Goal: Task Accomplishment & Management: Complete application form

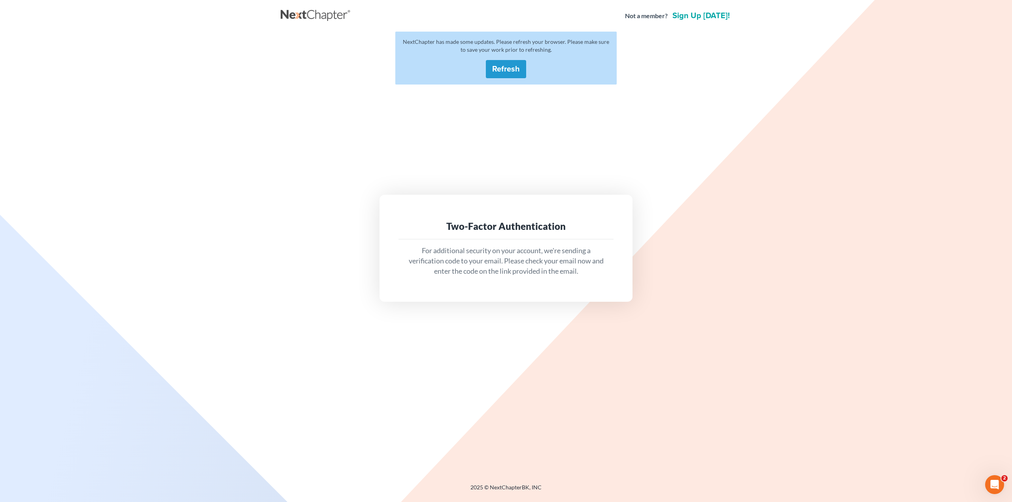
click at [531, 68] on div "NextChapter has made some updates. Please refresh your browser. Please make sur…" at bounding box center [505, 58] width 221 height 53
click at [515, 66] on button "Refresh" at bounding box center [506, 69] width 40 height 18
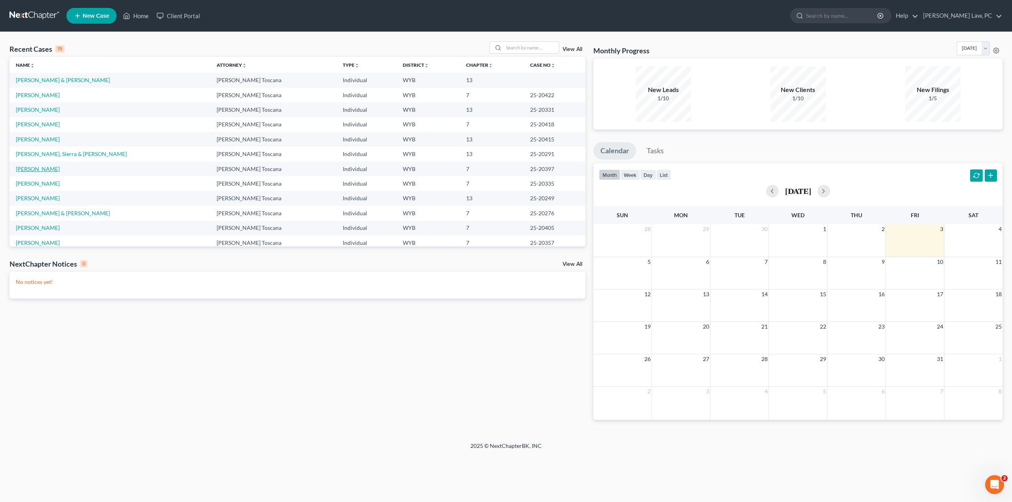
click at [42, 167] on link "[PERSON_NAME]" at bounding box center [38, 169] width 44 height 7
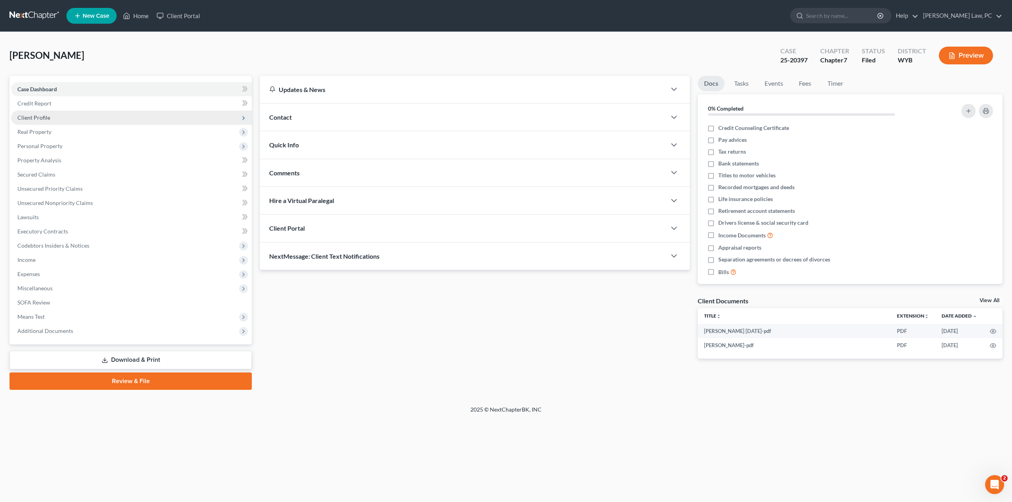
click at [40, 116] on span "Client Profile" at bounding box center [33, 117] width 33 height 7
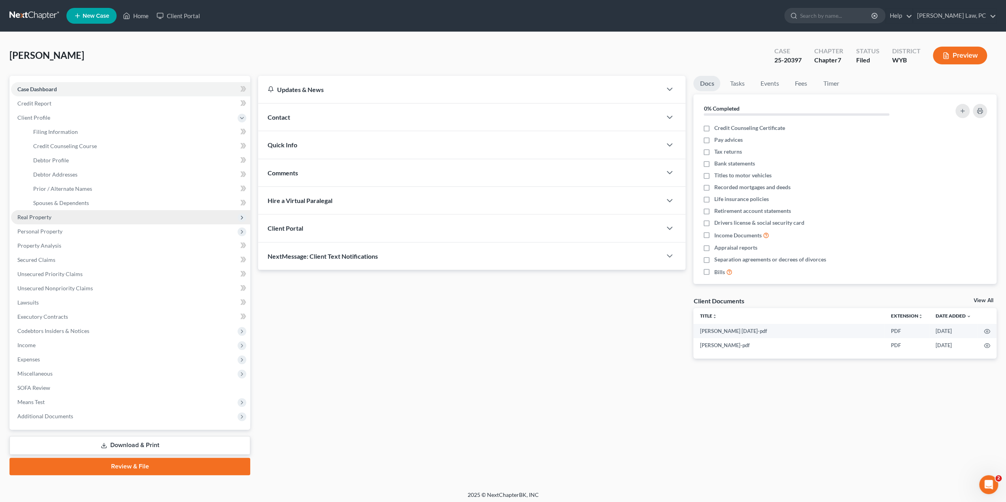
click at [37, 221] on span "Real Property" at bounding box center [130, 217] width 239 height 14
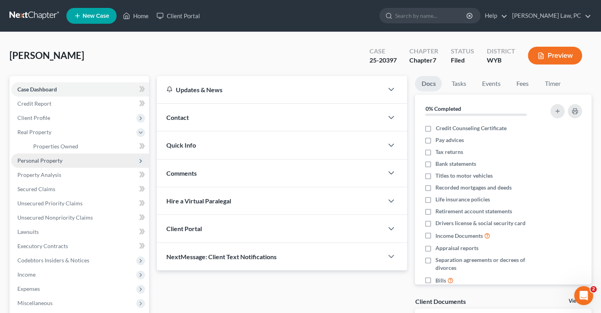
click at [37, 162] on span "Personal Property" at bounding box center [39, 160] width 45 height 7
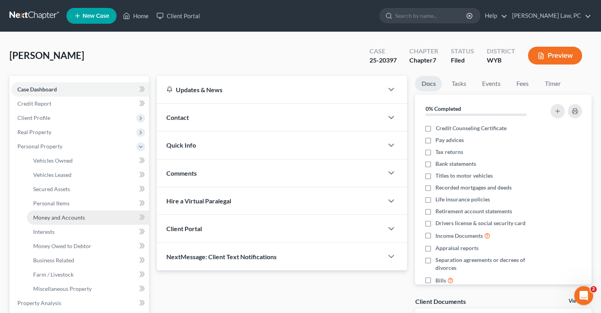
click at [78, 213] on link "Money and Accounts" at bounding box center [88, 217] width 122 height 14
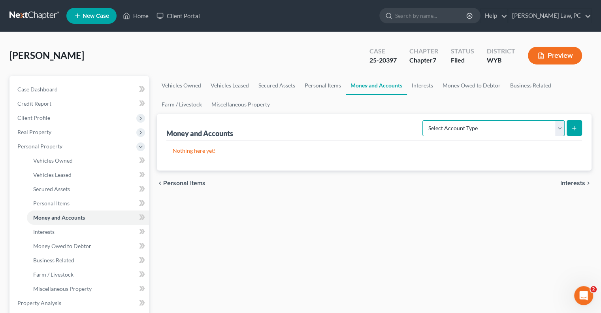
click at [457, 134] on select "Select Account Type Brokerage Cash on Hand Certificates of Deposit Checking Acc…" at bounding box center [493, 128] width 142 height 16
select select "checking"
click at [424, 120] on select "Select Account Type Brokerage Cash on Hand Certificates of Deposit Checking Acc…" at bounding box center [493, 128] width 142 height 16
click at [569, 131] on button "submit" at bounding box center [574, 127] width 15 height 15
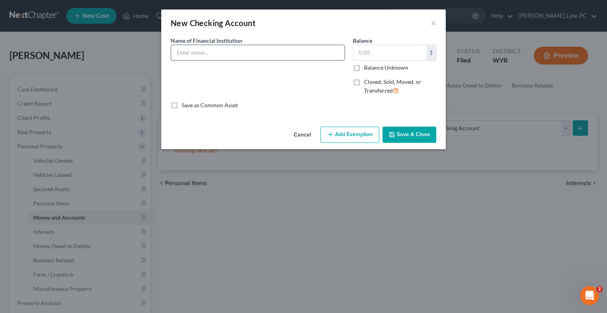
click at [194, 56] on input "text" at bounding box center [257, 52] width 173 height 15
type input "Chime"
click at [407, 134] on button "Save & Close" at bounding box center [409, 134] width 54 height 17
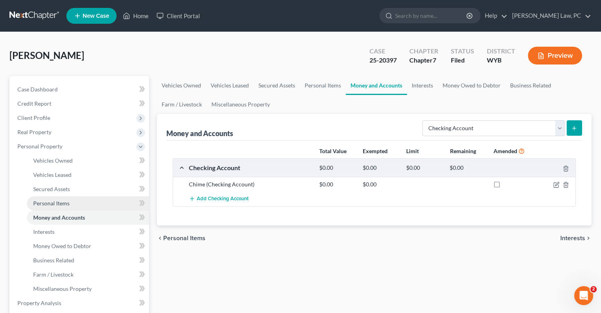
click at [67, 205] on span "Personal Items" at bounding box center [51, 203] width 36 height 7
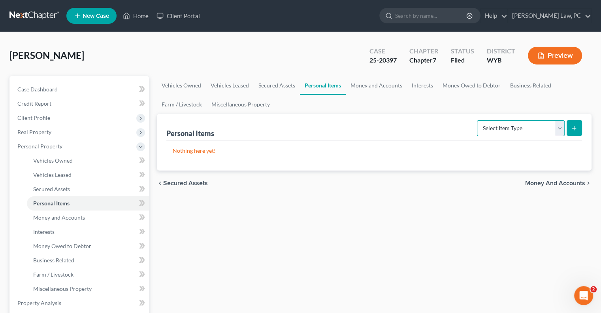
click at [530, 131] on select "Select Item Type Clothing Collectibles Of Value Electronics Firearms Household …" at bounding box center [521, 128] width 88 height 16
select select "firearms"
click at [478, 120] on select "Select Item Type Clothing Collectibles Of Value Electronics Firearms Household …" at bounding box center [521, 128] width 88 height 16
click at [575, 126] on icon "submit" at bounding box center [574, 128] width 6 height 6
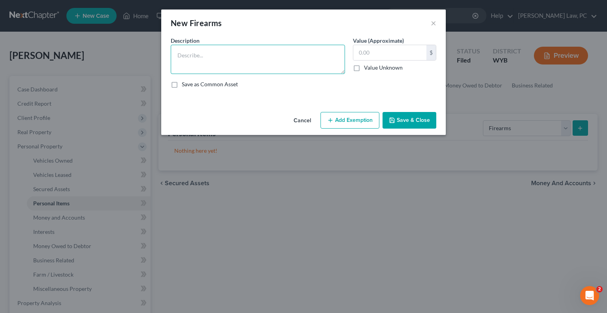
click at [251, 53] on textarea at bounding box center [258, 59] width 174 height 29
click at [277, 62] on textarea at bounding box center [258, 59] width 174 height 29
type textarea "Guns"
click at [376, 55] on input "text" at bounding box center [389, 52] width 73 height 15
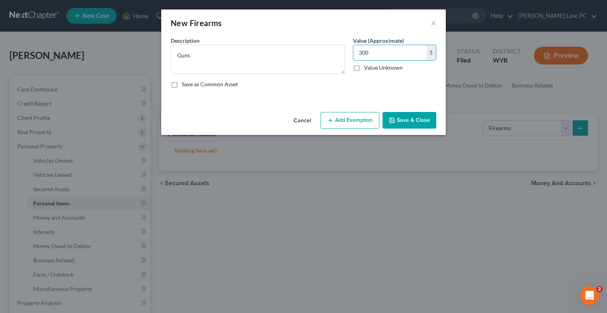
type input "300"
click at [336, 117] on button "Add Exemption" at bounding box center [349, 120] width 59 height 17
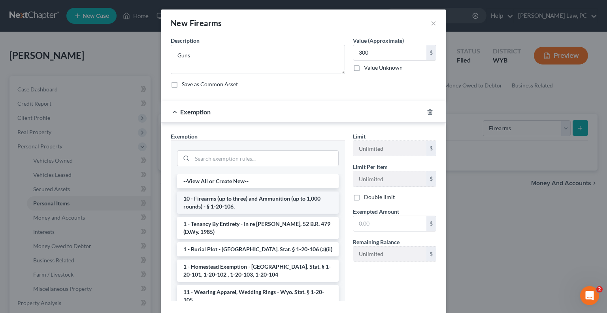
click at [232, 206] on li "10 - Firearms (up to three) and Ammunition (up to 1,000 rounds) - § 1-20-106." at bounding box center [258, 202] width 162 height 22
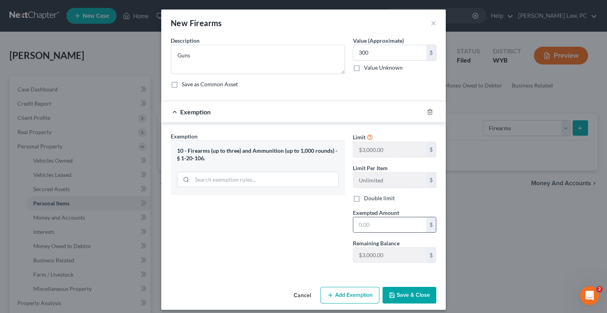
click at [377, 227] on input "text" at bounding box center [389, 224] width 73 height 15
type input "300"
click at [270, 264] on div "Exemption Set must be selected for CA. Exemption * 10 - Firearms (up to three) …" at bounding box center [258, 200] width 182 height 137
click at [406, 297] on button "Save & Close" at bounding box center [409, 294] width 54 height 17
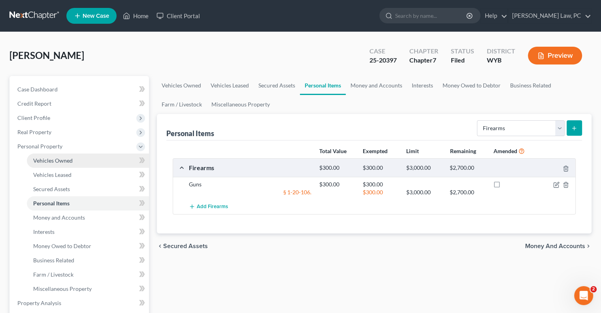
click at [63, 162] on span "Vehicles Owned" at bounding box center [53, 160] width 40 height 7
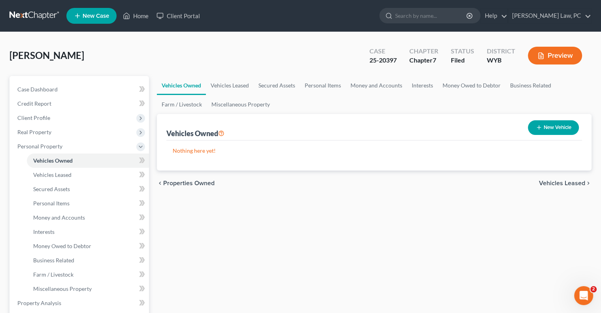
click at [563, 127] on button "New Vehicle" at bounding box center [553, 127] width 51 height 15
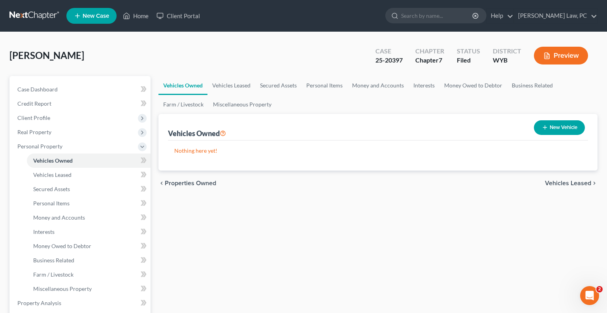
select select "0"
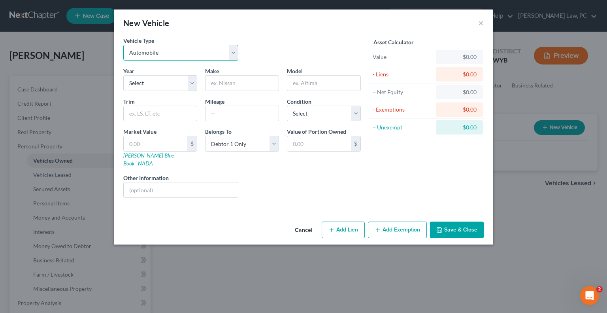
click at [188, 55] on select "Select Automobile Truck Trailer Watercraft Aircraft Motor Home Atv Other Vehicle" at bounding box center [180, 53] width 115 height 16
select select "1"
click at [123, 45] on select "Select Automobile Truck Trailer Watercraft Aircraft Motor Home Atv Other Vehicle" at bounding box center [180, 53] width 115 height 16
click at [162, 83] on select "Select 2026 2025 2024 2023 2022 2021 2020 2019 2018 2017 2016 2015 2014 2013 20…" at bounding box center [160, 83] width 74 height 16
select select "30"
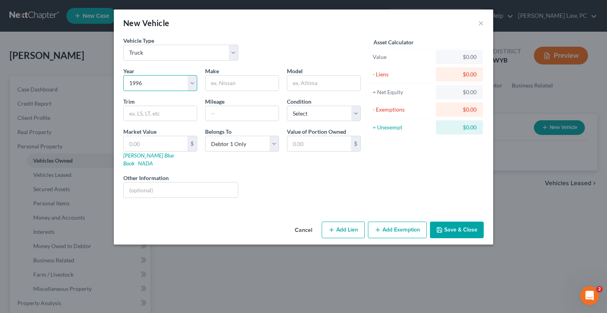
click at [123, 75] on select "Select 2026 2025 2024 2023 2022 2021 2020 2019 2018 2017 2016 2015 2014 2013 20…" at bounding box center [160, 83] width 74 height 16
click at [221, 86] on input "text" at bounding box center [241, 82] width 73 height 15
type input "Ford"
type input "F250"
click at [136, 143] on input "text" at bounding box center [156, 143] width 64 height 15
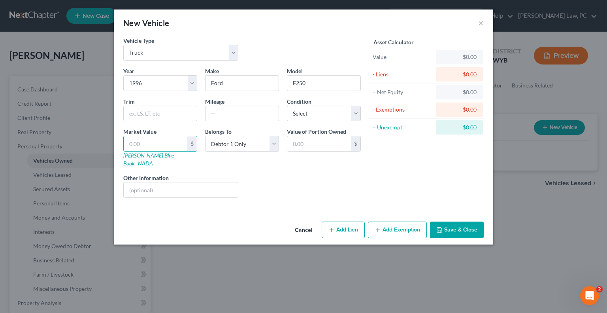
type input "1"
type input "1.00"
type input "10"
type input "10.00"
type input "100"
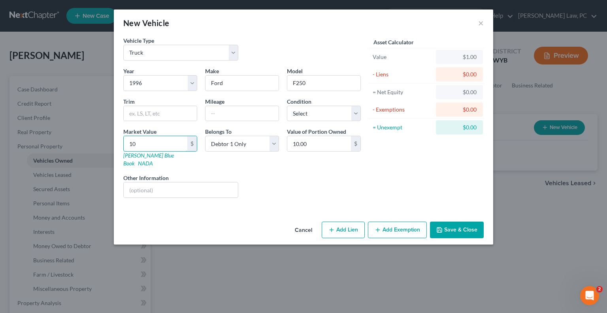
type input "100.00"
type input "1000"
type input "1,000.00"
type input "1,000"
click at [394, 224] on button "Add Exemption" at bounding box center [397, 229] width 59 height 17
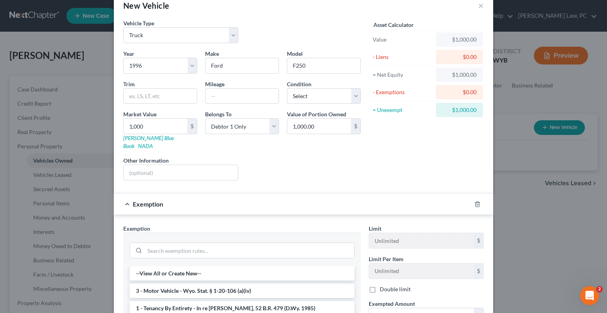
scroll to position [79, 0]
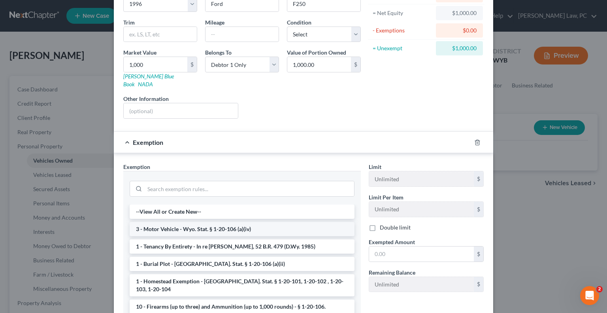
click at [217, 224] on li "3 - Motor Vehicle - Wyo. Stat. § 1-20-106 (a)(iv)" at bounding box center [242, 229] width 225 height 14
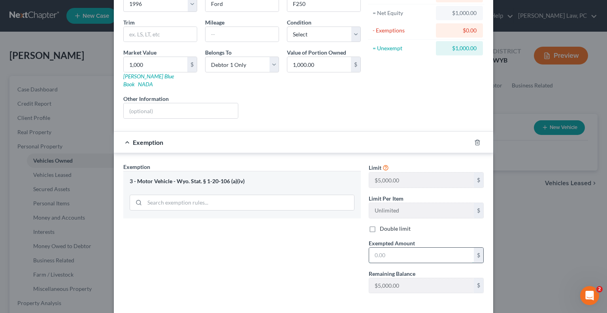
click at [400, 248] on input "text" at bounding box center [421, 254] width 105 height 15
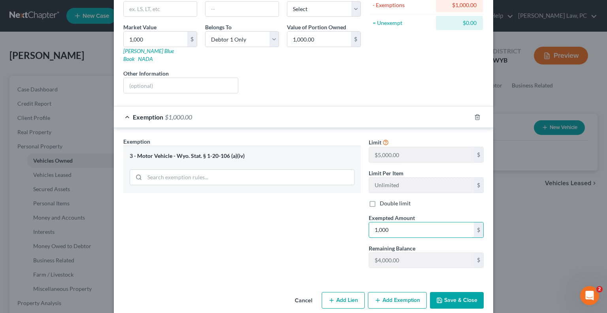
scroll to position [106, 0]
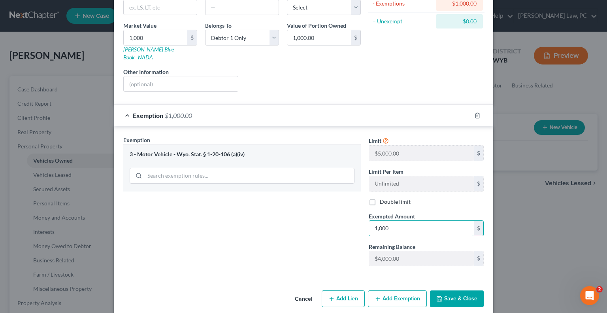
type input "1,000"
click at [455, 290] on button "Save & Close" at bounding box center [457, 298] width 54 height 17
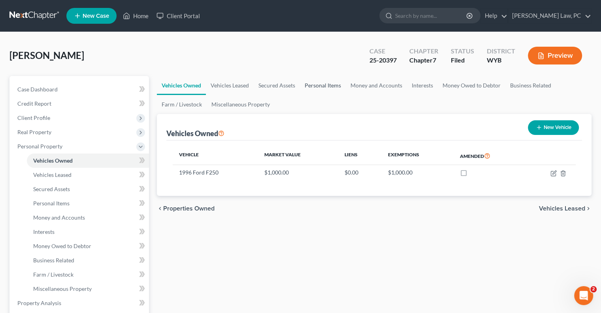
click at [322, 87] on link "Personal Items" at bounding box center [323, 85] width 46 height 19
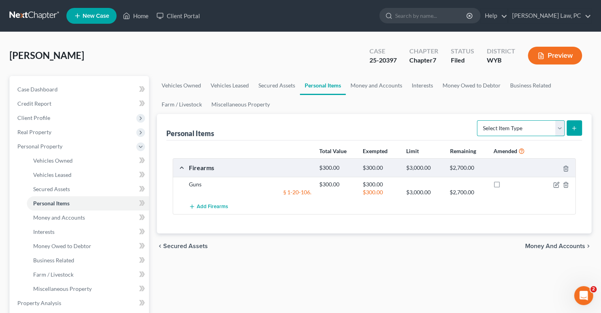
click at [509, 131] on select "Select Item Type Clothing Collectibles Of Value Electronics Firearms Household …" at bounding box center [521, 128] width 88 height 16
select select "clothing"
click at [478, 120] on select "Select Item Type Clothing Collectibles Of Value Electronics Firearms Household …" at bounding box center [521, 128] width 88 height 16
click at [571, 128] on button "submit" at bounding box center [574, 127] width 15 height 15
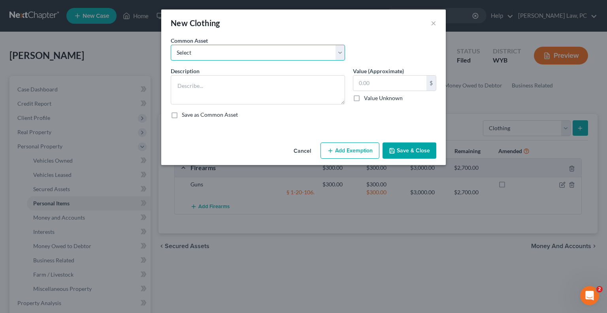
click at [247, 57] on select "Select Men, women, and children's clothing and jewelry. Man's & woman's clothin…" at bounding box center [258, 53] width 174 height 16
select select "0"
click at [171, 45] on select "Select Men, women, and children's clothing and jewelry. Man's & woman's clothin…" at bounding box center [258, 53] width 174 height 16
type textarea "Men, women, and children's clothing and jewelry."
type input "1,025.00"
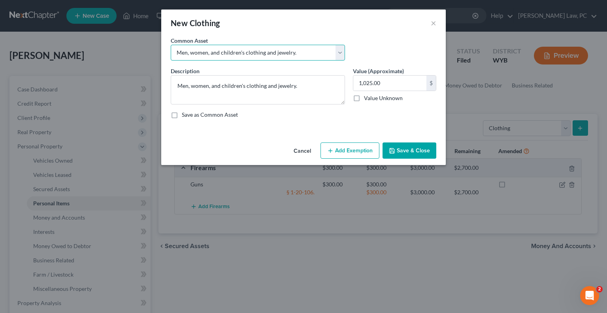
click at [225, 47] on select "Select Men, women, and children's clothing and jewelry. Man's & woman's clothin…" at bounding box center [258, 53] width 174 height 16
select select "1"
click at [171, 45] on select "Select Men, women, and children's clothing and jewelry. Man's & woman's clothin…" at bounding box center [258, 53] width 174 height 16
type textarea "Man's & woman's clothing and jewelry."
type input "100.00"
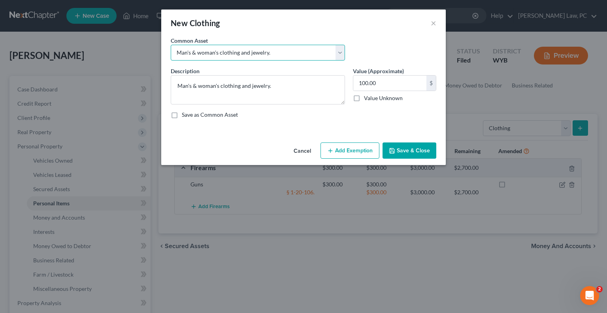
click at [239, 47] on select "Select Men, women, and children's clothing and jewelry. Man's & woman's clothin…" at bounding box center [258, 53] width 174 height 16
select select "0"
click at [171, 45] on select "Select Men, women, and children's clothing and jewelry. Man's & woman's clothin…" at bounding box center [258, 53] width 174 height 16
type textarea "Men, women, and children's clothing and jewelry."
click at [390, 87] on input "1,025.00" at bounding box center [389, 82] width 73 height 15
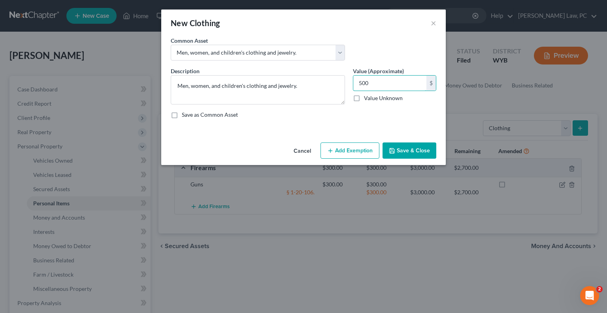
type input "500"
click at [354, 156] on button "Add Exemption" at bounding box center [349, 150] width 59 height 17
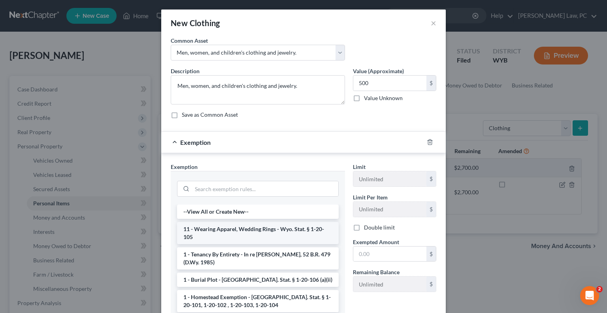
click at [233, 234] on li "11 - Wearing Apparel, Wedding Rings - Wyo. Stat. § 1-20-105" at bounding box center [258, 233] width 162 height 22
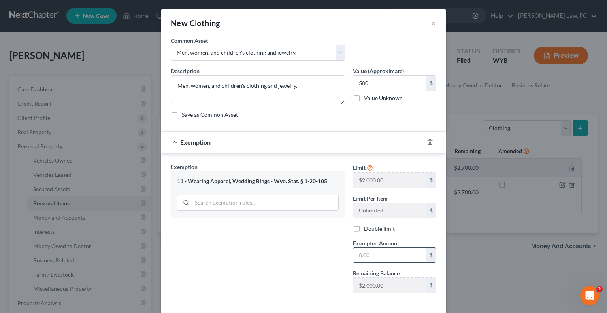
click at [373, 251] on input "text" at bounding box center [389, 254] width 73 height 15
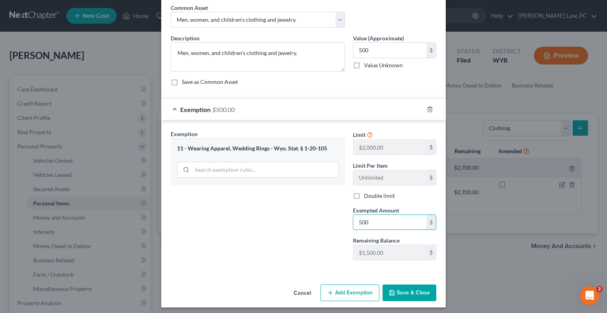
scroll to position [36, 0]
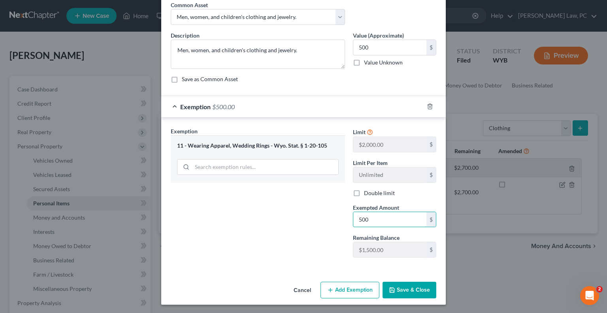
type input "500"
click at [340, 263] on div "Exemption Set must be selected for CA. Exemption * 11 - Wearing Apparel, Weddin…" at bounding box center [303, 193] width 284 height 153
click at [403, 287] on button "Save & Close" at bounding box center [409, 289] width 54 height 17
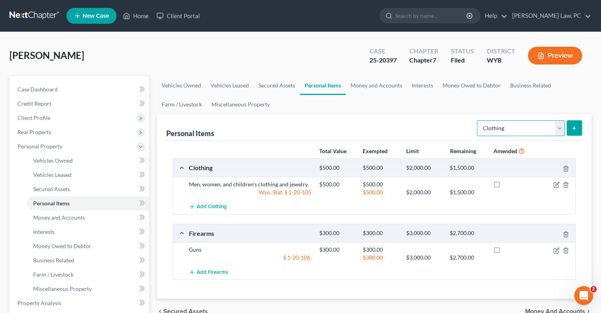
click at [535, 131] on select "Select Item Type Clothing Collectibles Of Value Electronics Firearms Household …" at bounding box center [521, 128] width 88 height 16
select select "household_goods"
click at [478, 120] on select "Select Item Type Clothing Collectibles Of Value Electronics Firearms Household …" at bounding box center [521, 128] width 88 height 16
click at [572, 132] on button "submit" at bounding box center [574, 127] width 15 height 15
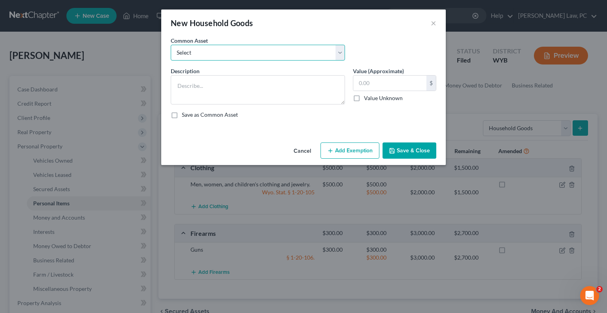
click at [182, 55] on select "Select Household appliances, electronics, furniture, and tools." at bounding box center [258, 53] width 174 height 16
select select "0"
click at [171, 45] on select "Select Household appliances, electronics, furniture, and tools." at bounding box center [258, 53] width 174 height 16
type textarea "Household appliances, electronics, furniture, and tools."
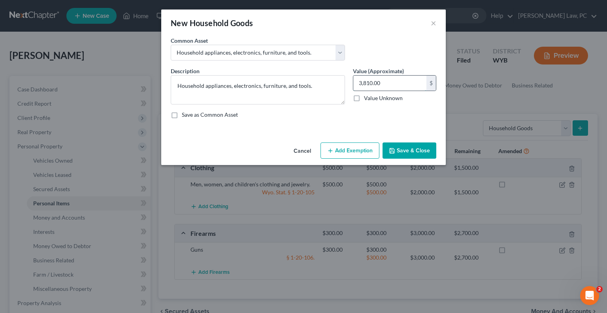
click at [379, 85] on input "3,810.00" at bounding box center [389, 82] width 73 height 15
type input "750"
click at [350, 148] on button "Add Exemption" at bounding box center [349, 150] width 59 height 17
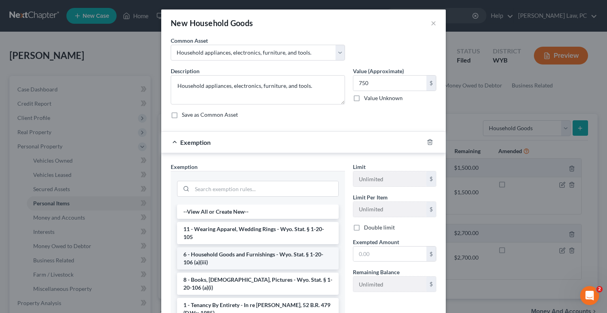
click at [216, 256] on li "6 - Household Goods and Furnishings - Wyo. Stat. § 1-20-106 (a)(iii)" at bounding box center [258, 258] width 162 height 22
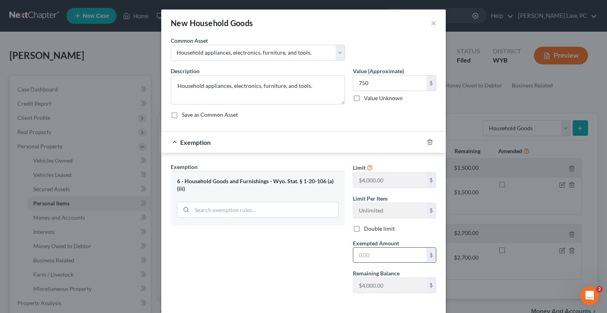
click at [368, 252] on input "text" at bounding box center [389, 254] width 73 height 15
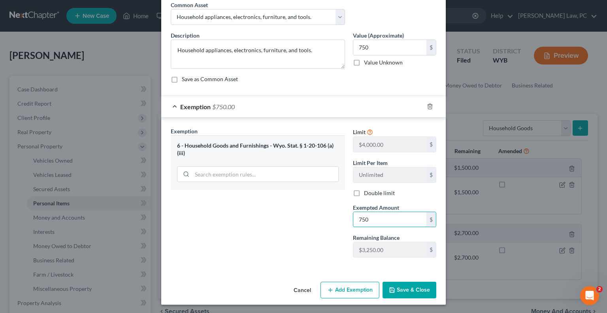
type input "750"
click at [390, 289] on icon "button" at bounding box center [392, 289] width 6 height 6
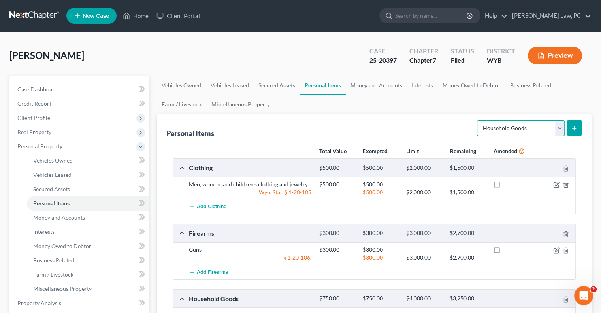
click at [509, 134] on select "Select Item Type Clothing Collectibles Of Value Electronics Firearms Household …" at bounding box center [521, 128] width 88 height 16
select select "pets"
click at [478, 120] on select "Select Item Type Clothing Collectibles Of Value Electronics Firearms Household …" at bounding box center [521, 128] width 88 height 16
click at [572, 130] on icon "submit" at bounding box center [574, 128] width 6 height 6
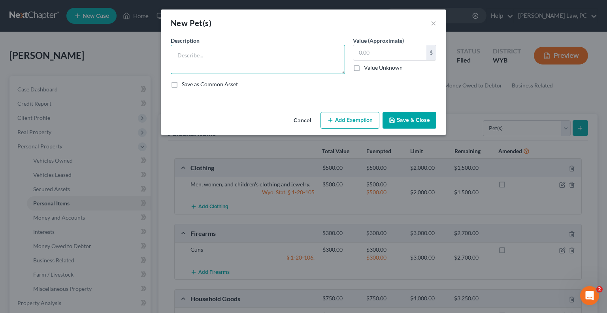
click at [187, 49] on textarea at bounding box center [258, 59] width 174 height 29
type textarea "2 pitpulls"
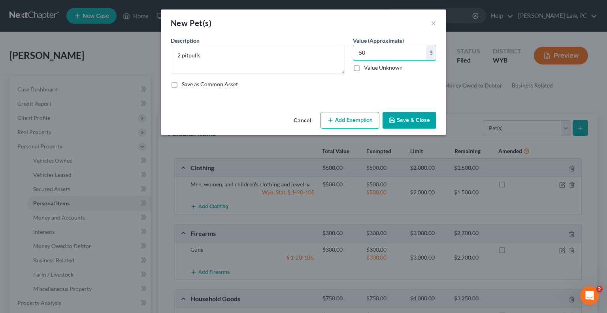
type input "50"
click at [408, 122] on button "Save & Close" at bounding box center [409, 120] width 54 height 17
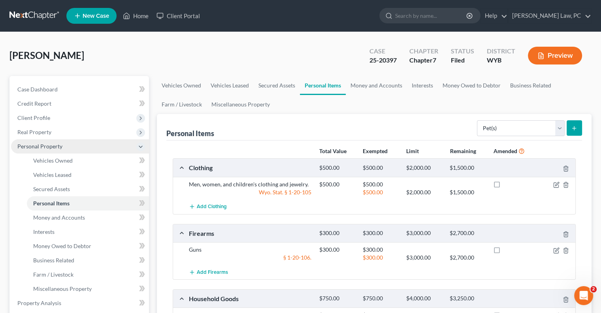
click at [58, 145] on span "Personal Property" at bounding box center [39, 146] width 45 height 7
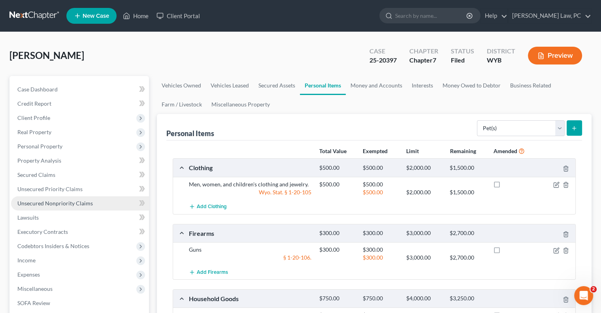
click at [68, 202] on span "Unsecured Nonpriority Claims" at bounding box center [54, 203] width 75 height 7
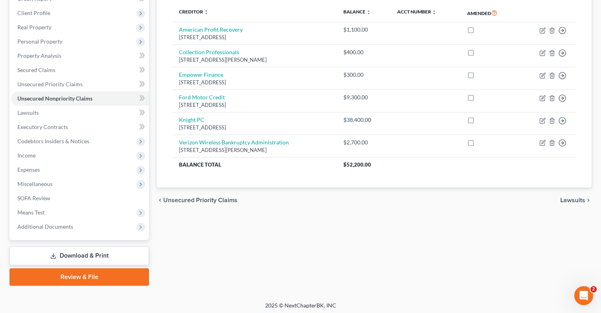
scroll to position [107, 0]
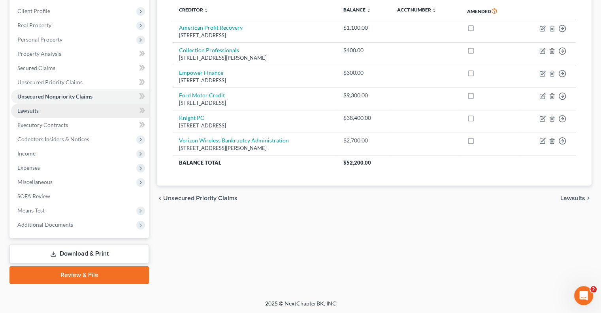
click at [48, 116] on link "Lawsuits" at bounding box center [80, 111] width 138 height 14
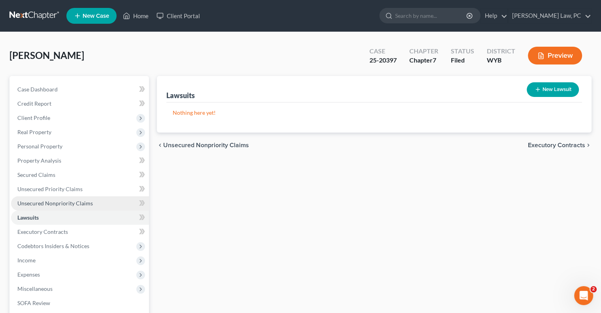
click at [48, 202] on span "Unsecured Nonpriority Claims" at bounding box center [54, 203] width 75 height 7
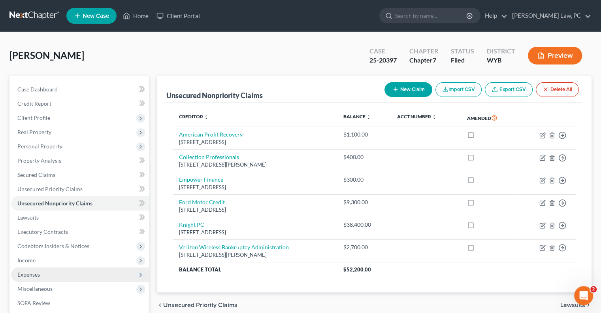
click at [34, 271] on span "Expenses" at bounding box center [28, 274] width 23 height 7
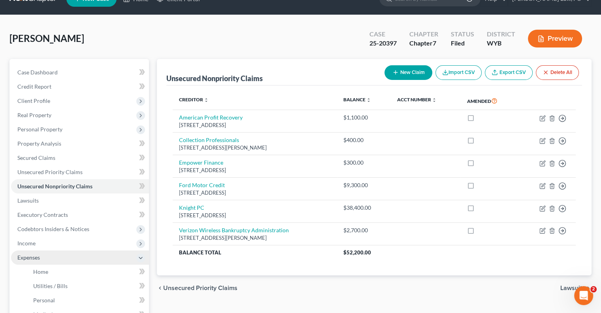
scroll to position [40, 0]
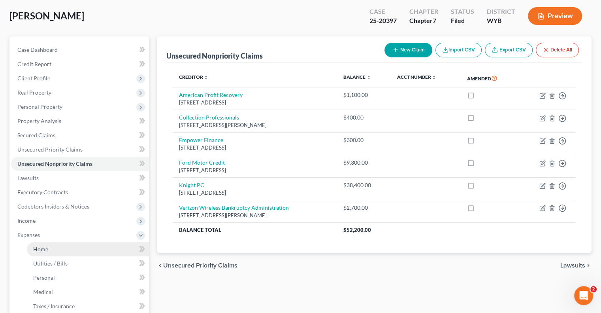
click at [39, 243] on link "Home" at bounding box center [88, 249] width 122 height 14
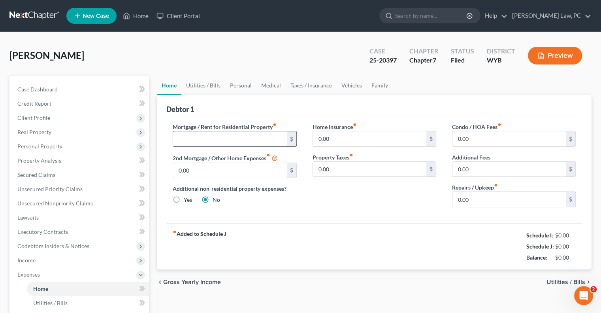
click at [198, 139] on input "text" at bounding box center [229, 138] width 113 height 15
type input "1,424.86"
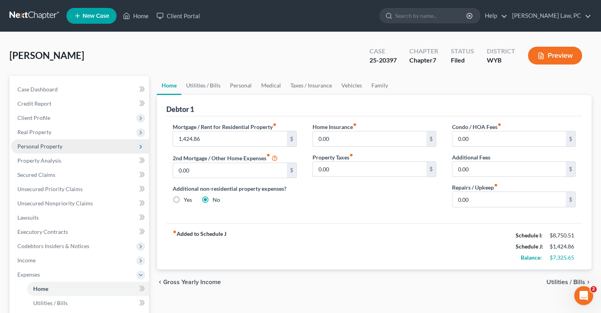
click at [52, 145] on span "Personal Property" at bounding box center [39, 146] width 45 height 7
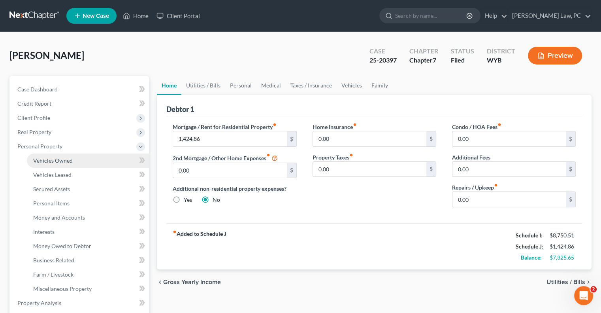
click at [70, 159] on span "Vehicles Owned" at bounding box center [53, 160] width 40 height 7
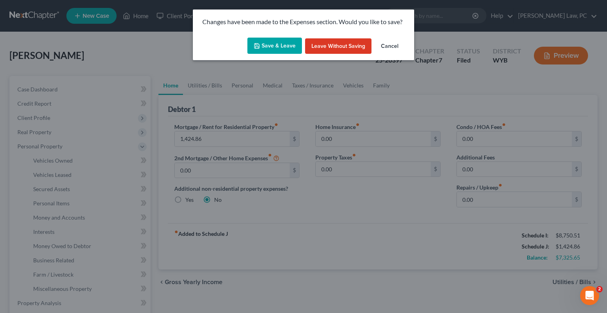
click at [262, 45] on button "Save & Leave" at bounding box center [274, 46] width 55 height 17
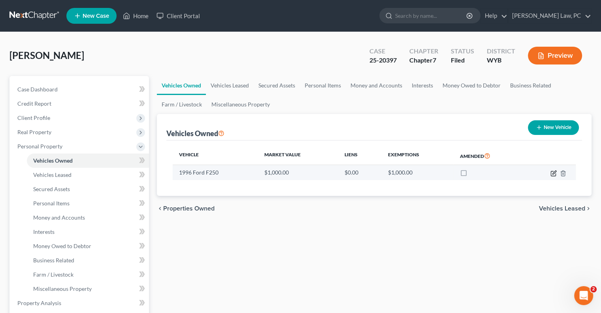
click at [552, 172] on icon "button" at bounding box center [553, 173] width 6 height 6
select select "1"
select select "30"
select select "0"
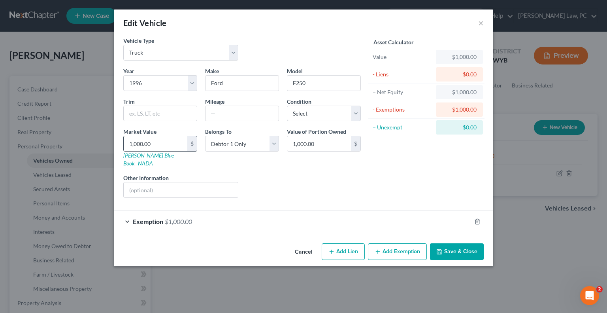
click at [159, 141] on input "1,000.00" at bounding box center [156, 143] width 64 height 15
type input "4"
type input "4.00"
type input "423"
type input "423.00"
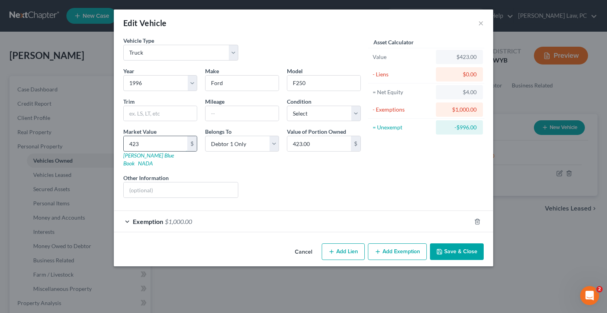
type input "4239"
type input "4,239.00"
type input "4,2390"
type input "42,390.00"
type input "42,39"
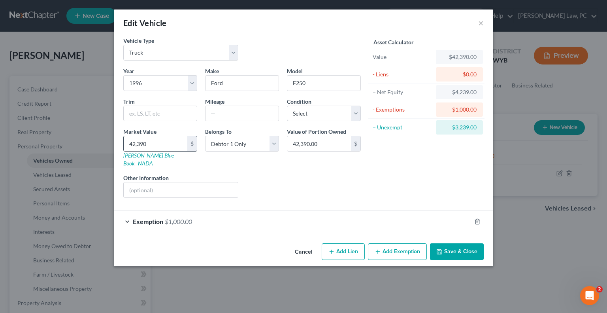
type input "4,239.00"
type input "4,23"
type input "423.00"
type input "42"
type input "42.00"
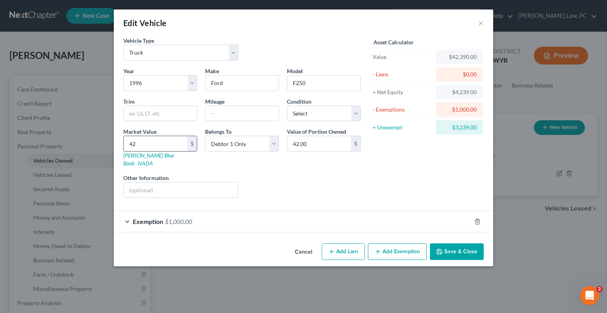
type input "4"
type input "4.00"
type input "43"
type input "43.00"
type input "439"
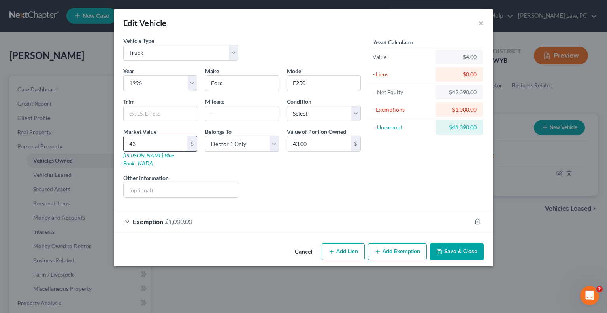
type input "439.00"
type input "4390"
type input "4,390.00"
type input "4,390"
click at [219, 211] on div "Exemption $1,000.00" at bounding box center [292, 221] width 357 height 21
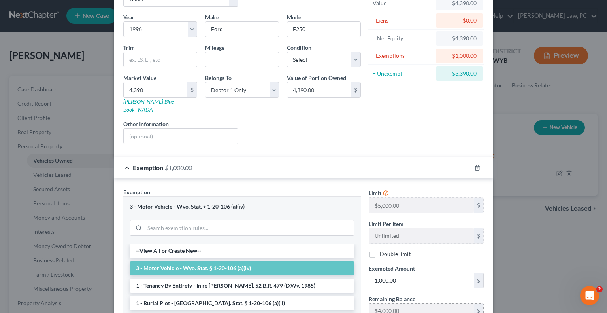
scroll to position [119, 0]
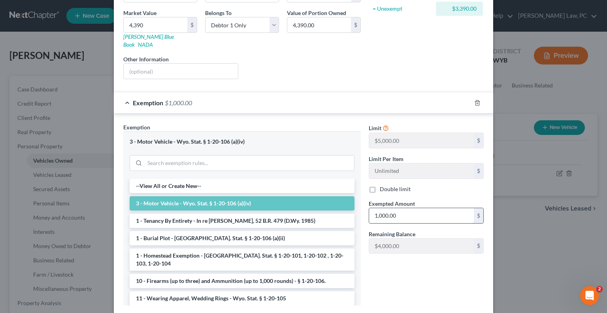
click at [413, 208] on input "1,000.00" at bounding box center [421, 215] width 105 height 15
type input "7"
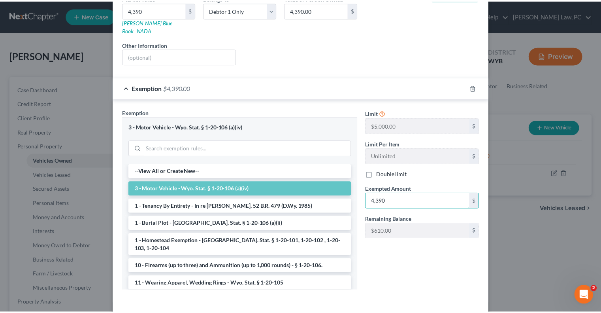
scroll to position [158, 0]
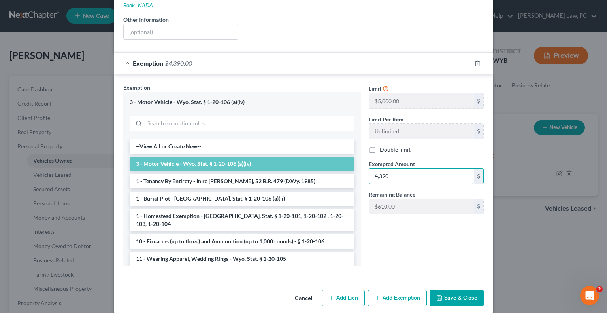
type input "4,390"
click at [450, 292] on button "Save & Close" at bounding box center [457, 298] width 54 height 17
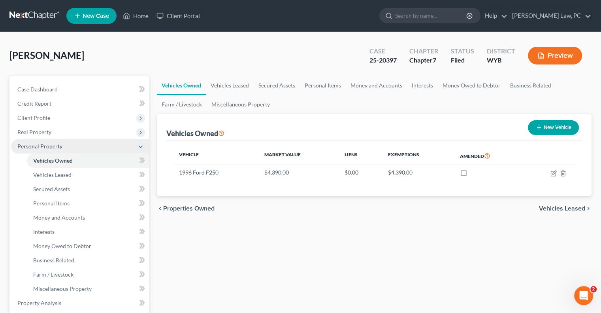
click at [46, 147] on span "Personal Property" at bounding box center [39, 146] width 45 height 7
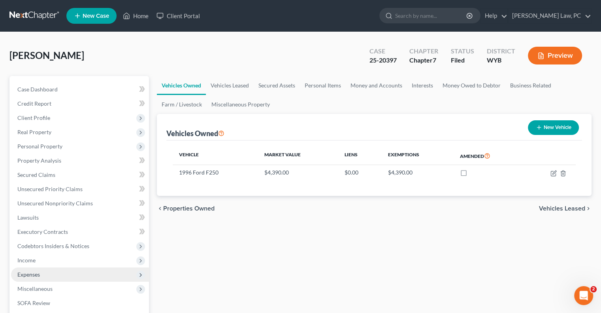
click at [46, 275] on span "Expenses" at bounding box center [80, 274] width 138 height 14
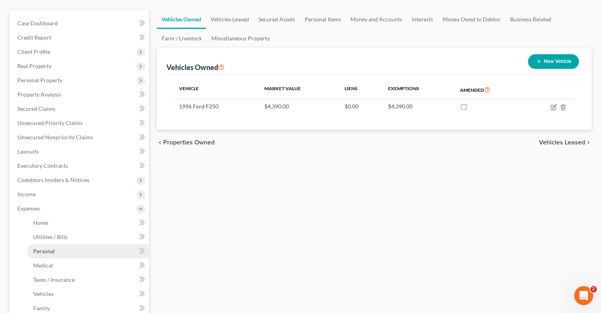
scroll to position [79, 0]
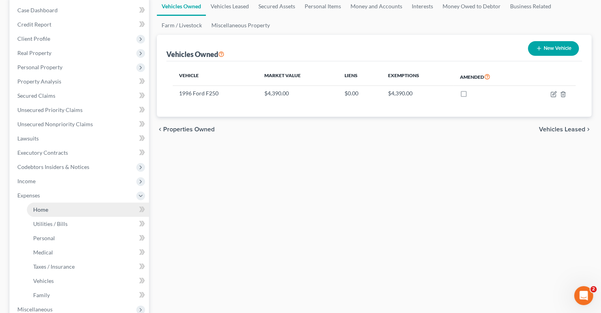
click at [72, 213] on link "Home" at bounding box center [88, 209] width 122 height 14
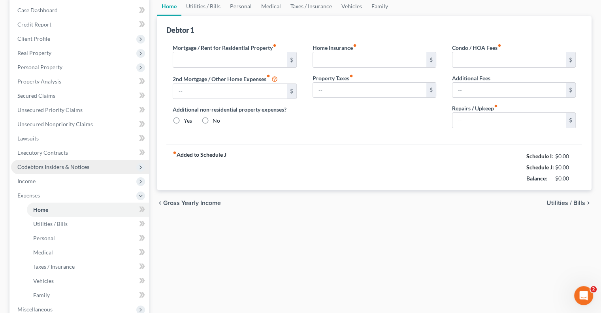
scroll to position [30, 0]
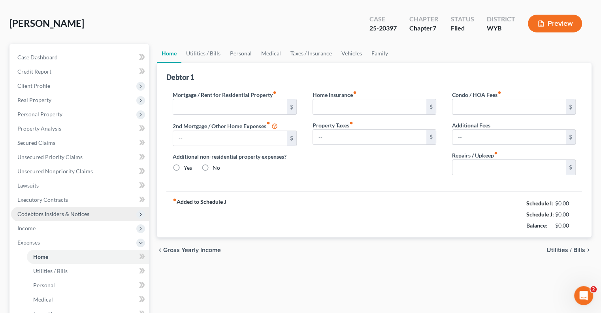
type input "1,424.86"
type input "0.00"
radio input "true"
type input "0.00"
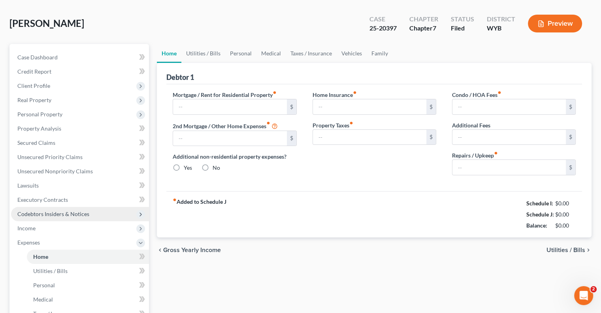
type input "0.00"
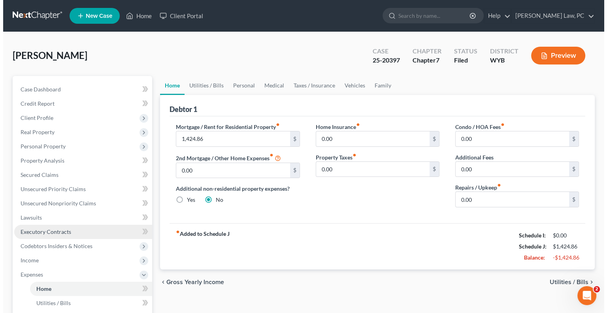
scroll to position [0, 0]
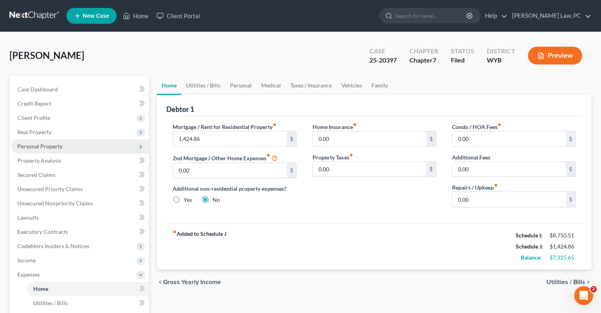
click at [51, 140] on span "Personal Property" at bounding box center [80, 146] width 138 height 14
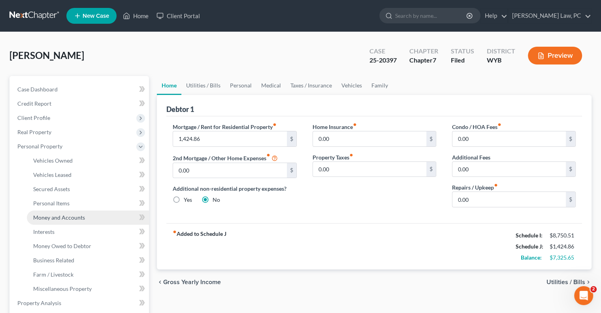
click at [63, 215] on span "Money and Accounts" at bounding box center [59, 217] width 52 height 7
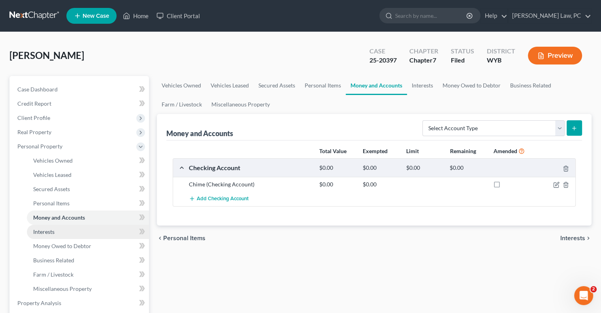
click at [59, 230] on link "Interests" at bounding box center [88, 231] width 122 height 14
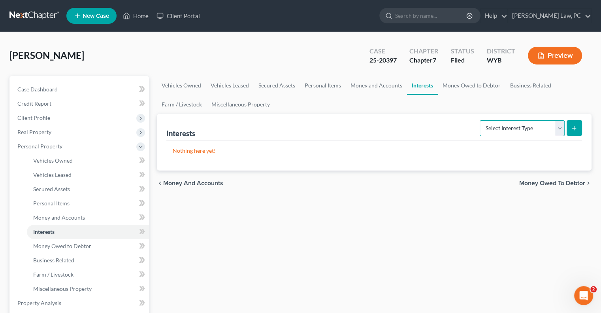
click at [517, 132] on select "Select Interest Type 401K Annuity Bond Education IRA Government Bond Government…" at bounding box center [522, 128] width 85 height 16
select select "401k"
click at [480, 120] on select "Select Interest Type 401K Annuity Bond Education IRA Government Bond Government…" at bounding box center [522, 128] width 85 height 16
click at [576, 127] on icon "submit" at bounding box center [574, 128] width 6 height 6
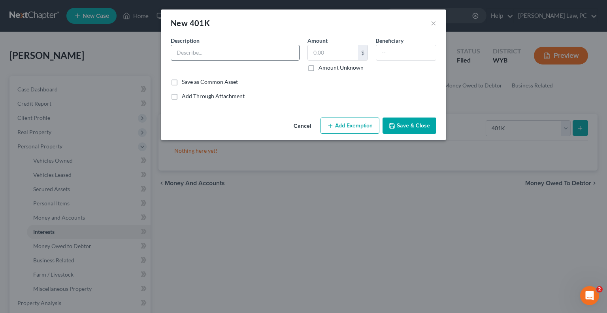
click at [205, 55] on input "text" at bounding box center [235, 52] width 128 height 15
type input "July Services"
type input "5,600"
click at [348, 122] on button "Add Exemption" at bounding box center [349, 125] width 59 height 17
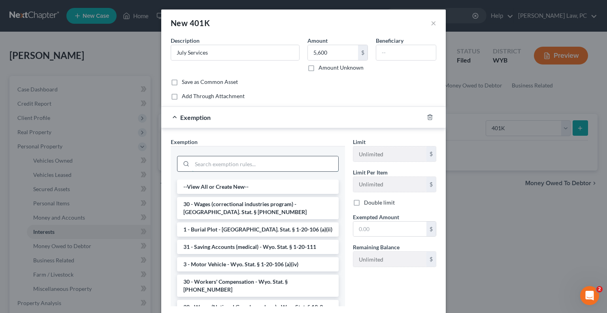
click at [224, 166] on input "search" at bounding box center [265, 163] width 146 height 15
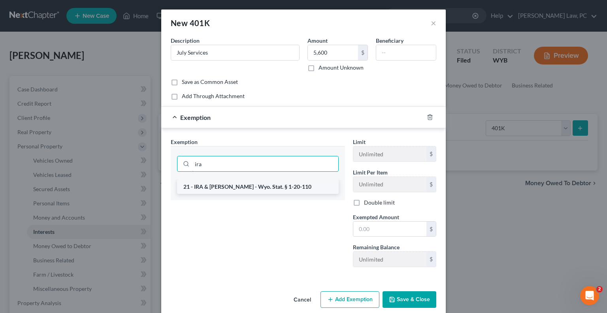
type input "ira"
click at [242, 188] on li "21 - IRA & Roth IRA - Wyo. Stat. § 1-20-110" at bounding box center [258, 186] width 162 height 14
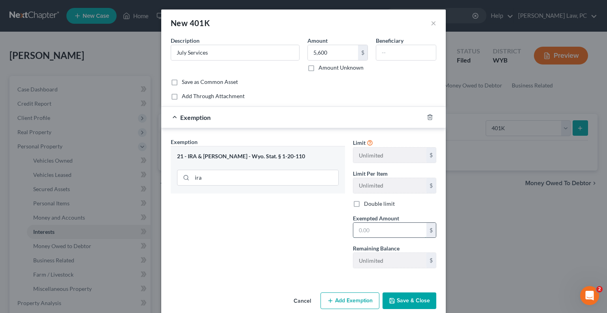
click at [358, 229] on input "text" at bounding box center [389, 229] width 73 height 15
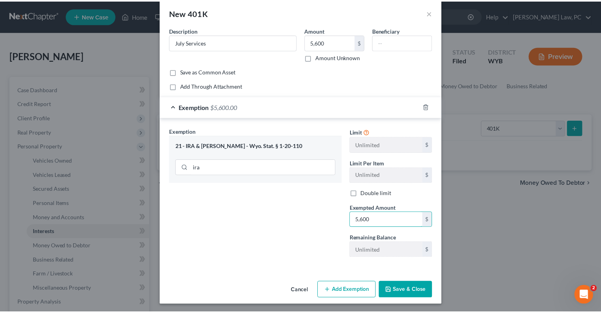
scroll to position [11, 0]
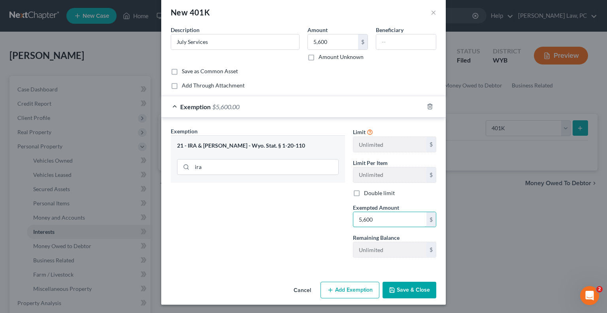
type input "5,600"
click at [409, 289] on button "Save & Close" at bounding box center [409, 289] width 54 height 17
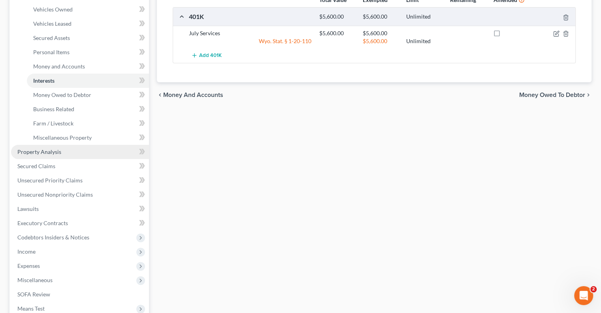
scroll to position [158, 0]
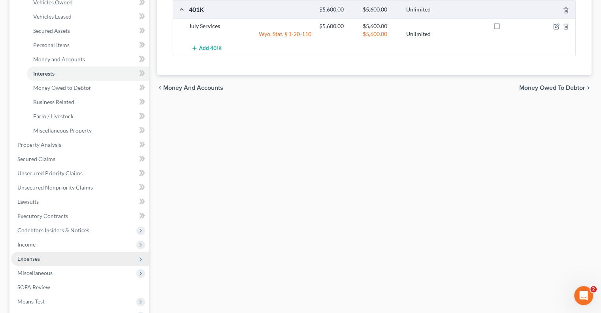
click at [43, 257] on span "Expenses" at bounding box center [80, 258] width 138 height 14
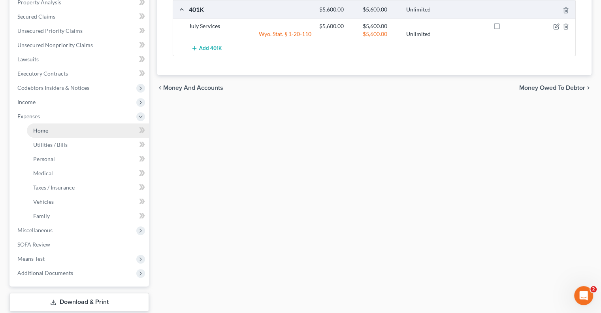
click at [52, 130] on link "Home" at bounding box center [88, 130] width 122 height 14
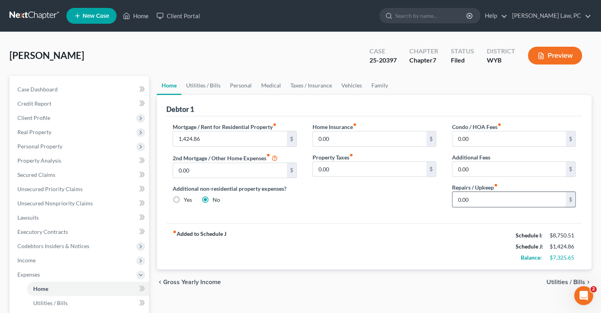
click at [480, 196] on input "0.00" at bounding box center [508, 199] width 113 height 15
type input "200"
click at [215, 83] on link "Utilities / Bills" at bounding box center [203, 85] width 44 height 19
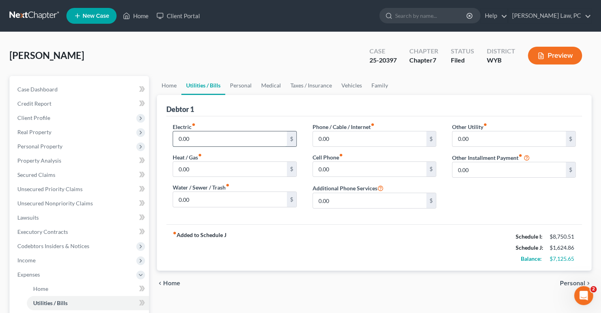
click at [204, 134] on input "0.00" at bounding box center [229, 138] width 113 height 15
type input "87"
click at [221, 162] on input "0.00" at bounding box center [229, 169] width 113 height 15
type input "60"
click at [198, 200] on input "0.00" at bounding box center [229, 199] width 113 height 15
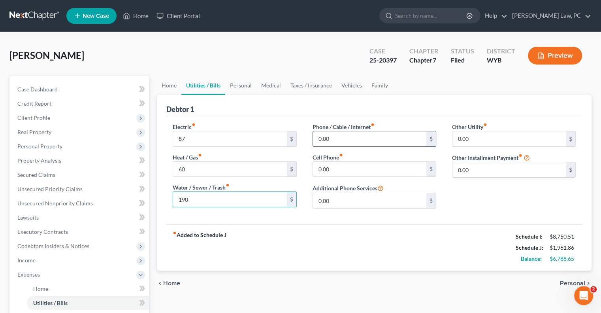
type input "190"
click at [337, 141] on input "0.00" at bounding box center [369, 138] width 113 height 15
type input "70"
click at [335, 169] on input "0.00" at bounding box center [369, 169] width 113 height 15
type input "235"
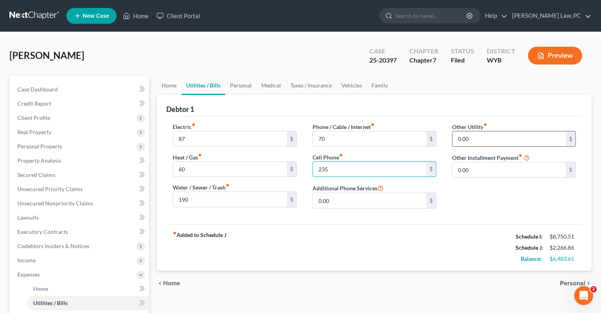
click at [469, 138] on input "0.00" at bounding box center [508, 138] width 113 height 15
type input "30"
click at [237, 84] on link "Personal" at bounding box center [240, 85] width 31 height 19
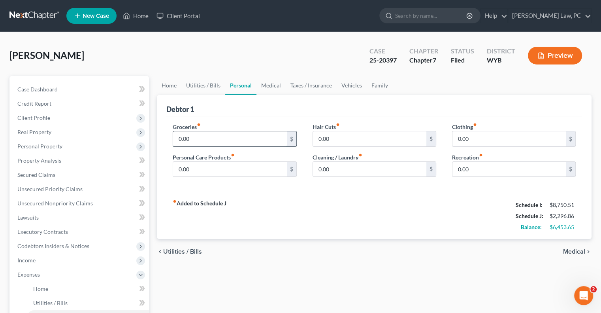
click at [217, 144] on input "0.00" at bounding box center [229, 138] width 113 height 15
type input "1,100"
click at [340, 137] on input "0.00" at bounding box center [369, 138] width 113 height 15
click at [354, 166] on input "0.00" at bounding box center [369, 169] width 113 height 15
type input "50"
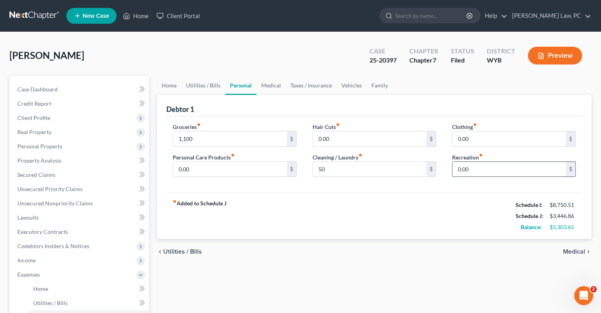
click at [467, 170] on input "0.00" at bounding box center [508, 169] width 113 height 15
type input "100"
click at [189, 170] on input "0.00" at bounding box center [229, 169] width 113 height 15
type input "200"
click at [274, 88] on link "Medical" at bounding box center [270, 85] width 29 height 19
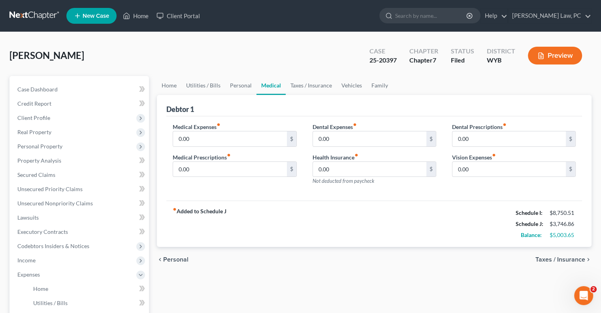
click at [205, 147] on div "Medical Expenses fiber_manual_record 0.00 $ Medical Prescriptions fiber_manual_…" at bounding box center [234, 156] width 139 height 69
click at [214, 141] on input "0.00" at bounding box center [229, 138] width 113 height 15
type input "200"
click at [243, 159] on div "Medical Prescriptions fiber_manual_record 0.00 $" at bounding box center [235, 165] width 124 height 24
click at [224, 172] on input "0.00" at bounding box center [229, 169] width 113 height 15
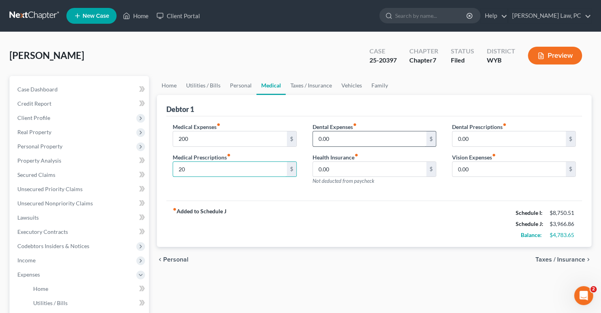
type input "20"
click at [346, 138] on input "0.00" at bounding box center [369, 138] width 113 height 15
type input "40"
click at [490, 169] on input "0.00" at bounding box center [508, 169] width 113 height 15
type input "50"
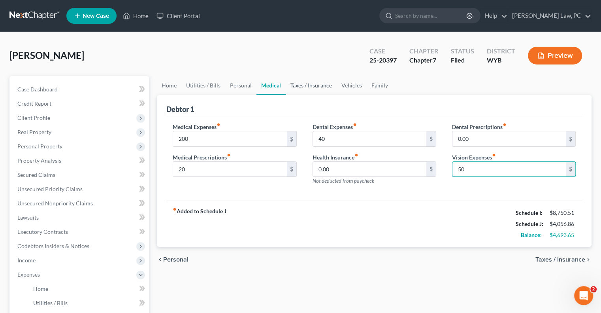
click at [309, 88] on link "Taxes / Insurance" at bounding box center [311, 85] width 51 height 19
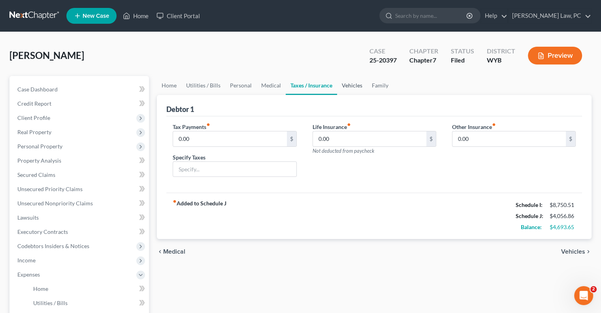
click at [355, 92] on link "Vehicles" at bounding box center [352, 85] width 30 height 19
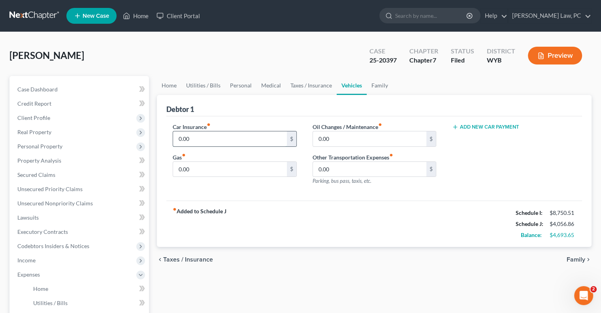
click at [220, 134] on input "0.00" at bounding box center [229, 138] width 113 height 15
type input "1"
type input "350"
click at [354, 139] on input "0.00" at bounding box center [369, 138] width 113 height 15
type input "80"
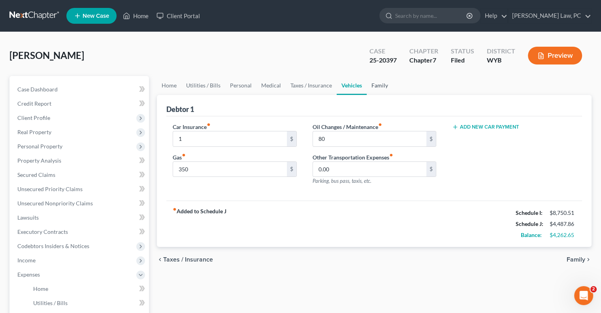
click at [371, 84] on link "Family" at bounding box center [380, 85] width 26 height 19
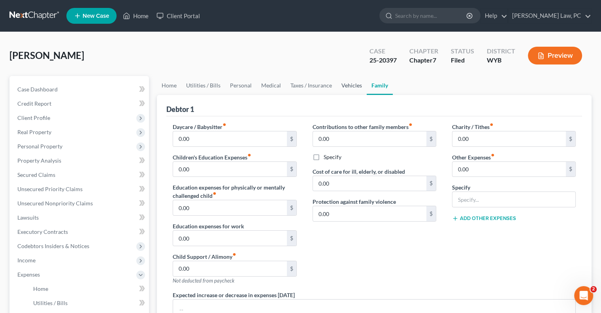
click at [340, 82] on link "Vehicles" at bounding box center [352, 85] width 30 height 19
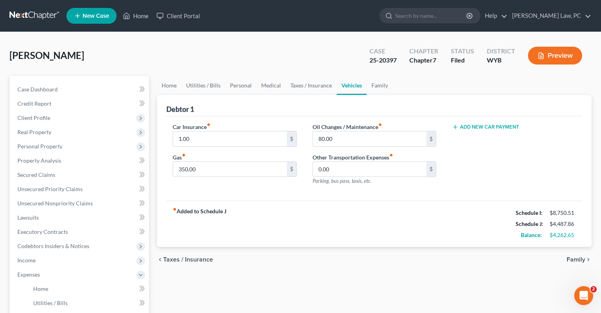
click at [467, 128] on button "Add New Car Payment" at bounding box center [485, 127] width 67 height 6
click at [472, 135] on input "text" at bounding box center [503, 138] width 102 height 15
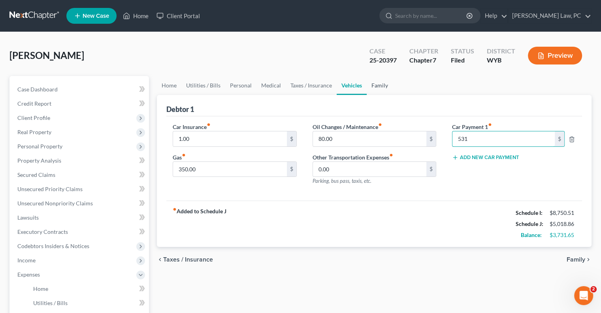
type input "531"
click at [375, 85] on link "Family" at bounding box center [380, 85] width 26 height 19
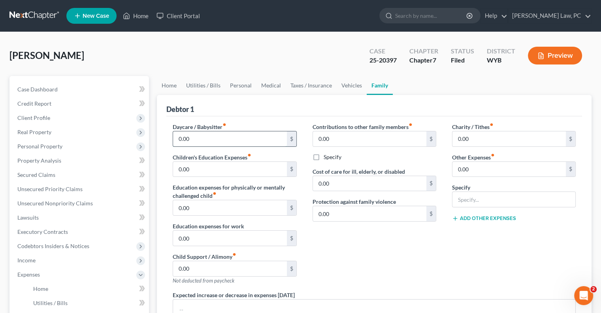
click at [194, 138] on input "0.00" at bounding box center [229, 138] width 113 height 15
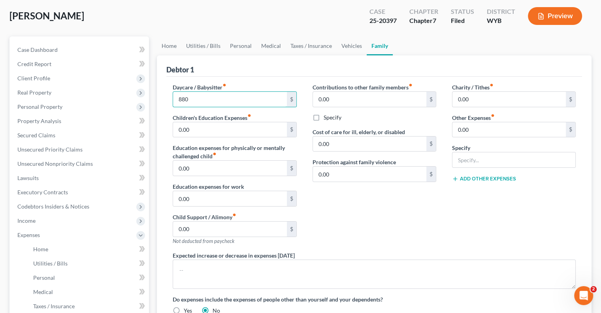
scroll to position [40, 0]
type input "880"
click at [339, 48] on link "Vehicles" at bounding box center [352, 45] width 30 height 19
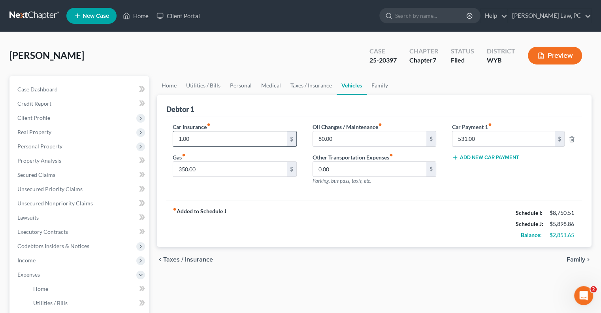
click at [206, 140] on input "1.00" at bounding box center [229, 138] width 113 height 15
type input "100"
click at [375, 85] on link "Family" at bounding box center [380, 85] width 26 height 19
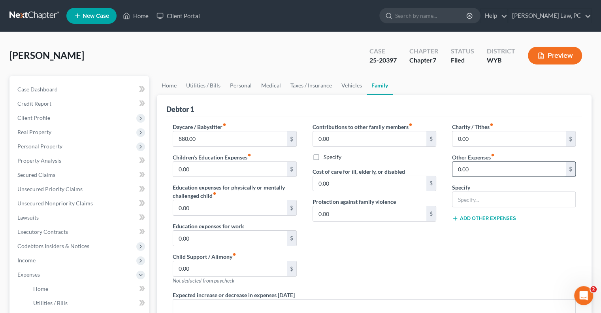
click at [473, 168] on input "0.00" at bounding box center [508, 169] width 113 height 15
type input "125"
click at [493, 202] on input "text" at bounding box center [513, 199] width 123 height 15
type input "diapers"
click at [492, 242] on div "Charity / Tithes fiber_manual_record 0.00 $ Other Expenses fiber_manual_record …" at bounding box center [513, 206] width 139 height 168
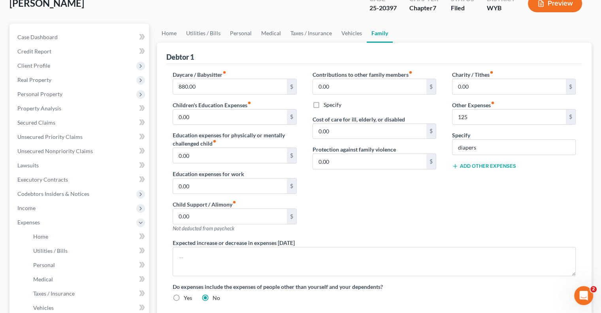
scroll to position [48, 0]
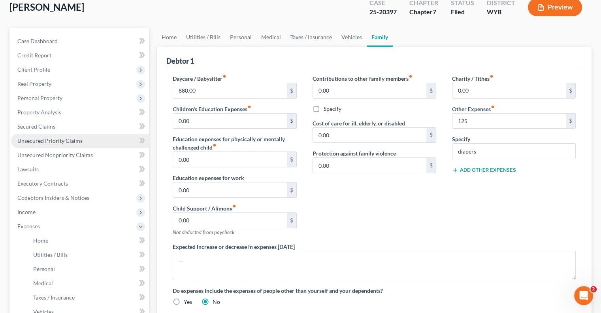
click at [67, 141] on span "Unsecured Priority Claims" at bounding box center [49, 140] width 65 height 7
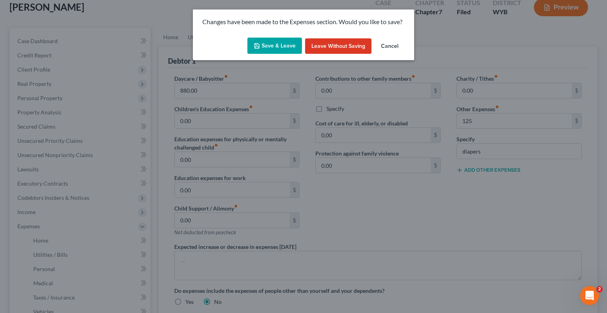
click at [278, 41] on button "Save & Leave" at bounding box center [274, 46] width 55 height 17
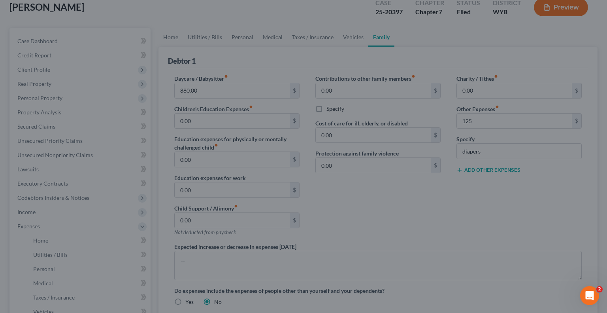
type input "125.00"
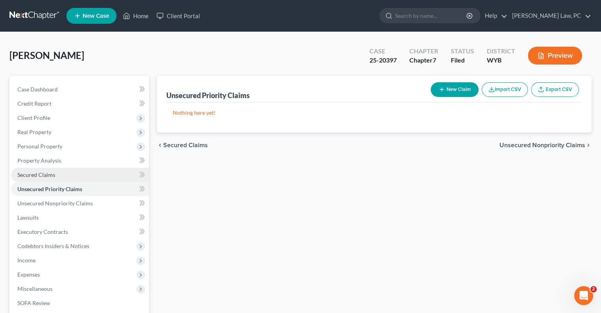
click at [60, 178] on link "Secured Claims" at bounding box center [80, 175] width 138 height 14
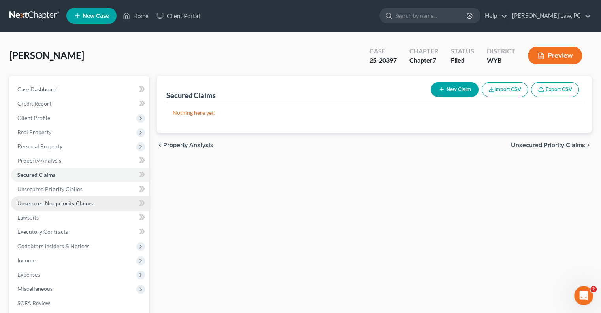
click at [65, 202] on span "Unsecured Nonpriority Claims" at bounding box center [54, 203] width 75 height 7
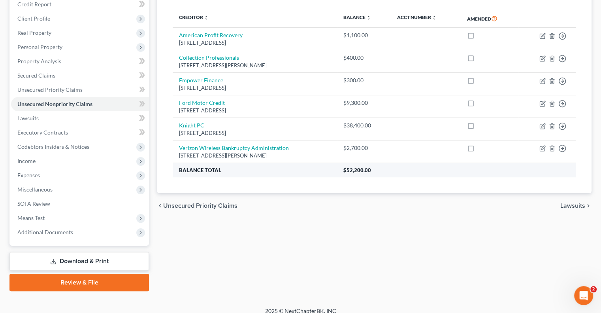
scroll to position [107, 0]
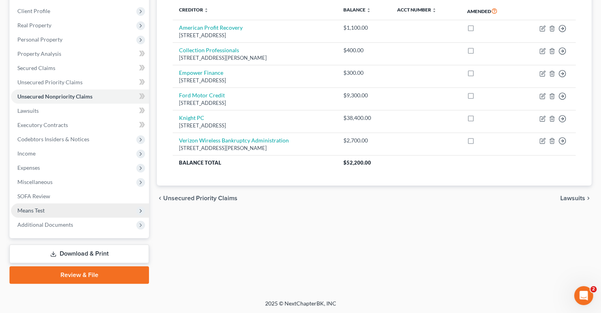
click at [49, 209] on span "Means Test" at bounding box center [80, 210] width 138 height 14
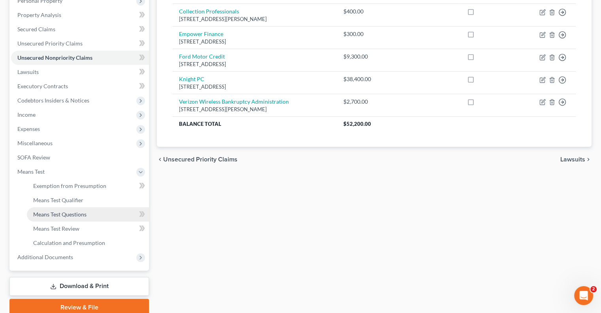
scroll to position [146, 0]
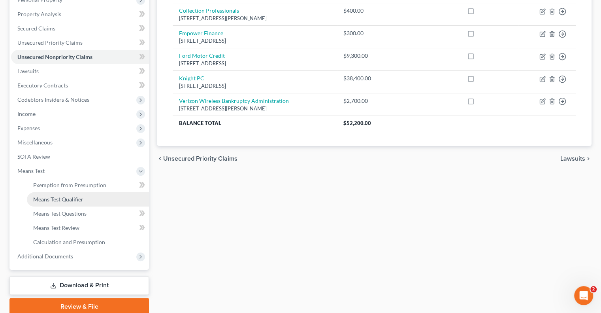
click at [68, 201] on span "Means Test Qualifier" at bounding box center [58, 199] width 50 height 7
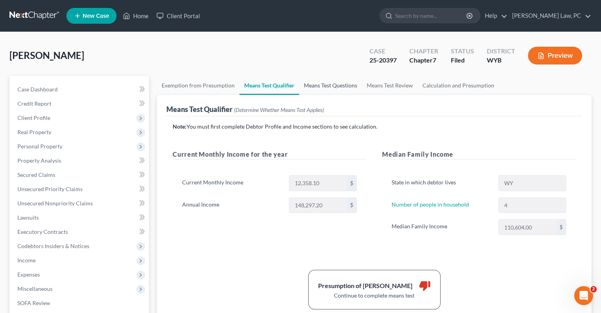
click at [313, 86] on link "Means Test Questions" at bounding box center [330, 85] width 63 height 19
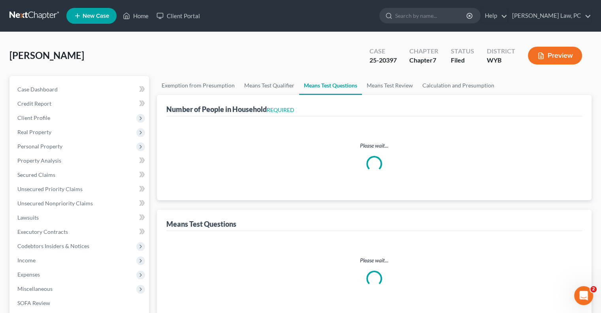
select select "4"
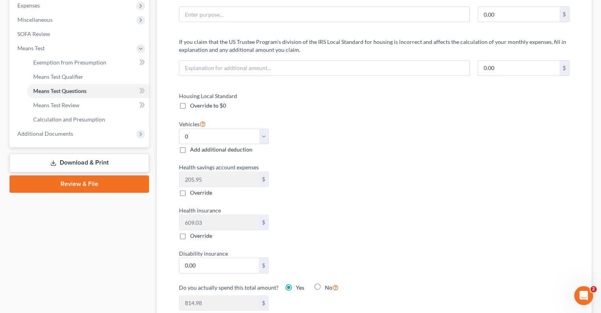
scroll to position [277, 0]
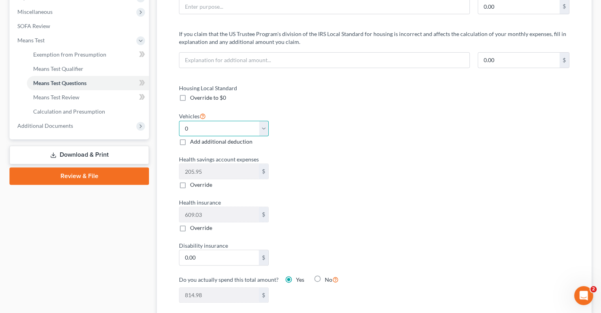
click at [265, 134] on select "Select 0 1 2 3 4 5" at bounding box center [224, 129] width 90 height 16
select select "2"
click at [179, 121] on select "Select 0 1 2 3 4 5" at bounding box center [224, 129] width 90 height 16
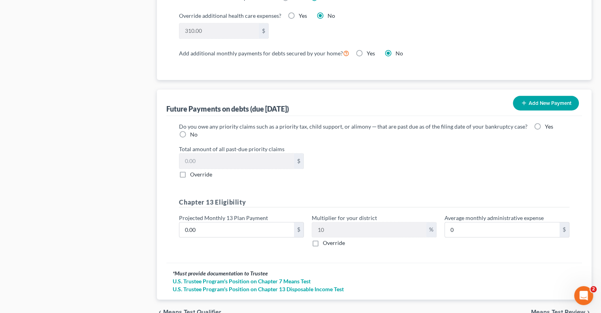
scroll to position [711, 0]
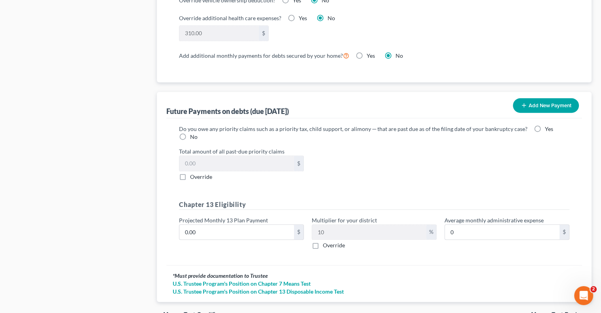
click at [190, 134] on label "No" at bounding box center [194, 137] width 8 height 8
click at [193, 134] on input "No" at bounding box center [195, 135] width 5 height 5
radio input "true"
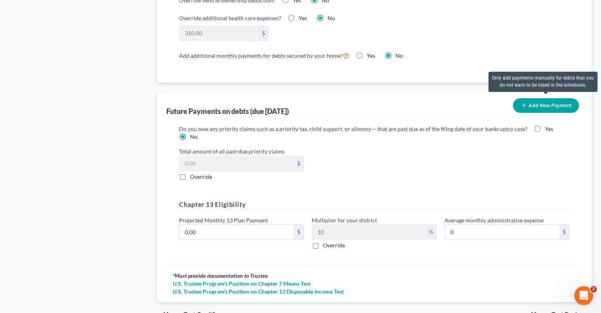
click at [528, 102] on button "Add New Payment" at bounding box center [546, 105] width 66 height 15
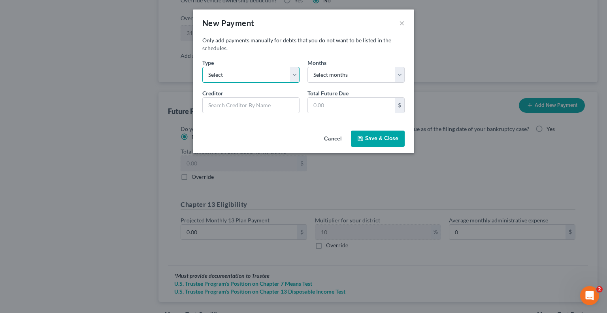
click at [250, 77] on select "Select Home Vehicle Other" at bounding box center [250, 75] width 97 height 16
select select "1"
click at [202, 67] on select "Select Home Vehicle Other" at bounding box center [250, 75] width 97 height 16
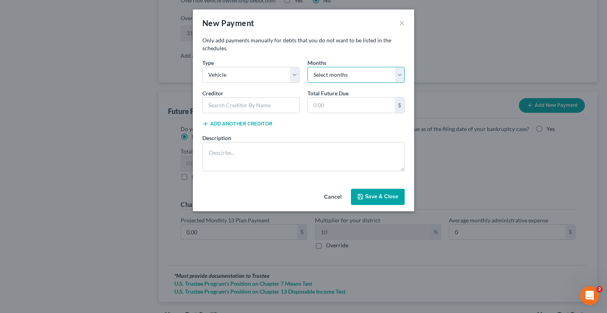
click at [319, 78] on select "Select months 0 1 2 3 4 5 6 7 8 9 10 11 12 13 14 15 16 17 18 19 20 21 22 23 24 …" at bounding box center [355, 75] width 97 height 16
select select "36"
click at [307, 67] on select "Select months 0 1 2 3 4 5 6 7 8 9 10 11 12 13 14 15 16 17 18 19 20 21 22 23 24 …" at bounding box center [355, 75] width 97 height 16
click at [346, 107] on input "text" at bounding box center [351, 105] width 87 height 15
click at [224, 101] on input "text" at bounding box center [250, 105] width 97 height 16
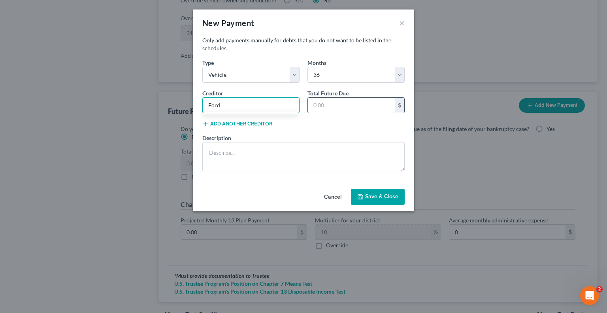
type input "Ford"
click at [320, 104] on input "text" at bounding box center [351, 105] width 87 height 15
click at [343, 105] on input "text" at bounding box center [351, 105] width 87 height 15
type input "571"
click at [218, 164] on textarea at bounding box center [303, 156] width 202 height 29
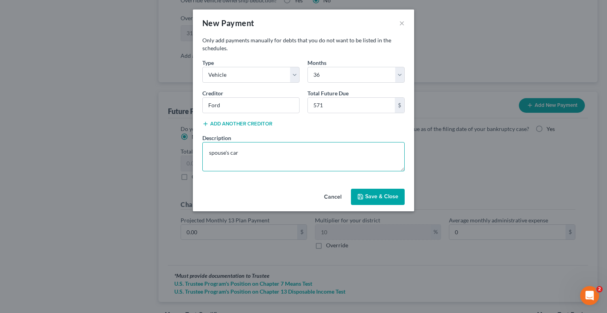
type textarea "spouse's car"
click at [376, 196] on button "Save & Close" at bounding box center [378, 196] width 54 height 17
select select "1"
select select "36"
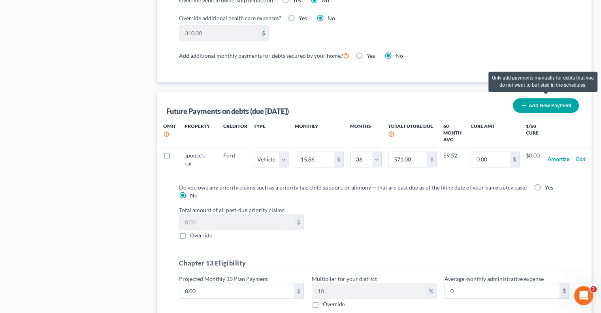
click at [535, 102] on button "Add New Payment" at bounding box center [546, 105] width 66 height 15
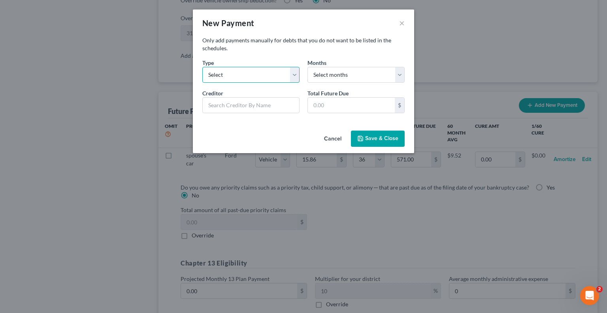
click at [237, 72] on select "Select Home Vehicle Other" at bounding box center [250, 75] width 97 height 16
select select "0"
click at [202, 67] on select "Select Home Vehicle Other" at bounding box center [250, 75] width 97 height 16
click at [335, 78] on select "Select months 0 1 2 3 4 5 6 7 8 9 10 11 12 13 14 15 16 17 18 19 20 21 22 23 24 …" at bounding box center [355, 75] width 97 height 16
select select "60"
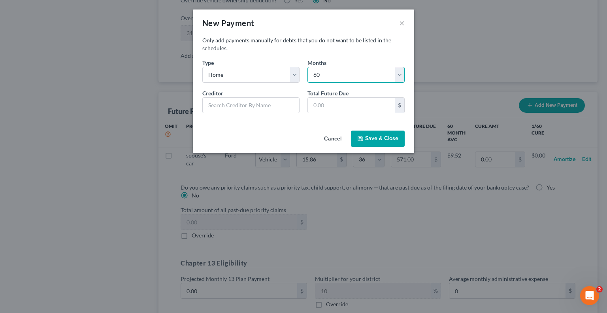
click at [307, 67] on select "Select months 0 1 2 3 4 5 6 7 8 9 10 11 12 13 14 15 16 17 18 19 20 21 22 23 24 …" at bounding box center [355, 75] width 97 height 16
click at [236, 104] on input "text" at bounding box center [250, 105] width 97 height 16
type input "US Bank"
click at [324, 98] on input "text" at bounding box center [351, 105] width 87 height 15
click at [339, 105] on input "text" at bounding box center [351, 105] width 87 height 15
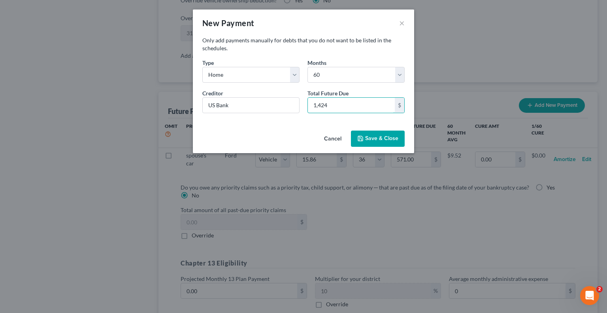
type input "1,424"
click at [377, 132] on button "Save & Close" at bounding box center [378, 138] width 54 height 17
select select "0"
select select "60"
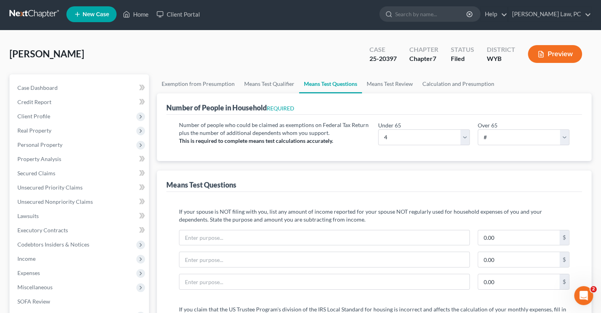
scroll to position [0, 0]
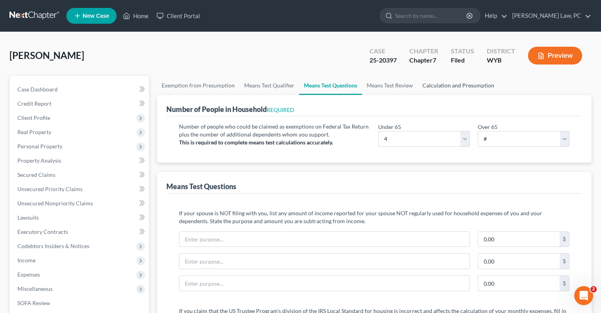
click at [437, 85] on link "Calculation and Presumption" at bounding box center [458, 85] width 81 height 19
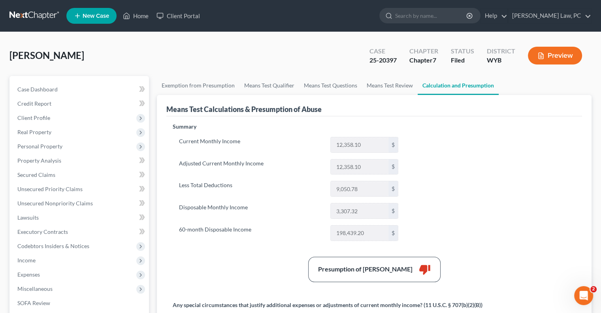
click at [32, 15] on link at bounding box center [34, 16] width 51 height 14
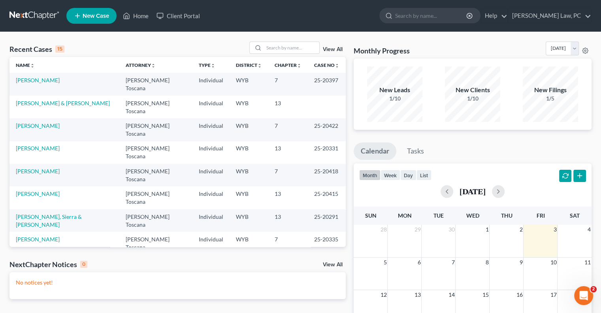
click at [81, 16] on link "New Case" at bounding box center [91, 16] width 50 height 16
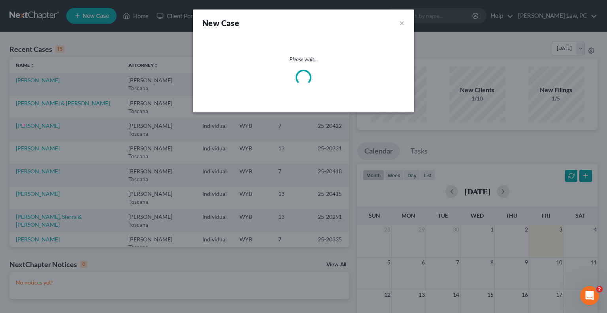
select select "92"
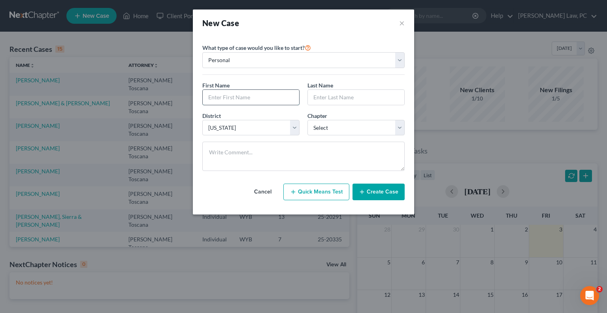
click at [252, 95] on input "text" at bounding box center [251, 97] width 96 height 15
click at [234, 103] on input "text" at bounding box center [251, 97] width 96 height 15
type input "Richard"
type input "Simmons"
click at [326, 129] on select "Select 7 11 12 13" at bounding box center [355, 128] width 97 height 16
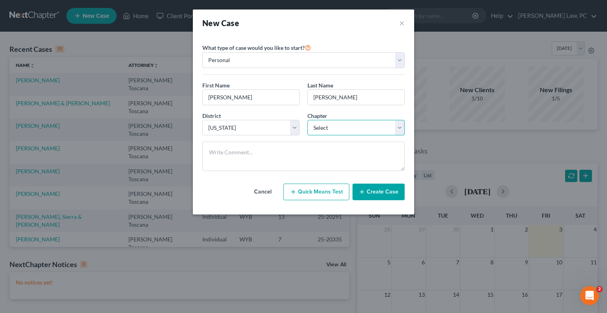
select select "0"
click at [307, 120] on select "Select 7 11 12 13" at bounding box center [355, 128] width 97 height 16
click at [386, 189] on button "Create Case" at bounding box center [378, 191] width 52 height 17
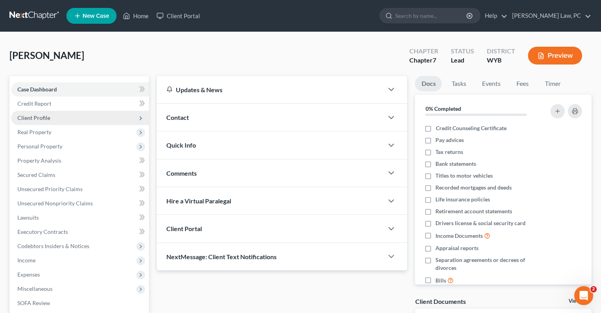
click at [49, 115] on span "Client Profile" at bounding box center [80, 118] width 138 height 14
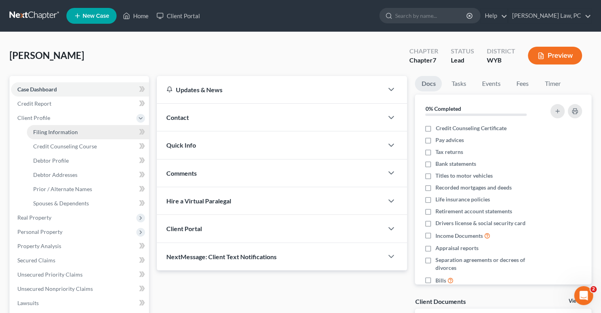
click at [63, 133] on span "Filing Information" at bounding box center [55, 131] width 45 height 7
select select "1"
select select "0"
select select "92"
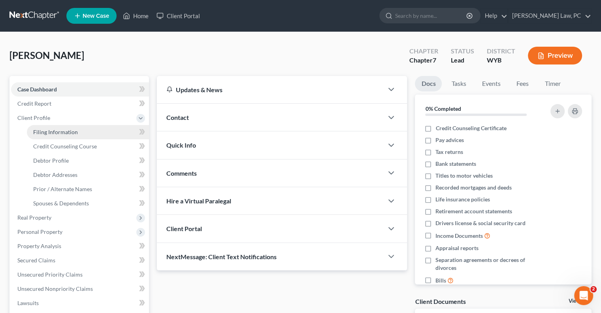
select select "53"
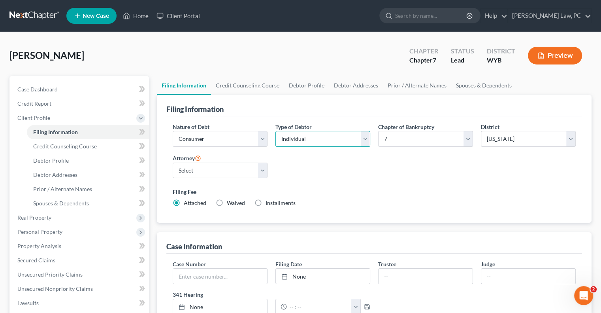
click at [333, 140] on select "Select Individual Joint" at bounding box center [322, 139] width 95 height 16
select select "1"
click at [275, 131] on select "Select Individual Joint" at bounding box center [322, 139] width 95 height 16
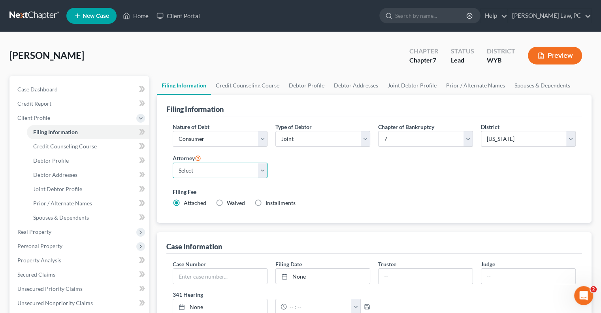
click at [219, 173] on select "Select Alexander Berger - WYB Anthony Toscana - WYB" at bounding box center [220, 170] width 95 height 16
select select "1"
click at [173, 162] on select "Select Alexander Berger - WYB Anthony Toscana - WYB" at bounding box center [220, 170] width 95 height 16
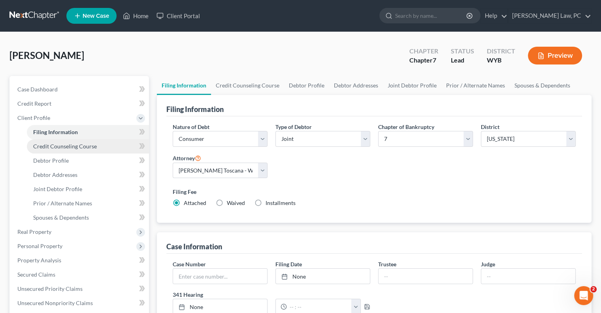
click at [68, 146] on span "Credit Counseling Course" at bounding box center [65, 146] width 64 height 7
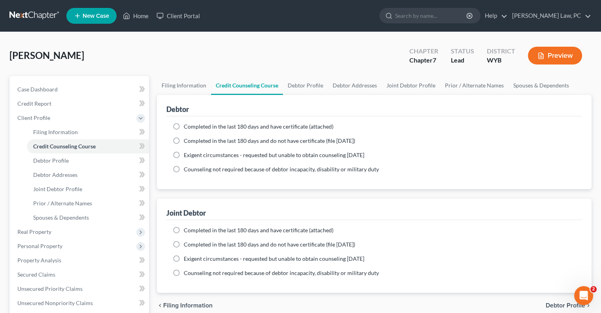
click at [184, 231] on label "Completed in the last 180 days and have certificate (attached)" at bounding box center [259, 230] width 150 height 8
click at [187, 231] on input "Completed in the last 180 days and have certificate (attached)" at bounding box center [189, 228] width 5 height 5
radio input "true"
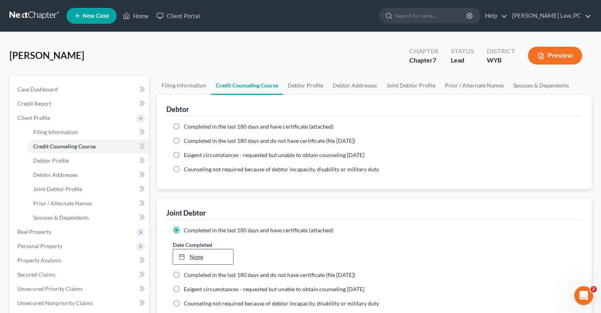
click at [196, 259] on link "None" at bounding box center [203, 256] width 60 height 15
type input "10/3/2025"
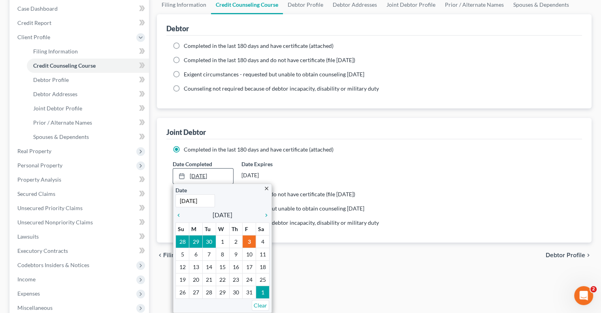
scroll to position [119, 0]
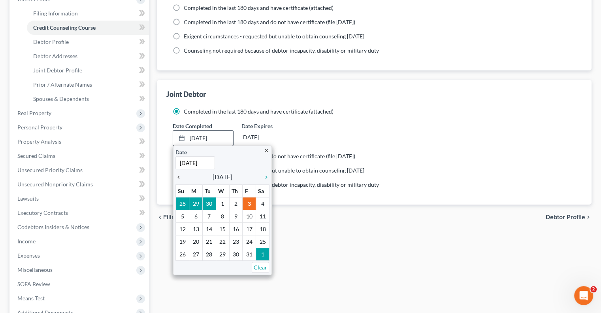
click at [181, 179] on icon "chevron_left" at bounding box center [180, 177] width 10 height 6
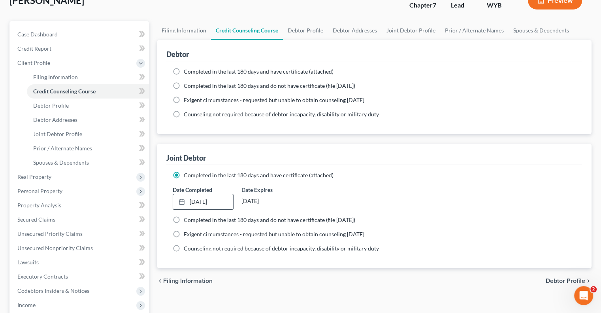
scroll to position [0, 0]
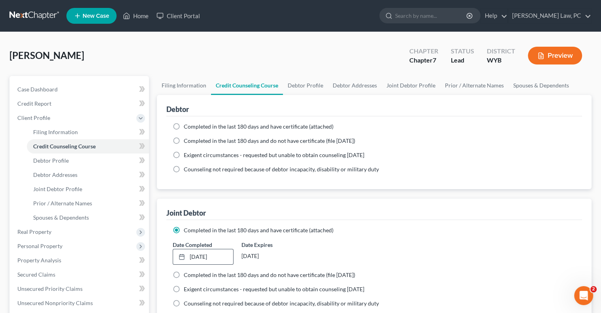
click at [184, 128] on label "Completed in the last 180 days and have certificate (attached)" at bounding box center [259, 126] width 150 height 8
click at [187, 128] on input "Completed in the last 180 days and have certificate (attached)" at bounding box center [189, 124] width 5 height 5
radio input "true"
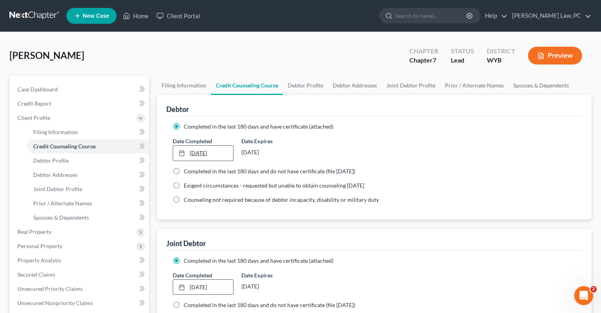
click at [196, 155] on link "10/3/2025" at bounding box center [203, 152] width 60 height 15
click at [202, 154] on link "10/25/2025" at bounding box center [203, 152] width 60 height 15
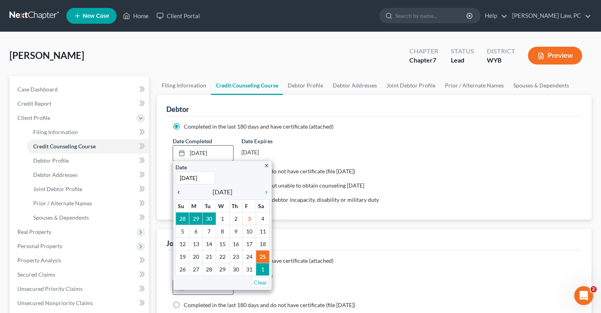
click at [178, 189] on icon "chevron_left" at bounding box center [180, 192] width 10 height 6
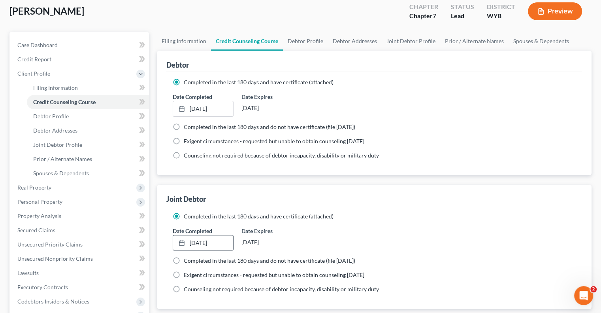
scroll to position [206, 0]
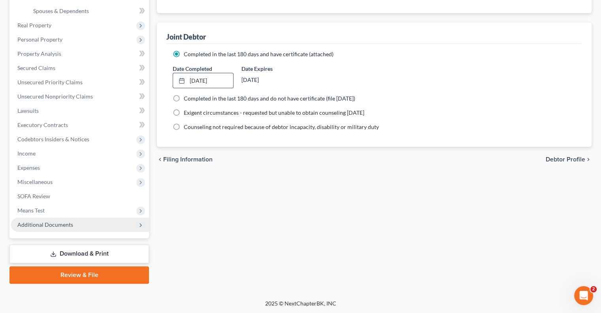
click at [51, 227] on span "Additional Documents" at bounding box center [45, 224] width 56 height 7
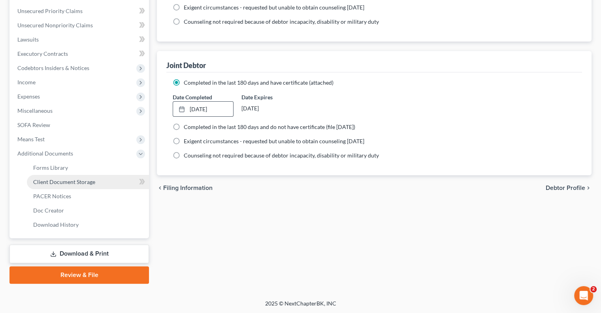
click at [62, 180] on span "Client Document Storage" at bounding box center [64, 181] width 62 height 7
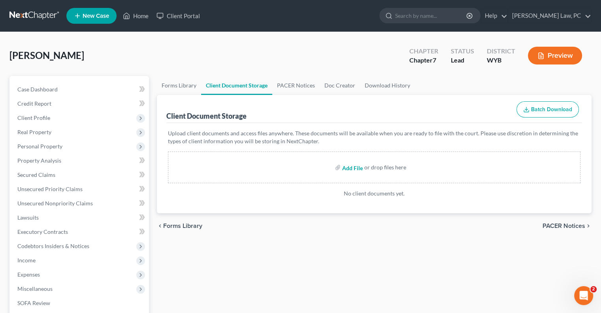
click at [348, 164] on input "file" at bounding box center [351, 167] width 19 height 14
type input "C:\fakepath\Shanda_Simmons_Certificate.pdf"
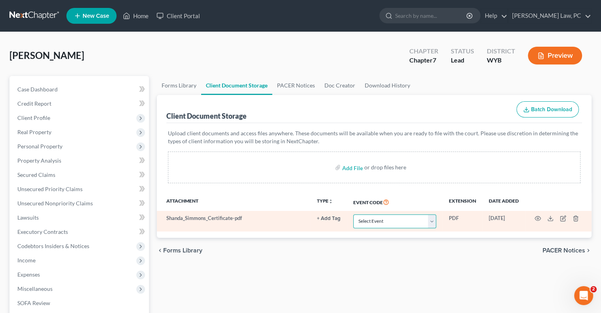
click at [386, 221] on select "Select Event Certificate of Credit Counseling Chapter 13 Plan Domestic Support …" at bounding box center [394, 221] width 83 height 14
click at [353, 214] on select "Select Event Certificate of Credit Counseling Chapter 13 Plan Domestic Support …" at bounding box center [394, 221] width 83 height 14
click at [390, 221] on select "Select Event Certificate of Credit Counseling Chapter 13 Plan Domestic Support …" at bounding box center [394, 221] width 83 height 14
select select "0"
click at [353, 214] on select "Select Event Certificate of Credit Counseling Chapter 13 Plan Domestic Support …" at bounding box center [394, 221] width 83 height 14
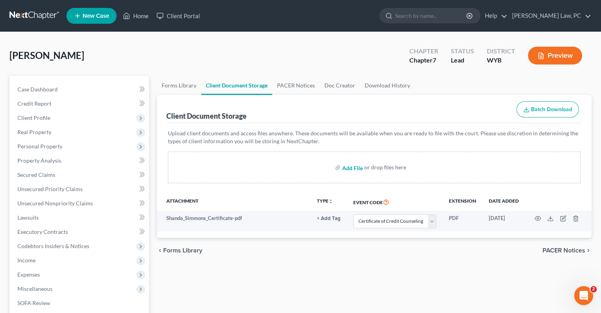
click at [356, 168] on input "file" at bounding box center [351, 167] width 19 height 14
type input "C:\fakepath\Richard_Simmons_Certificate.pdf"
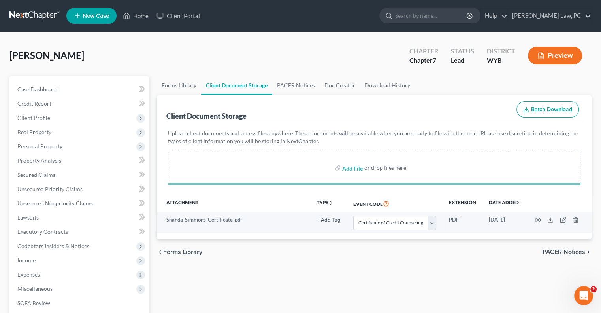
select select "0"
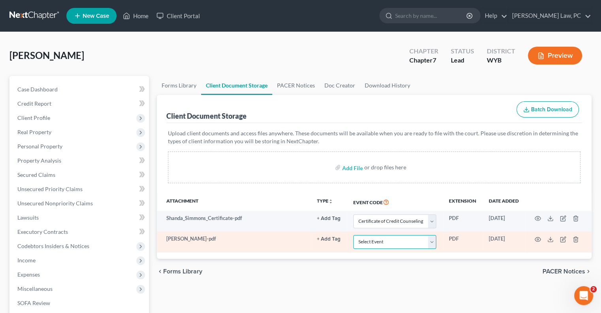
click at [370, 243] on select "Select Event Certificate of Credit Counseling Chapter 13 Plan Domestic Support …" at bounding box center [394, 242] width 83 height 14
select select "0"
click at [353, 235] on select "Select Event Certificate of Credit Counseling Chapter 13 Plan Domestic Support …" at bounding box center [394, 242] width 83 height 14
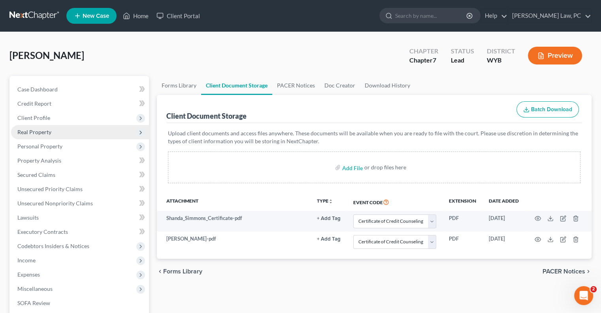
click at [37, 131] on span "Real Property" at bounding box center [34, 131] width 34 height 7
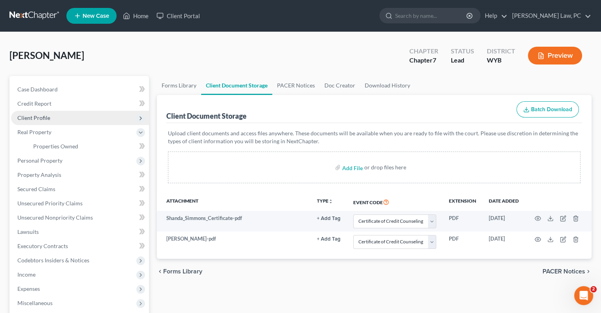
click at [36, 118] on span "Client Profile" at bounding box center [33, 117] width 33 height 7
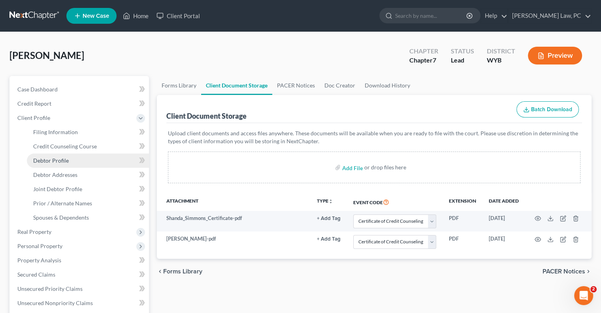
click at [50, 160] on span "Debtor Profile" at bounding box center [51, 160] width 36 height 7
select select "1"
select select "0"
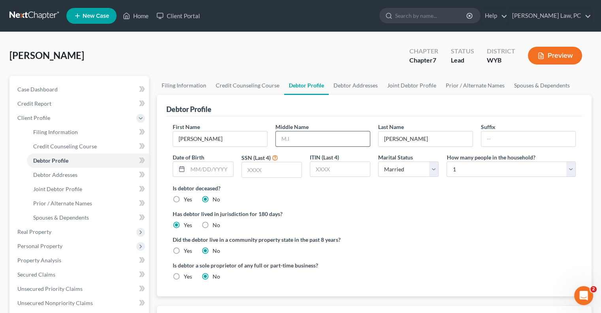
click at [300, 143] on input "text" at bounding box center [323, 138] width 94 height 15
type input "J."
click at [268, 171] on input "text" at bounding box center [272, 169] width 60 height 15
type input "5505"
click at [475, 163] on select "Select 1 2 3 4 5 6 7 8 9 10 11 12 13 14 15 16 17 18 19 20" at bounding box center [510, 169] width 129 height 16
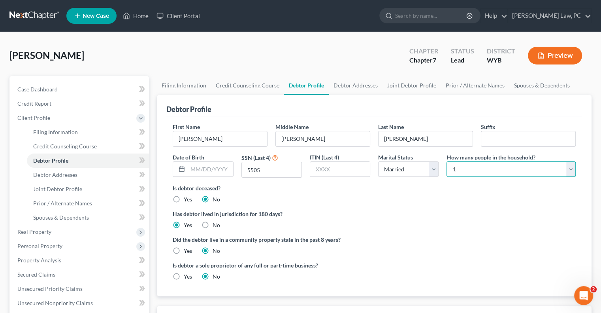
select select "1"
click at [446, 161] on select "Select 1 2 3 4 5 6 7 8 9 10 11 12 13 14 15 16 17 18 19 20" at bounding box center [510, 169] width 129 height 16
click at [346, 87] on link "Debtor Addresses" at bounding box center [356, 85] width 54 height 19
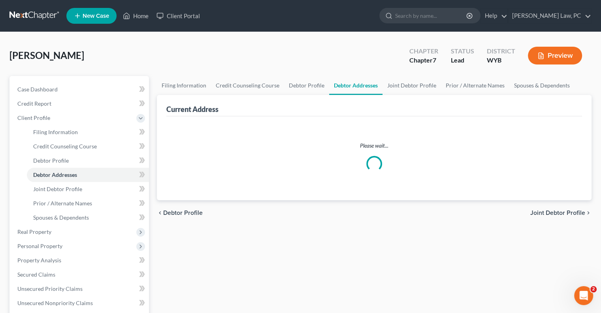
select select "0"
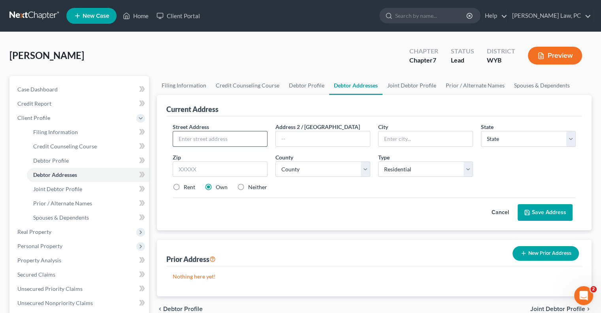
click at [210, 139] on input "text" at bounding box center [220, 138] width 94 height 15
type input "Shanda"
type input "M."
type input "Simmons"
drag, startPoint x: 221, startPoint y: 137, endPoint x: 156, endPoint y: 139, distance: 65.2
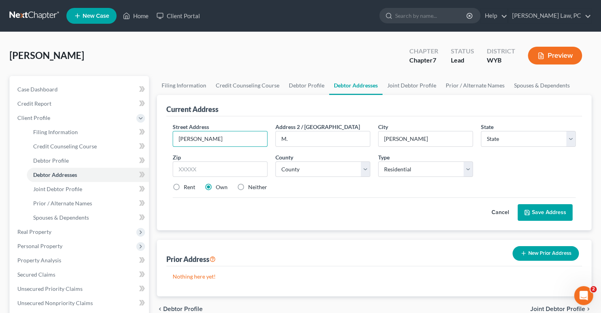
click at [156, 139] on div "Filing Information Credit Counseling Course Debtor Profile Debtor Addresses Joi…" at bounding box center [374, 283] width 443 height 414
type input "4530 Running W. Drive"
type input "Gillette"
select select "53"
type input "82718"
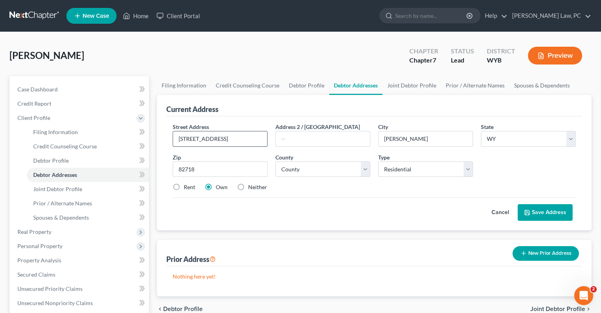
click at [245, 137] on input "4530 Running W. Drive" at bounding box center [220, 138] width 94 height 15
type input "4530 Running W. Drive #301"
click at [184, 185] on label "Rent" at bounding box center [189, 187] width 11 height 8
click at [187, 185] on input "Rent" at bounding box center [189, 185] width 5 height 5
radio input "true"
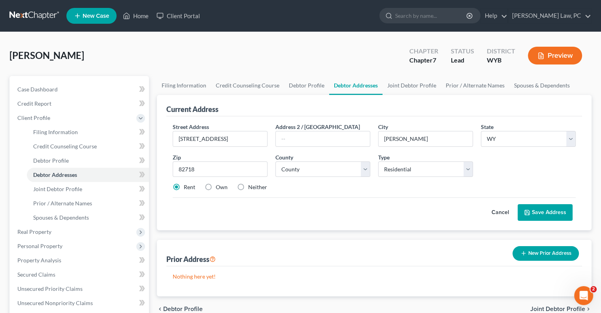
click at [533, 211] on button "Save Address" at bounding box center [545, 212] width 55 height 17
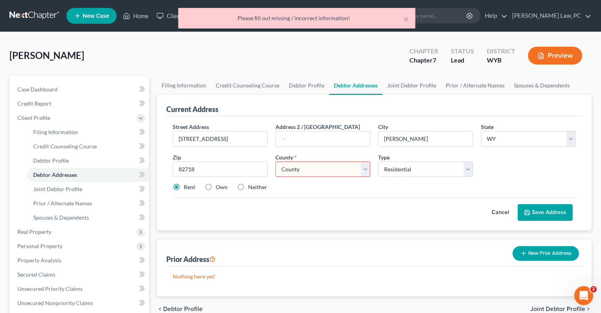
click at [332, 175] on select "County Albany County Big Horn County Campbell County Carbon County Converse Cou…" at bounding box center [322, 169] width 95 height 16
select select "2"
click at [275, 161] on select "County Albany County Big Horn County Campbell County Carbon County Converse Cou…" at bounding box center [322, 169] width 95 height 16
click at [525, 210] on icon at bounding box center [527, 212] width 5 height 5
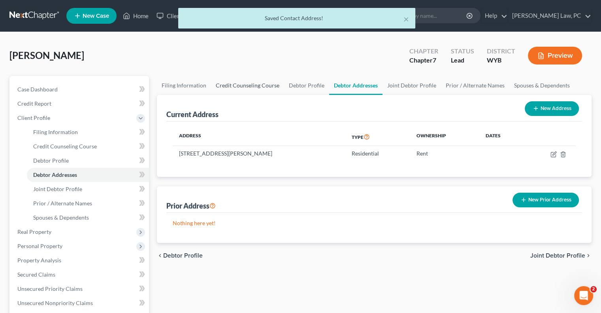
click at [237, 83] on link "Credit Counseling Course" at bounding box center [247, 85] width 73 height 19
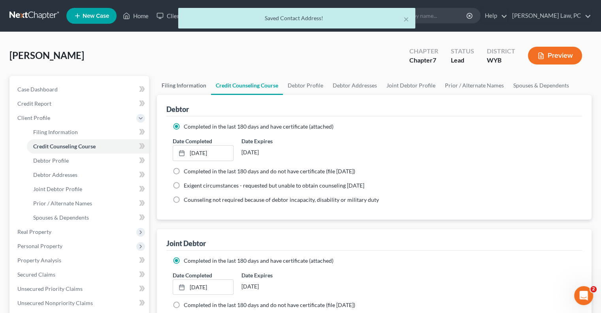
click at [177, 82] on link "Filing Information" at bounding box center [184, 85] width 54 height 19
select select "1"
select select "0"
select select "92"
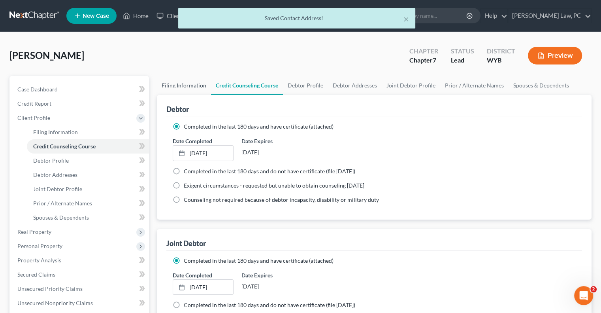
select select "1"
select select "53"
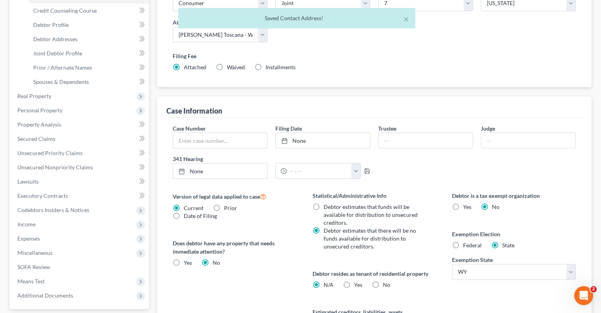
scroll to position [198, 0]
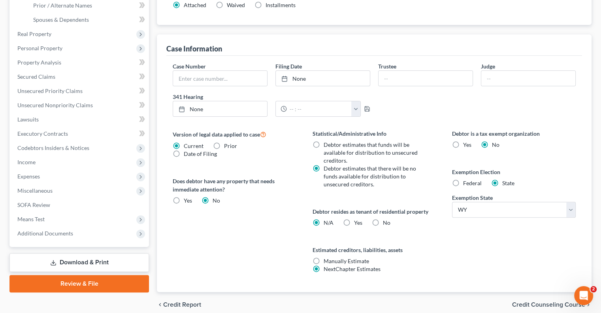
click at [354, 222] on label "Yes Yes" at bounding box center [358, 223] width 8 height 8
click at [357, 222] on input "Yes Yes" at bounding box center [359, 221] width 5 height 5
radio input "true"
radio input "false"
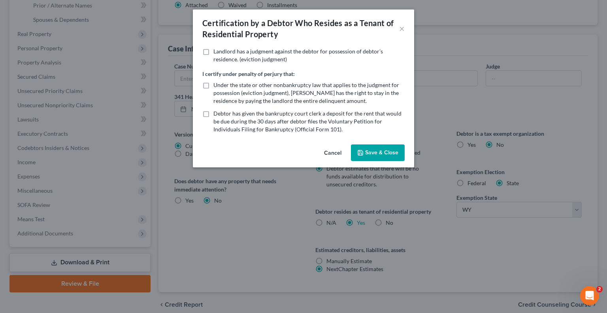
click at [363, 155] on button "Save & Close" at bounding box center [378, 152] width 54 height 17
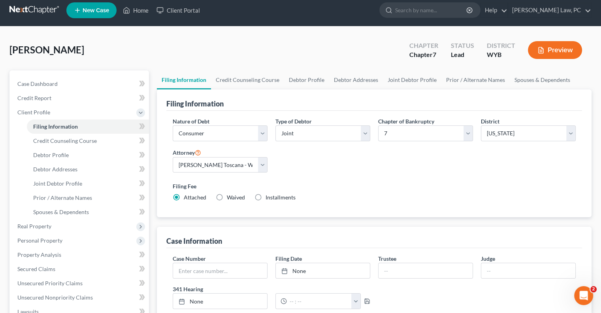
scroll to position [0, 0]
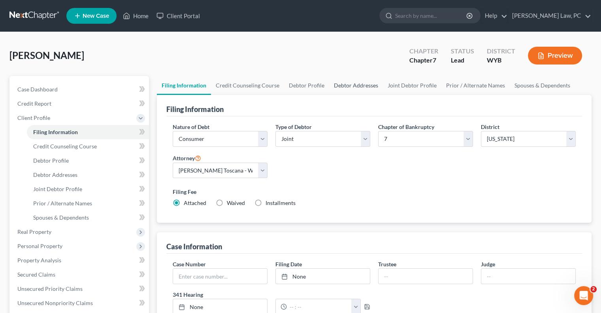
click at [340, 88] on link "Debtor Addresses" at bounding box center [356, 85] width 54 height 19
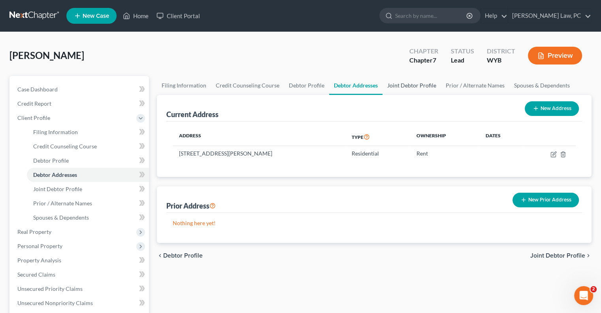
click at [405, 87] on link "Joint Debtor Profile" at bounding box center [411, 85] width 58 height 19
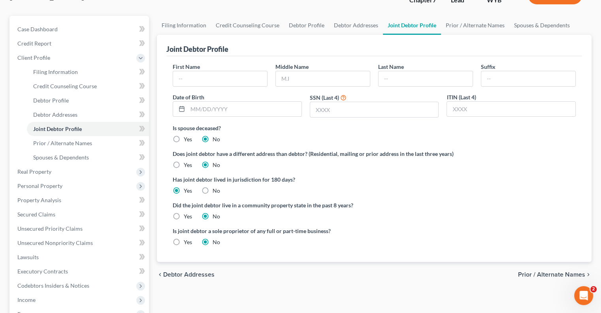
scroll to position [79, 0]
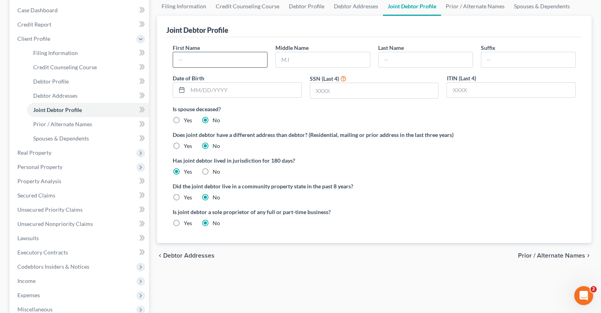
click at [211, 58] on input "text" at bounding box center [220, 59] width 94 height 15
type input "Shanda"
type input "M."
type input "Simmons"
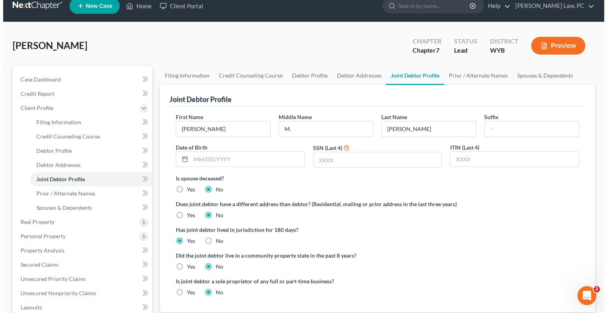
scroll to position [0, 0]
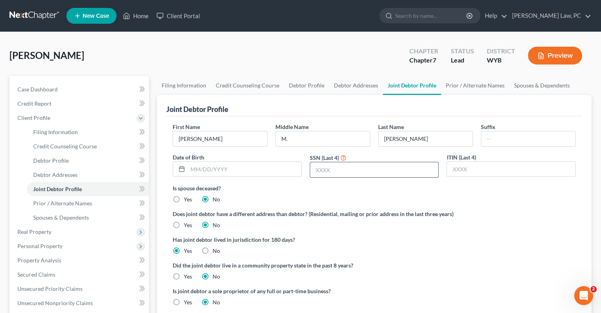
click at [348, 171] on input "text" at bounding box center [374, 169] width 128 height 15
type input "2687"
click at [459, 81] on link "Prior / Alternate Names" at bounding box center [475, 85] width 68 height 19
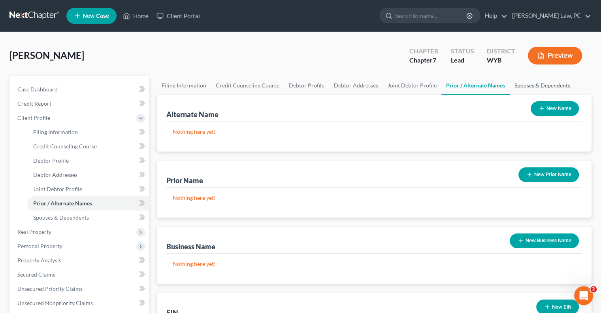
click at [539, 83] on link "Spouses & Dependents" at bounding box center [542, 85] width 65 height 19
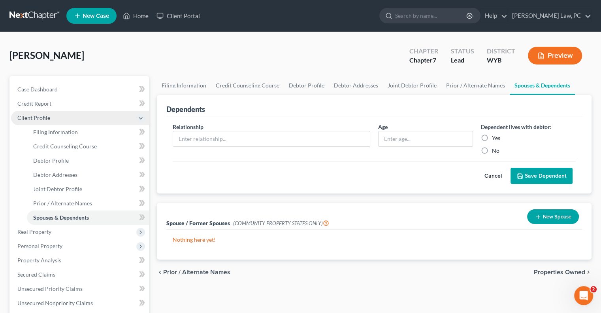
click at [139, 117] on icon at bounding box center [141, 118] width 6 height 6
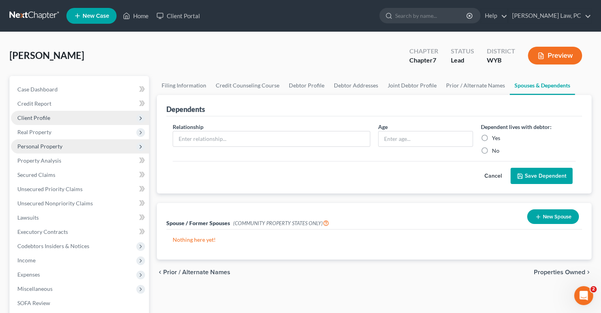
click at [43, 149] on span "Personal Property" at bounding box center [80, 146] width 138 height 14
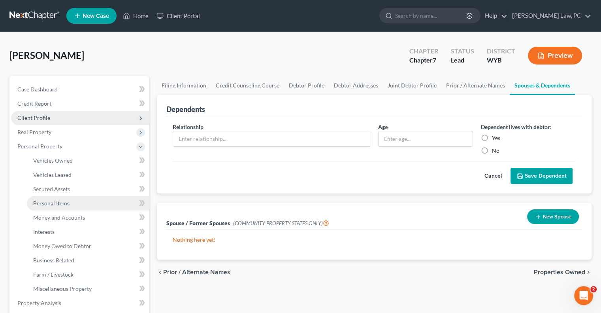
click at [54, 201] on span "Personal Items" at bounding box center [51, 203] width 36 height 7
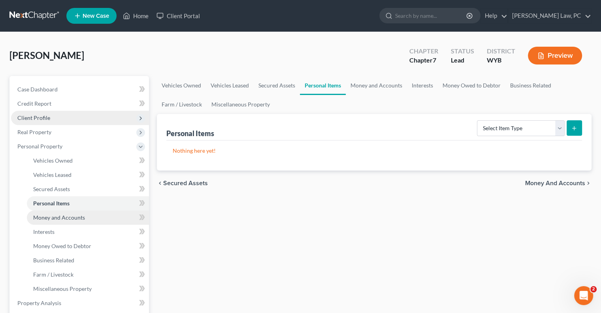
click at [58, 216] on span "Money and Accounts" at bounding box center [59, 217] width 52 height 7
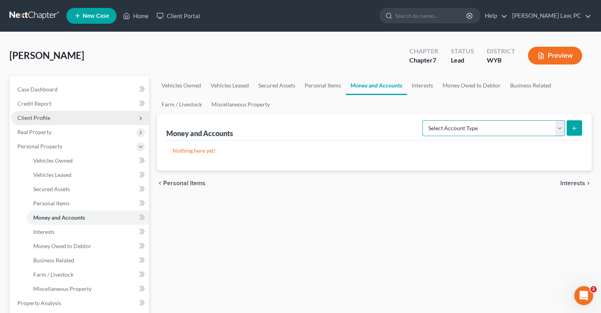
click at [519, 126] on select "Select Account Type Brokerage Cash on Hand Certificates of Deposit Checking Acc…" at bounding box center [493, 128] width 142 height 16
select select "checking"
click at [424, 120] on select "Select Account Type Brokerage Cash on Hand Certificates of Deposit Checking Acc…" at bounding box center [493, 128] width 142 height 16
click at [567, 128] on button "submit" at bounding box center [574, 127] width 15 height 15
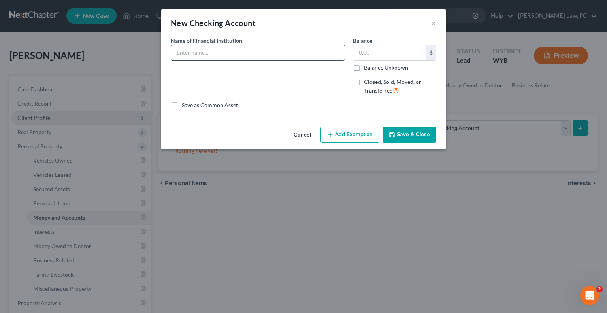
click at [198, 54] on input "text" at bounding box center [257, 52] width 173 height 15
type input "HIghmark FCU"
click at [409, 132] on button "Save & Close" at bounding box center [409, 134] width 54 height 17
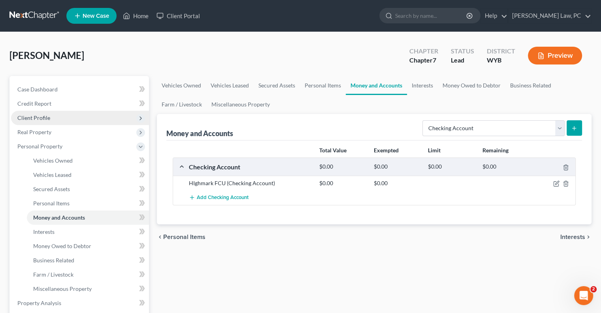
click at [569, 128] on button "submit" at bounding box center [574, 127] width 15 height 15
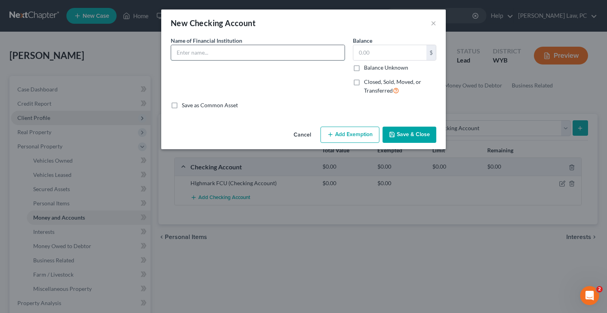
click at [209, 53] on input "text" at bounding box center [257, 52] width 173 height 15
type input "Wells Fargo"
click at [398, 136] on button "Save & Close" at bounding box center [409, 134] width 54 height 17
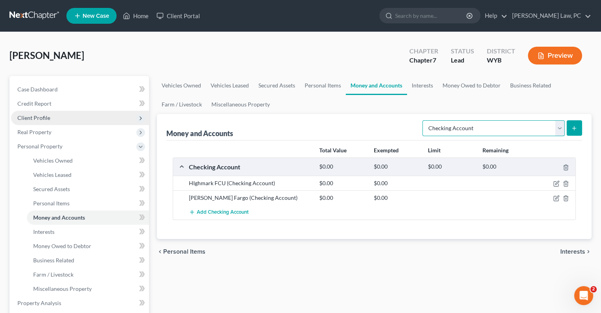
click at [452, 129] on select "Select Account Type Brokerage Cash on Hand Certificates of Deposit Checking Acc…" at bounding box center [493, 128] width 142 height 16
select select "savings"
click at [424, 120] on select "Select Account Type Brokerage Cash on Hand Certificates of Deposit Checking Acc…" at bounding box center [493, 128] width 142 height 16
click at [572, 129] on icon "submit" at bounding box center [574, 128] width 6 height 6
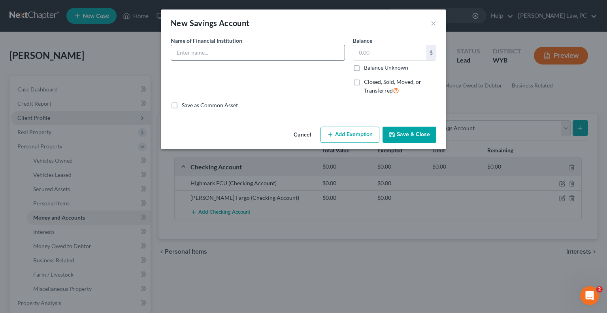
click at [232, 51] on input "text" at bounding box center [257, 52] width 173 height 15
type input "Wells Fargo"
click at [405, 132] on button "Save & Close" at bounding box center [409, 134] width 54 height 17
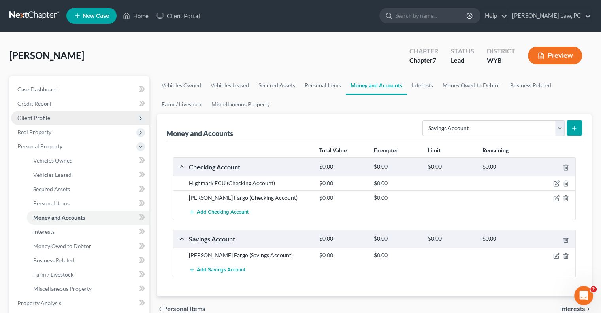
click at [418, 87] on link "Interests" at bounding box center [422, 85] width 31 height 19
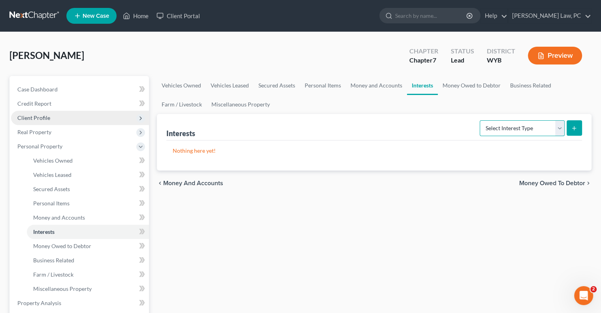
click at [512, 124] on select "Select Interest Type 401K Annuity Bond Education IRA Government Bond Government…" at bounding box center [522, 128] width 85 height 16
click at [371, 87] on link "Money and Accounts" at bounding box center [376, 85] width 61 height 19
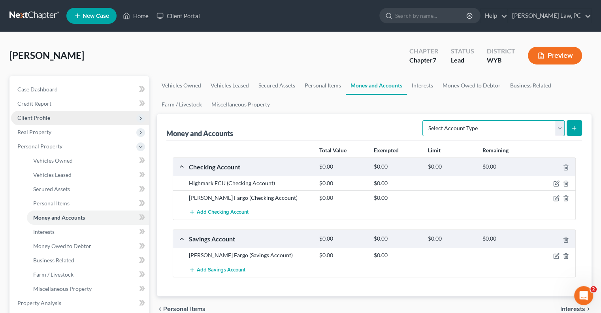
click at [496, 129] on select "Select Account Type Brokerage Cash on Hand Certificates of Deposit Checking Acc…" at bounding box center [493, 128] width 142 height 16
select select "security_deposits"
click at [424, 120] on select "Select Account Type Brokerage Cash on Hand Certificates of Deposit Checking Acc…" at bounding box center [493, 128] width 142 height 16
click at [571, 129] on icon "submit" at bounding box center [574, 128] width 6 height 6
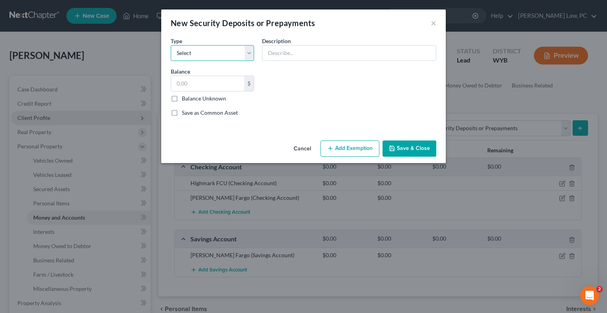
click at [220, 50] on select "Select Electric Gas Heating Oil Security Deposit On Rental Unit Prepaid Rent Te…" at bounding box center [212, 53] width 83 height 16
select select "3"
click at [171, 45] on select "Select Electric Gas Heating Oil Security Deposit On Rental Unit Prepaid Rent Te…" at bounding box center [212, 53] width 83 height 16
click at [281, 54] on input "text" at bounding box center [348, 52] width 173 height 15
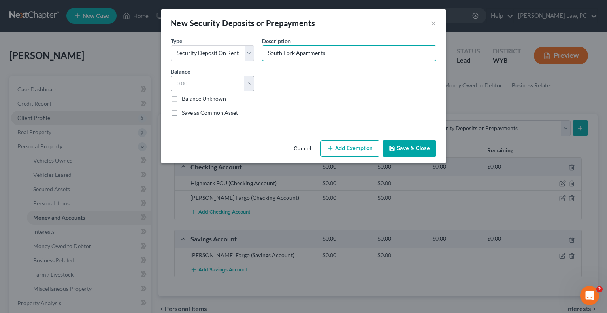
type input "South Fork Apartments"
click at [207, 82] on input "text" at bounding box center [207, 83] width 73 height 15
type input "1,235"
click at [405, 146] on button "Save & Close" at bounding box center [409, 148] width 54 height 17
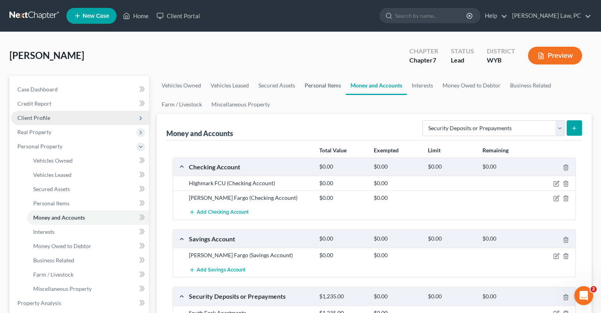
click at [316, 83] on link "Personal Items" at bounding box center [323, 85] width 46 height 19
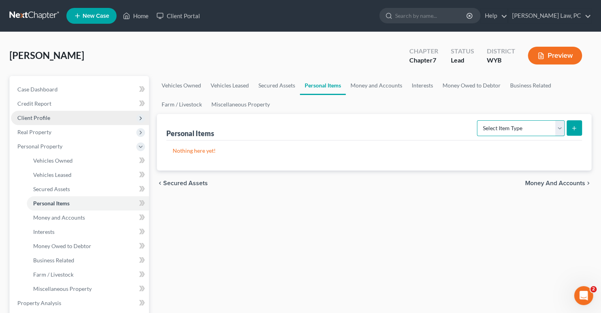
click at [497, 126] on select "Select Item Type Clothing Collectibles Of Value Electronics Firearms Household …" at bounding box center [521, 128] width 88 height 16
select select "household_goods"
click at [478, 120] on select "Select Item Type Clothing Collectibles Of Value Electronics Firearms Household …" at bounding box center [521, 128] width 88 height 16
click at [573, 130] on icon "submit" at bounding box center [574, 128] width 6 height 6
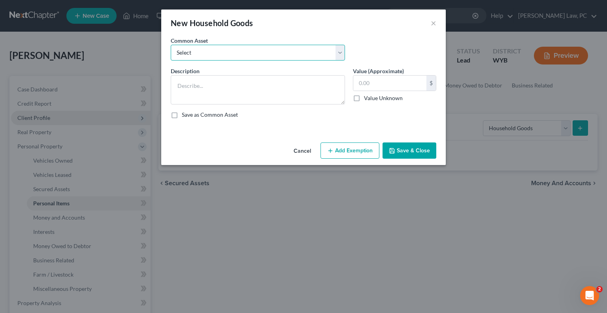
click at [218, 52] on select "Select Household appliances, electronics, furniture, and tools." at bounding box center [258, 53] width 174 height 16
select select "0"
click at [171, 45] on select "Select Household appliances, electronics, furniture, and tools." at bounding box center [258, 53] width 174 height 16
type textarea "Household appliances, electronics, furniture, and tools."
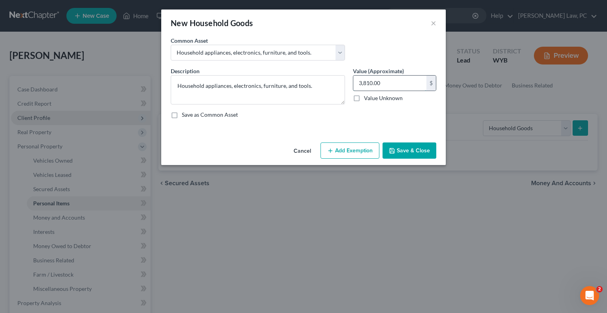
click at [390, 89] on input "3,810.00" at bounding box center [389, 82] width 73 height 15
type input "1,600"
click at [351, 151] on button "Add Exemption" at bounding box center [349, 150] width 59 height 17
select select "2"
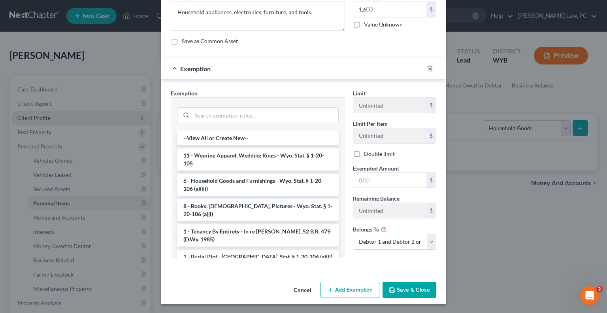
click at [211, 185] on li "6 - Household Goods and Furnishings - Wyo. Stat. § 1-20-106 (a)(iii)" at bounding box center [258, 184] width 162 height 22
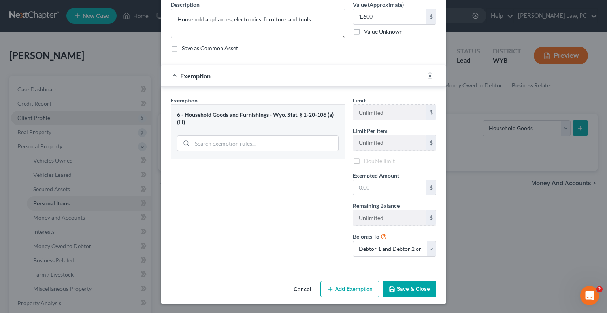
scroll to position [66, 0]
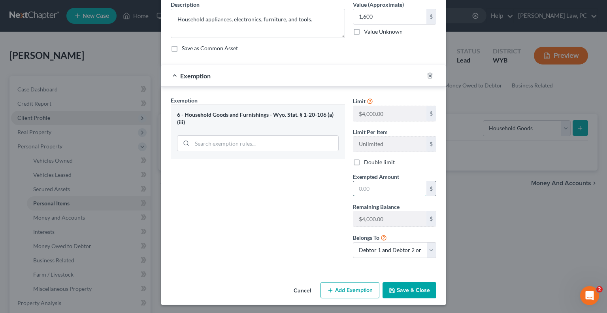
click at [369, 191] on input "text" at bounding box center [389, 188] width 73 height 15
type input "1,600"
click at [418, 287] on button "Save & Close" at bounding box center [409, 290] width 54 height 17
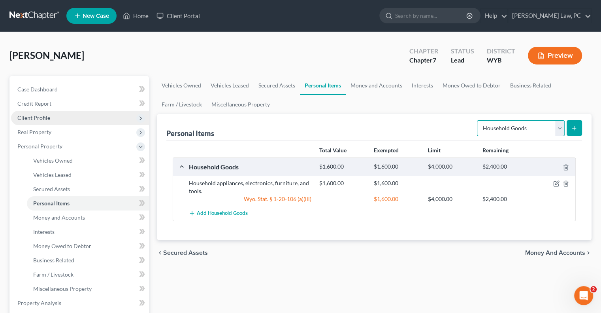
click at [503, 132] on select "Select Item Type Clothing Collectibles Of Value Electronics Firearms Household …" at bounding box center [521, 128] width 88 height 16
select select "clothing"
click at [478, 120] on select "Select Item Type Clothing Collectibles Of Value Electronics Firearms Household …" at bounding box center [521, 128] width 88 height 16
click at [574, 131] on button "submit" at bounding box center [574, 127] width 15 height 15
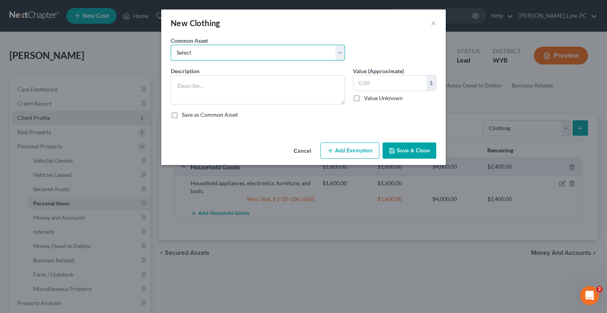
click at [190, 53] on select "Select Men, women, and children's clothing and jewelry. Man's & woman's clothin…" at bounding box center [258, 53] width 174 height 16
select select "1"
click at [171, 45] on select "Select Men, women, and children's clothing and jewelry. Man's & woman's clothin…" at bounding box center [258, 53] width 174 height 16
type textarea "Man's & woman's clothing and jewelry."
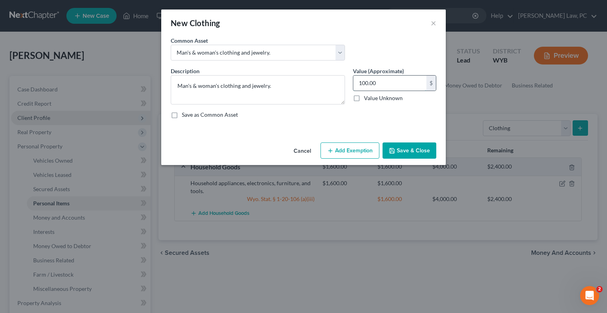
click at [379, 82] on input "100.00" at bounding box center [389, 82] width 73 height 15
type input "600"
click at [360, 154] on button "Add Exemption" at bounding box center [349, 150] width 59 height 17
select select "2"
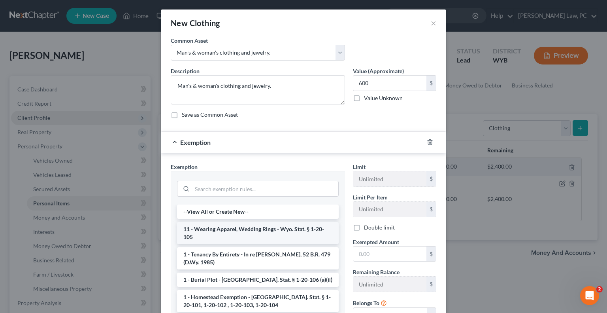
click at [236, 230] on li "11 - Wearing Apparel, Wedding Rings - Wyo. Stat. § 1-20-105" at bounding box center [258, 233] width 162 height 22
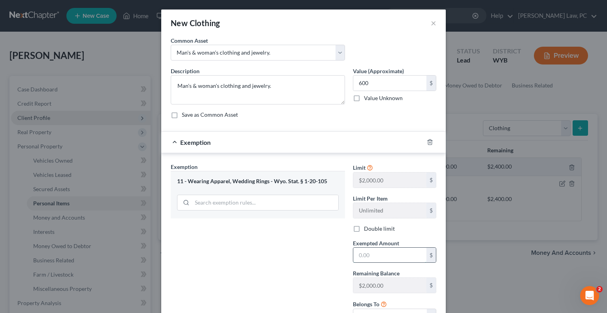
click at [367, 255] on input "text" at bounding box center [389, 254] width 73 height 15
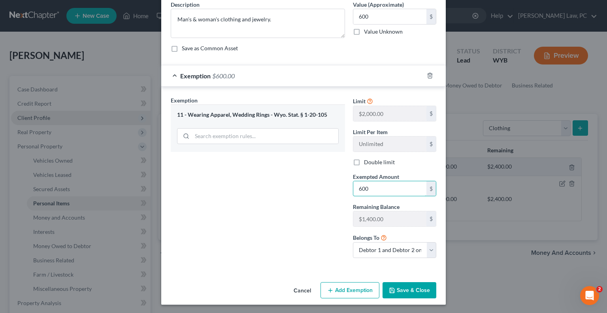
type input "600"
click at [405, 283] on button "Save & Close" at bounding box center [409, 290] width 54 height 17
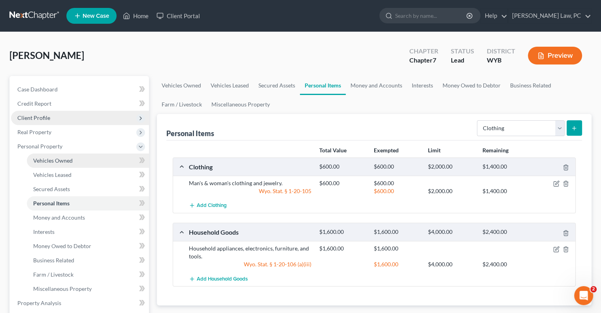
click at [57, 161] on span "Vehicles Owned" at bounding box center [53, 160] width 40 height 7
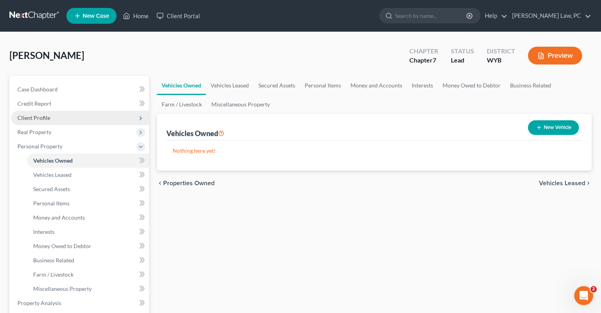
click at [543, 125] on button "New Vehicle" at bounding box center [553, 127] width 51 height 15
select select "0"
select select "2"
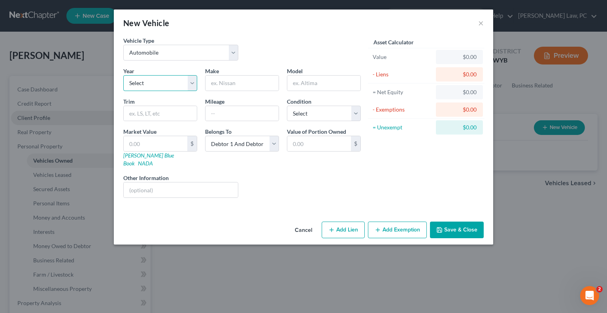
click at [175, 83] on select "Select 2026 2025 2024 2023 2022 2021 2020 2019 2018 2017 2016 2015 2014 2013 20…" at bounding box center [160, 83] width 74 height 16
select select "7"
click at [123, 75] on select "Select 2026 2025 2024 2023 2022 2021 2020 2019 2018 2017 2016 2015 2014 2013 20…" at bounding box center [160, 83] width 74 height 16
click at [224, 87] on input "text" at bounding box center [241, 82] width 73 height 15
type input "Chevy"
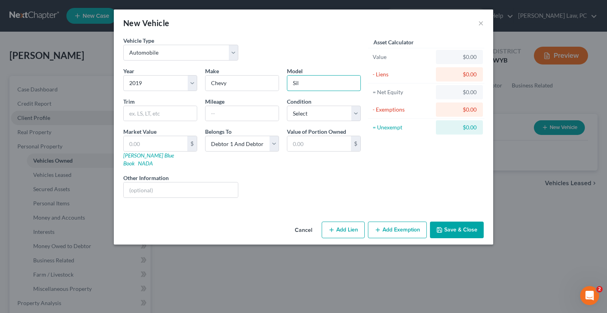
type input "Silverado 1500"
click at [449, 221] on button "Save & Close" at bounding box center [457, 229] width 54 height 17
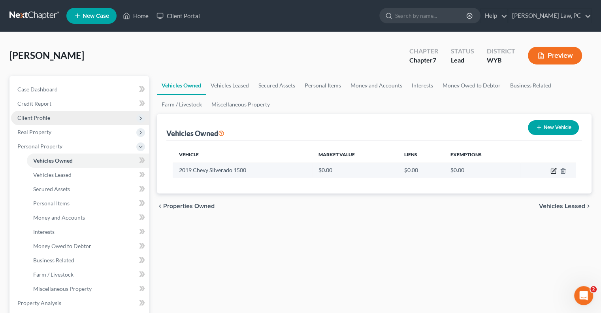
click at [552, 172] on icon "button" at bounding box center [553, 171] width 6 height 6
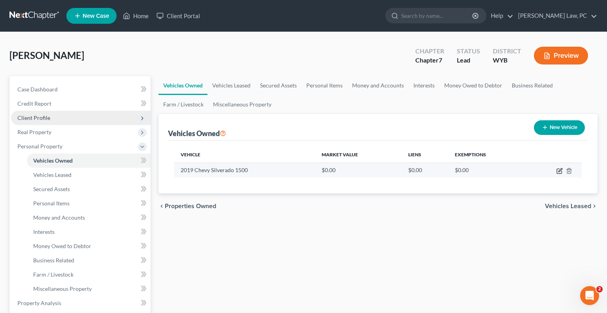
select select "0"
select select "7"
select select "2"
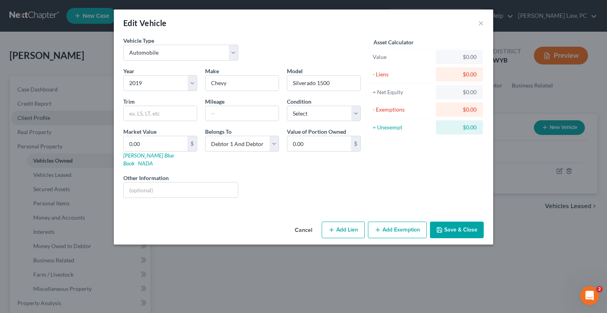
click at [345, 221] on button "Add Lien" at bounding box center [343, 229] width 43 height 17
select select "2"
select select "0"
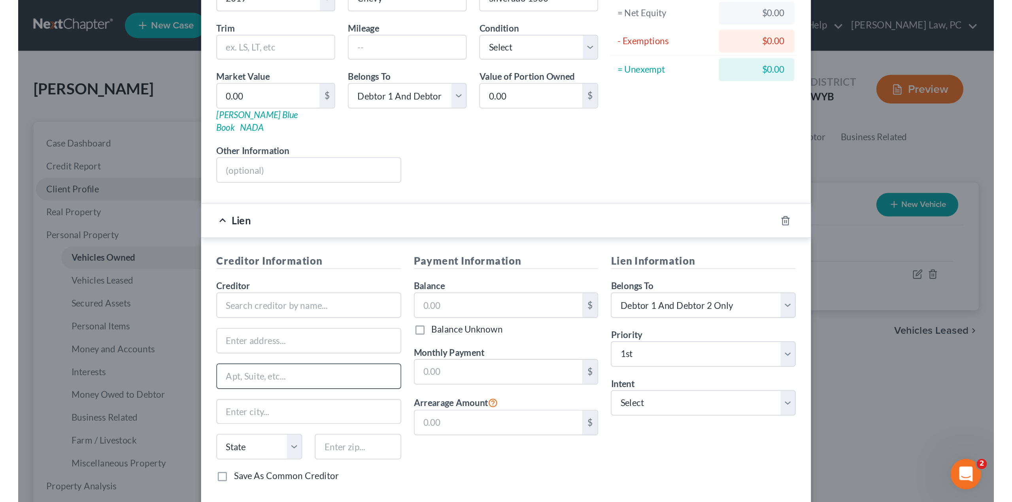
scroll to position [118, 0]
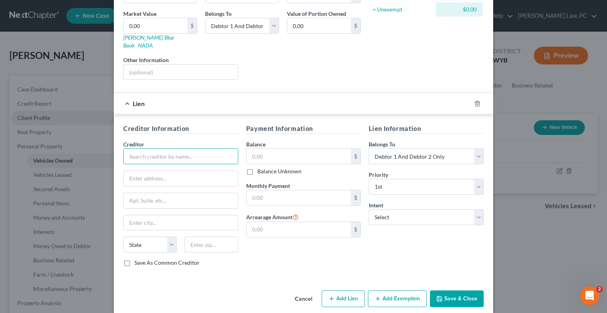
click at [174, 148] on input "text" at bounding box center [180, 156] width 115 height 16
type input "Highmark FCU"
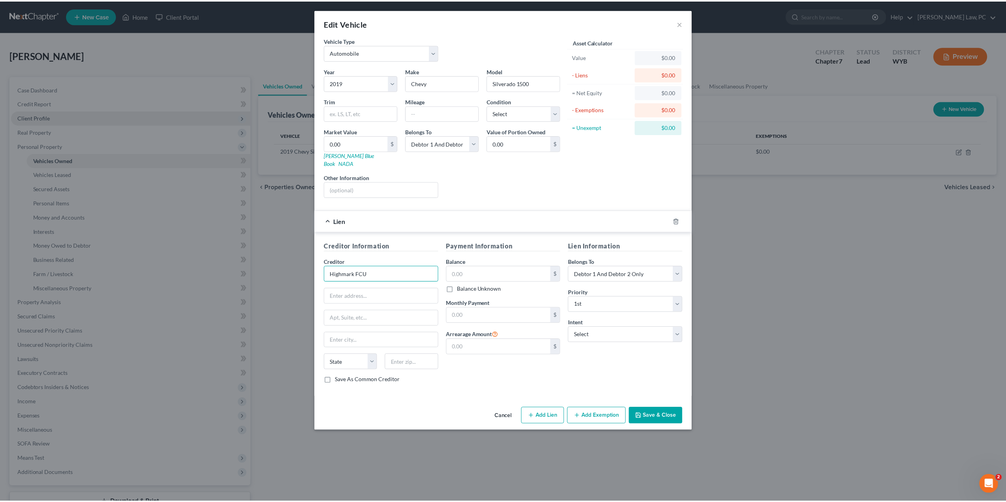
scroll to position [0, 0]
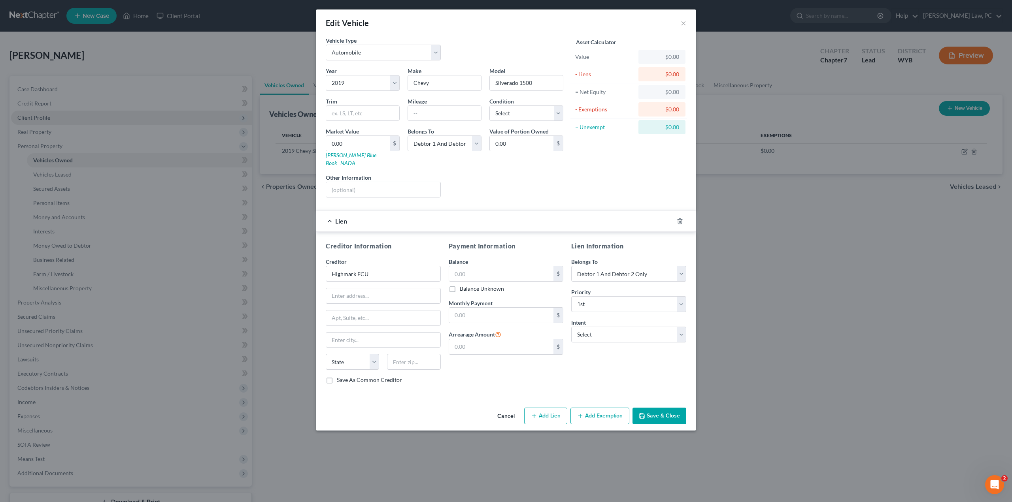
click at [607, 312] on button "Save & Close" at bounding box center [659, 416] width 54 height 17
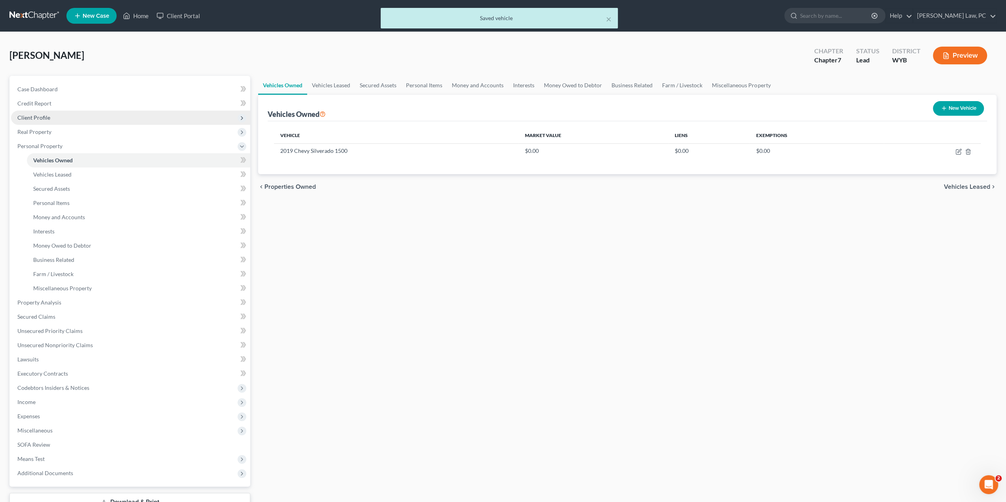
click at [31, 13] on div "× Saved vehicle" at bounding box center [499, 20] width 1006 height 24
click at [607, 21] on button "×" at bounding box center [609, 18] width 6 height 9
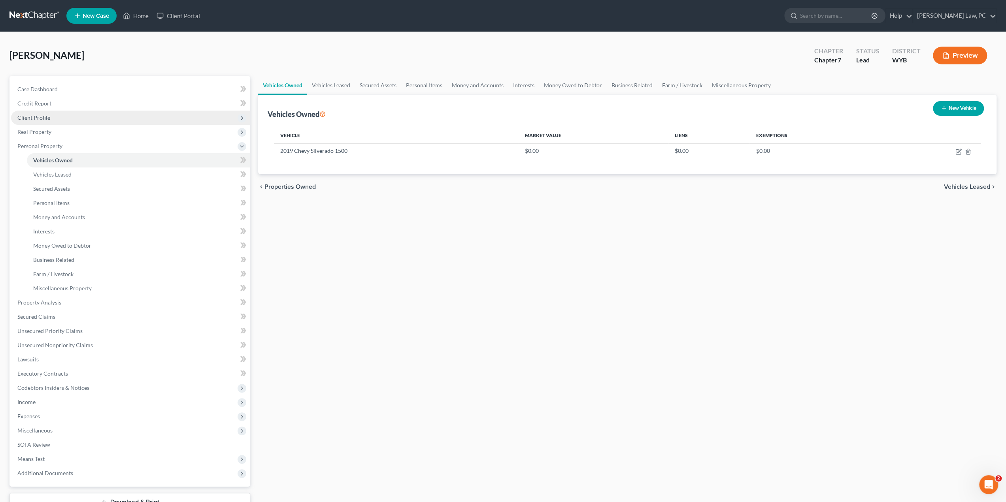
click at [28, 16] on link at bounding box center [34, 16] width 51 height 14
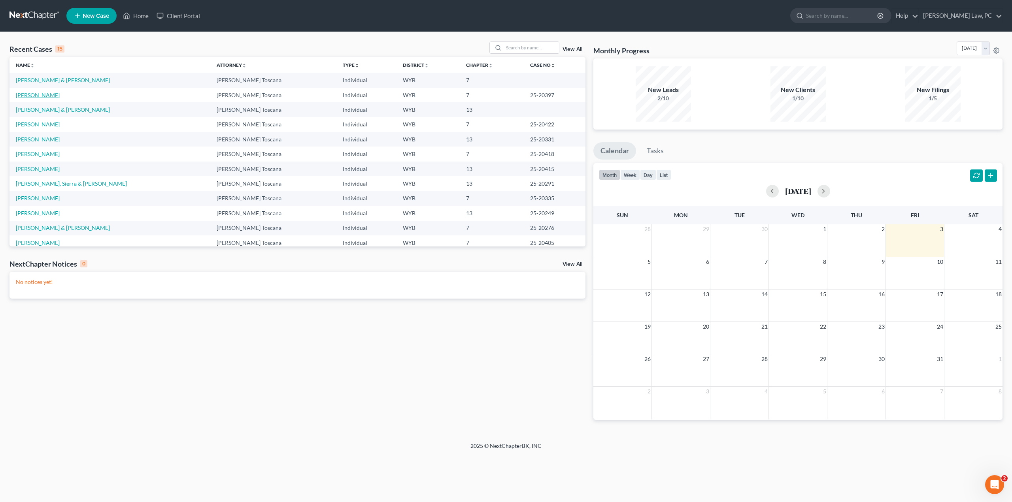
click at [24, 94] on link "[PERSON_NAME]" at bounding box center [38, 95] width 44 height 7
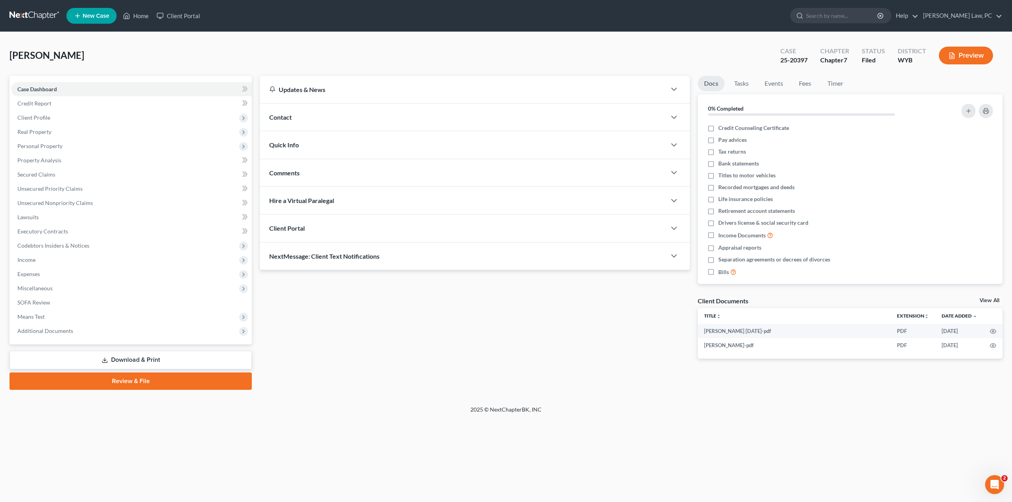
click at [36, 17] on link at bounding box center [34, 16] width 51 height 14
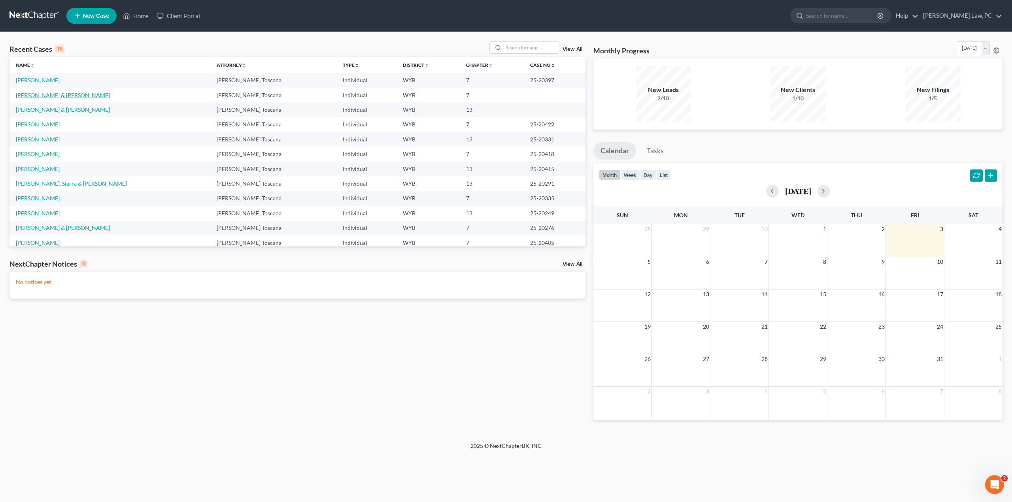
click at [36, 92] on link "[PERSON_NAME] & [PERSON_NAME]" at bounding box center [63, 95] width 94 height 7
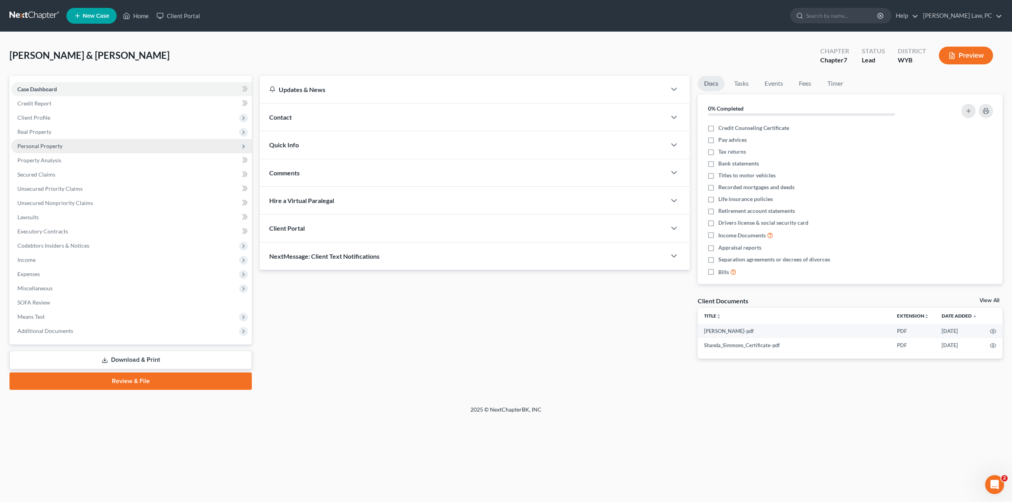
click at [40, 147] on span "Personal Property" at bounding box center [39, 146] width 45 height 7
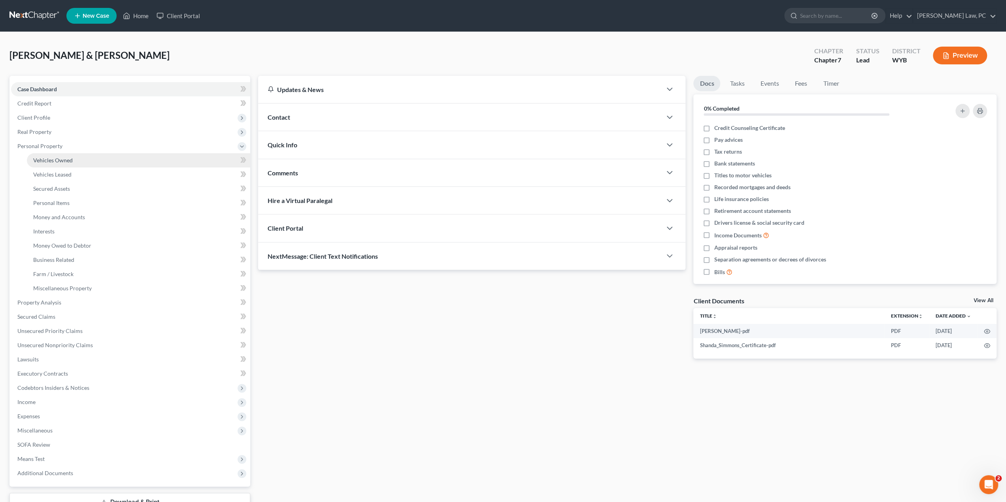
click at [46, 160] on span "Vehicles Owned" at bounding box center [53, 160] width 40 height 7
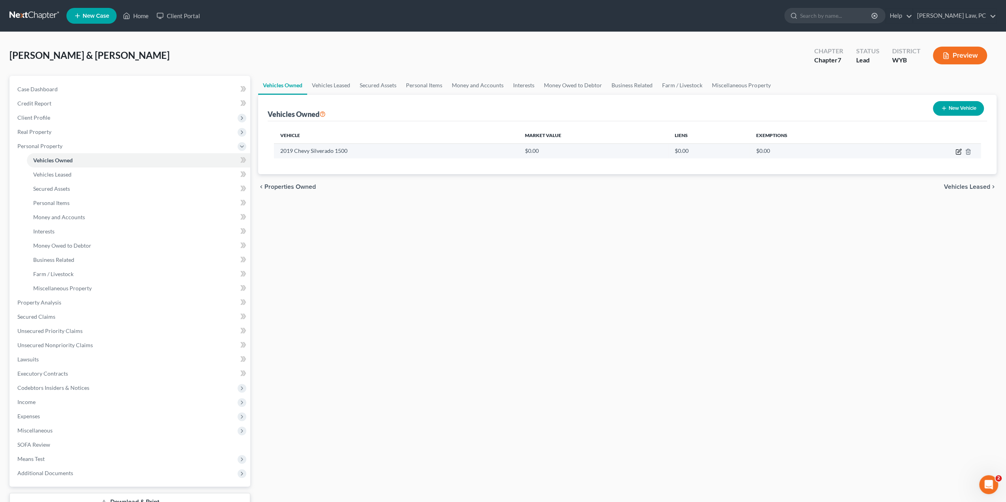
click at [957, 151] on icon "button" at bounding box center [959, 151] width 4 height 4
select select "0"
select select "7"
select select "2"
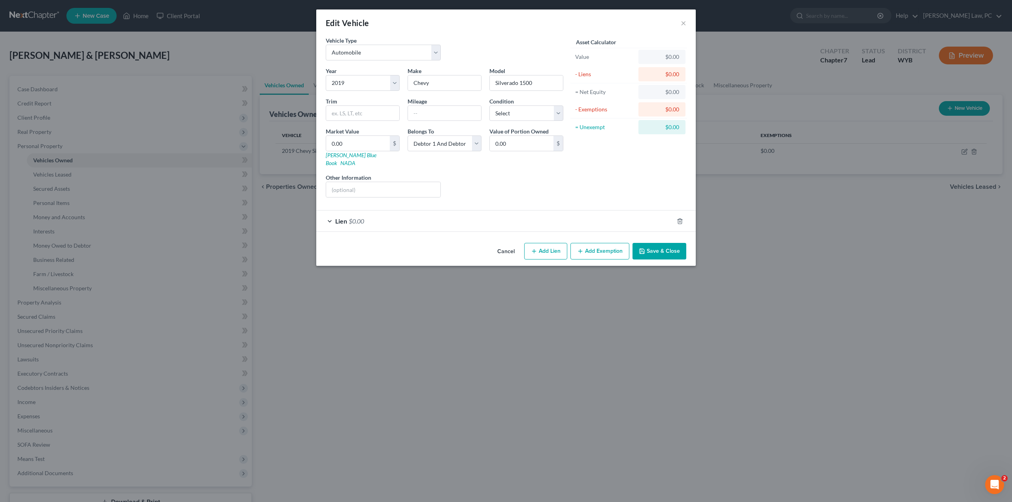
click at [413, 217] on div "Lien $0.00" at bounding box center [494, 221] width 357 height 21
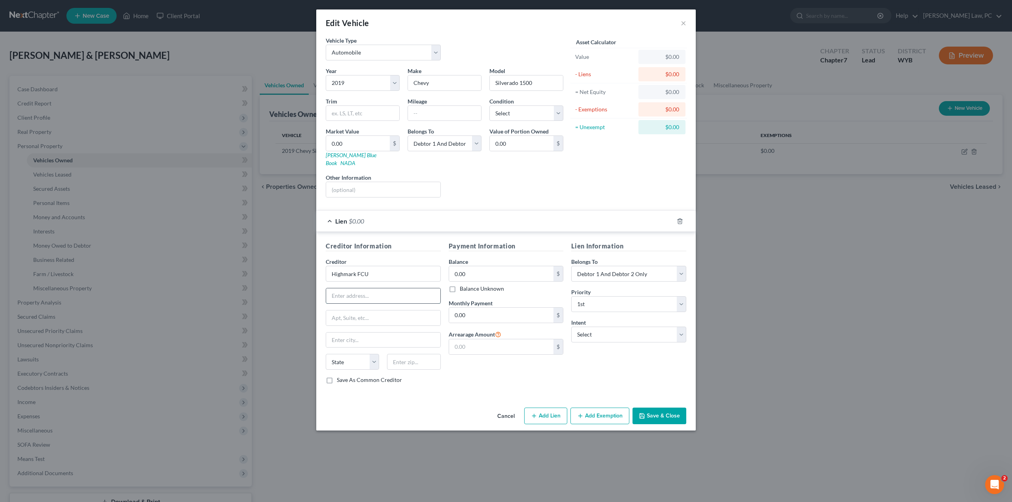
click at [333, 290] on input "text" at bounding box center [383, 295] width 114 height 15
type input "725 5th Street"
click at [365, 311] on input "text" at bounding box center [383, 318] width 114 height 15
click at [340, 333] on input "text" at bounding box center [383, 340] width 114 height 15
type input "Rapid City"
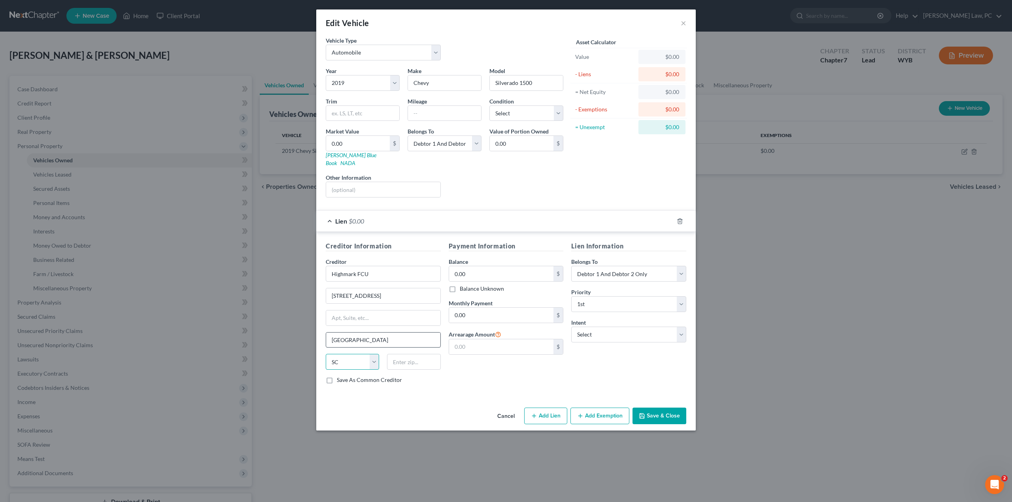
select select "43"
click at [416, 354] on input "text" at bounding box center [413, 362] width 53 height 16
type input "57701"
click at [477, 266] on input "0.00" at bounding box center [501, 273] width 105 height 15
type input "27,145"
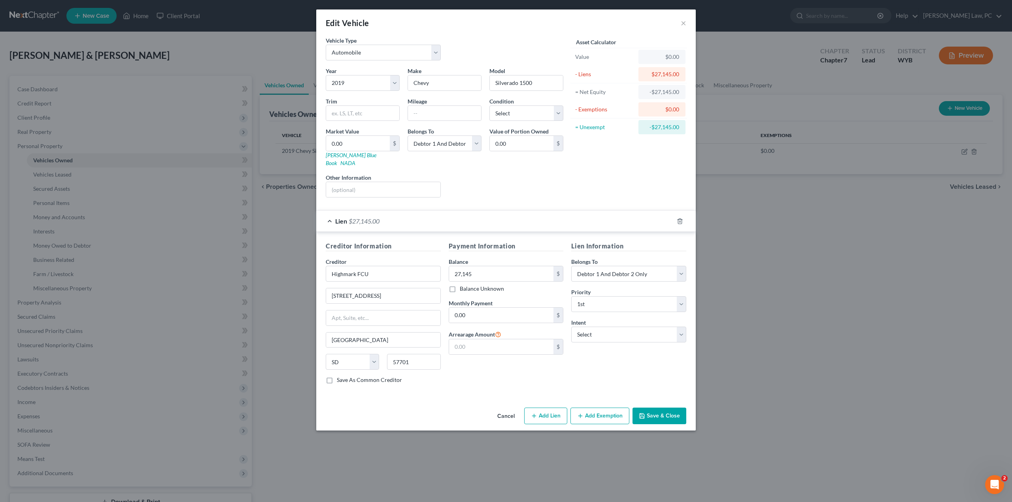
click at [659, 408] on button "Save & Close" at bounding box center [659, 416] width 54 height 17
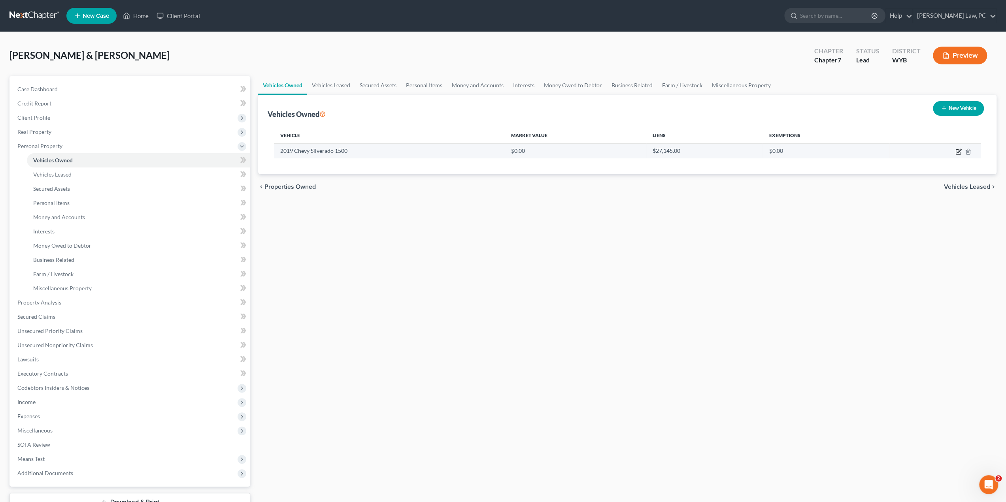
click at [957, 153] on icon "button" at bounding box center [958, 152] width 6 height 6
select select "0"
select select "7"
select select "2"
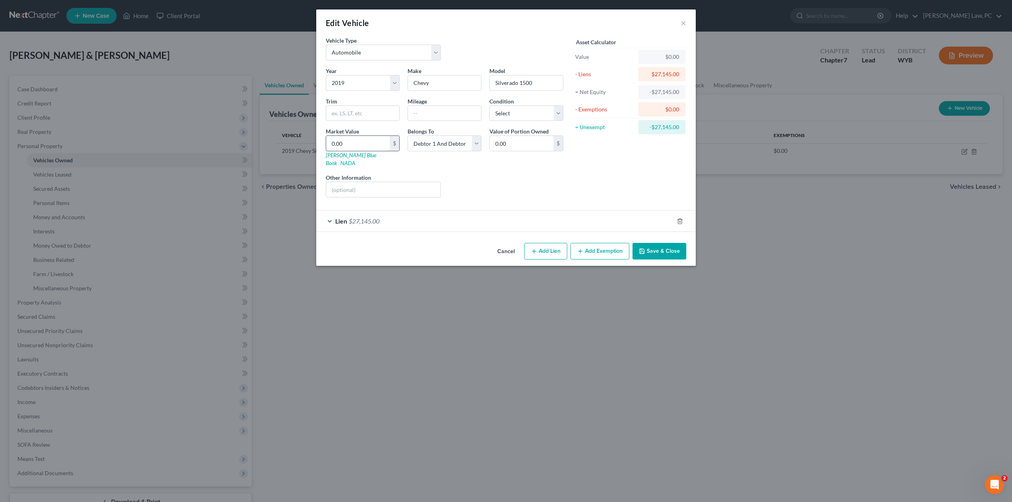
click at [350, 140] on input "0.00" at bounding box center [358, 143] width 64 height 15
type input "2"
type input "2.00"
type input "25"
type input "25.00"
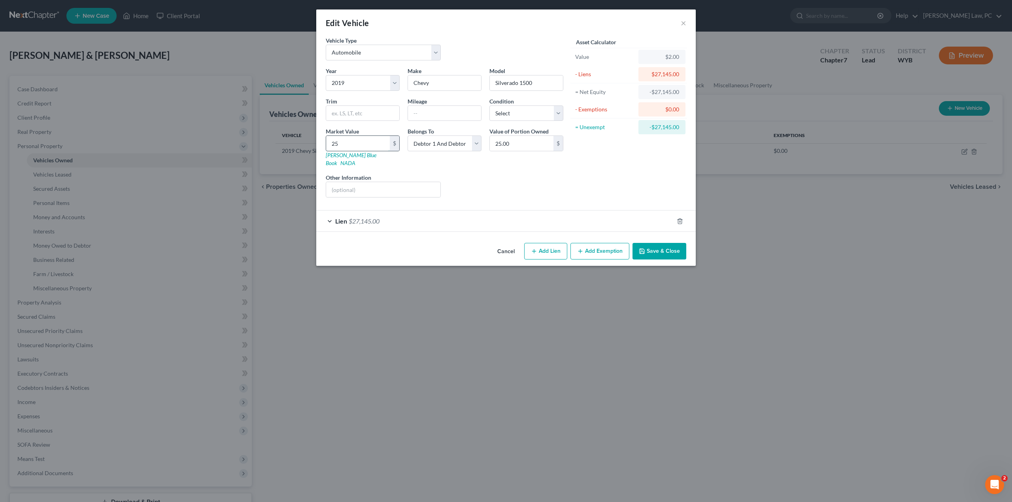
type input "257"
type input "257.00"
type input "2575"
type input "2,575.00"
type input "2,5750"
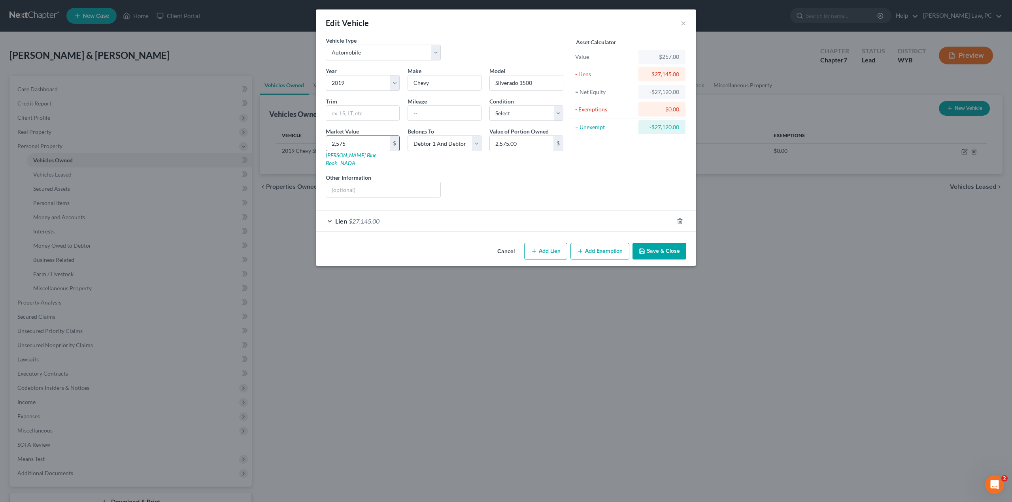
type input "25,750.00"
type input "25,750"
click at [657, 243] on button "Save & Close" at bounding box center [659, 251] width 54 height 17
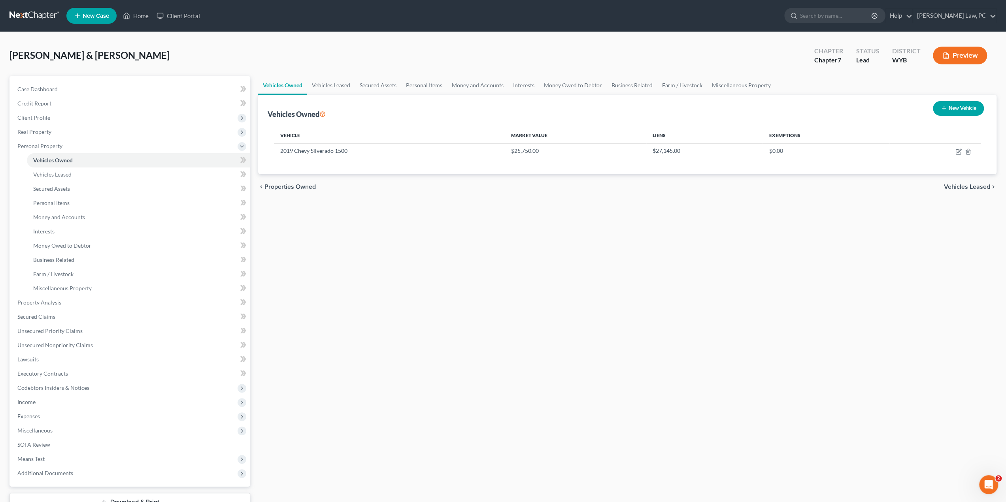
click at [21, 14] on link at bounding box center [34, 16] width 51 height 14
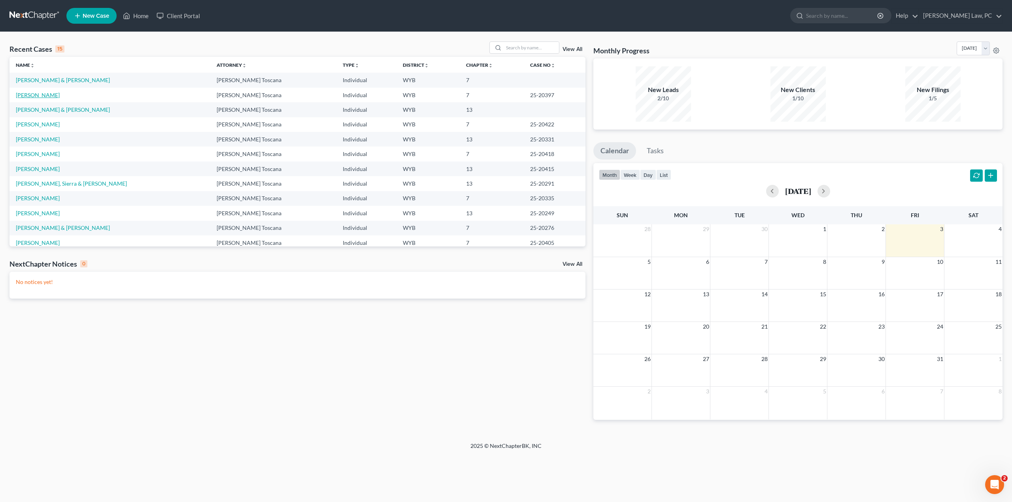
click at [36, 94] on link "[PERSON_NAME]" at bounding box center [38, 95] width 44 height 7
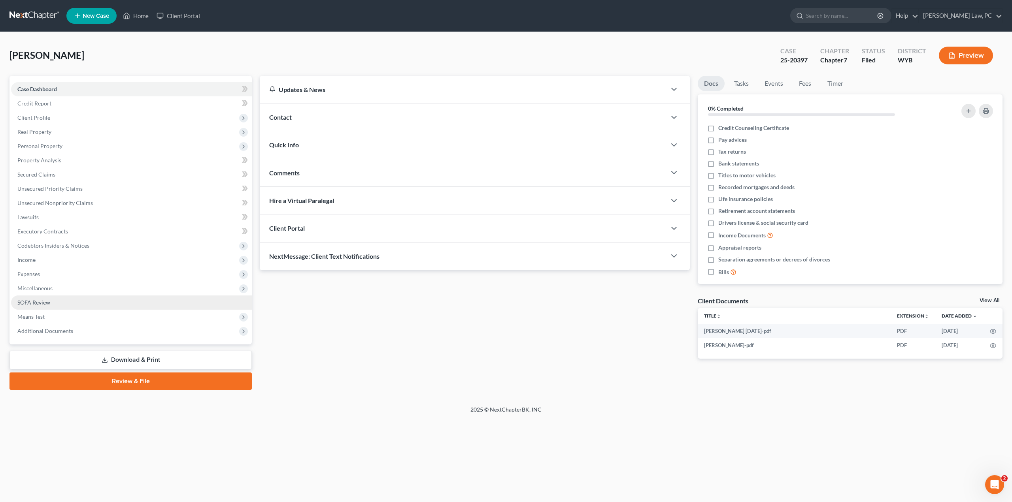
click at [66, 303] on link "SOFA Review" at bounding box center [131, 303] width 241 height 14
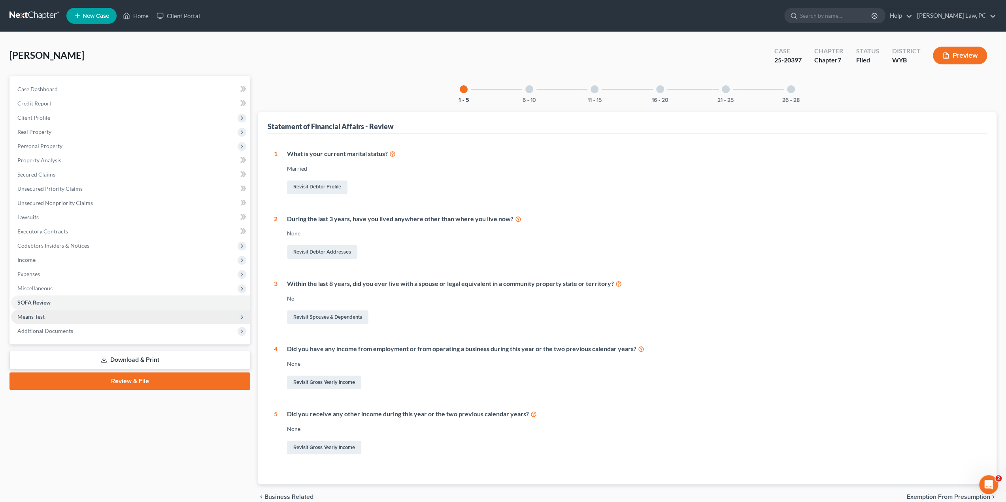
click at [62, 317] on span "Means Test" at bounding box center [130, 317] width 239 height 14
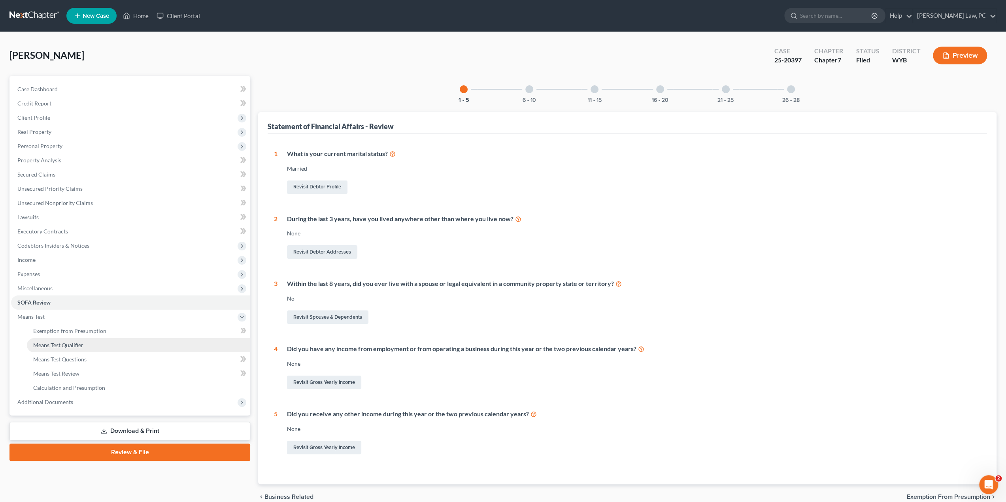
click at [55, 345] on span "Means Test Qualifier" at bounding box center [58, 345] width 50 height 7
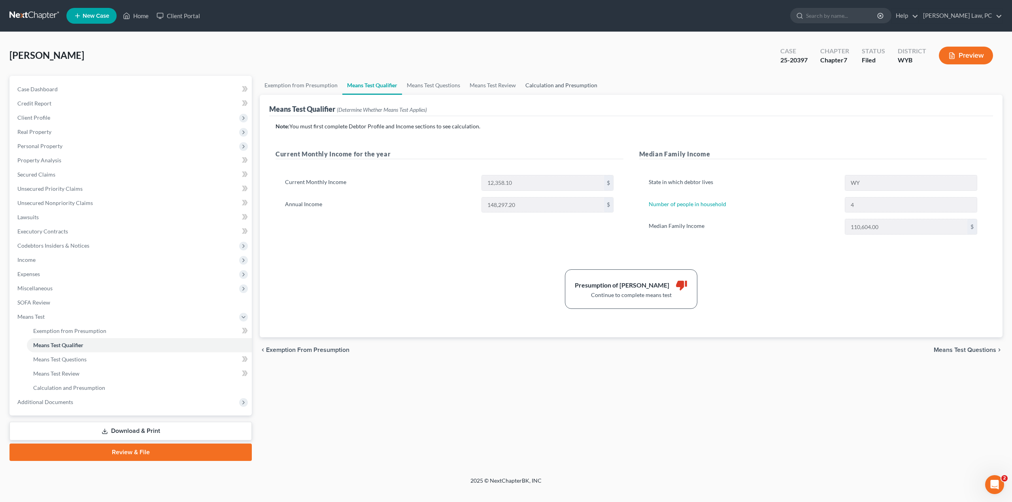
click at [550, 87] on link "Calculation and Presumption" at bounding box center [560, 85] width 81 height 19
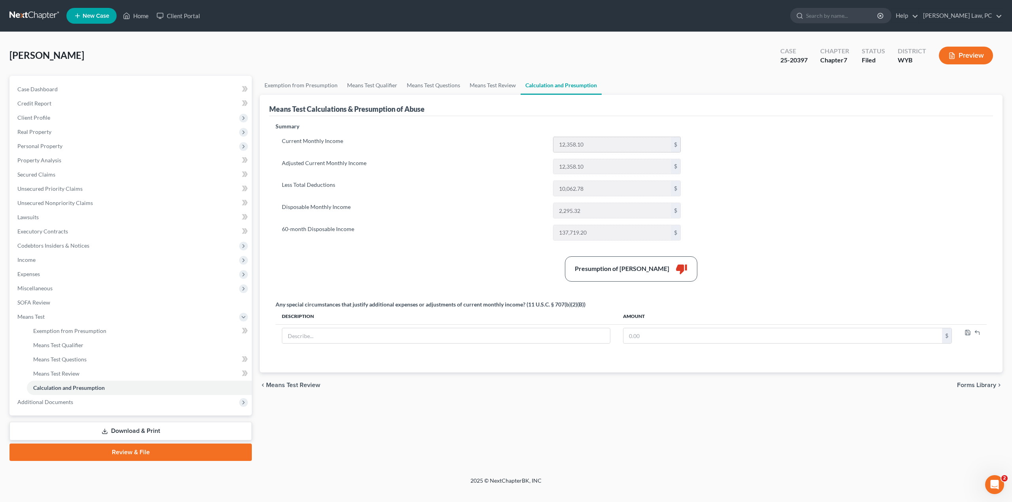
drag, startPoint x: 560, startPoint y: 141, endPoint x: 590, endPoint y: 145, distance: 31.0
click at [590, 145] on input "12,358.10" at bounding box center [611, 144] width 117 height 15
drag, startPoint x: 556, startPoint y: 188, endPoint x: 597, endPoint y: 189, distance: 41.1
click at [597, 189] on input "10,062.78" at bounding box center [611, 188] width 117 height 15
click at [78, 347] on span "Means Test Qualifier" at bounding box center [58, 345] width 50 height 7
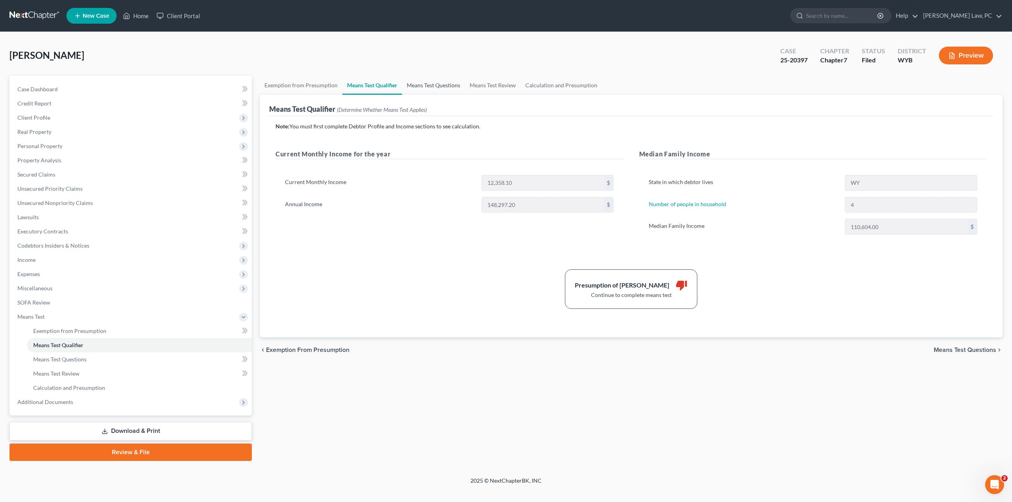
click at [426, 83] on link "Means Test Questions" at bounding box center [433, 85] width 63 height 19
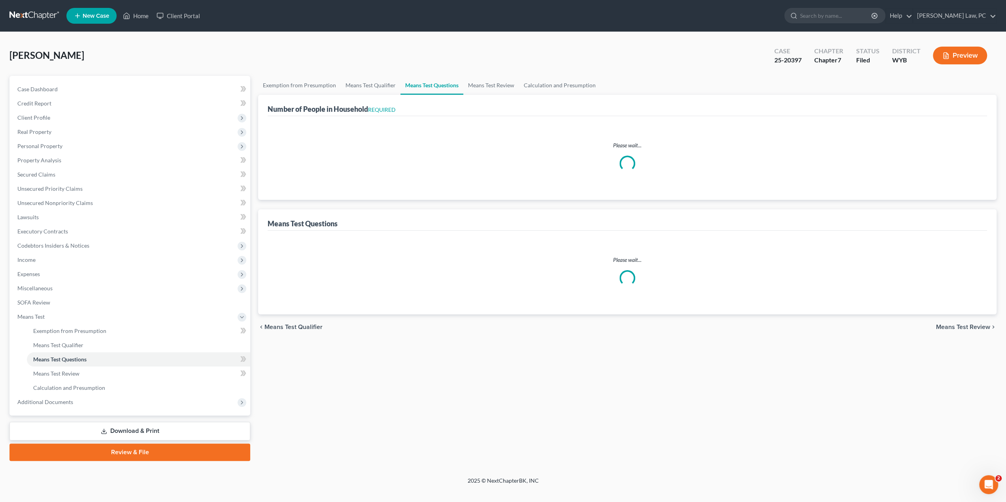
select select "1"
select select "36"
select select "0"
select select "60"
select select "4"
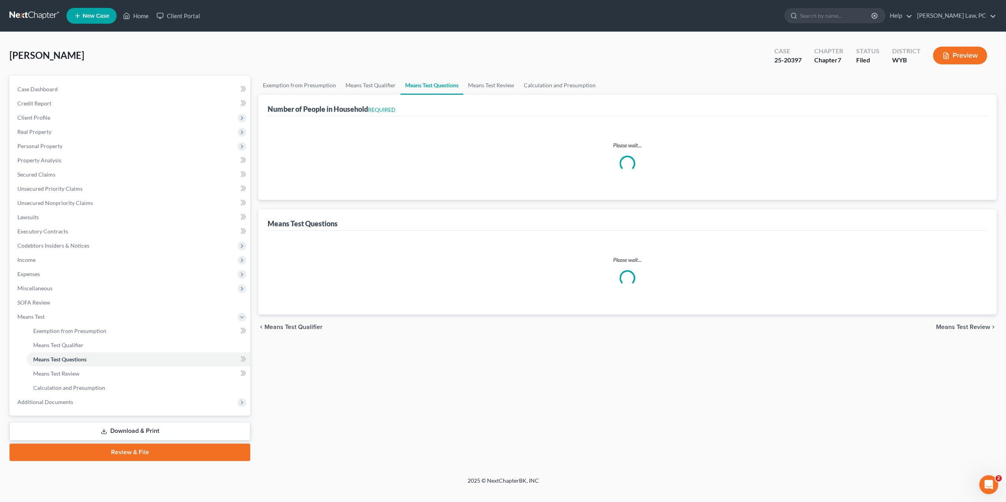
select select "2"
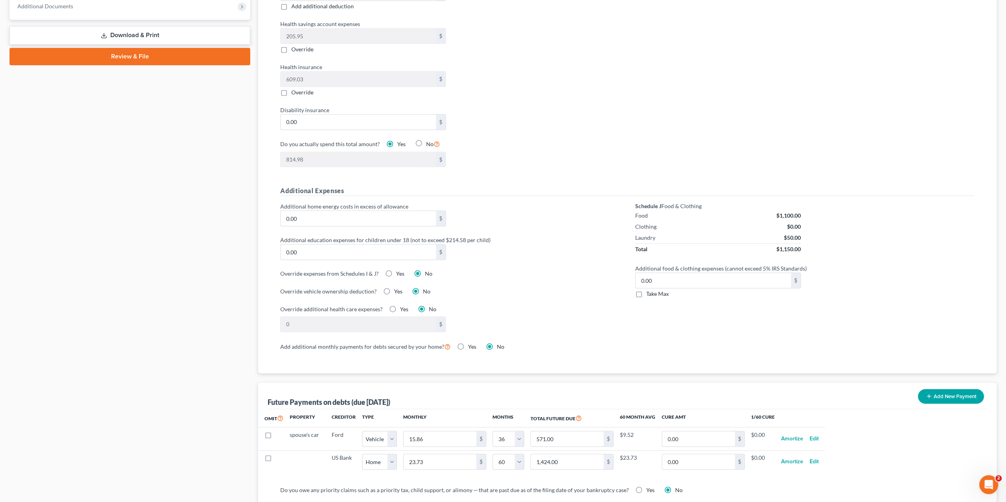
scroll to position [553, 0]
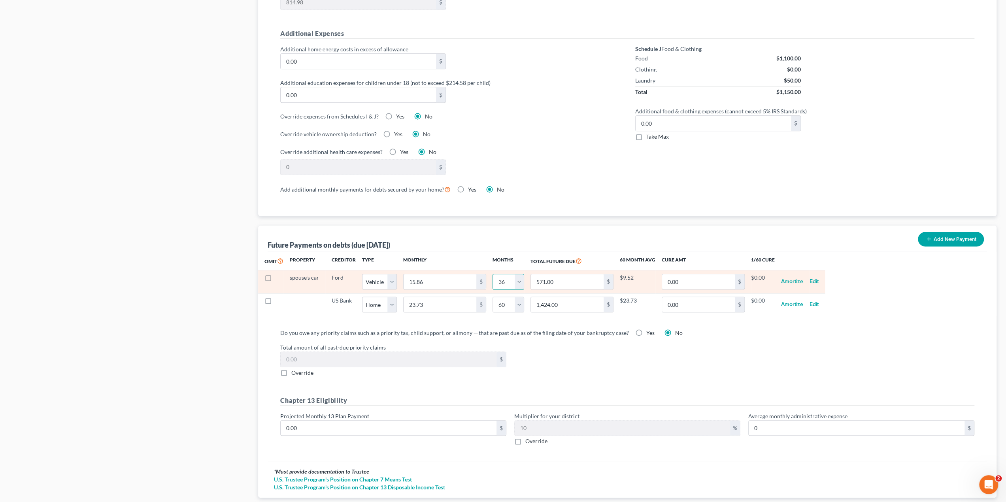
click at [520, 279] on select "0 1 2 3 4 5 6 7 8 9 10 11 12 13 14 15 16 17 18 19 20 21 22 23 24 25 26 27 28 29…" at bounding box center [508, 282] width 32 height 16
select select "54"
click at [492, 274] on select "0 1 2 3 4 5 6 7 8 9 10 11 12 13 14 15 16 17 18 19 20 21 22 23 24 25 26 27 28 29…" at bounding box center [508, 282] width 32 height 16
select select "1"
select select "54"
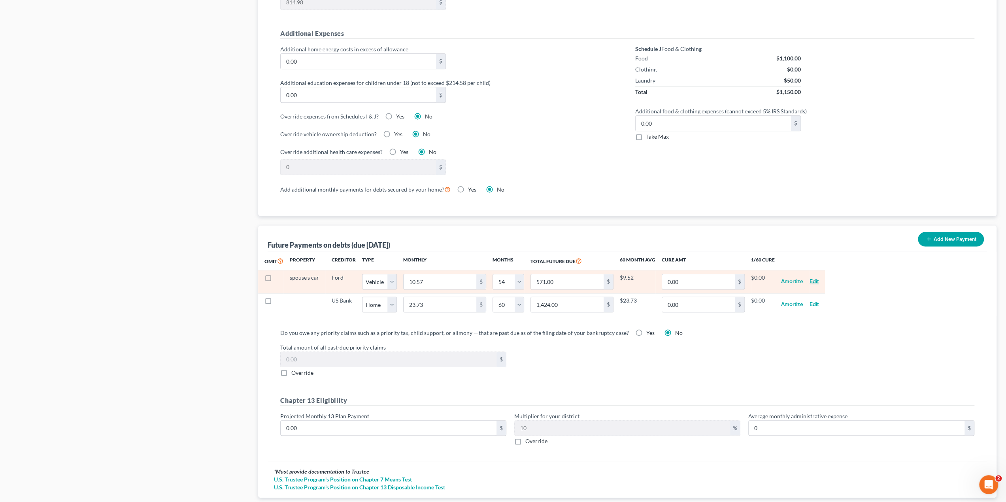
click at [813, 277] on button "Edit" at bounding box center [813, 282] width 9 height 16
select select "1"
select select "54"
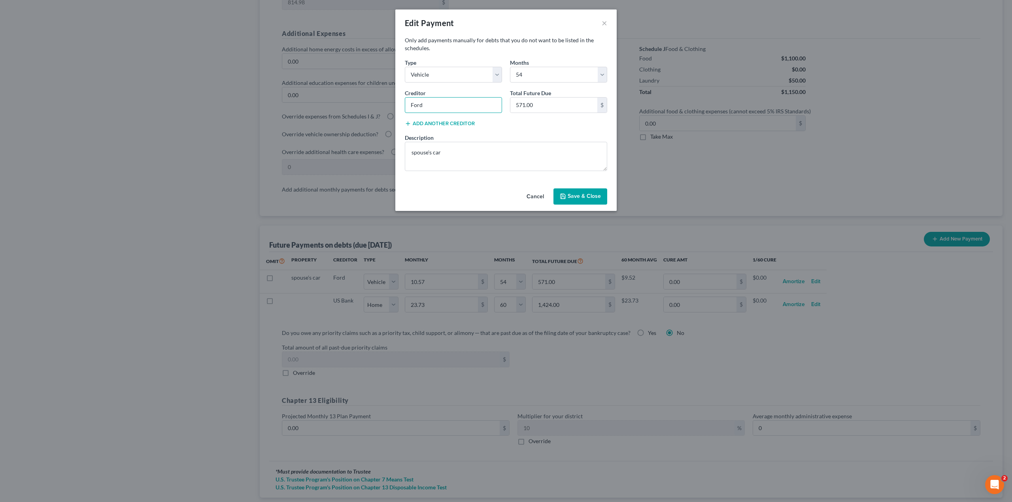
click at [447, 107] on input "Ford" at bounding box center [453, 105] width 97 height 16
click at [446, 106] on input "Ford" at bounding box center [453, 105] width 97 height 16
type input "UniWyo"
click at [552, 108] on input "571.00" at bounding box center [553, 105] width 87 height 15
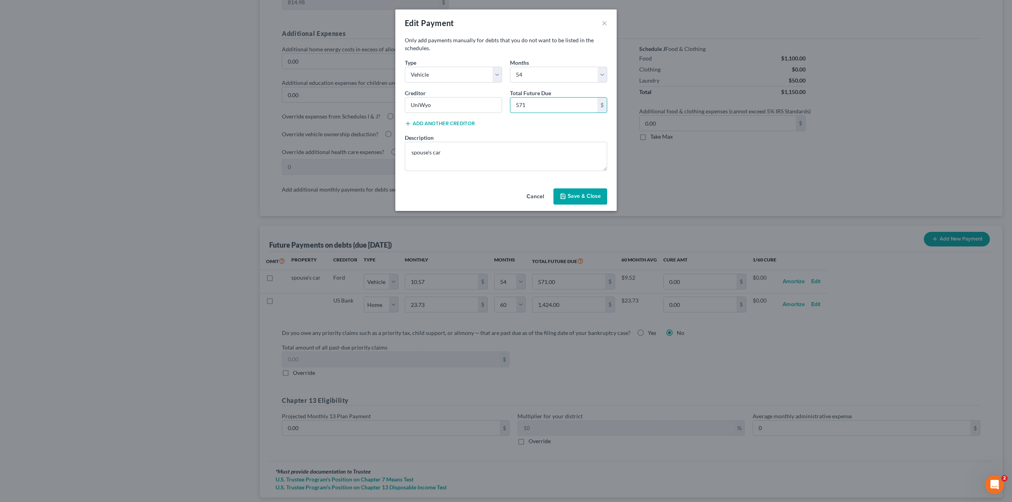
type input "571"
click at [566, 194] on icon "button" at bounding box center [563, 196] width 6 height 6
select select "1"
select select "54"
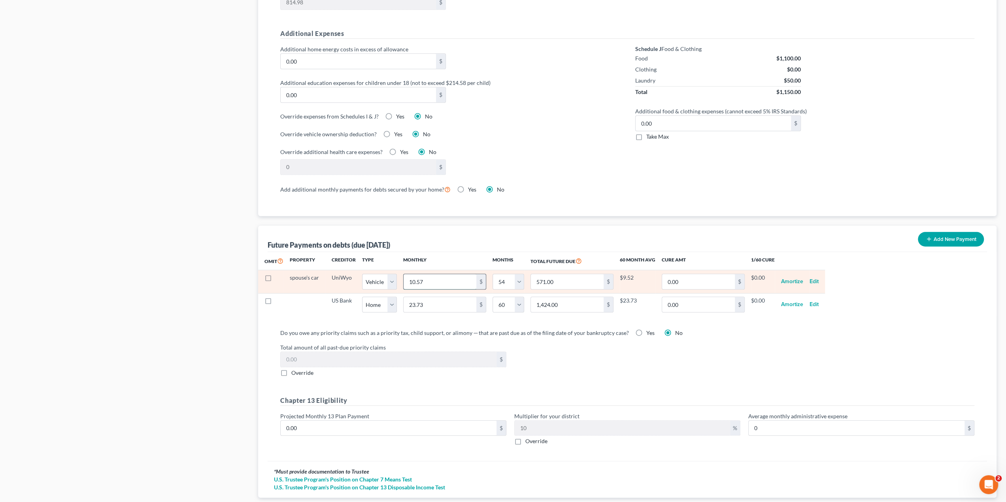
click at [426, 281] on input "10.57" at bounding box center [439, 281] width 73 height 15
type input "5"
type input "270.00"
type input "57"
type input "3,078.00"
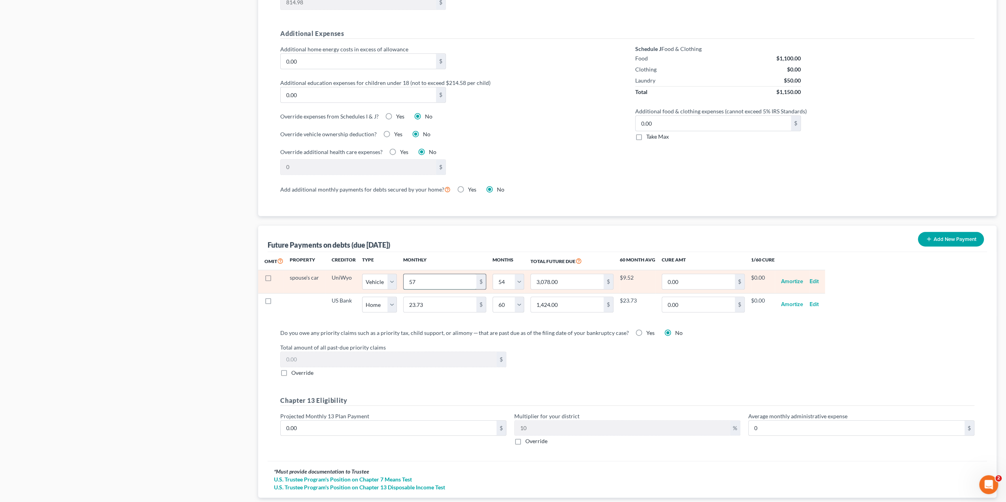
type input "571"
type input "30,834.00"
select select "1"
select select "54"
select select "1"
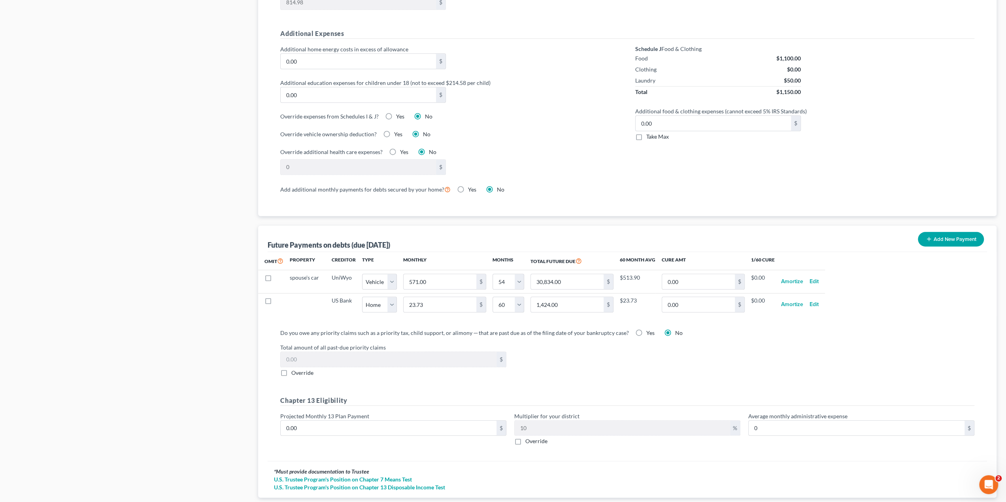
select select "54"
select select "1"
select select "54"
click at [442, 302] on input "23.73" at bounding box center [439, 304] width 73 height 15
type input "1"
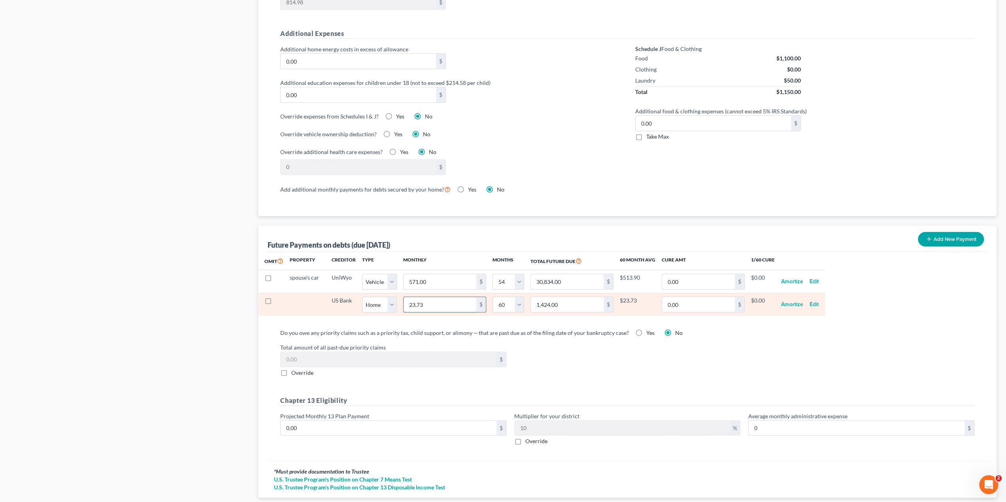
type input "60.00"
type input "14"
type input "840.00"
type input "142"
type input "8,520.00"
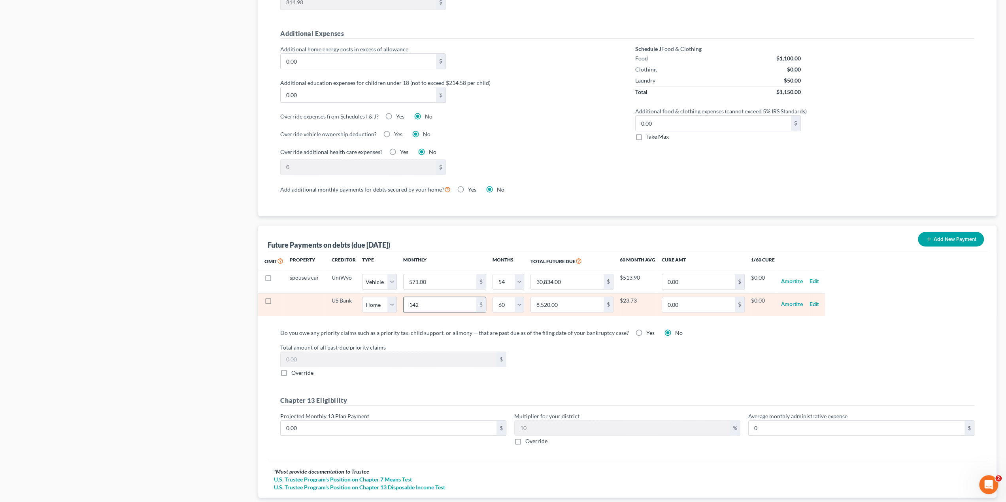
type input "1424"
type input "85,440.00"
type input "1,424"
select select "0"
select select "60"
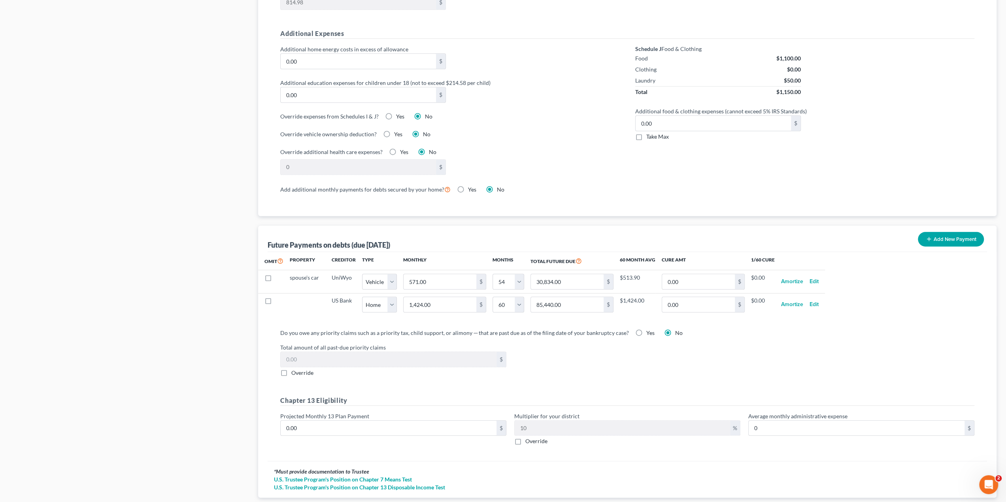
select select "0"
select select "60"
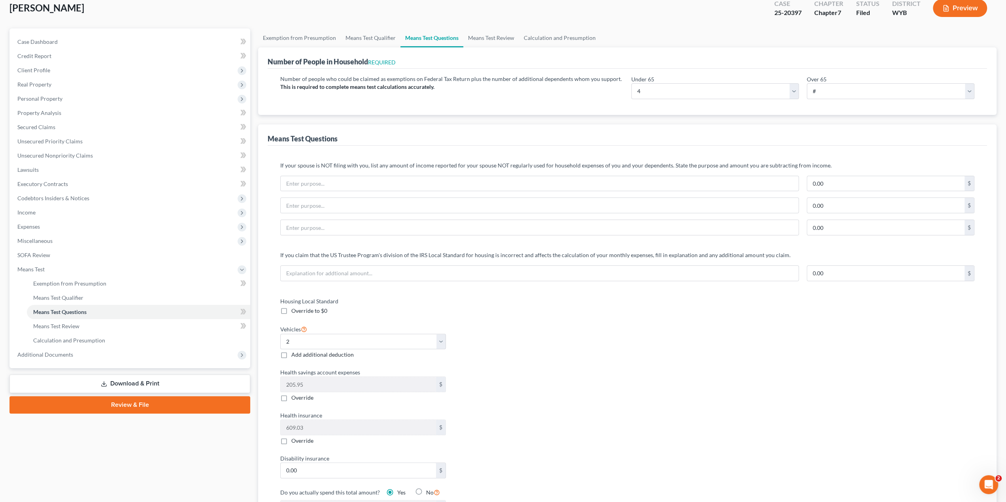
scroll to position [0, 0]
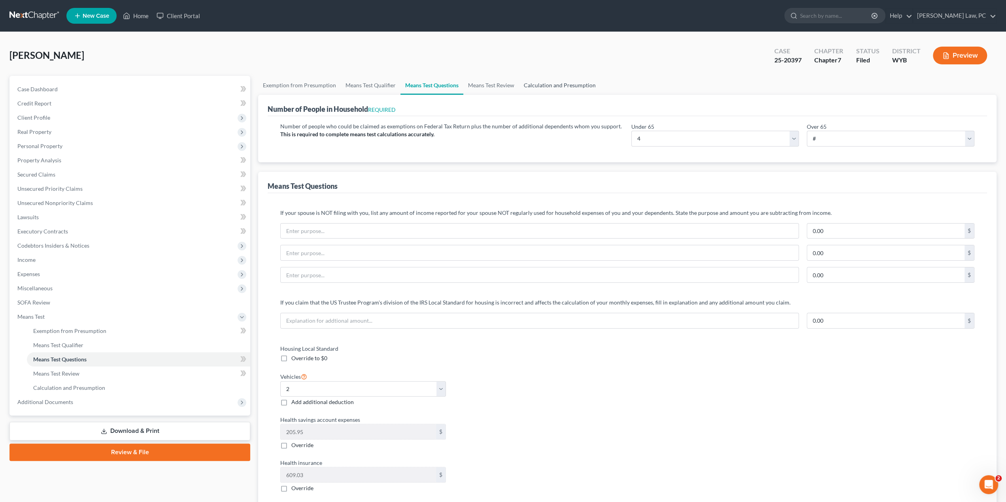
click at [550, 84] on link "Calculation and Presumption" at bounding box center [559, 85] width 81 height 19
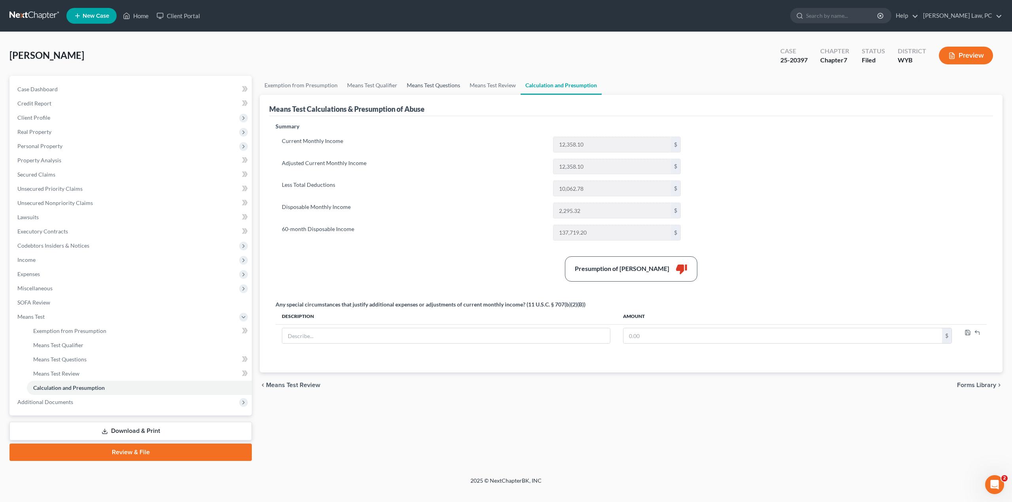
click at [423, 87] on link "Means Test Questions" at bounding box center [433, 85] width 63 height 19
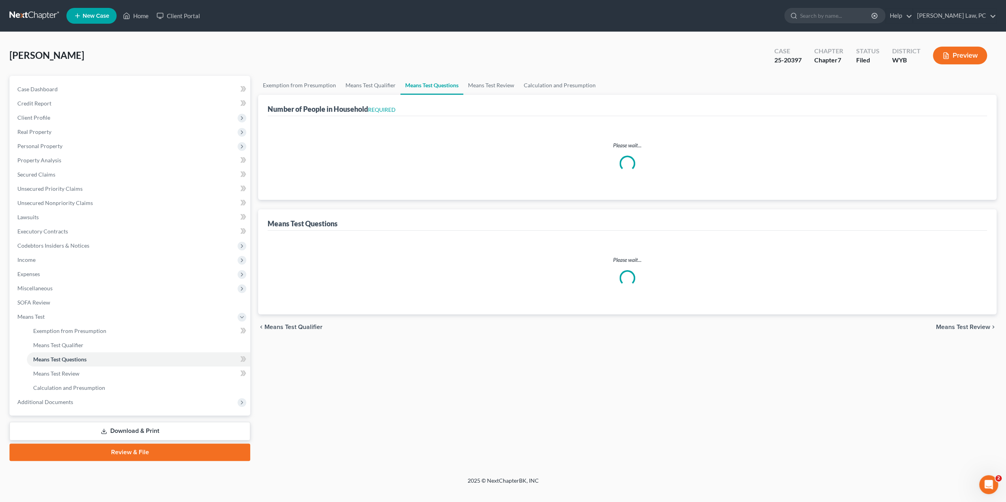
select select "1"
select select "54"
select select "0"
select select "60"
select select "4"
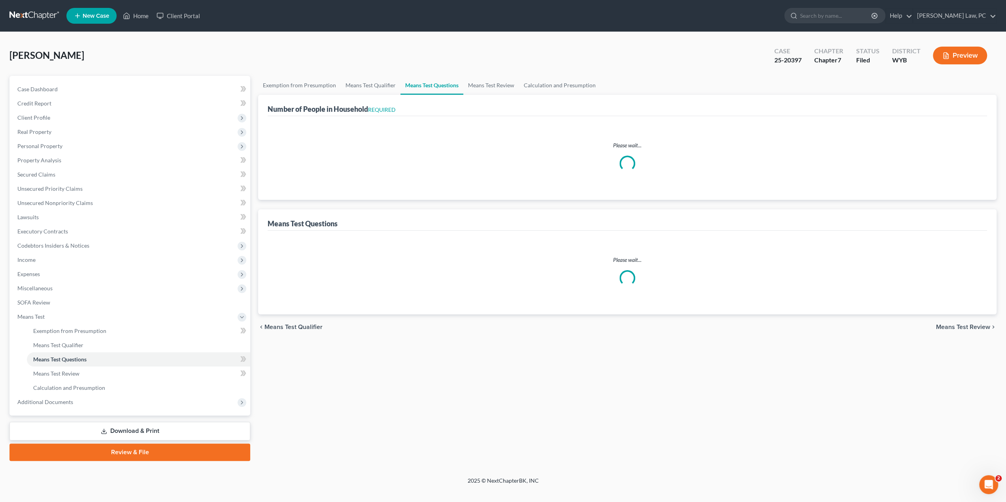
select select "2"
select select "1"
select select "54"
select select "0"
select select "60"
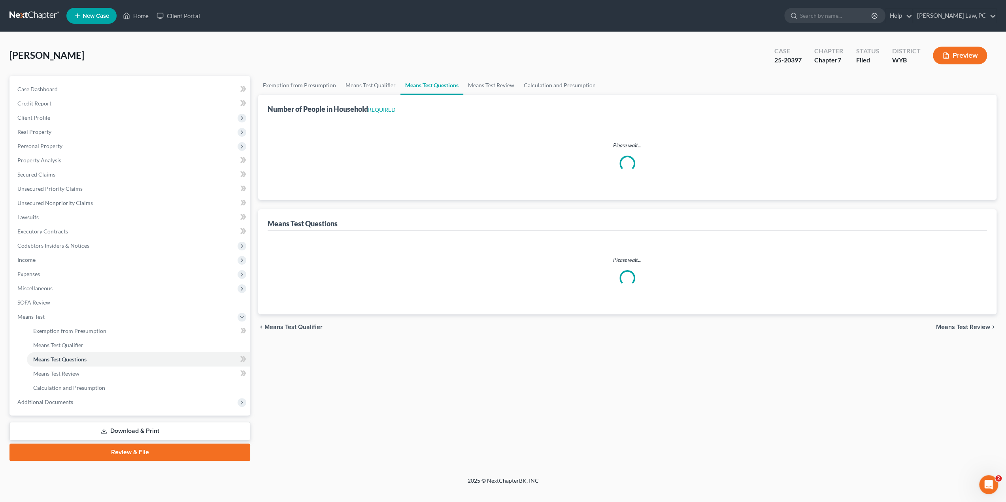
select select "2"
select select "4"
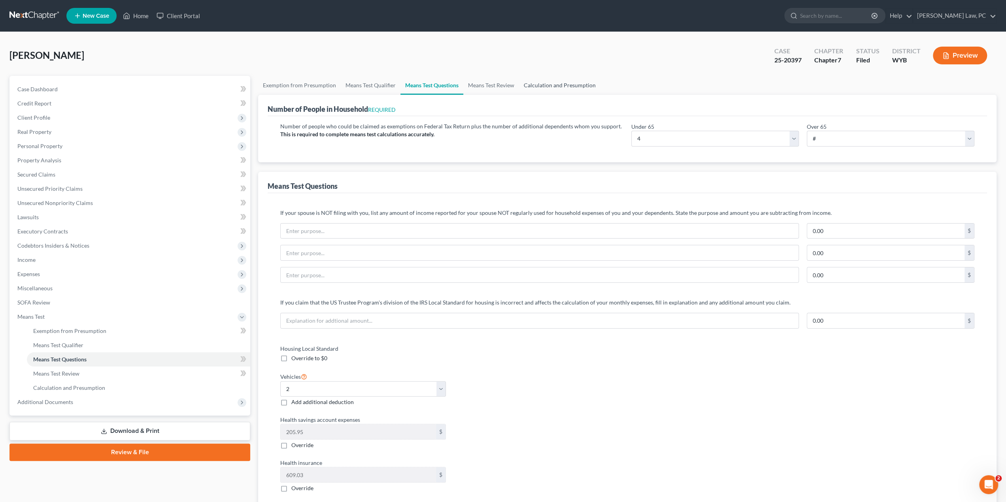
click at [549, 83] on link "Calculation and Presumption" at bounding box center [559, 85] width 81 height 19
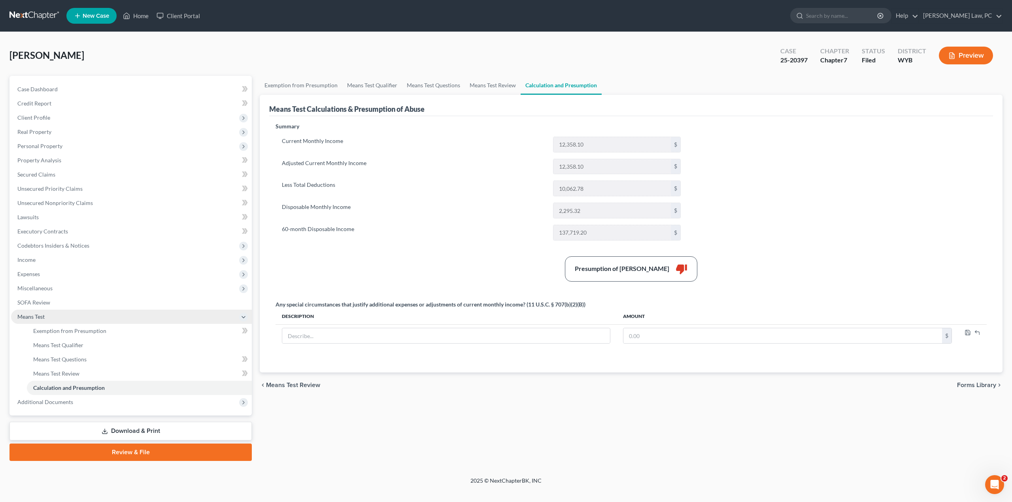
click at [41, 318] on span "Means Test" at bounding box center [30, 316] width 27 height 7
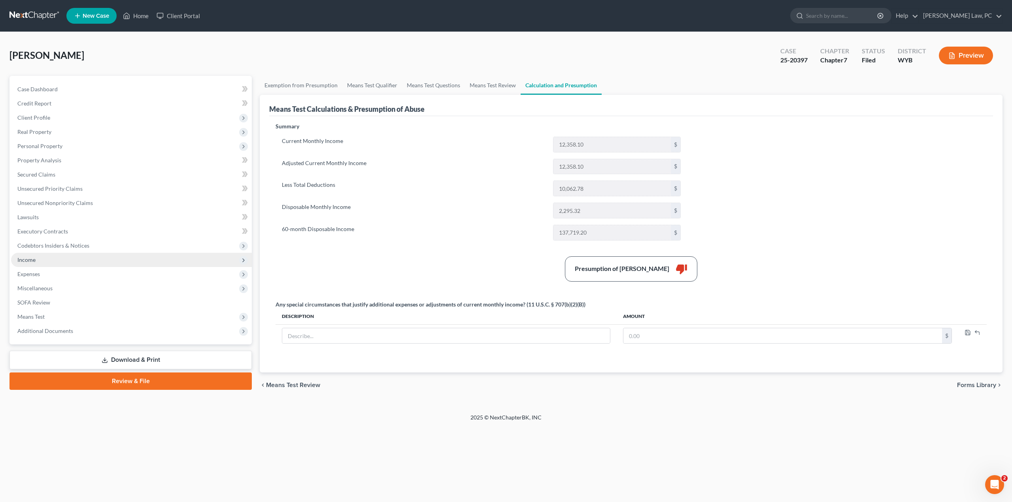
click at [33, 262] on span "Income" at bounding box center [26, 259] width 18 height 7
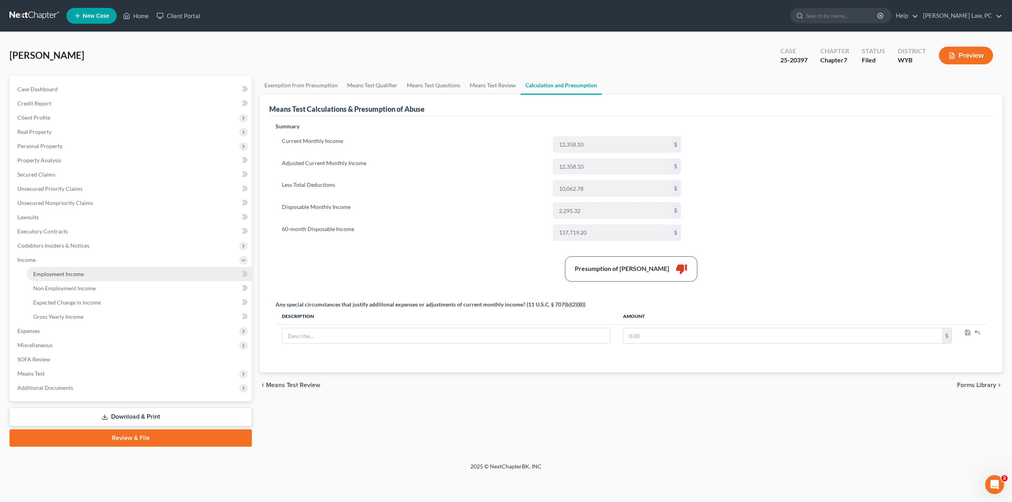
click at [48, 276] on span "Employment Income" at bounding box center [58, 274] width 51 height 7
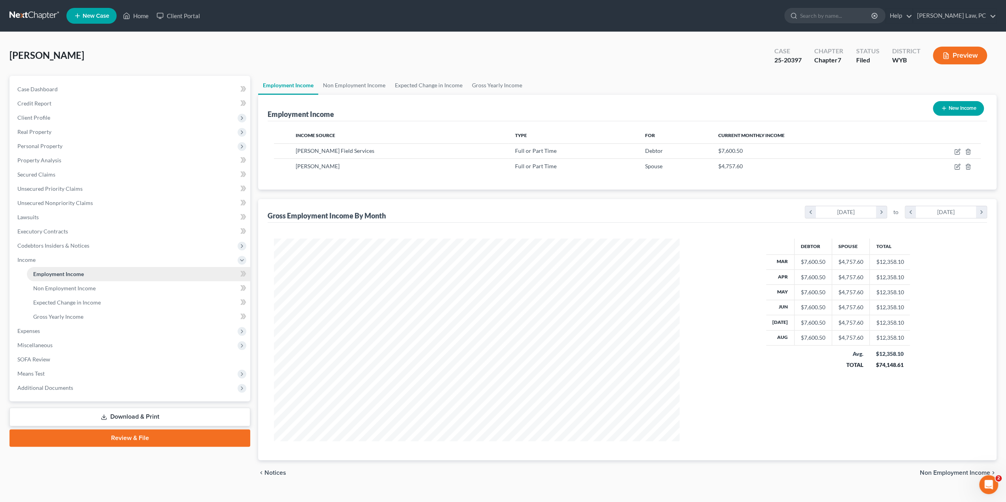
scroll to position [202, 421]
click at [40, 376] on span "Means Test" at bounding box center [30, 373] width 27 height 7
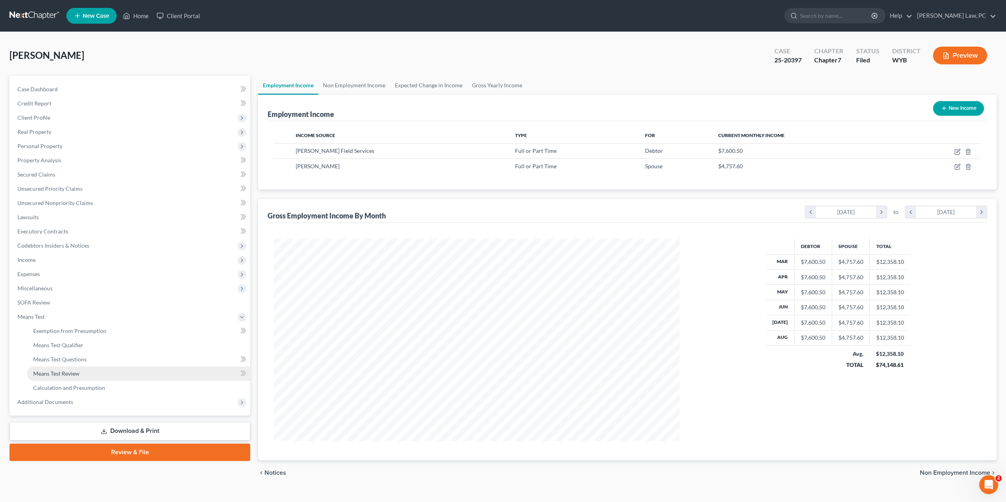
click at [55, 377] on link "Means Test Review" at bounding box center [138, 374] width 223 height 14
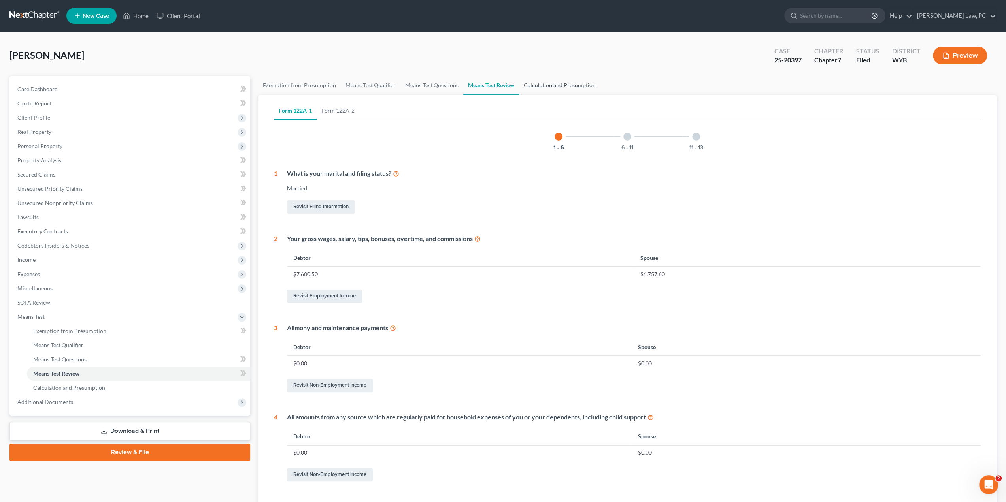
click at [551, 80] on link "Calculation and Presumption" at bounding box center [559, 85] width 81 height 19
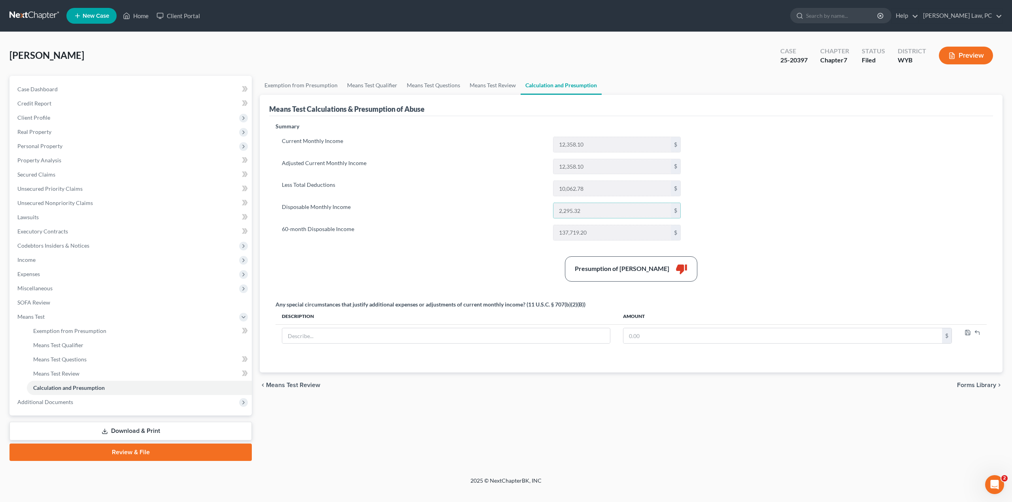
drag, startPoint x: 592, startPoint y: 215, endPoint x: 544, endPoint y: 211, distance: 47.1
click at [544, 211] on div "Disposable Monthly Income 2,295.32 $" at bounding box center [481, 211] width 407 height 16
click at [427, 237] on label "60-month Disposable Income" at bounding box center [413, 233] width 271 height 16
click at [67, 361] on span "Means Test Questions" at bounding box center [59, 359] width 53 height 7
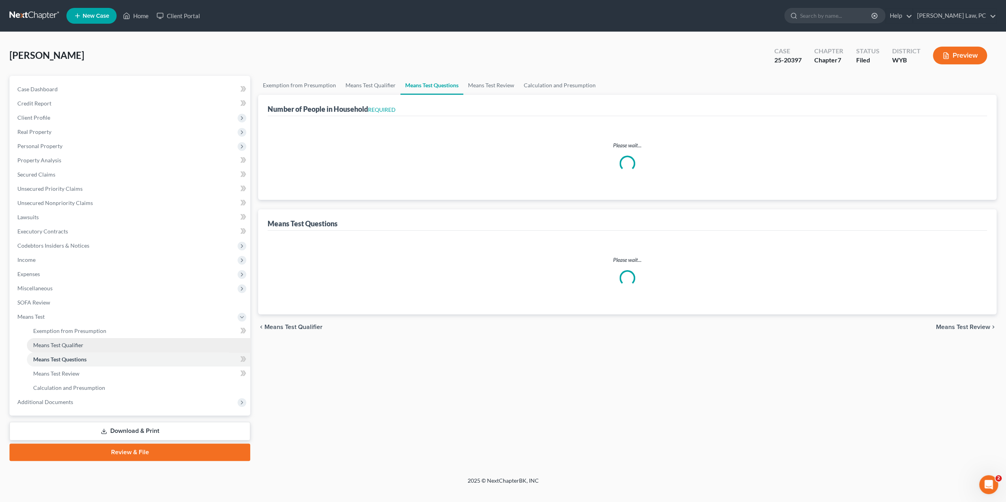
select select "1"
select select "54"
select select "0"
select select "60"
select select "4"
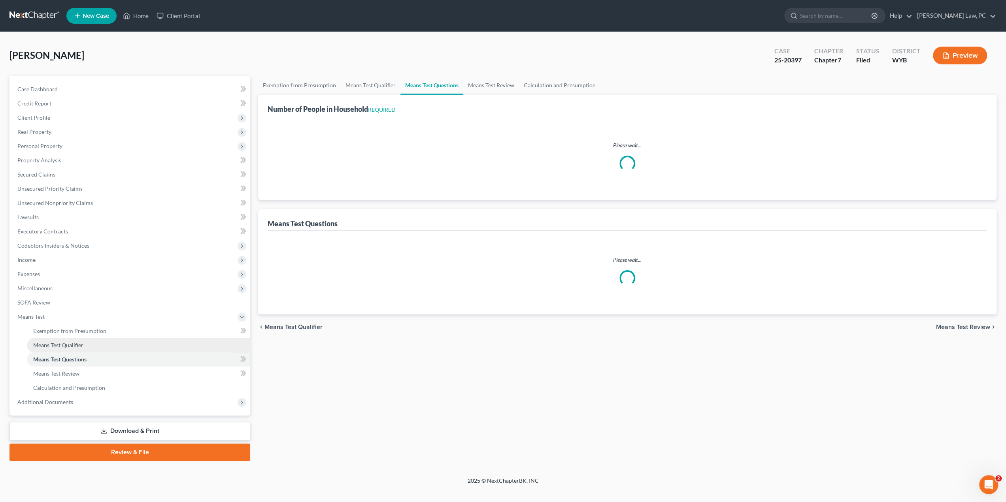
select select "2"
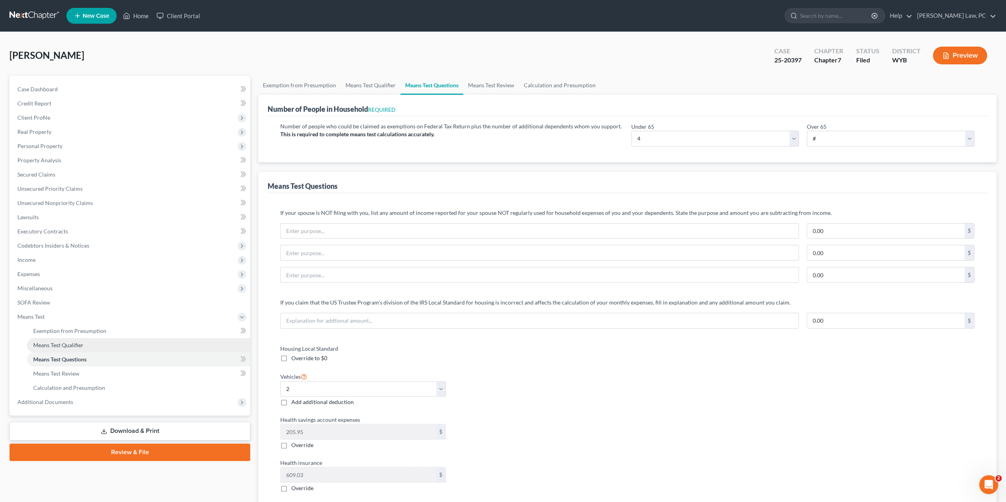
click at [71, 344] on span "Means Test Qualifier" at bounding box center [58, 345] width 50 height 7
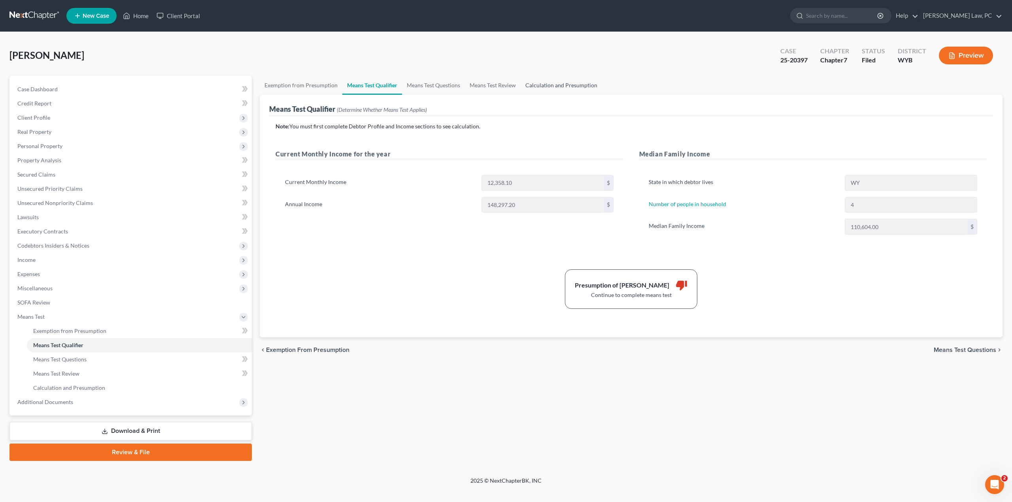
click at [556, 84] on link "Calculation and Presumption" at bounding box center [560, 85] width 81 height 19
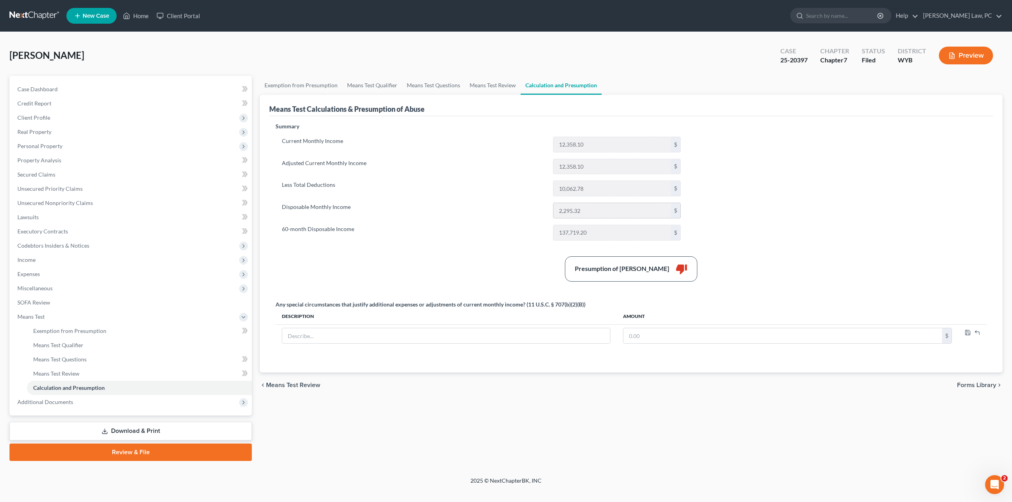
click at [581, 215] on input "2,295.32" at bounding box center [611, 210] width 117 height 15
click at [99, 346] on link "Means Test Qualifier" at bounding box center [139, 345] width 225 height 14
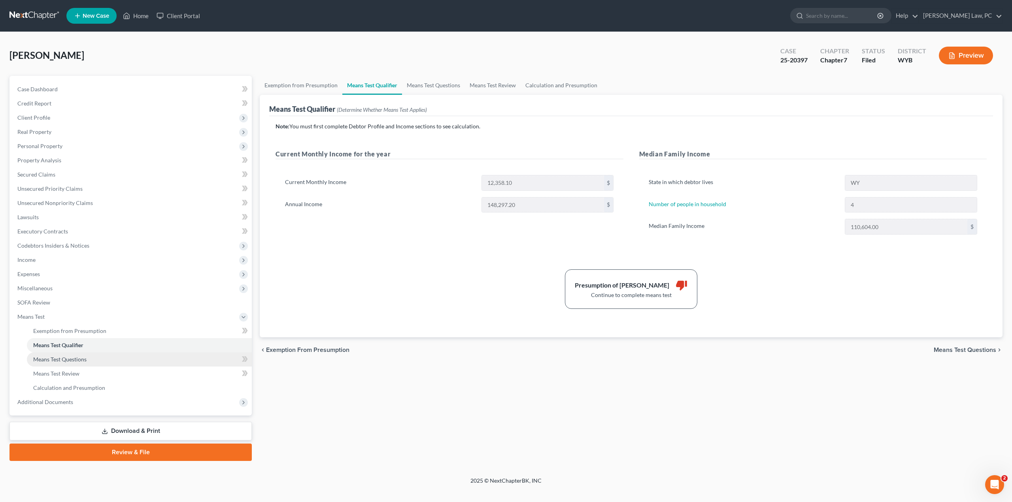
click at [98, 361] on link "Means Test Questions" at bounding box center [139, 359] width 225 height 14
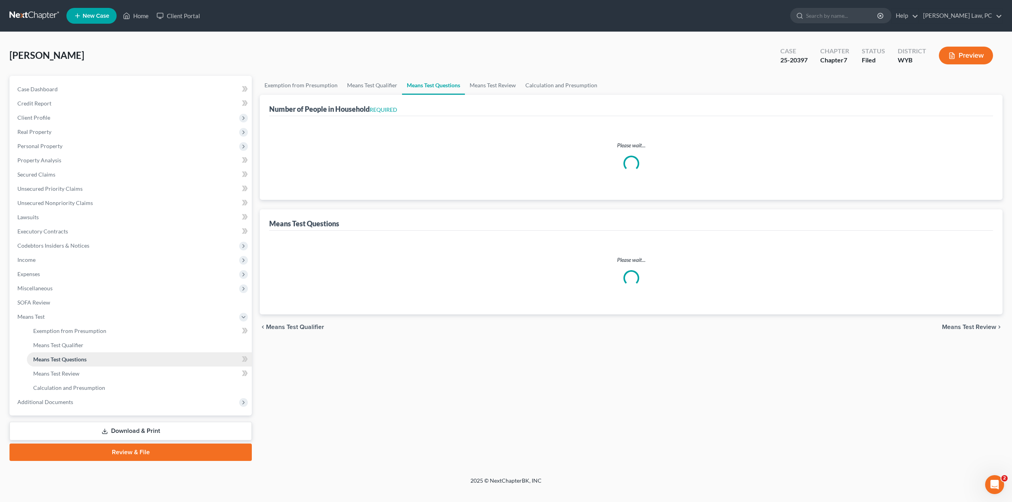
select select "1"
select select "54"
select select "0"
select select "60"
select select "4"
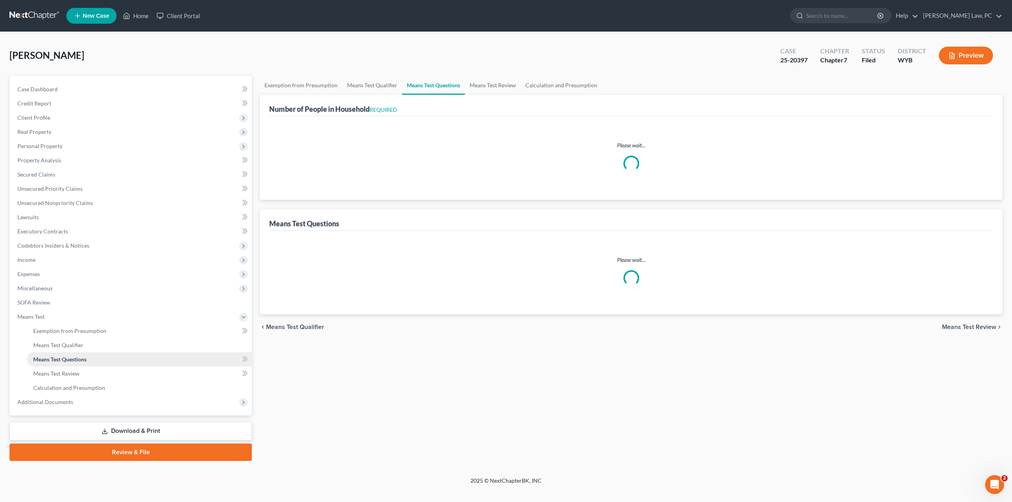
select select "2"
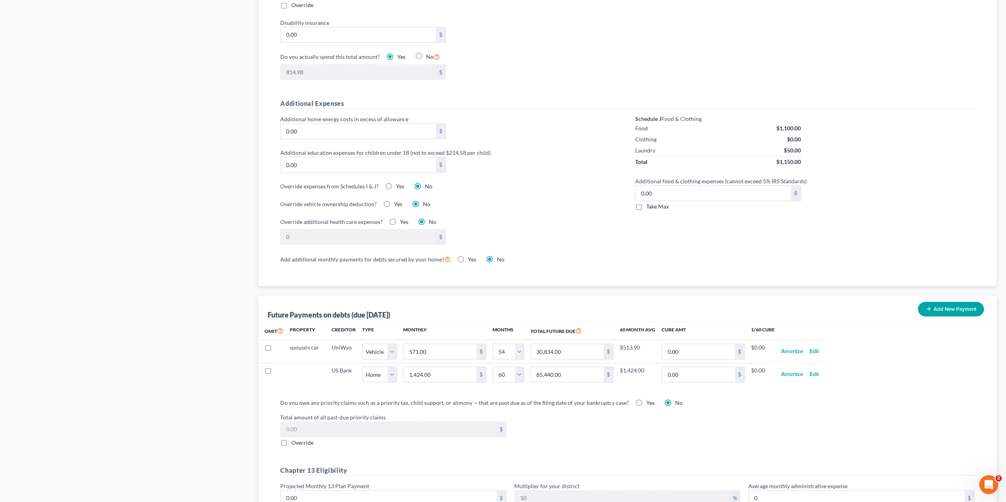
scroll to position [514, 0]
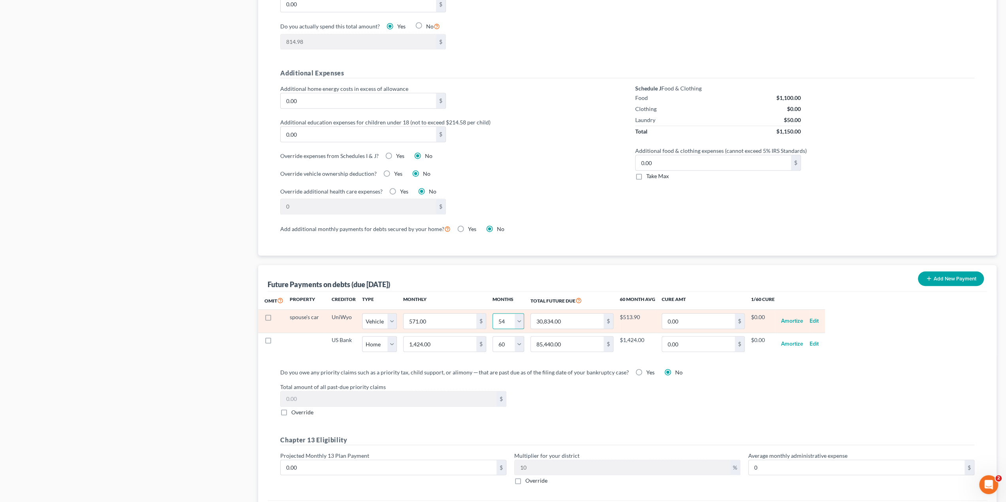
click at [515, 315] on select "0 1 2 3 4 5 6 7 8 9 10 11 12 13 14 15 16 17 18 19 20 21 22 23 24 25 26 27 28 29…" at bounding box center [508, 321] width 32 height 16
select select "51"
click at [492, 313] on select "0 1 2 3 4 5 6 7 8 9 10 11 12 13 14 15 16 17 18 19 20 21 22 23 24 25 26 27 28 29…" at bounding box center [508, 321] width 32 height 16
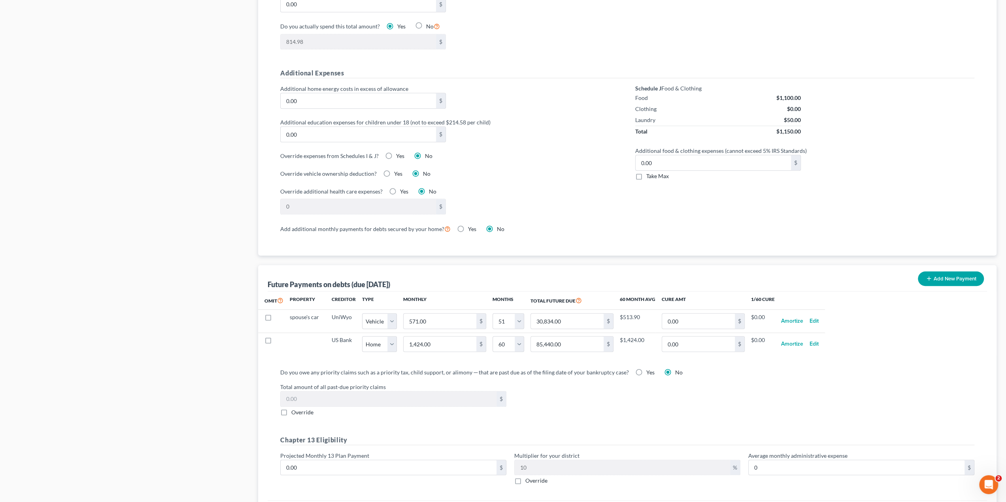
select select "1"
select select "51"
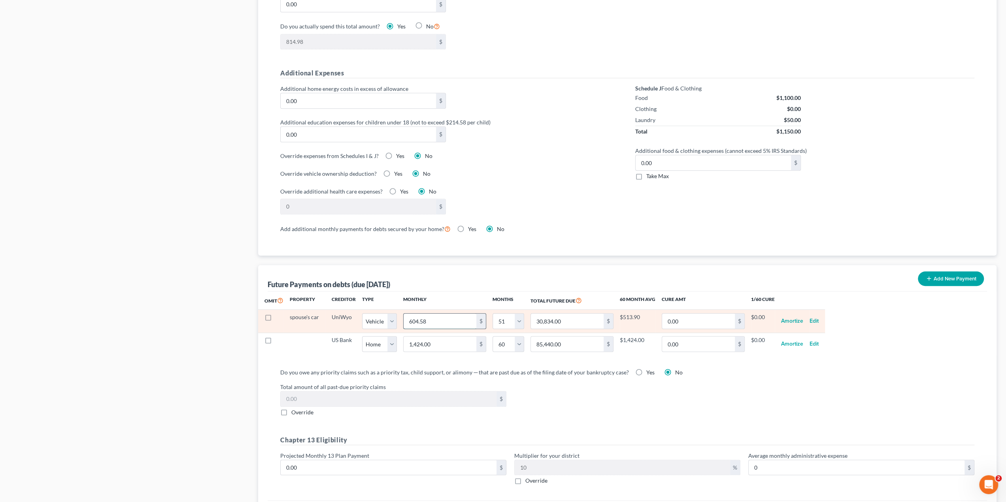
click at [446, 320] on input "604.58" at bounding box center [439, 321] width 73 height 15
type input "5"
type input "255.00"
type input "57"
type input "2,907.00"
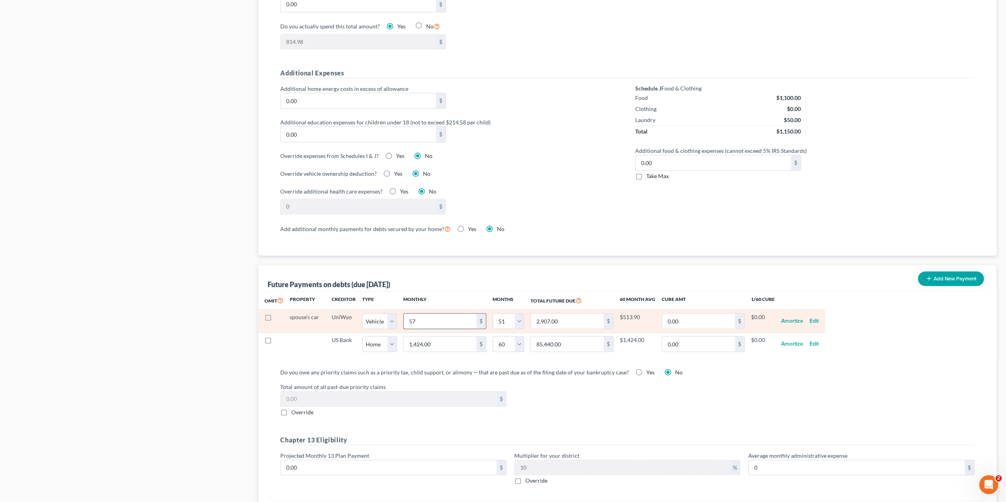
type input "571"
type input "29,121.00"
select select "1"
select select "51"
select select "1"
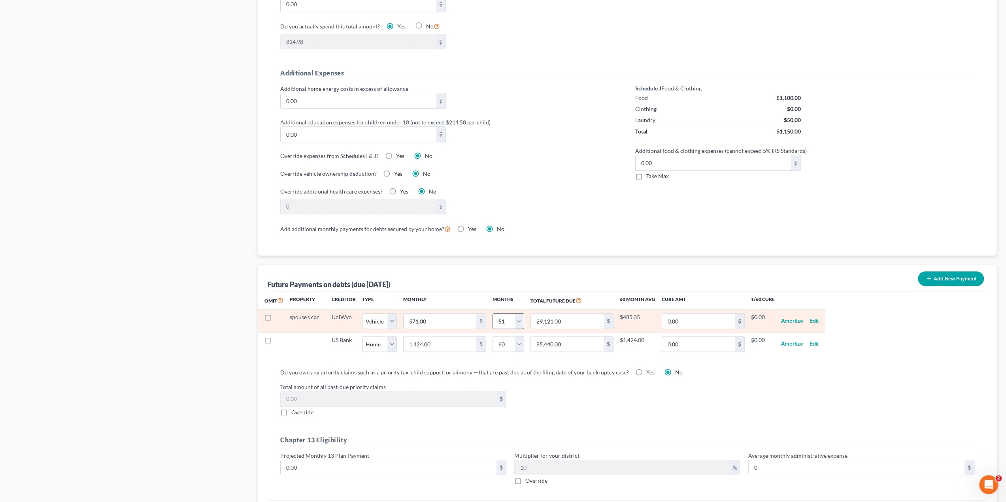
select select "51"
select select "1"
click at [517, 318] on select "0 1 2 3 4 5 6 7 8 9 10 11 12 13 14 15 16 17 18 19 20 21 22 23 24 25 26 27 28 29…" at bounding box center [508, 321] width 32 height 16
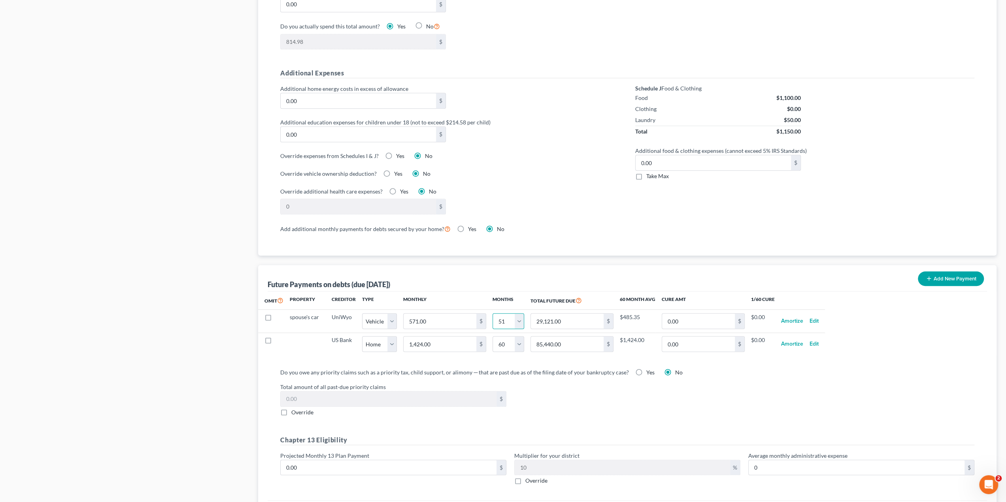
select select "12"
click at [492, 313] on select "0 1 2 3 4 5 6 7 8 9 10 11 12 13 14 15 16 17 18 19 20 21 22 23 24 25 26 27 28 29…" at bounding box center [508, 321] width 32 height 16
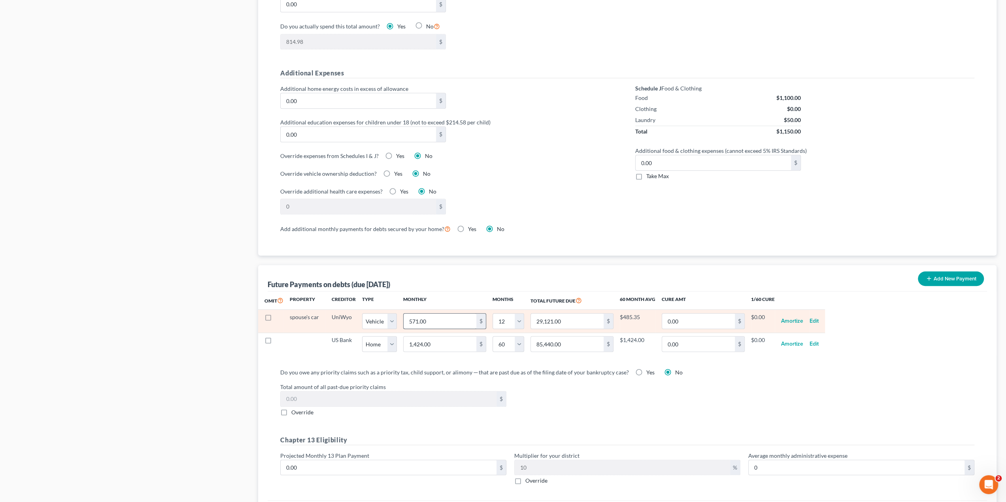
select select "1"
select select "12"
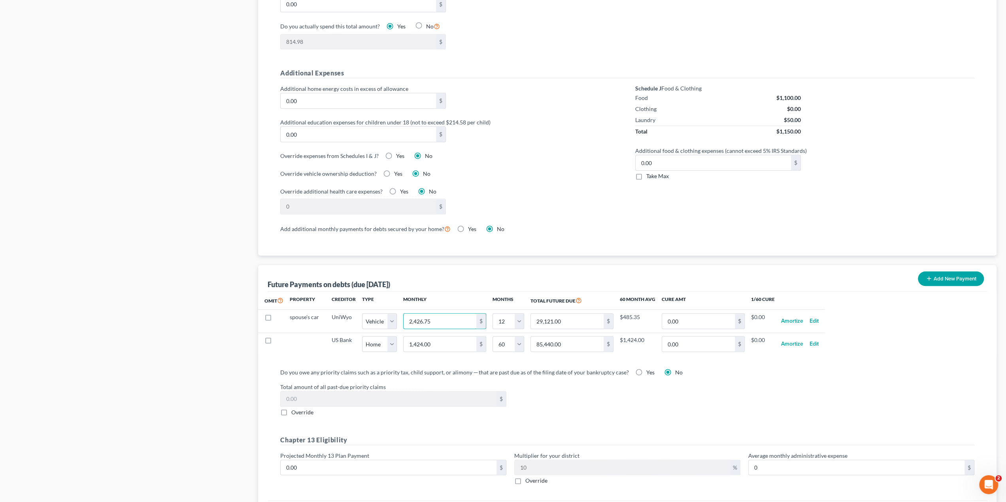
click at [446, 315] on input "2,426.75" at bounding box center [439, 321] width 73 height 15
type input "5"
type input "60.00"
type input "57"
type input "684.00"
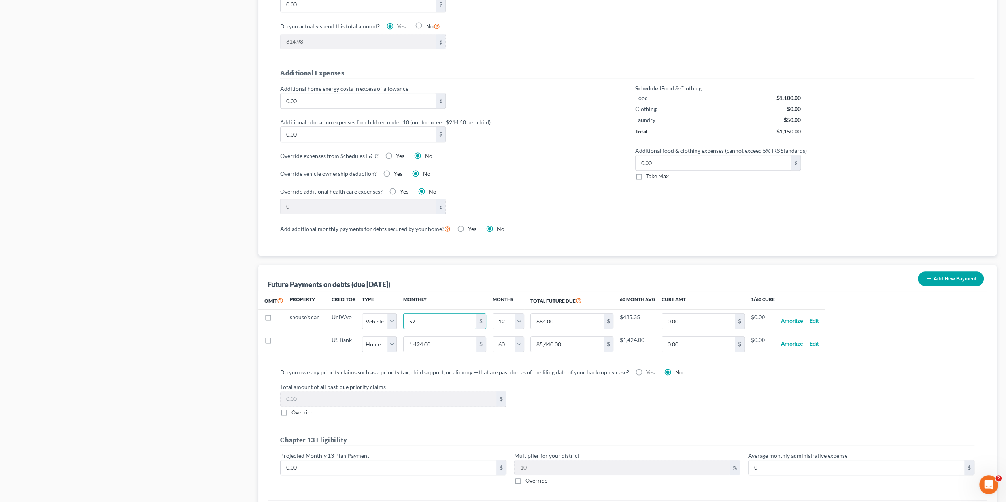
type input "571"
type input "6,852.00"
select select "1"
select select "12"
click at [490, 278] on div "Future Payments on debts (due in 60 months) Add New Payment" at bounding box center [627, 278] width 719 height 26
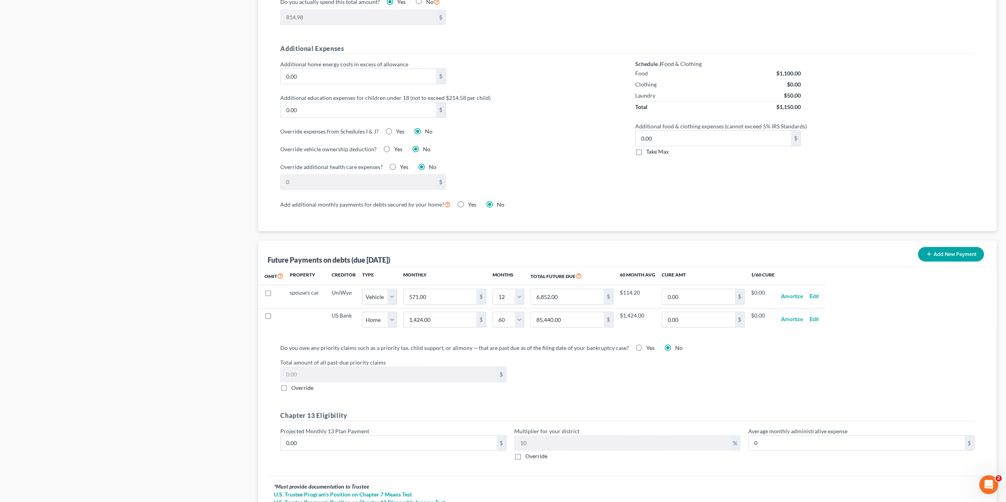
scroll to position [599, 0]
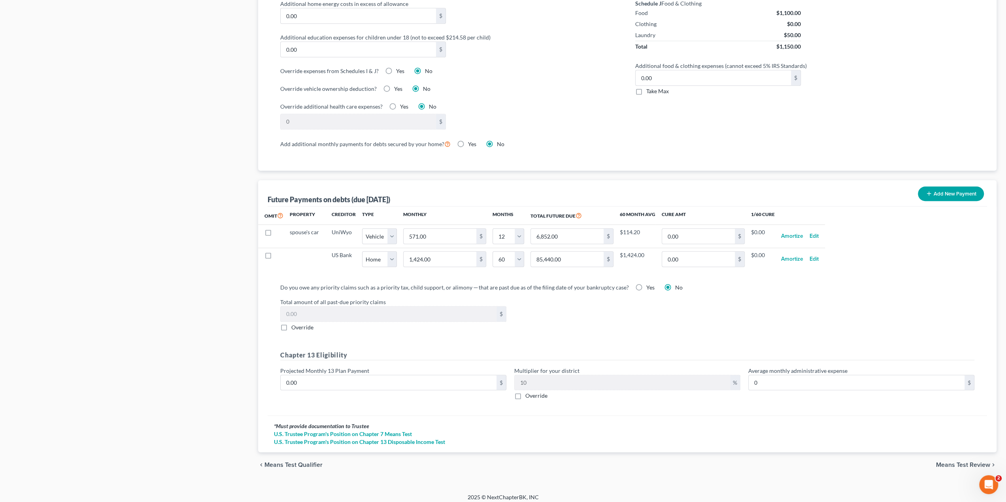
click at [951, 462] on span "Means Test Review" at bounding box center [963, 465] width 54 height 6
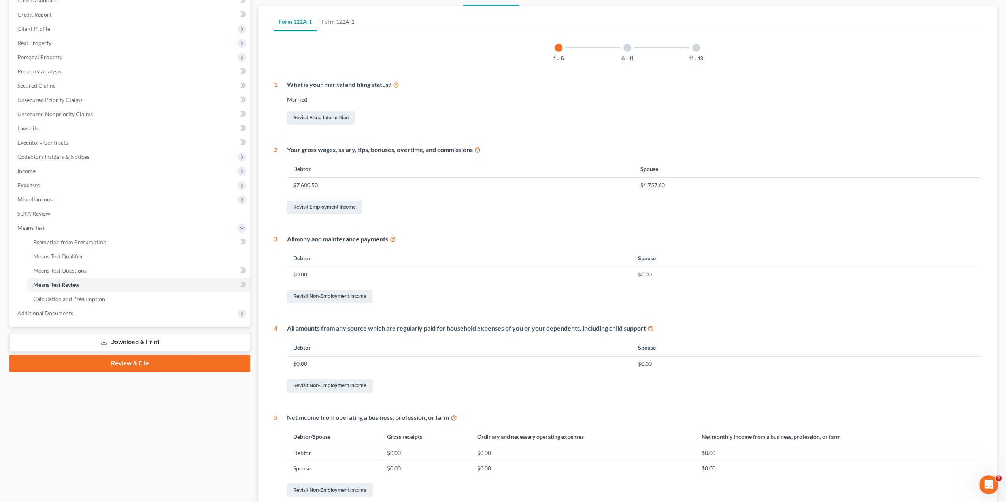
scroll to position [10, 0]
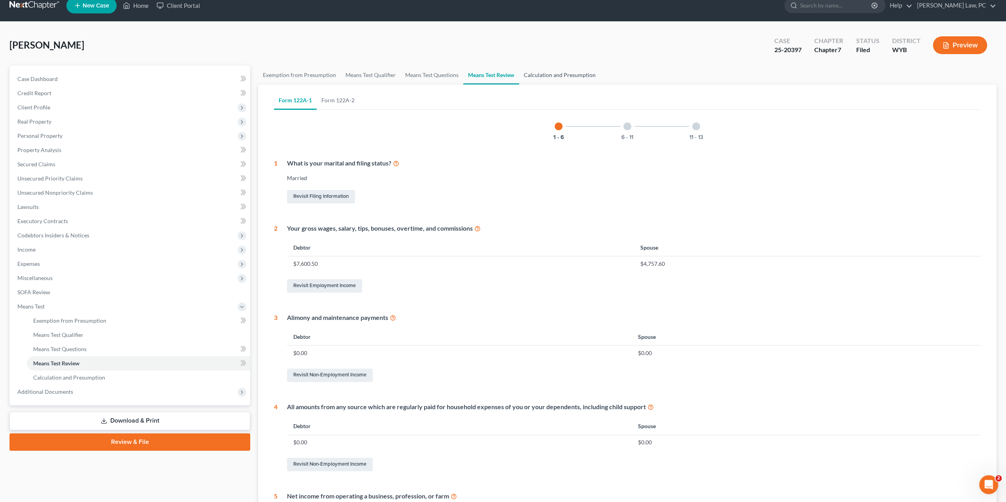
click at [558, 77] on link "Calculation and Presumption" at bounding box center [559, 75] width 81 height 19
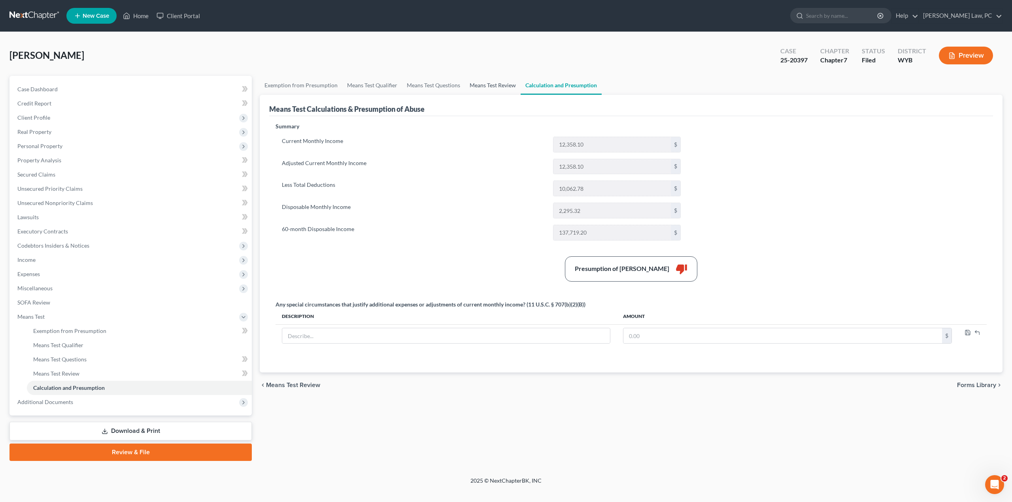
click at [490, 81] on link "Means Test Review" at bounding box center [493, 85] width 56 height 19
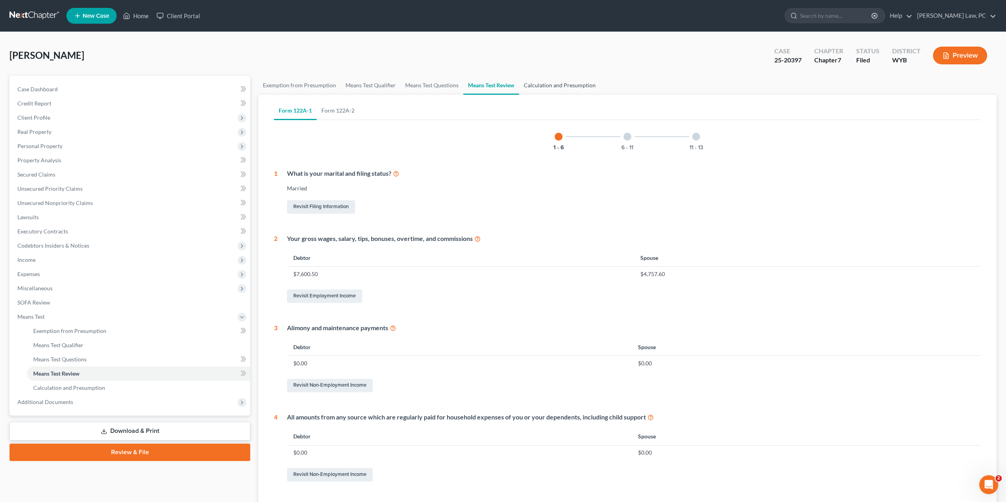
click at [544, 81] on link "Calculation and Presumption" at bounding box center [559, 85] width 81 height 19
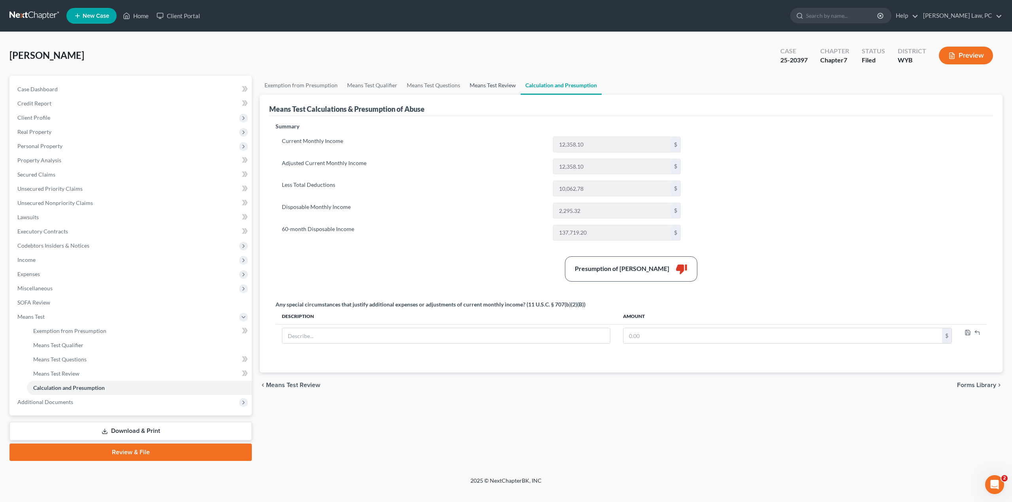
click at [479, 89] on link "Means Test Review" at bounding box center [493, 85] width 56 height 19
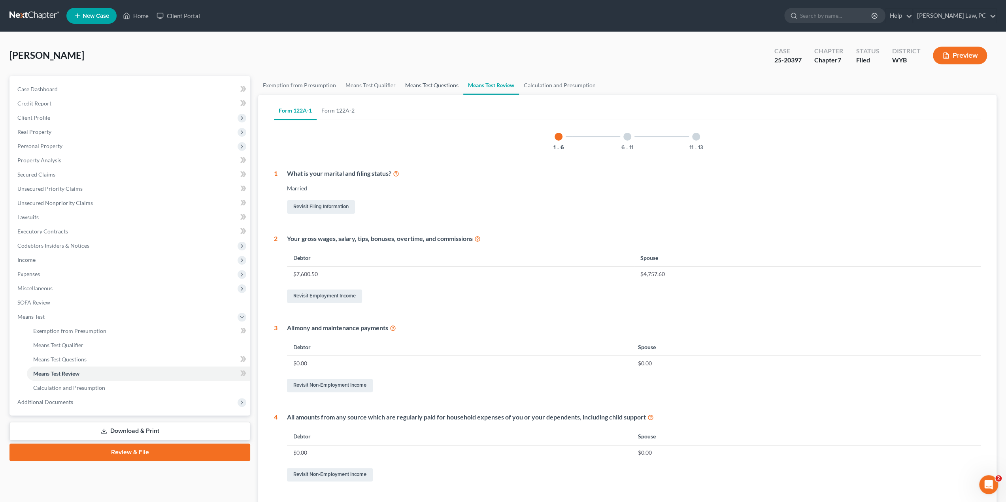
click at [426, 88] on link "Means Test Questions" at bounding box center [431, 85] width 63 height 19
select select "4"
select select "2"
select select "1"
select select "12"
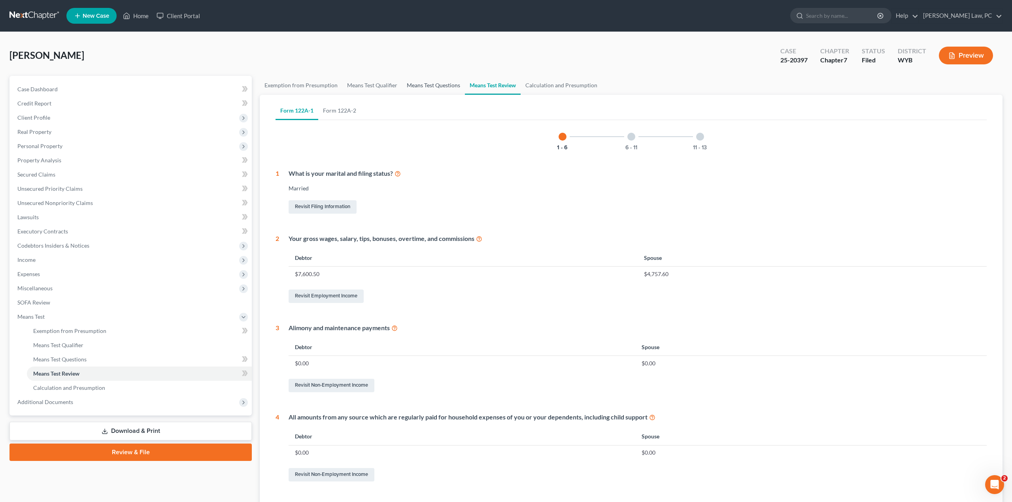
select select "0"
select select "60"
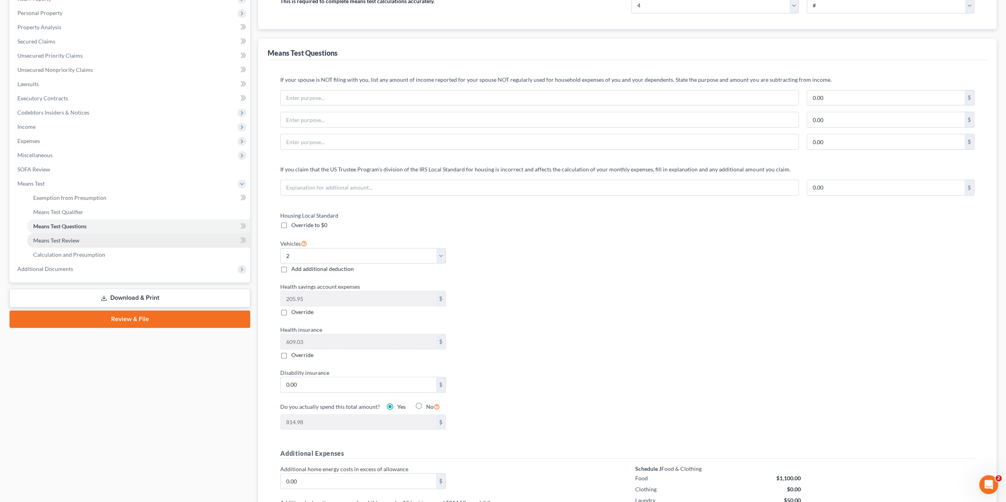
scroll to position [79, 0]
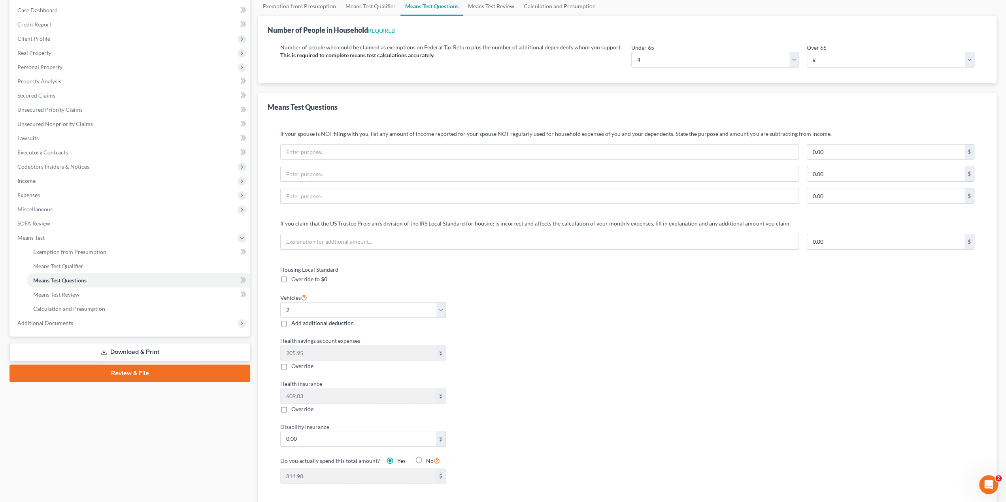
click at [119, 351] on link "Download & Print" at bounding box center [129, 352] width 241 height 19
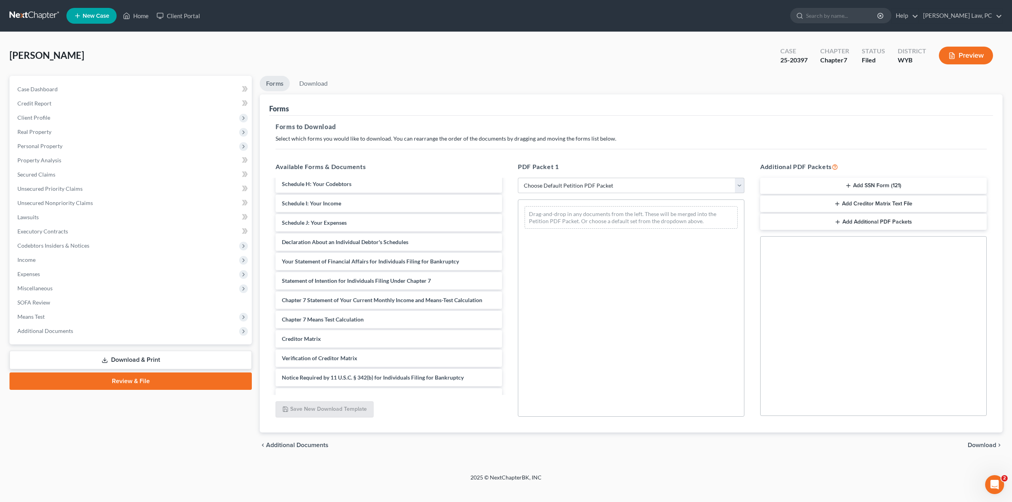
scroll to position [179, 0]
drag, startPoint x: 297, startPoint y: 302, endPoint x: 329, endPoint y: 305, distance: 31.7
click at [329, 305] on div "Chapter 7 Statement of Your Current Monthly Income and Means-Test Calculation J…" at bounding box center [388, 202] width 239 height 405
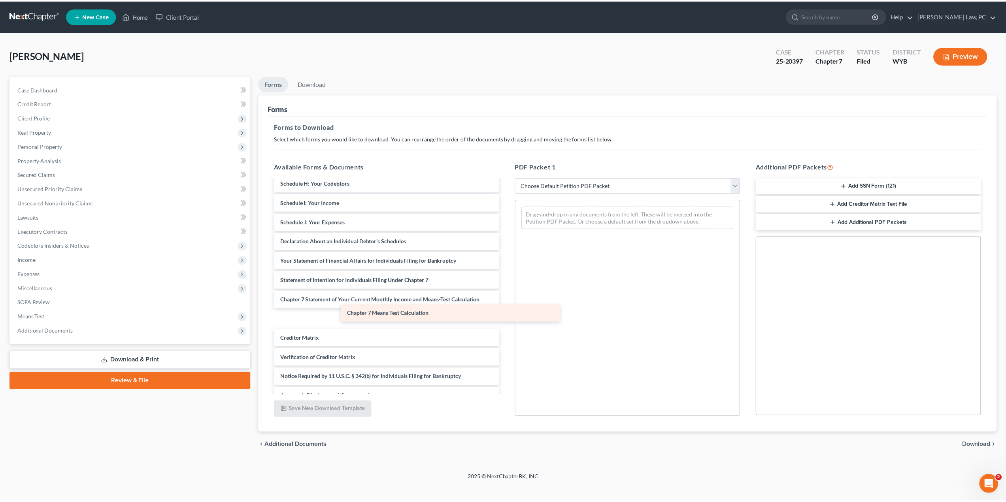
scroll to position [172, 0]
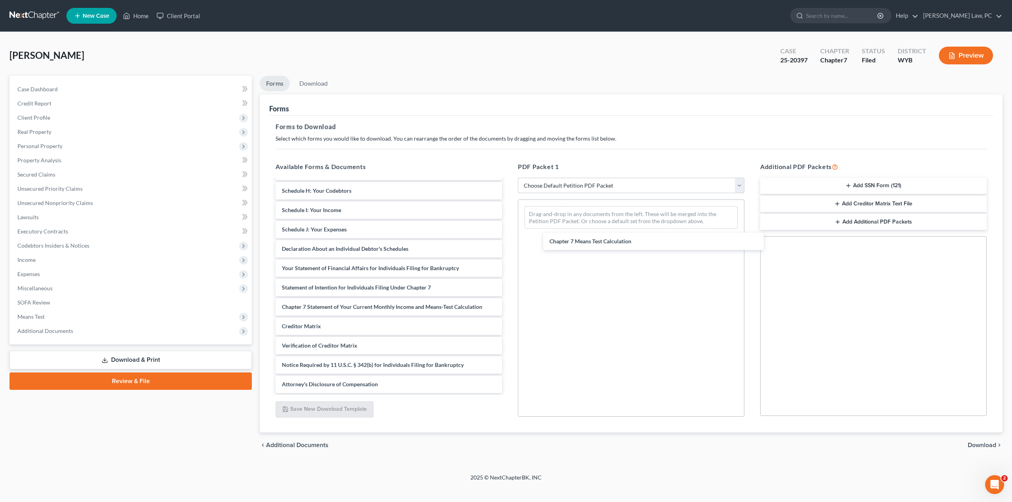
drag, startPoint x: 295, startPoint y: 319, endPoint x: 562, endPoint y: 243, distance: 277.7
click at [508, 242] on div "Chapter 7 Means Test Calculation Javier Garcia 7-3-2025-pdf Javier_Garcia, Jr_C…" at bounding box center [388, 200] width 239 height 385
click at [983, 445] on span "Download" at bounding box center [981, 445] width 28 height 6
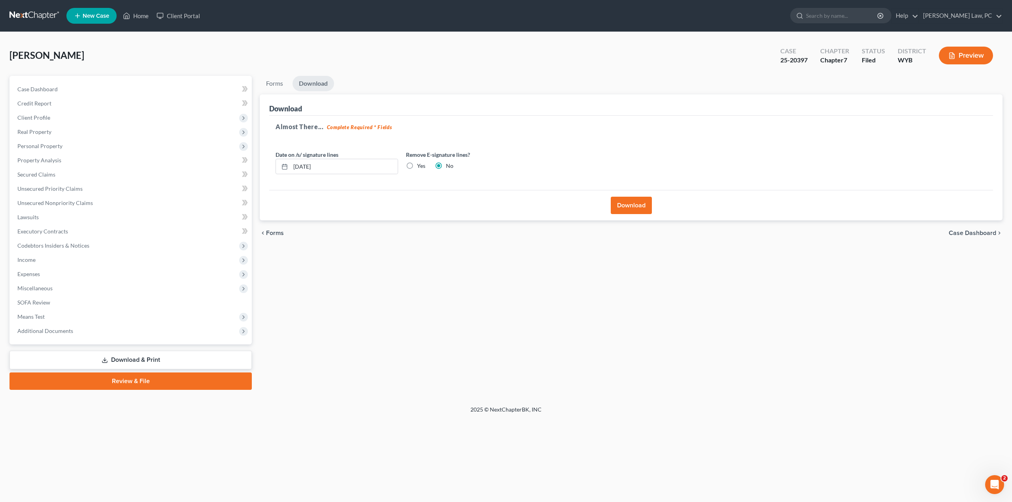
click at [624, 204] on button "Download" at bounding box center [630, 205] width 41 height 17
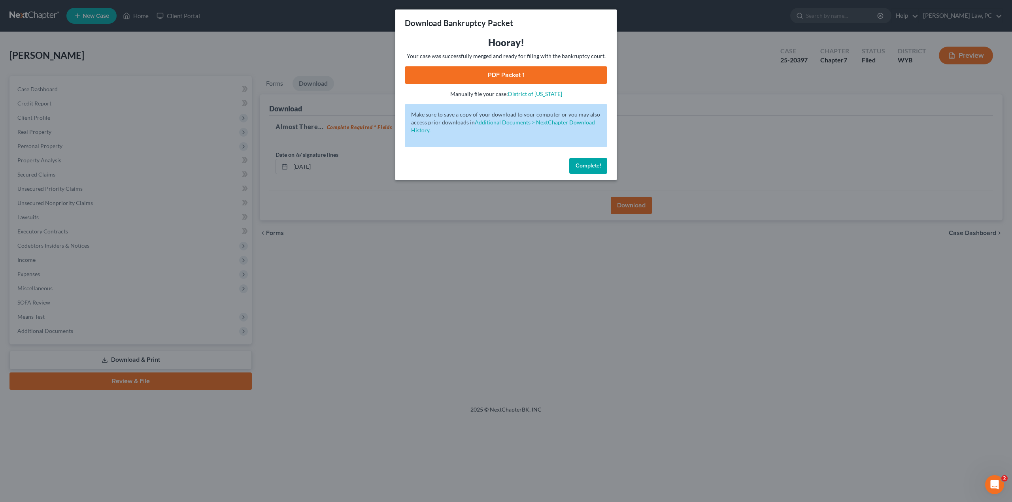
click at [492, 79] on link "PDF Packet 1" at bounding box center [506, 74] width 202 height 17
click at [599, 169] on span "Complete!" at bounding box center [587, 165] width 25 height 7
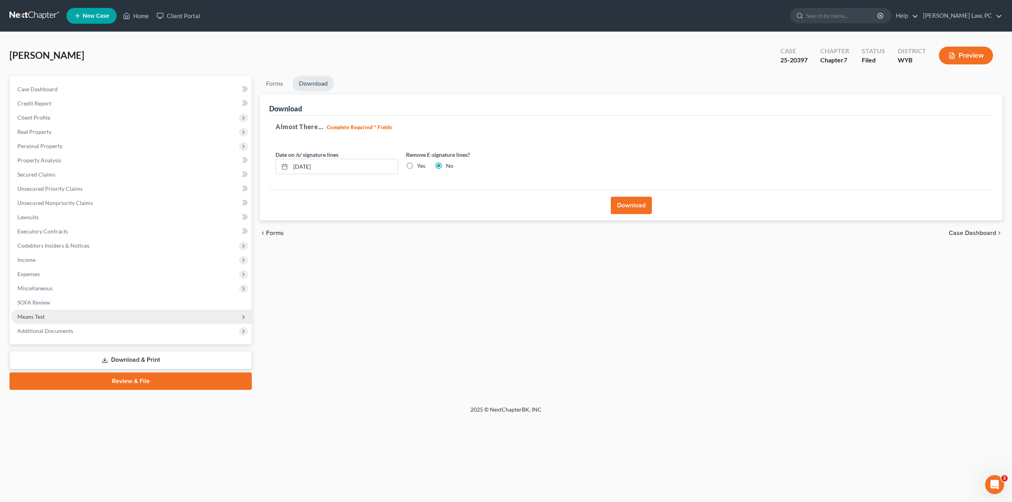
click at [39, 319] on span "Means Test" at bounding box center [30, 316] width 27 height 7
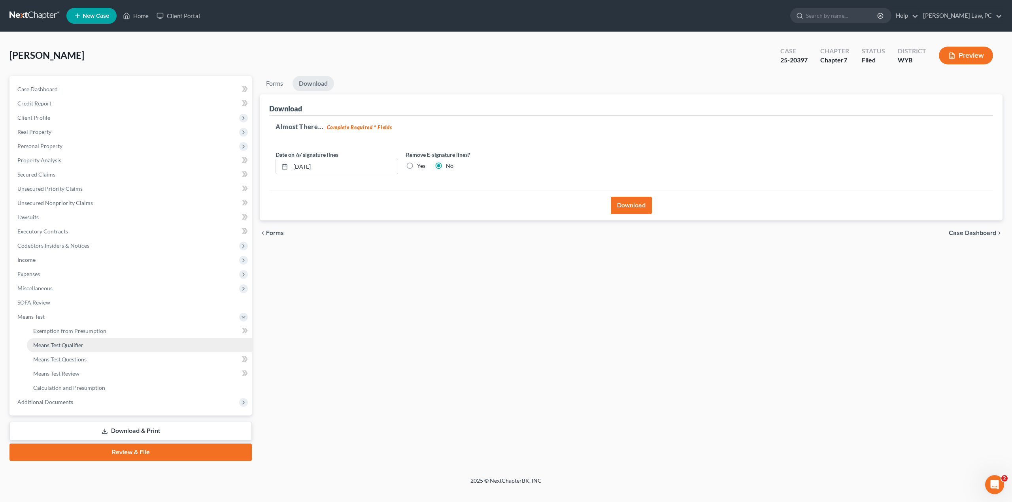
click at [85, 348] on link "Means Test Qualifier" at bounding box center [139, 345] width 225 height 14
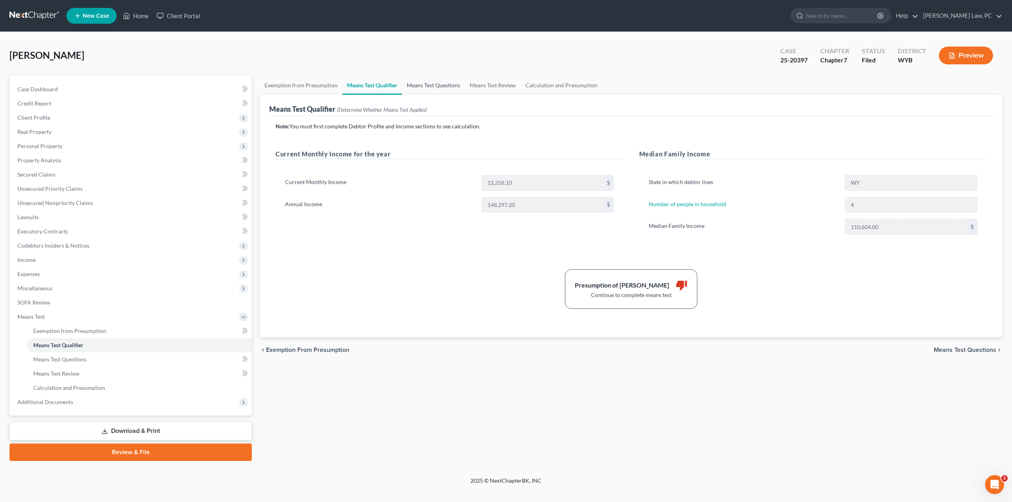
click at [432, 89] on link "Means Test Questions" at bounding box center [433, 85] width 63 height 19
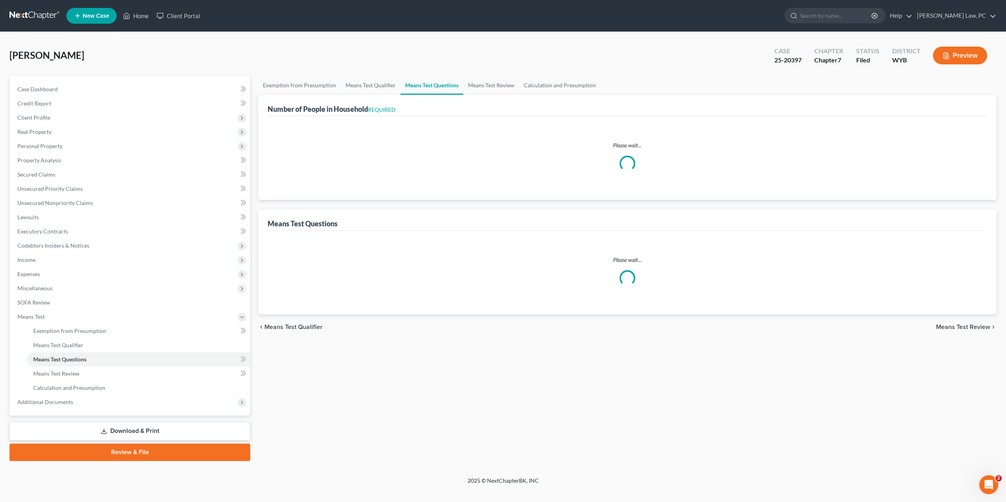
select select "1"
select select "12"
select select "0"
select select "60"
select select "4"
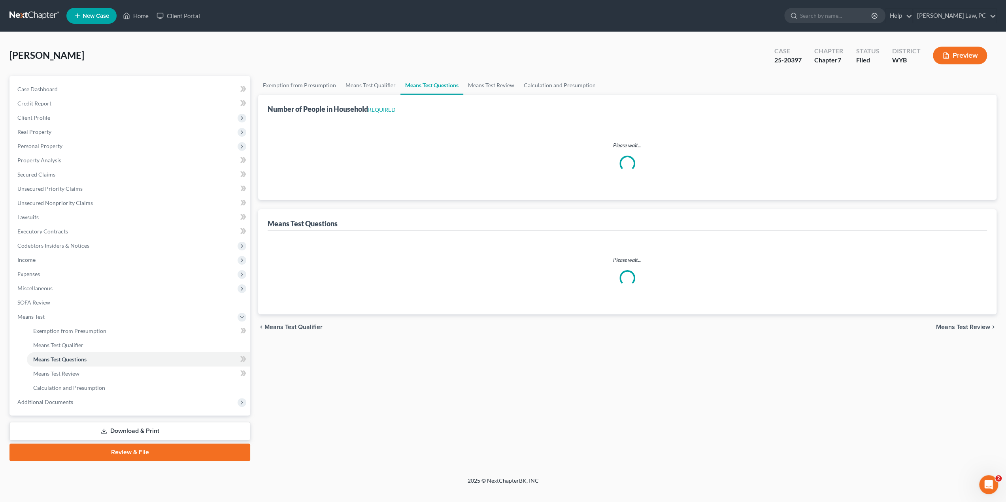
select select "2"
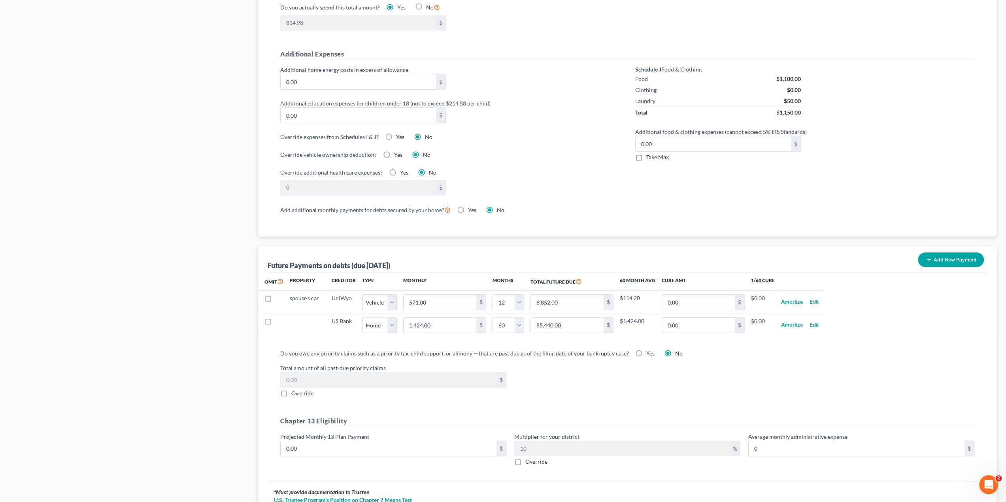
scroll to position [520, 0]
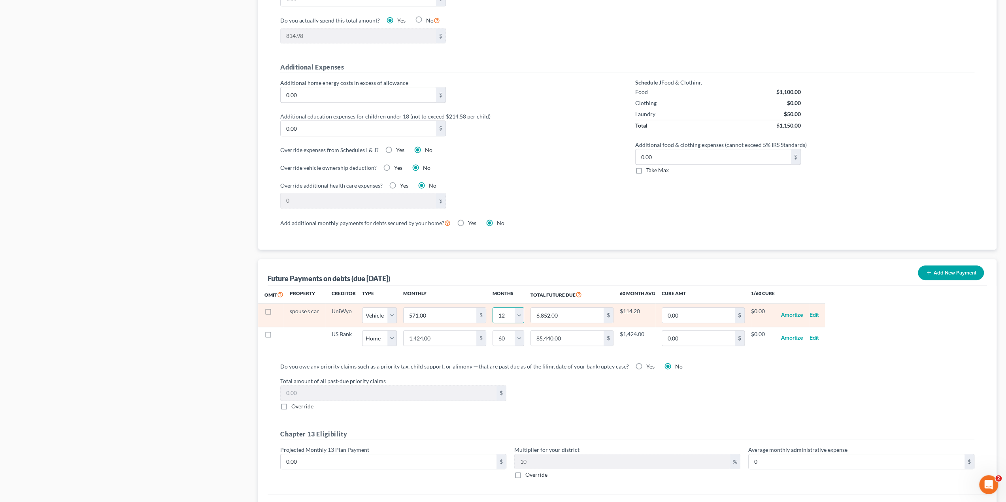
click at [515, 313] on select "0 1 2 3 4 5 6 7 8 9 10 11 12 13 14 15 16 17 18 19 20 21 22 23 24 25 26 27 28 29…" at bounding box center [508, 315] width 32 height 16
select select "54"
click at [492, 307] on select "0 1 2 3 4 5 6 7 8 9 10 11 12 13 14 15 16 17 18 19 20 21 22 23 24 25 26 27 28 29…" at bounding box center [508, 315] width 32 height 16
select select "1"
select select "54"
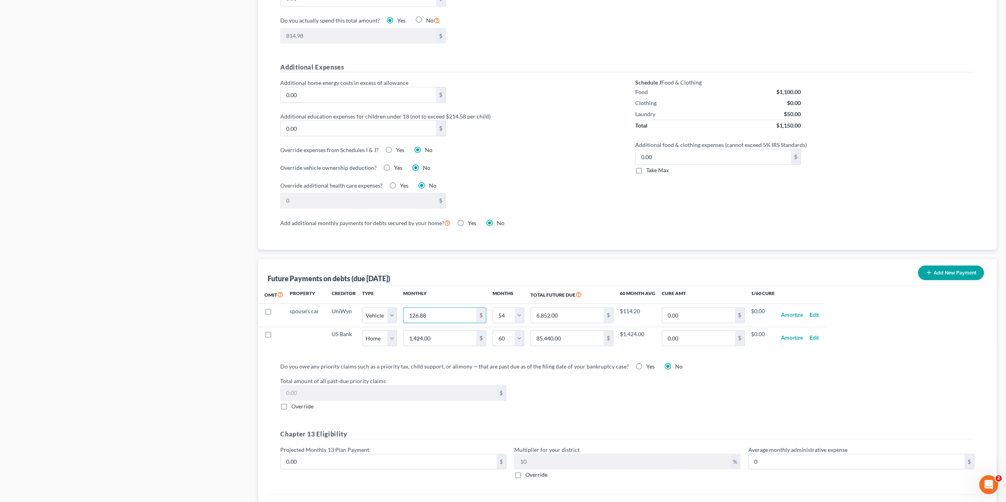
click at [442, 312] on input "126.88" at bounding box center [439, 315] width 73 height 15
type input "5"
type input "270.00"
type input "57"
type input "3,078.00"
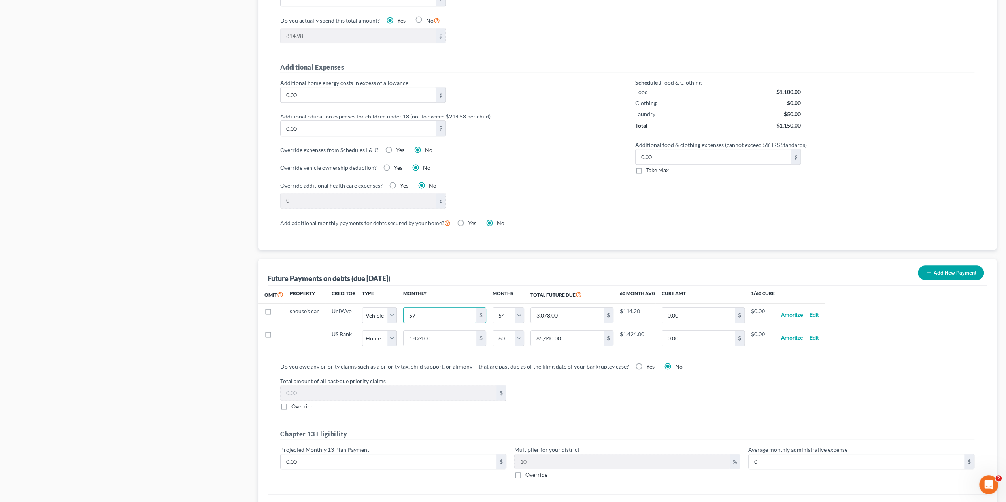
type input "571"
type input "30,834.00"
select select "1"
select select "54"
select select "1"
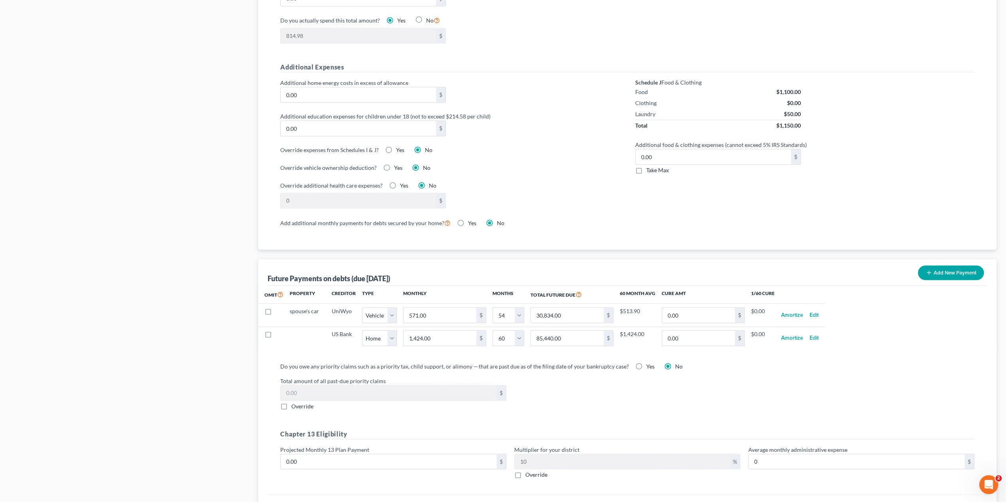
select select "54"
select select "1"
select select "54"
click at [563, 371] on div "Do you owe any priority claims such as a priority tax, child support, or alimon…" at bounding box center [627, 386] width 694 height 48
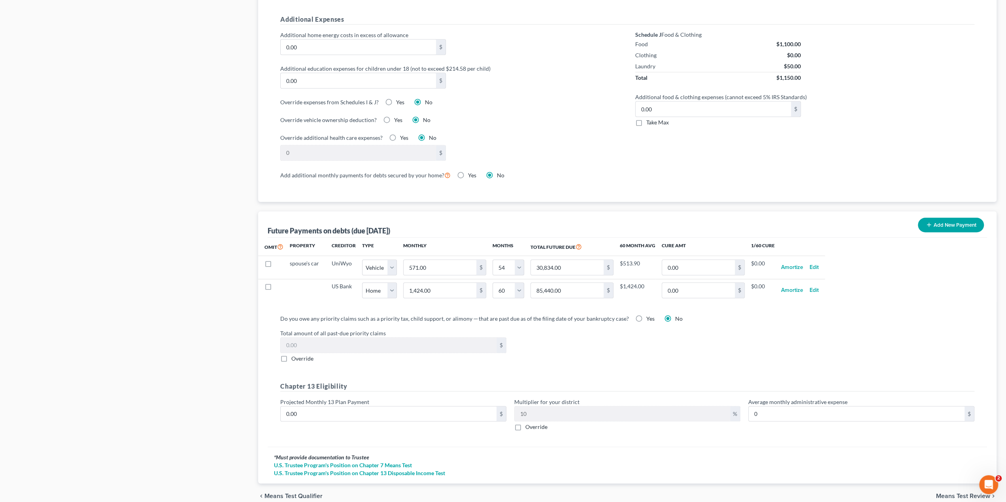
scroll to position [599, 0]
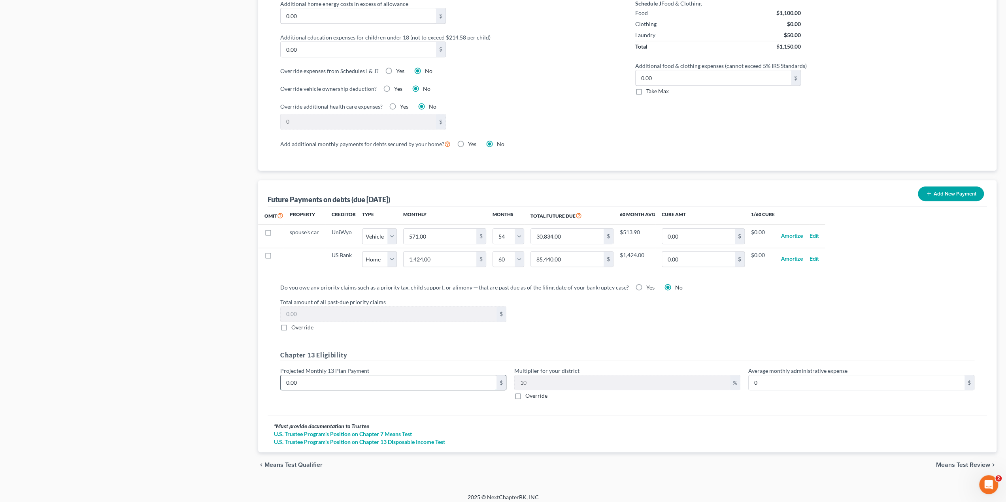
click at [443, 379] on input "0.00" at bounding box center [389, 382] width 216 height 15
type input "9"
type input "0.90"
type input "99"
type input "9.90"
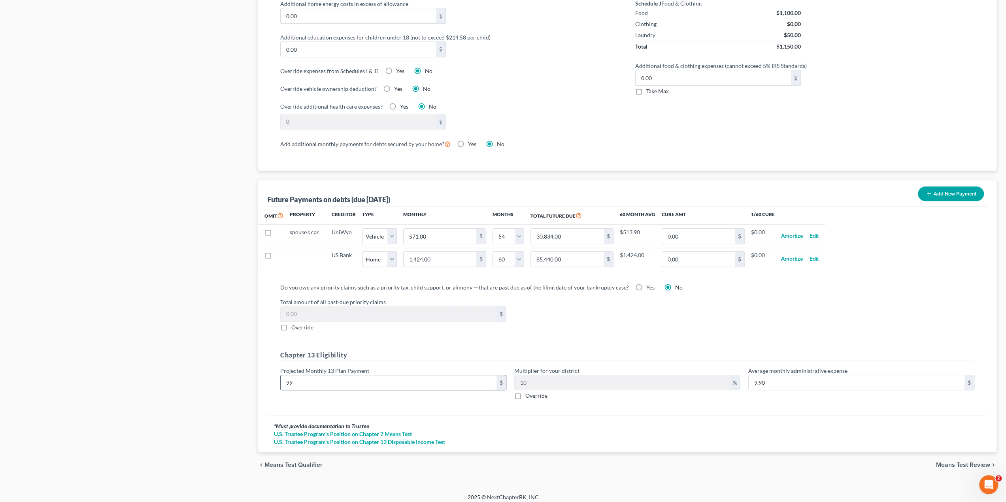
type input "997"
type input "99.70"
type input "997"
click at [520, 416] on div "* Must provide documentation to Trustee U.S. Trustee Program's Position on Chap…" at bounding box center [627, 434] width 719 height 37
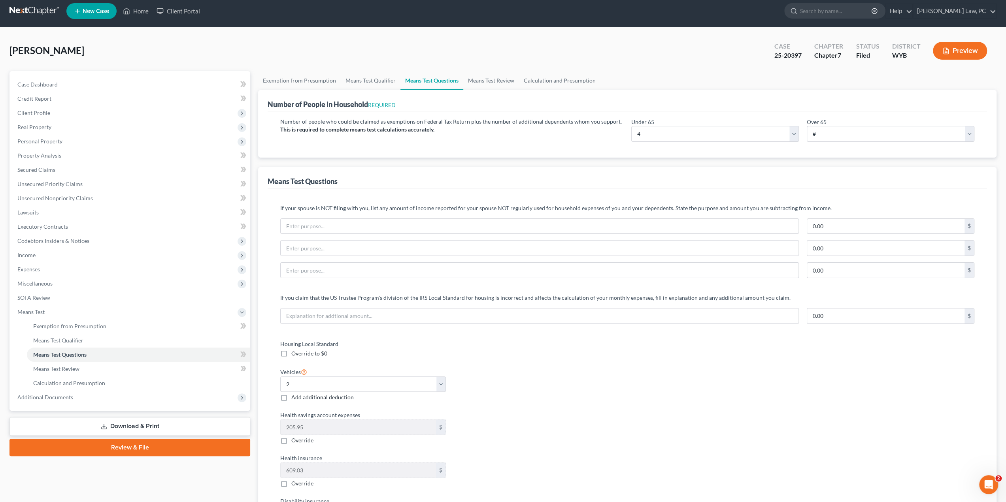
scroll to position [0, 0]
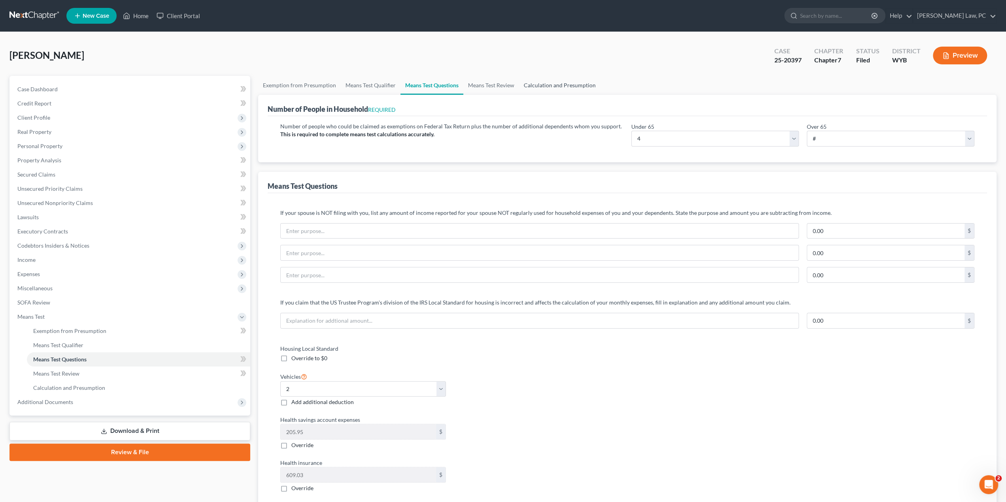
click at [565, 83] on link "Calculation and Presumption" at bounding box center [559, 85] width 81 height 19
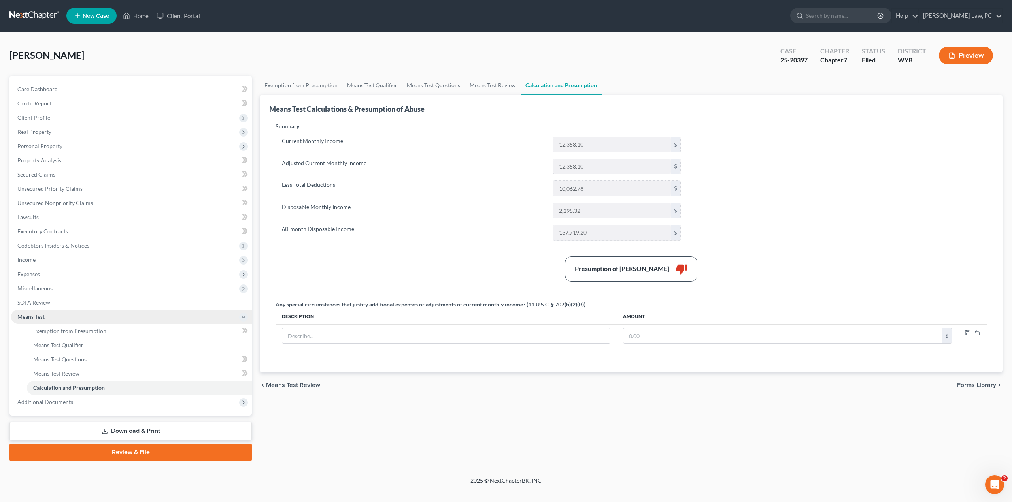
click at [242, 316] on polyline at bounding box center [243, 317] width 3 height 2
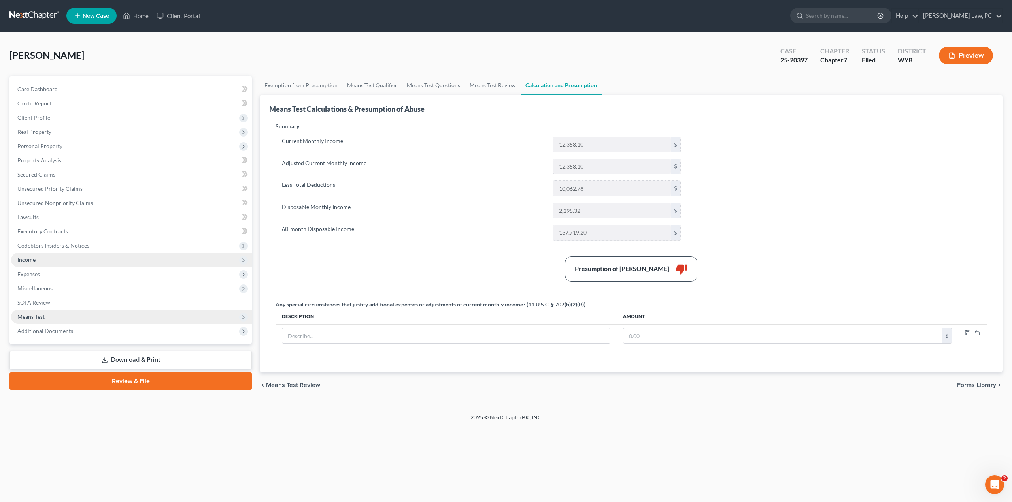
click at [77, 263] on span "Income" at bounding box center [131, 260] width 241 height 14
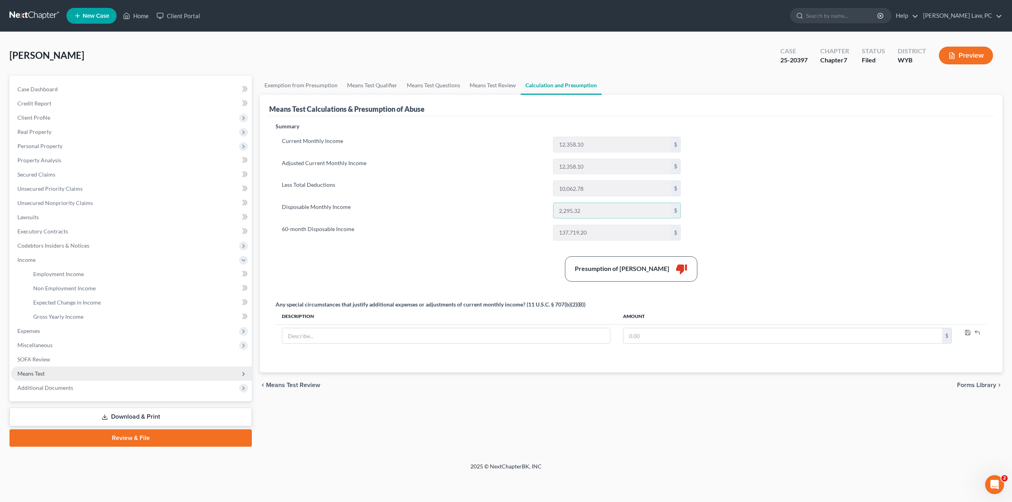
drag, startPoint x: 589, startPoint y: 214, endPoint x: 538, endPoint y: 213, distance: 51.0
click at [538, 213] on div "Disposable Monthly Income 2,295.32 $" at bounding box center [481, 211] width 407 height 16
click at [467, 270] on div "Presumption of Abuse Arises thumb_down" at bounding box center [630, 268] width 719 height 25
click at [75, 358] on link "SOFA Review" at bounding box center [131, 359] width 241 height 14
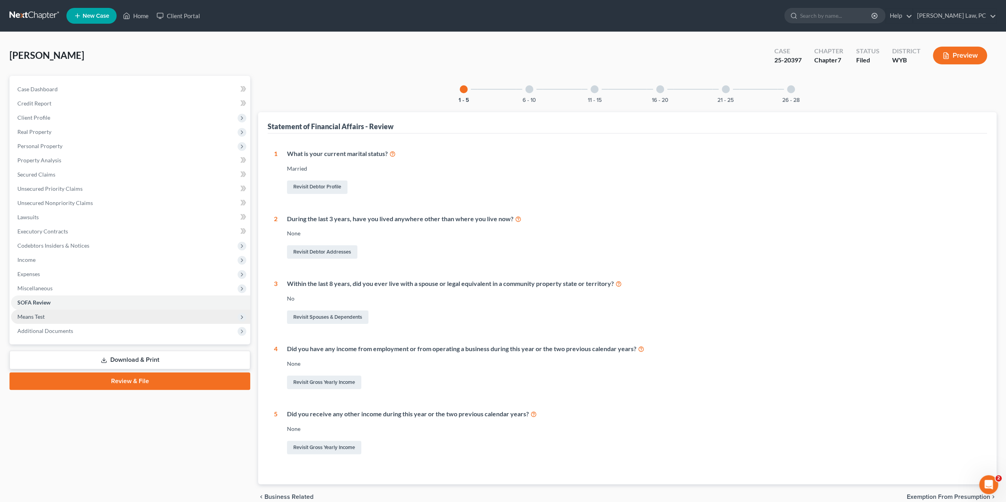
click at [74, 316] on span "Means Test" at bounding box center [130, 317] width 239 height 14
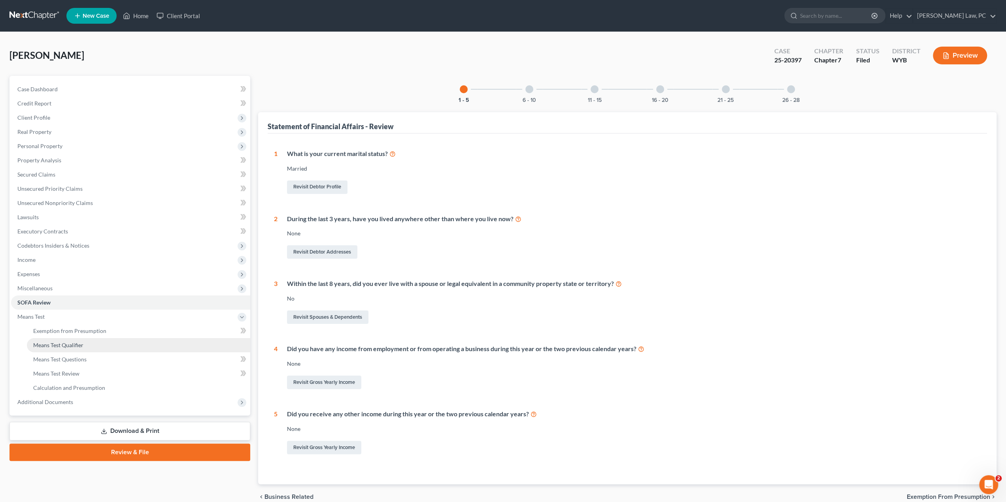
click at [71, 350] on link "Means Test Qualifier" at bounding box center [138, 345] width 223 height 14
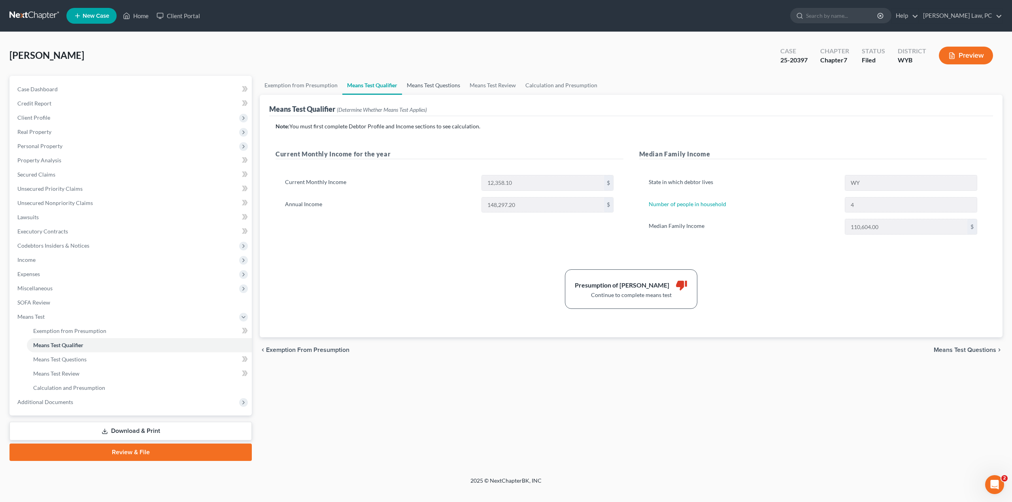
click at [426, 85] on link "Means Test Questions" at bounding box center [433, 85] width 63 height 19
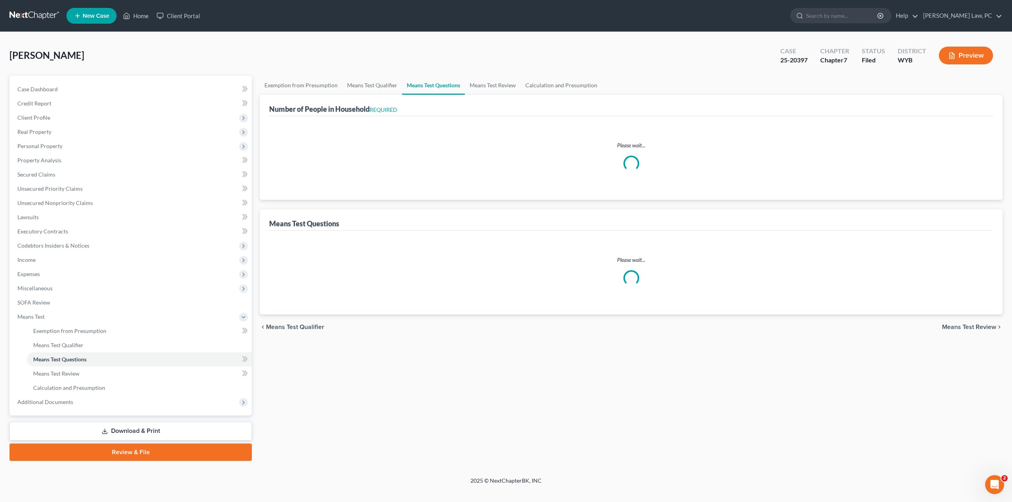
select select "1"
select select "54"
select select "0"
select select "60"
select select "4"
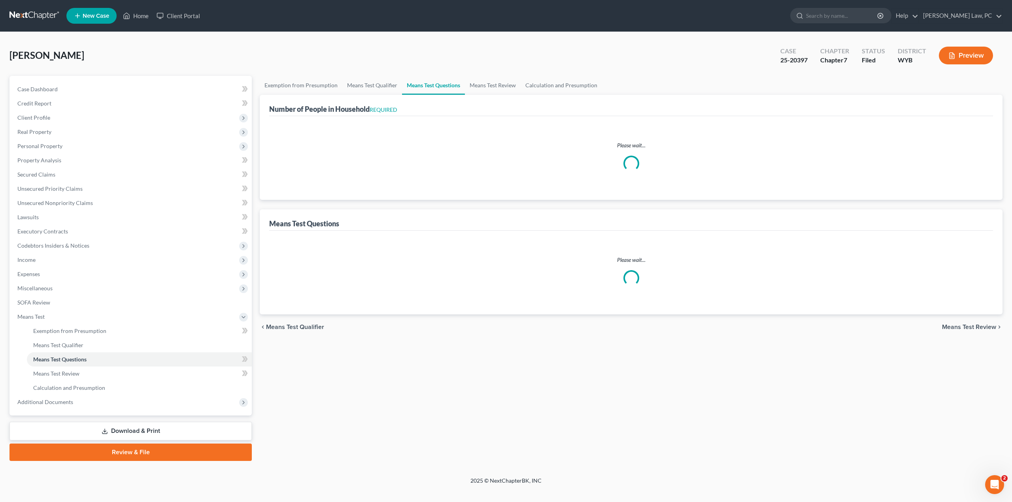
select select "2"
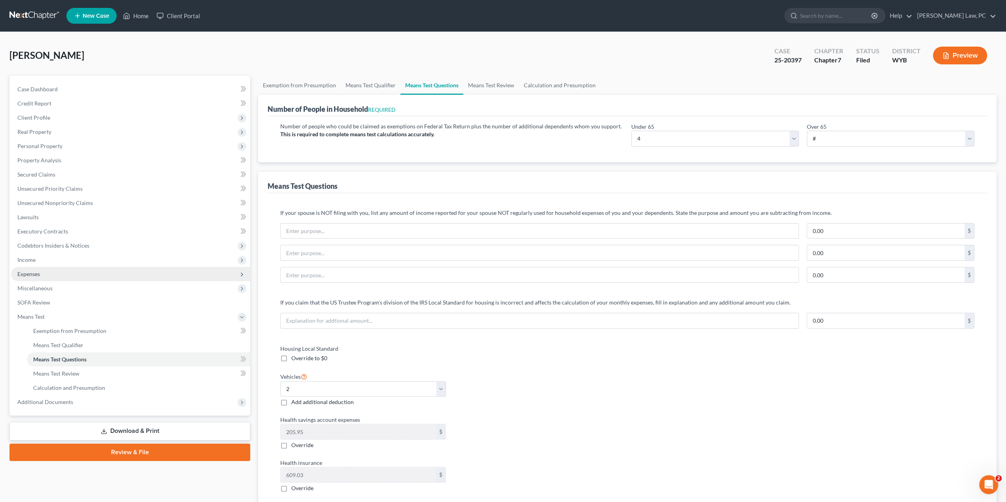
click at [51, 275] on span "Expenses" at bounding box center [130, 274] width 239 height 14
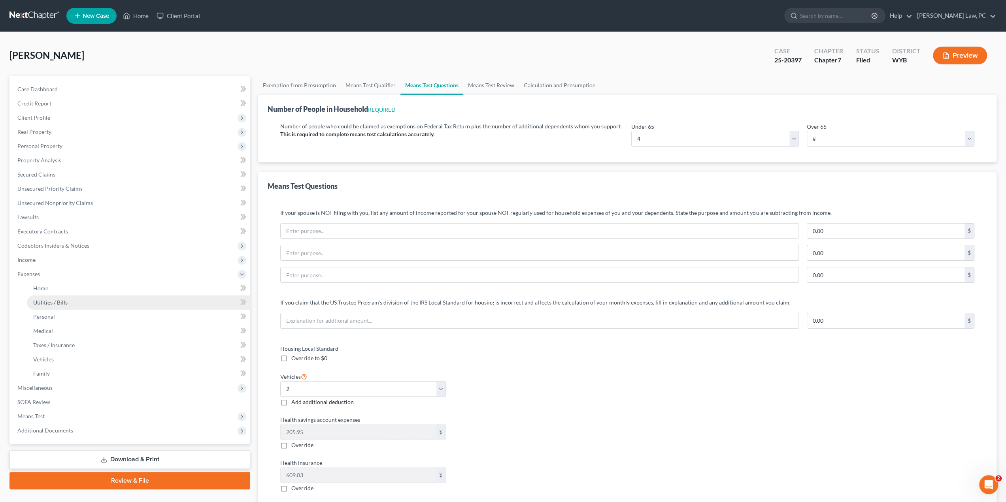
click at [77, 303] on link "Utilities / Bills" at bounding box center [138, 303] width 223 height 14
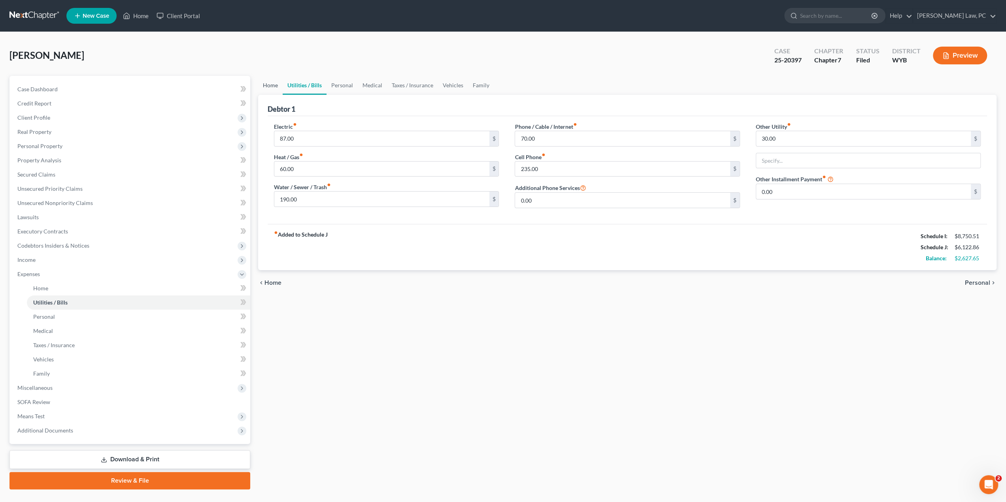
click at [268, 82] on link "Home" at bounding box center [270, 85] width 24 height 19
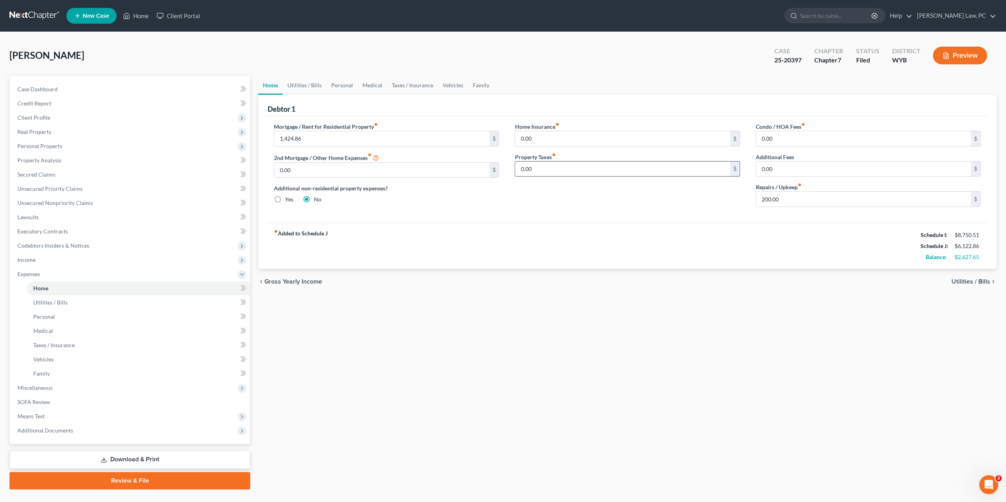
click at [541, 171] on input "0.00" at bounding box center [622, 169] width 215 height 15
type input "94.83"
click at [538, 141] on input "0.00" at bounding box center [622, 138] width 215 height 15
click at [456, 174] on input "0.00" at bounding box center [381, 170] width 215 height 15
click at [239, 276] on icon at bounding box center [242, 274] width 6 height 6
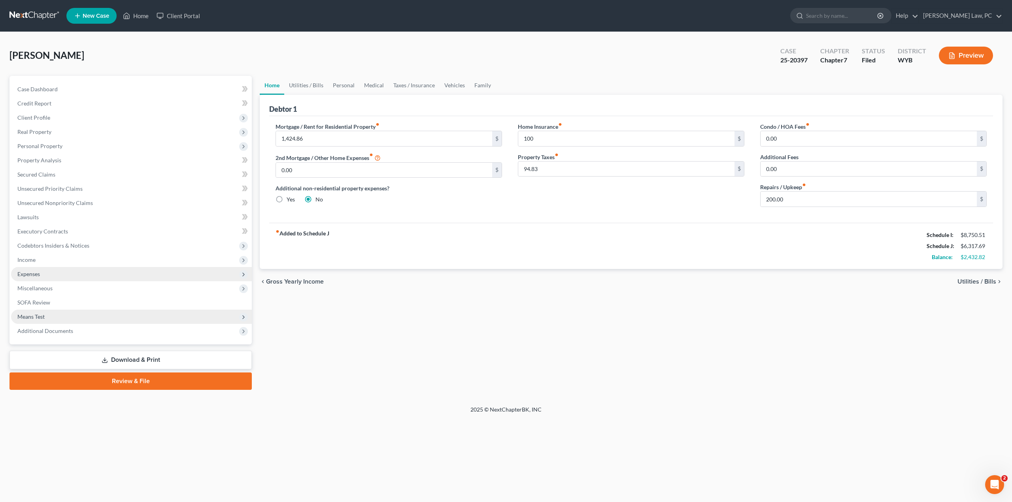
click at [53, 318] on span "Means Test" at bounding box center [131, 317] width 241 height 14
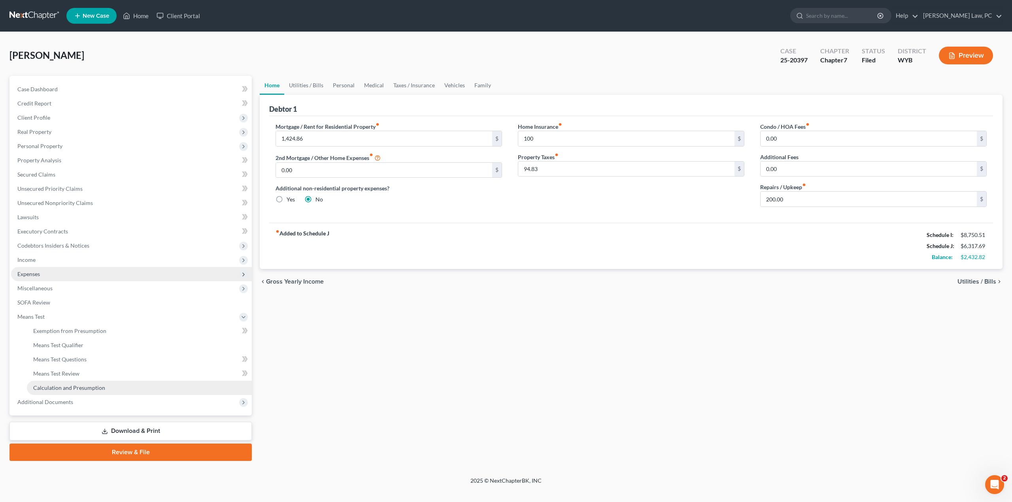
click at [66, 385] on span "Calculation and Presumption" at bounding box center [69, 387] width 72 height 7
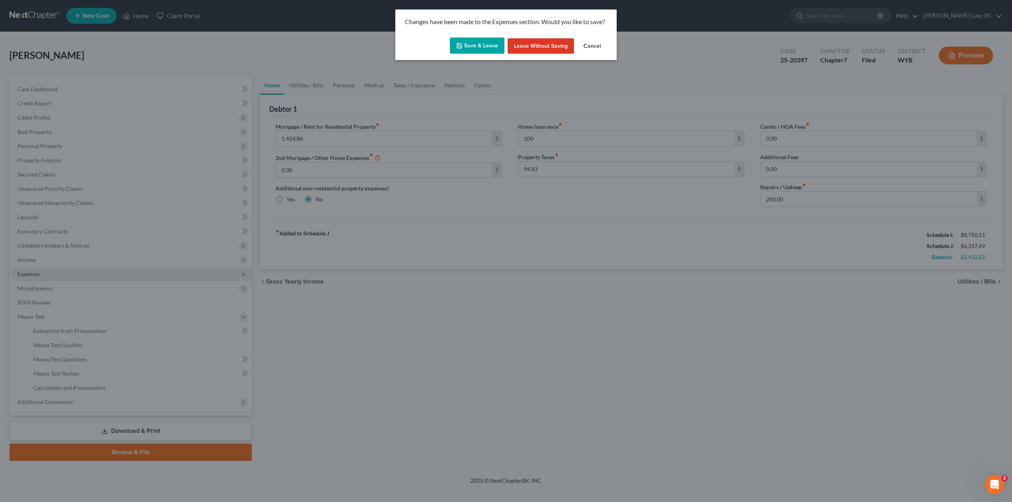
click at [473, 46] on button "Save & Leave" at bounding box center [477, 46] width 55 height 17
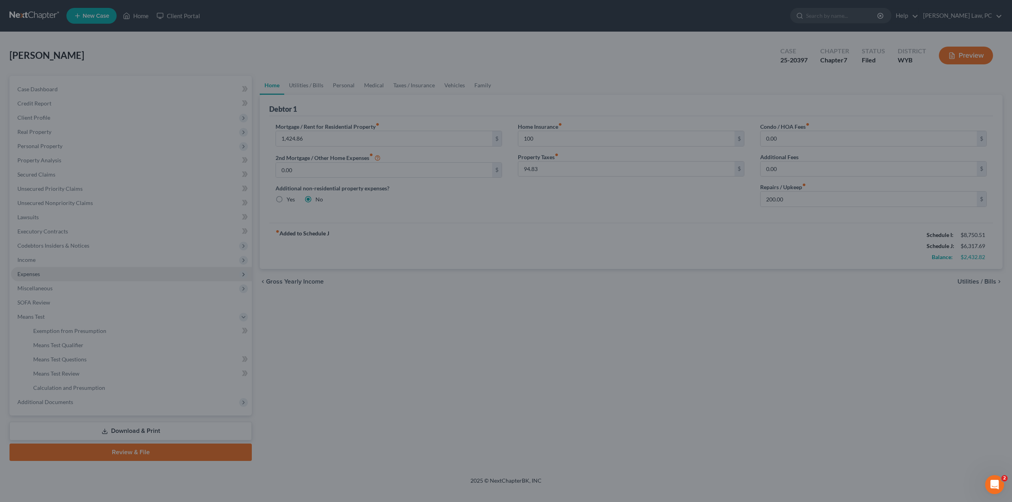
type input "100.00"
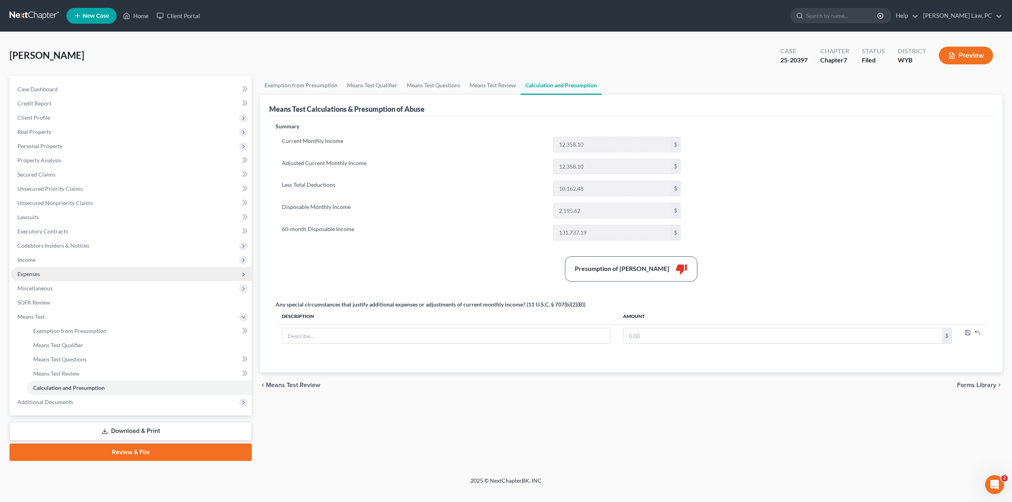
click at [38, 273] on span "Expenses" at bounding box center [28, 274] width 23 height 7
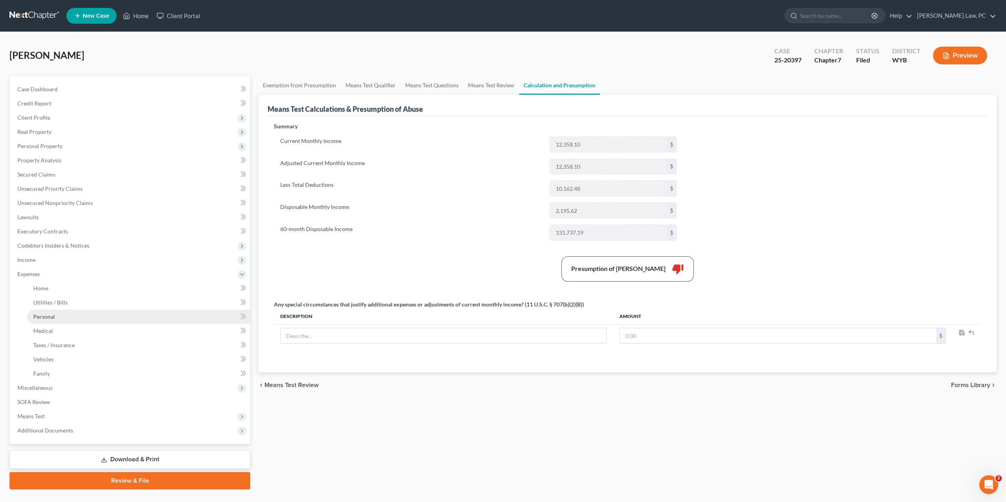
click at [58, 316] on link "Personal" at bounding box center [138, 317] width 223 height 14
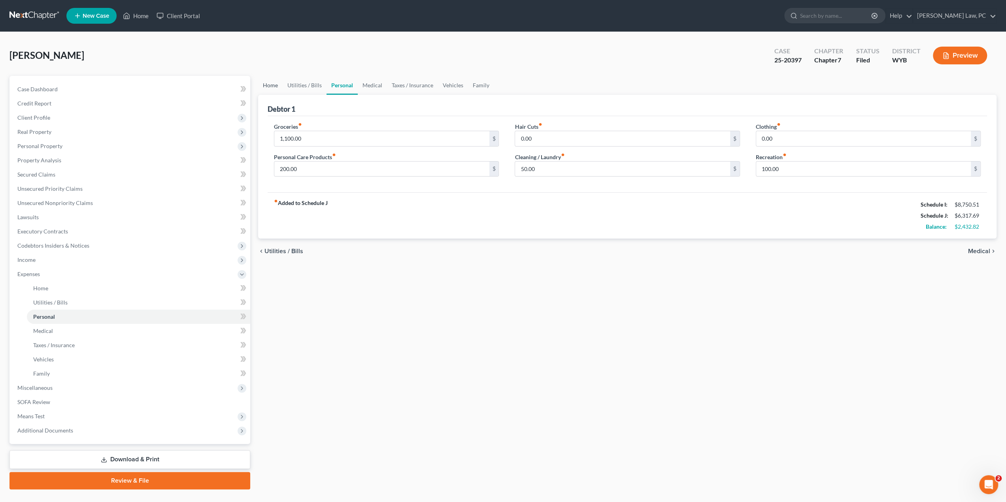
click at [267, 88] on link "Home" at bounding box center [270, 85] width 24 height 19
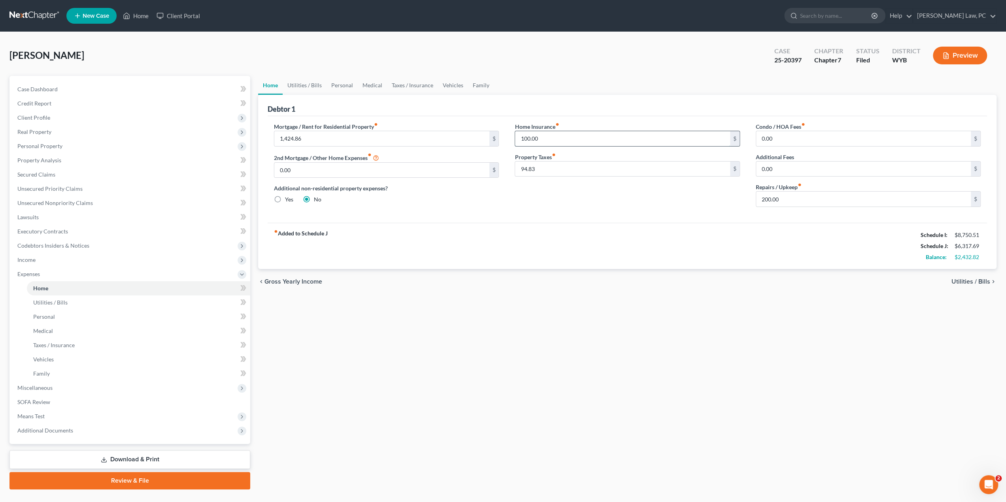
click at [545, 139] on input "100.00" at bounding box center [622, 138] width 215 height 15
type input "561.17"
click at [39, 417] on span "Means Test" at bounding box center [30, 416] width 27 height 7
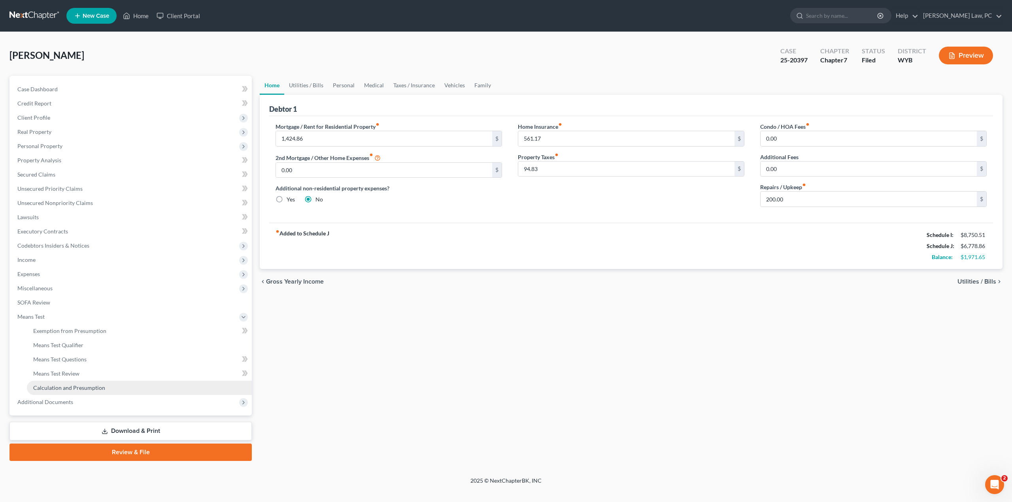
click at [58, 388] on span "Calculation and Presumption" at bounding box center [69, 387] width 72 height 7
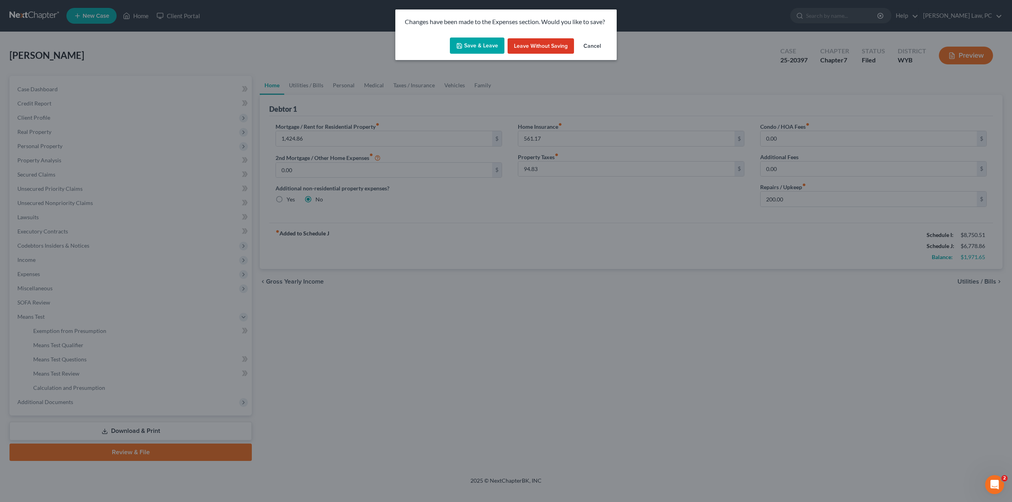
click at [477, 45] on button "Save & Leave" at bounding box center [477, 46] width 55 height 17
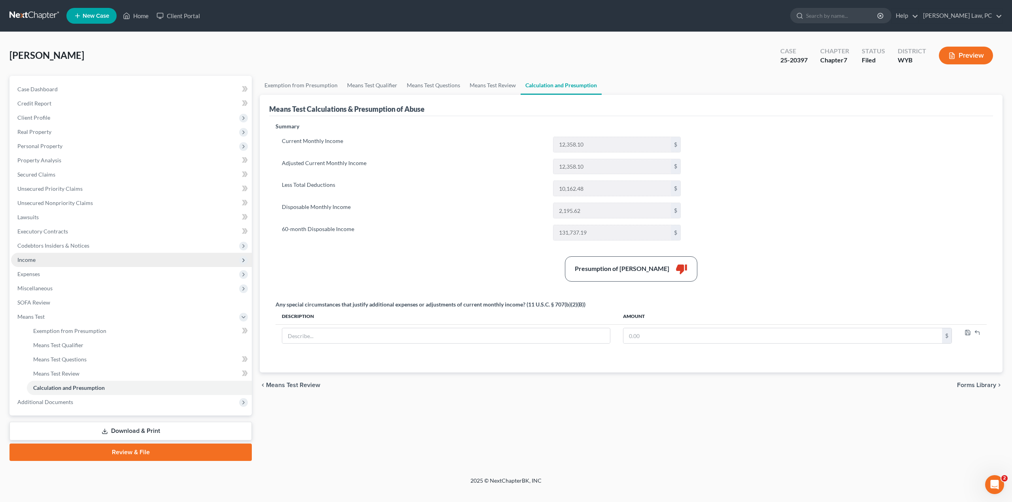
click at [28, 259] on span "Income" at bounding box center [26, 259] width 18 height 7
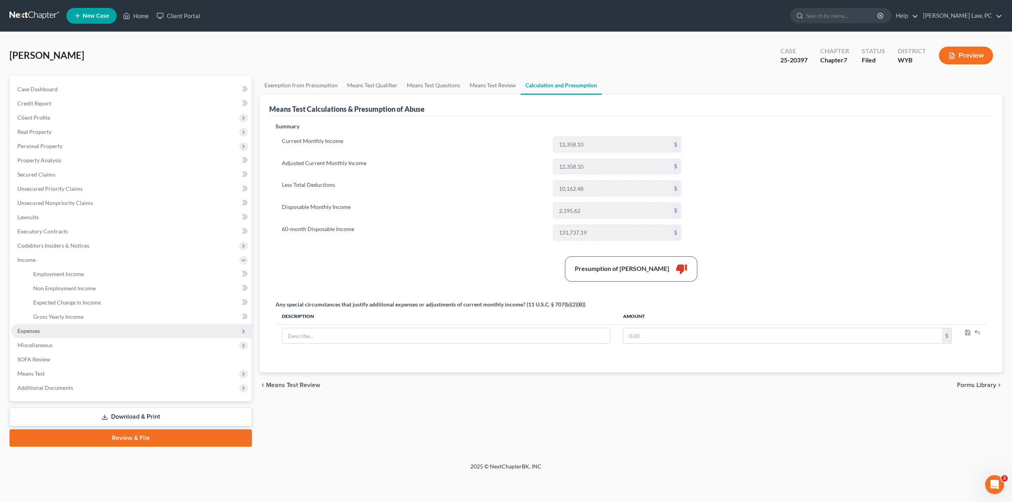
click at [28, 330] on span "Expenses" at bounding box center [28, 331] width 23 height 7
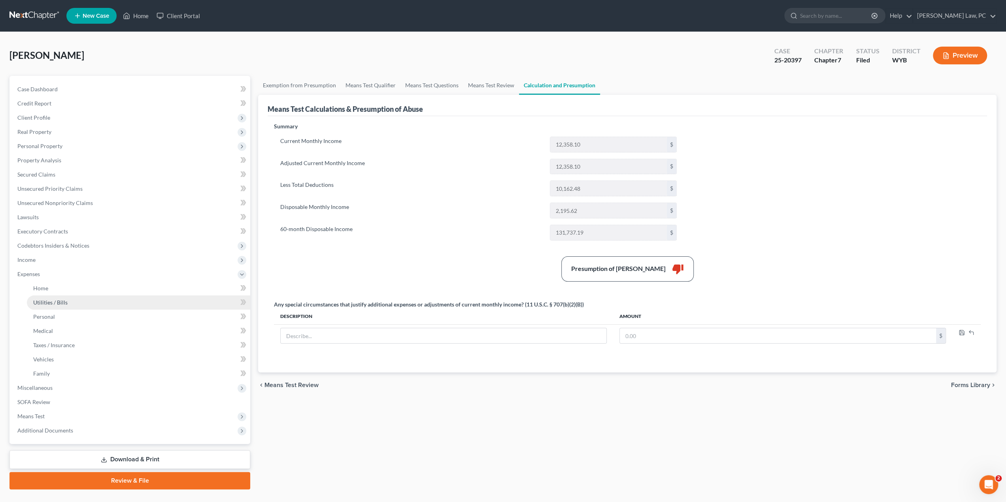
click at [49, 300] on span "Utilities / Bills" at bounding box center [50, 302] width 34 height 7
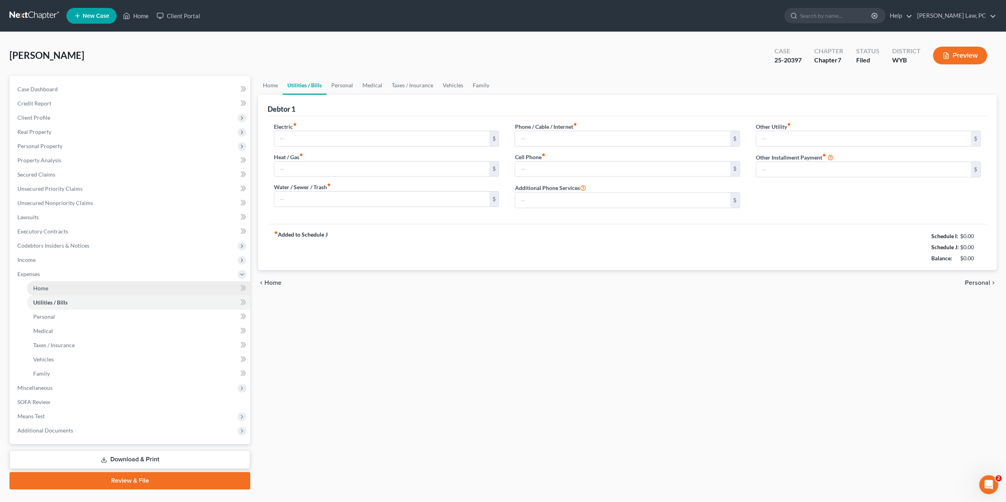
type input "87.00"
type input "60.00"
type input "190.00"
type input "70.00"
type input "235.00"
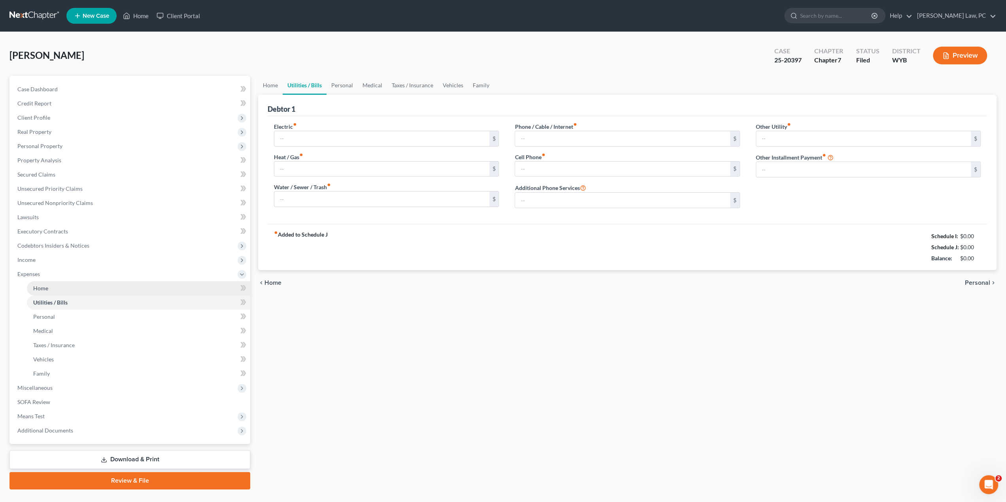
type input "0.00"
type input "30.00"
type input "0.00"
click at [49, 285] on link "Home" at bounding box center [138, 288] width 223 height 14
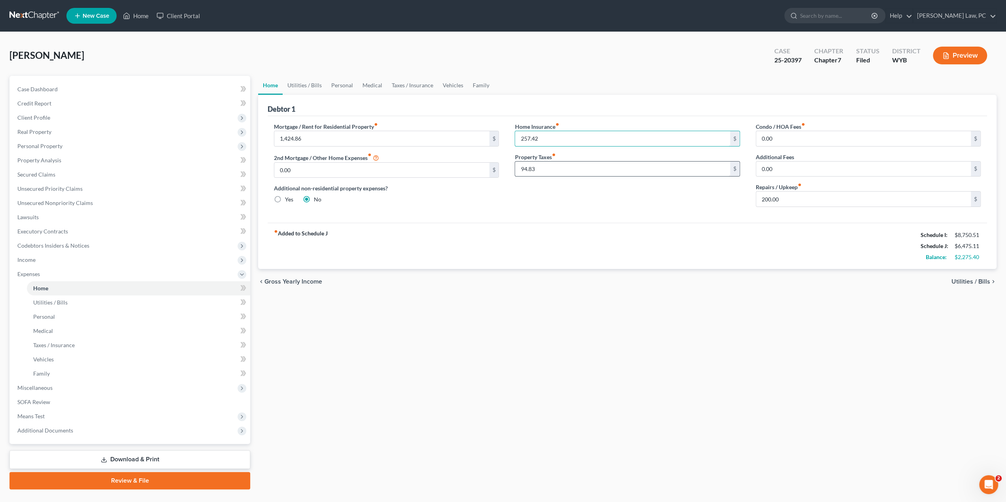
type input "257.42"
click at [557, 168] on input "94.83" at bounding box center [622, 169] width 215 height 15
click at [300, 85] on link "Utilities / Bills" at bounding box center [305, 85] width 44 height 19
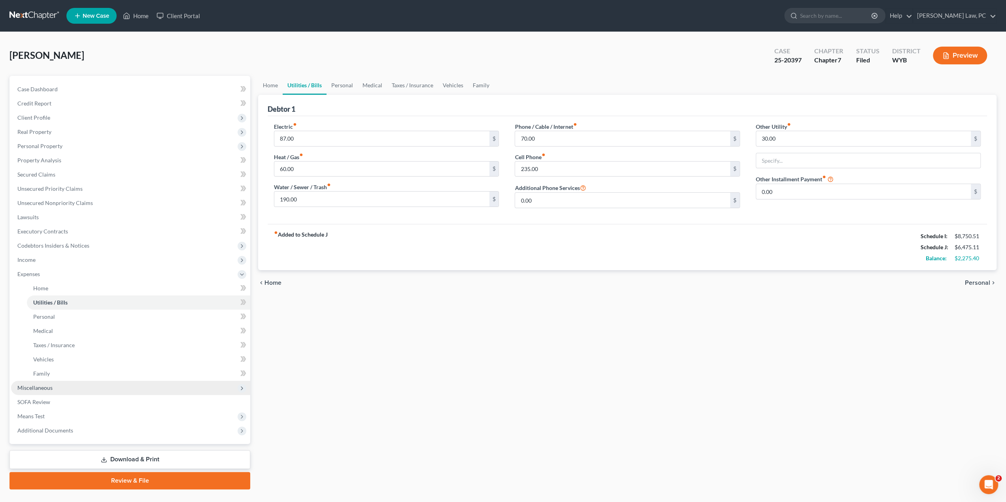
click at [78, 388] on span "Miscellaneous" at bounding box center [130, 388] width 239 height 14
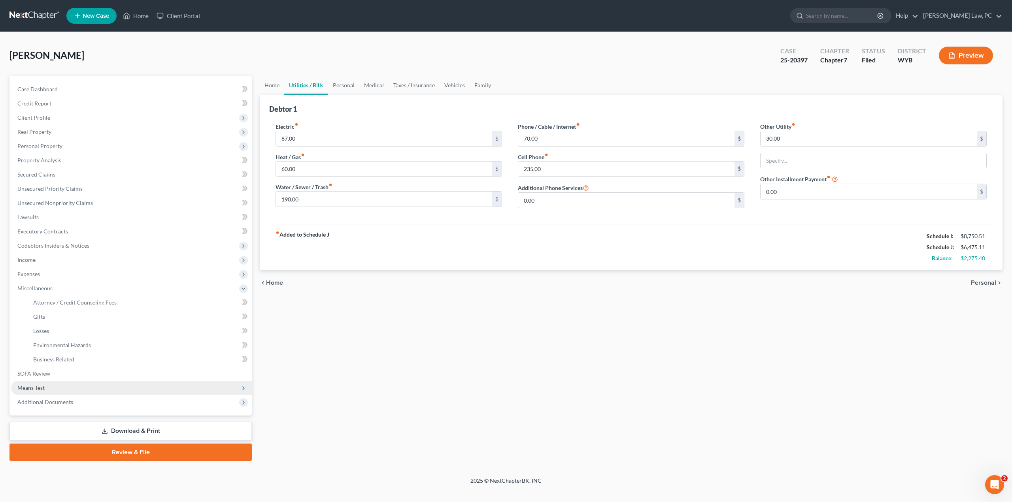
click at [50, 388] on span "Means Test" at bounding box center [131, 388] width 241 height 14
click at [78, 389] on span "Calculation and Presumption" at bounding box center [69, 387] width 72 height 7
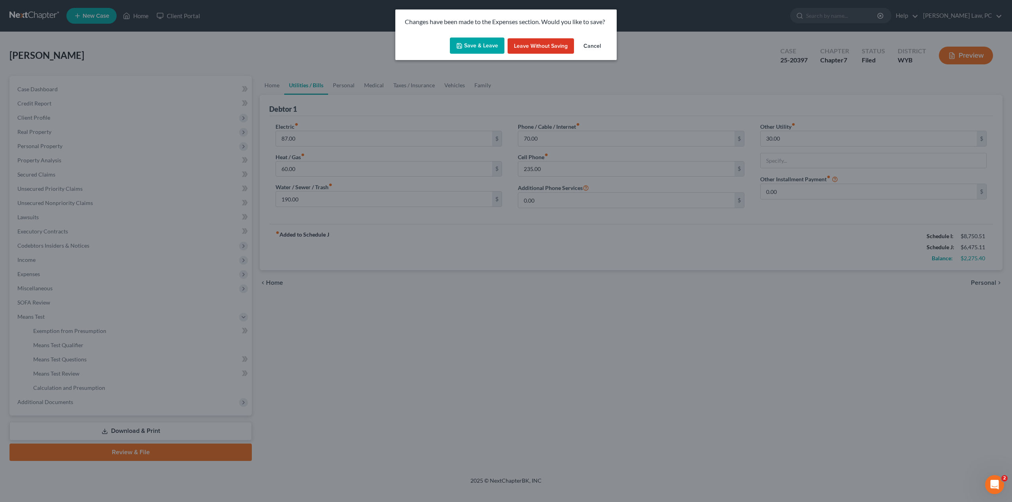
click at [470, 44] on button "Save & Leave" at bounding box center [477, 46] width 55 height 17
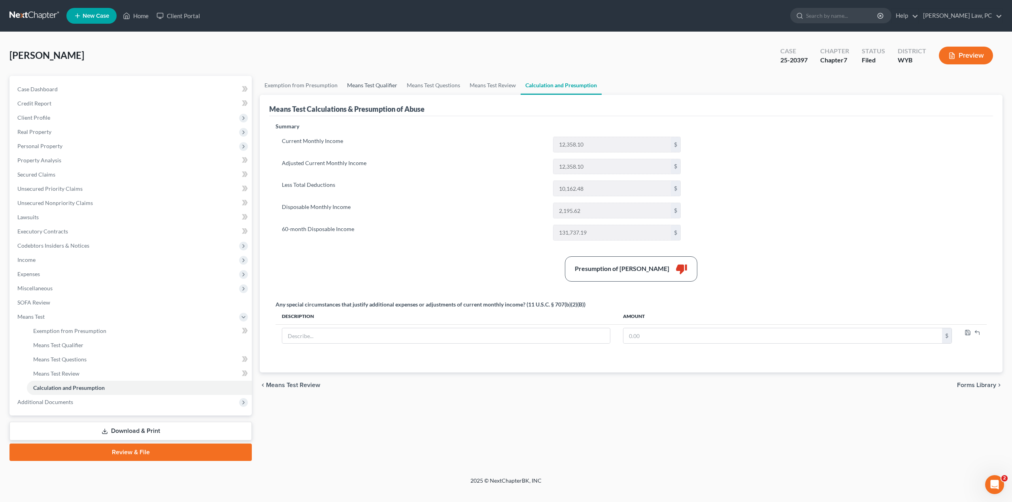
click at [373, 84] on link "Means Test Qualifier" at bounding box center [372, 85] width 60 height 19
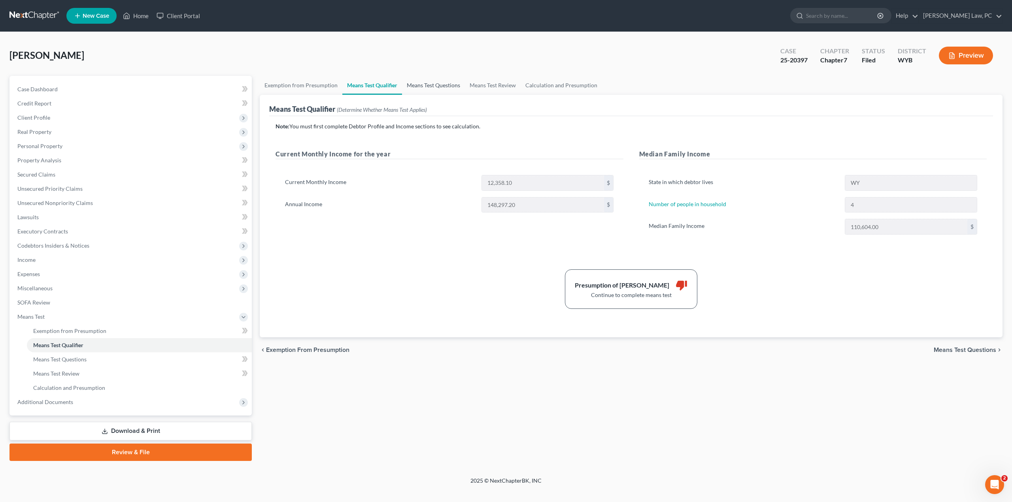
click at [430, 87] on link "Means Test Questions" at bounding box center [433, 85] width 63 height 19
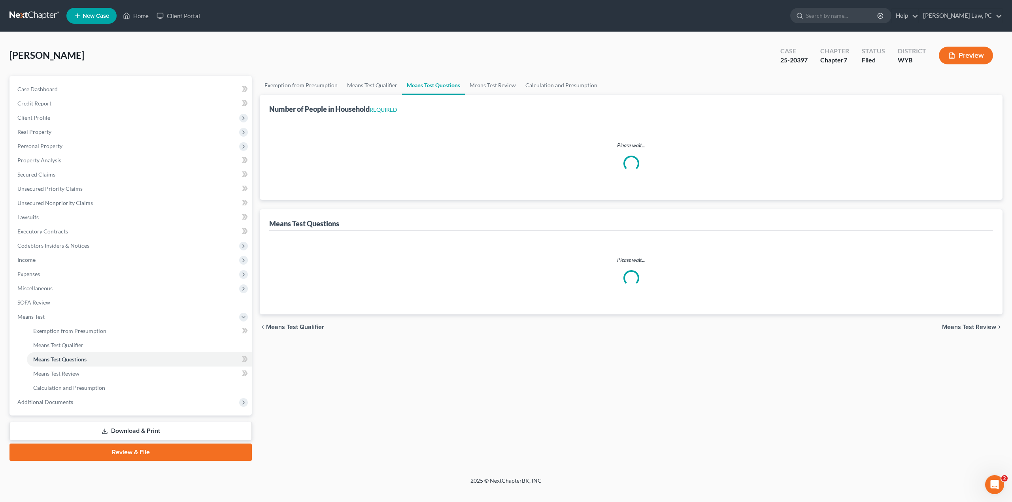
select select "1"
select select "54"
select select "0"
select select "60"
select select "4"
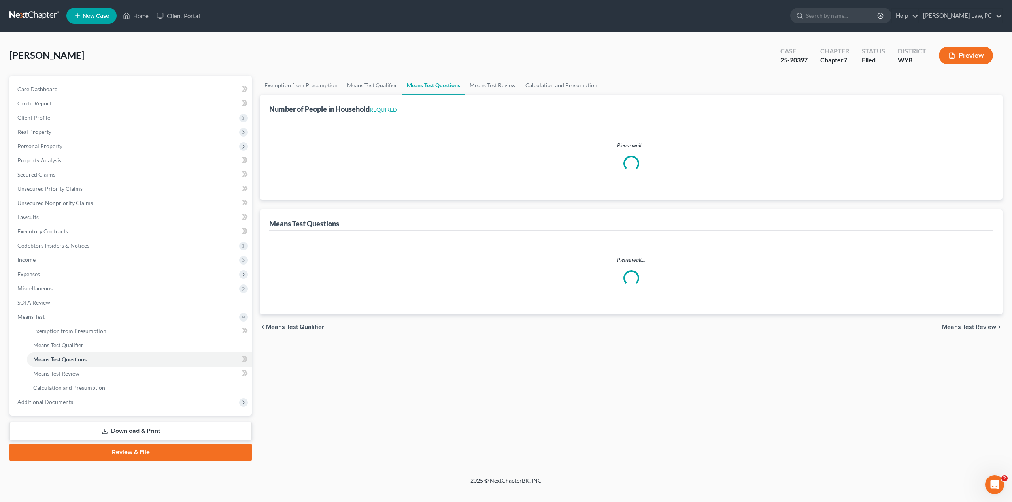
select select "2"
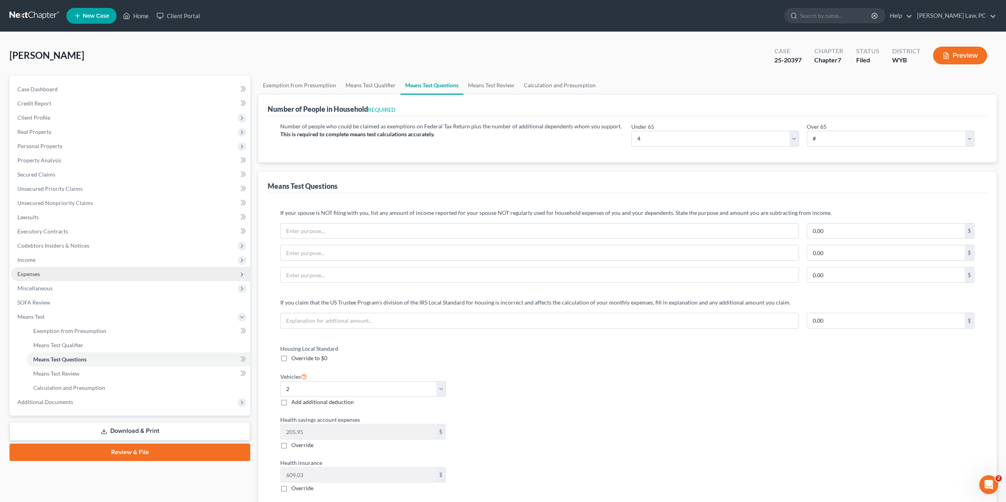
click at [44, 276] on span "Expenses" at bounding box center [130, 274] width 239 height 14
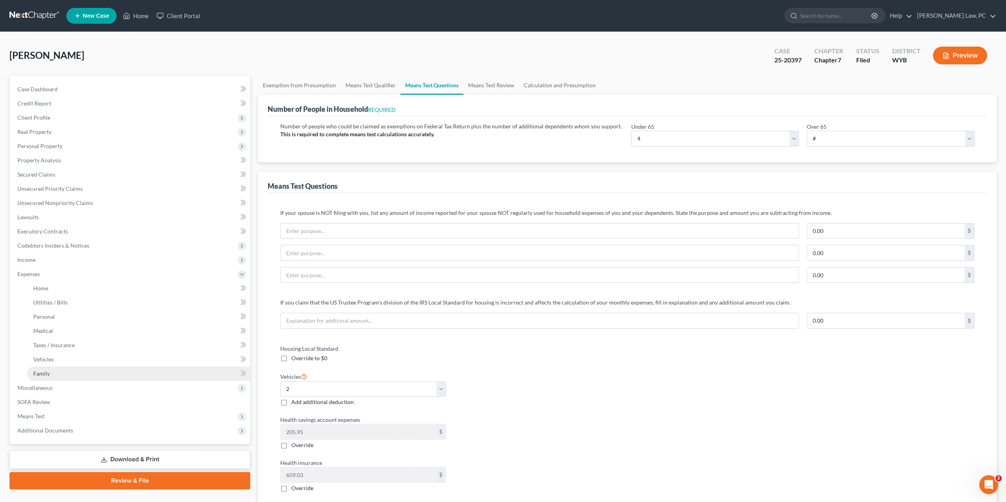
click at [65, 374] on link "Family" at bounding box center [138, 374] width 223 height 14
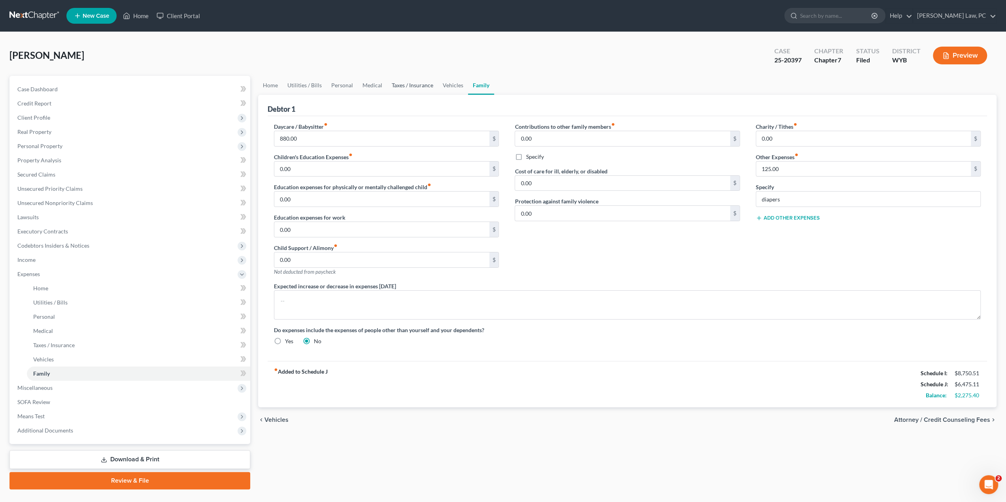
click at [415, 85] on link "Taxes / Insurance" at bounding box center [412, 85] width 51 height 19
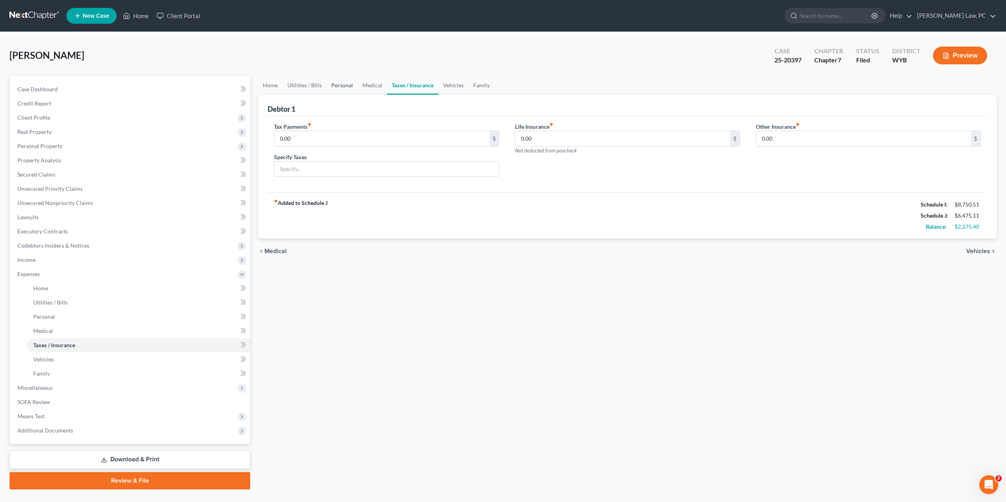
click at [346, 83] on link "Personal" at bounding box center [341, 85] width 31 height 19
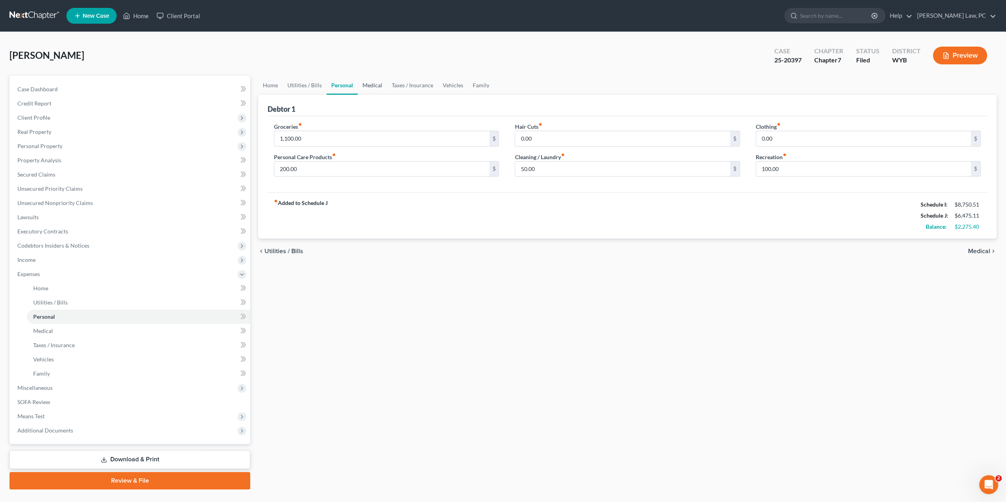
click at [375, 84] on link "Medical" at bounding box center [372, 85] width 29 height 19
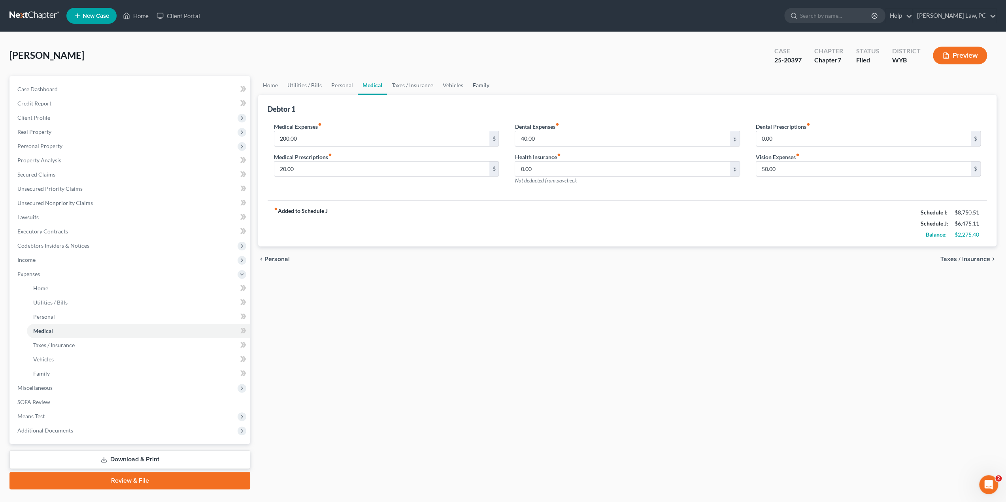
click at [480, 84] on link "Family" at bounding box center [481, 85] width 26 height 19
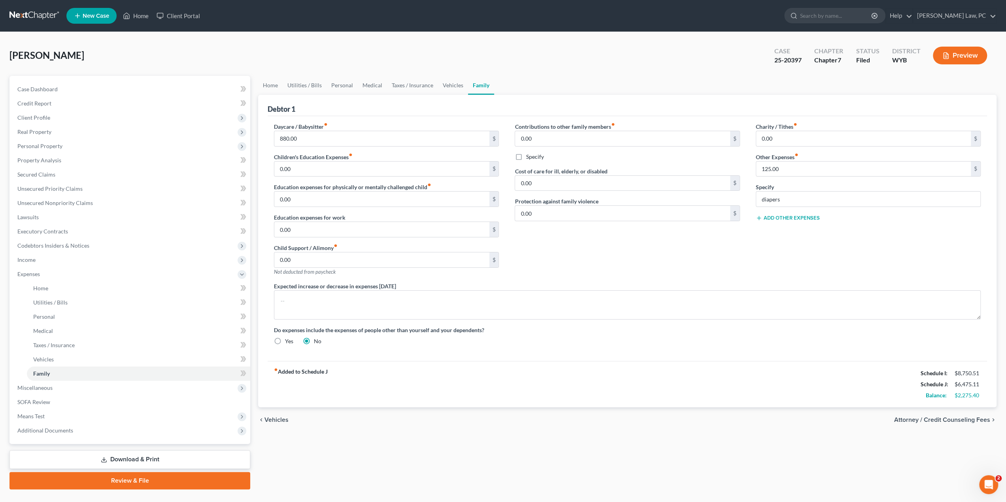
click at [605, 260] on div "Contributions to other family members fiber_manual_record 0.00 $ Specify Cost o…" at bounding box center [627, 202] width 241 height 160
click at [59, 417] on span "Means Test" at bounding box center [130, 416] width 239 height 14
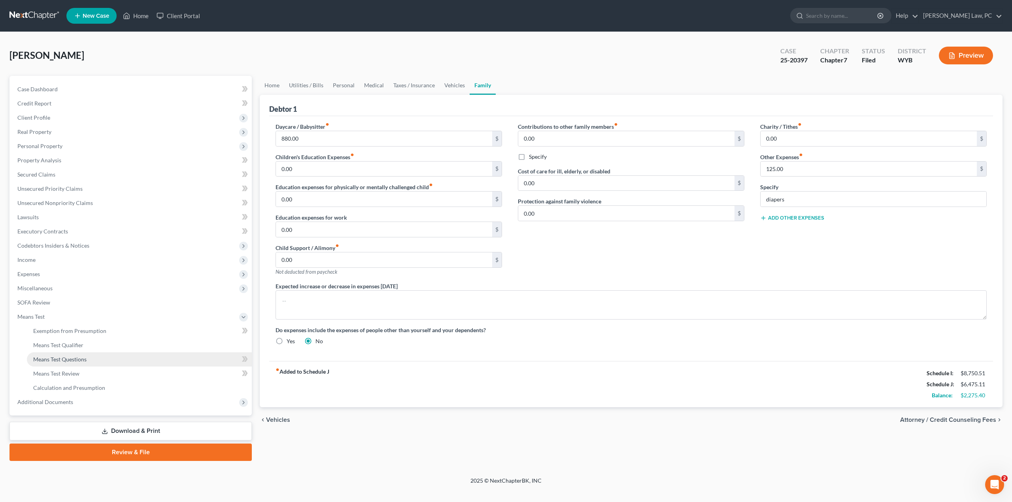
click at [77, 360] on span "Means Test Questions" at bounding box center [59, 359] width 53 height 7
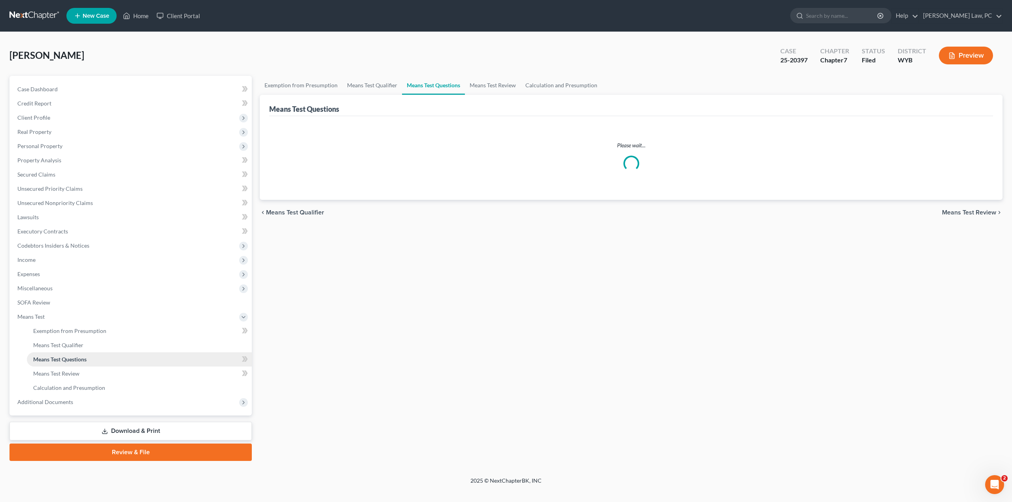
select select "4"
select select "1"
select select "54"
select select "0"
select select "60"
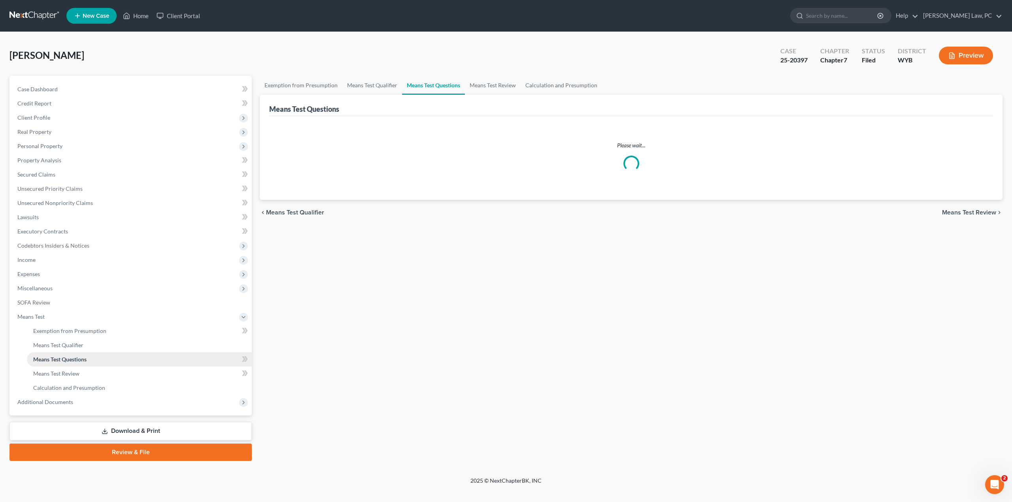
select select "2"
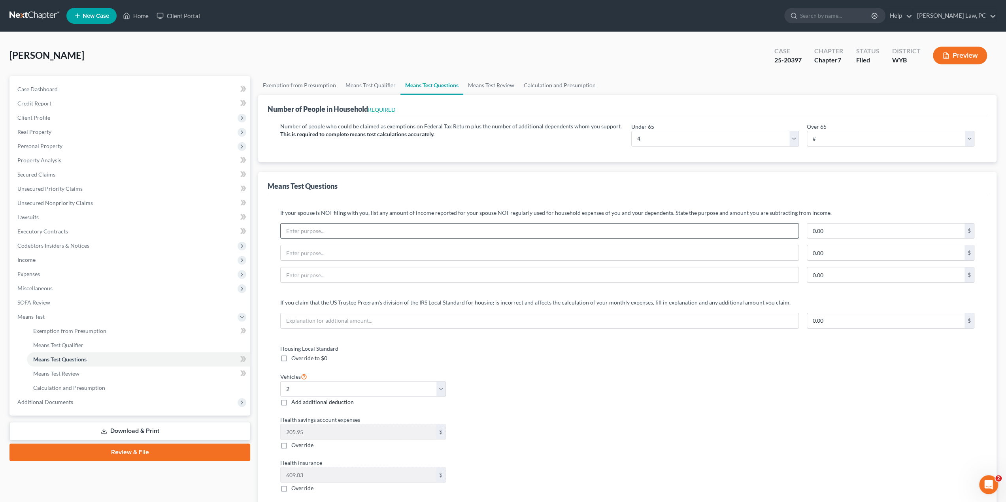
click at [470, 232] on input "text" at bounding box center [540, 231] width 518 height 15
type input "Spouses Student Loans"
type input "52.92"
click at [544, 86] on link "Calculation and Presumption" at bounding box center [559, 85] width 81 height 19
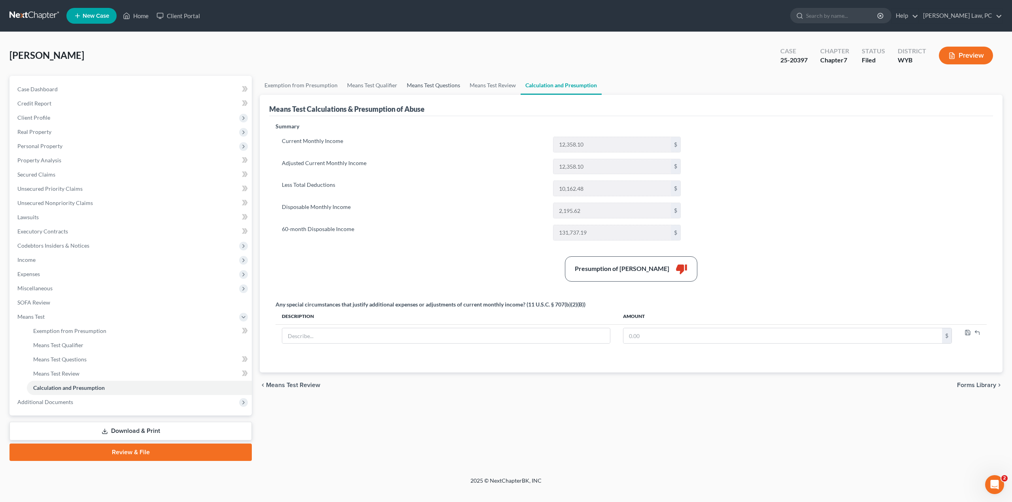
click at [415, 84] on link "Means Test Questions" at bounding box center [433, 85] width 63 height 19
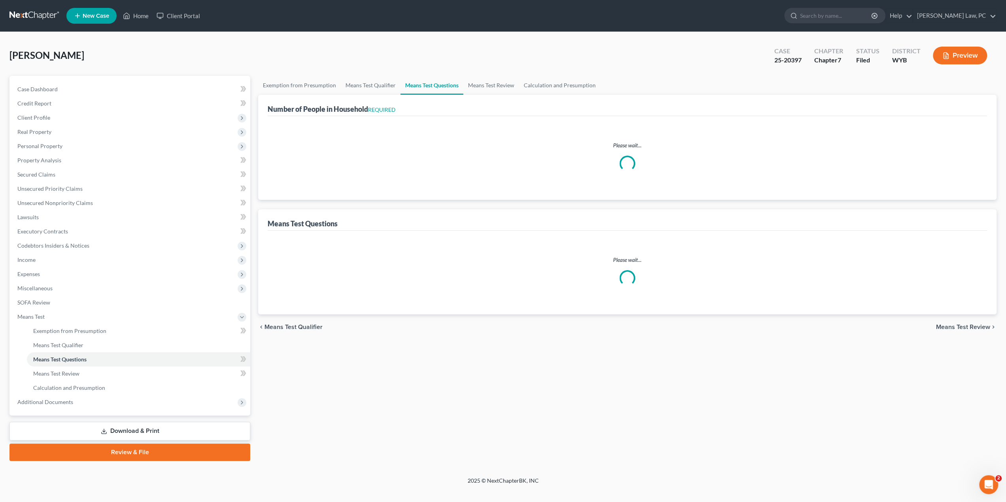
select select "1"
select select "54"
select select "0"
select select "60"
select select "4"
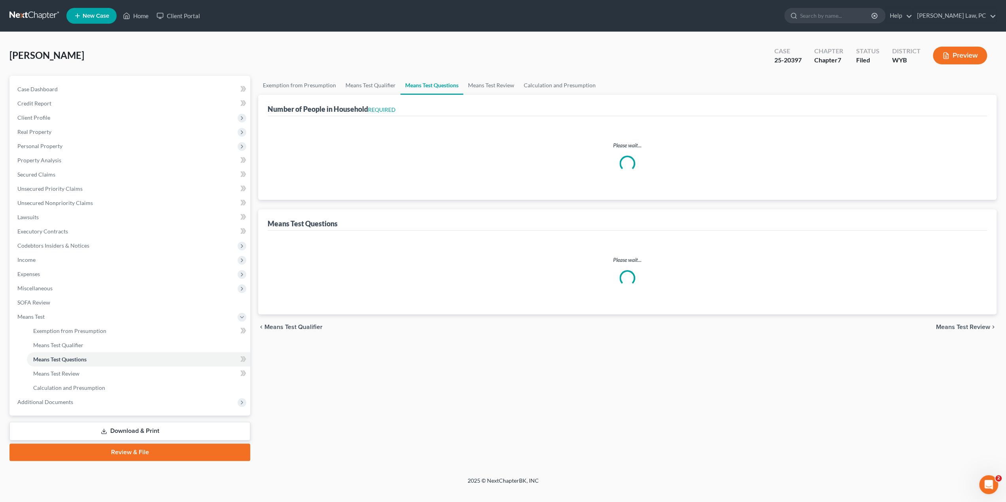
select select "2"
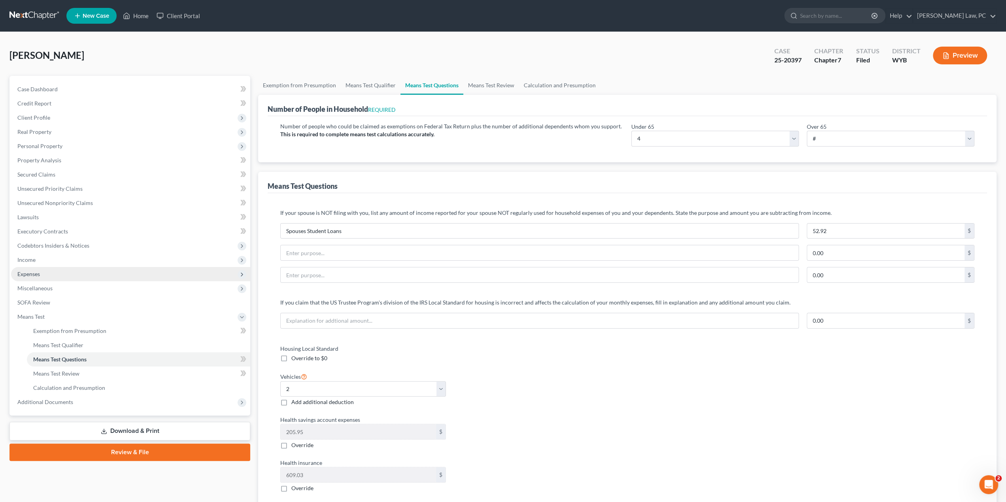
click at [38, 276] on span "Expenses" at bounding box center [28, 274] width 23 height 7
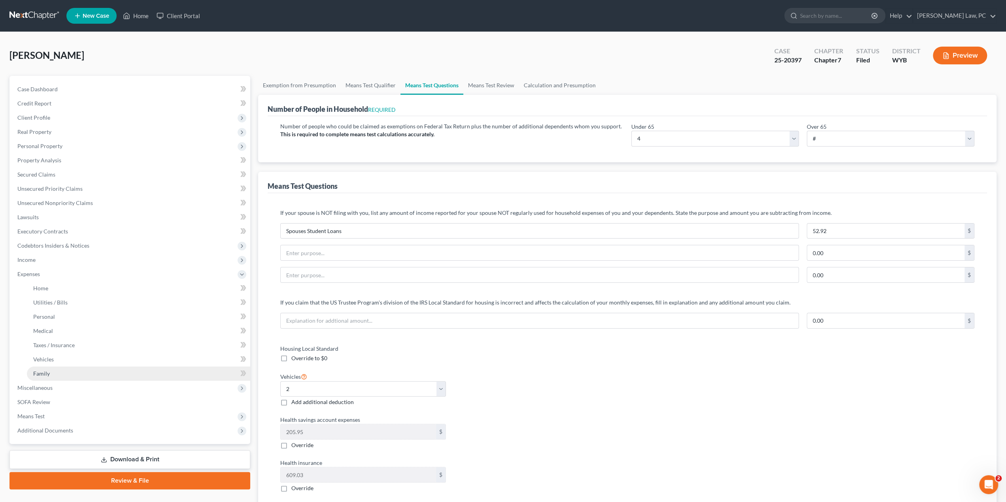
click at [64, 376] on link "Family" at bounding box center [138, 374] width 223 height 14
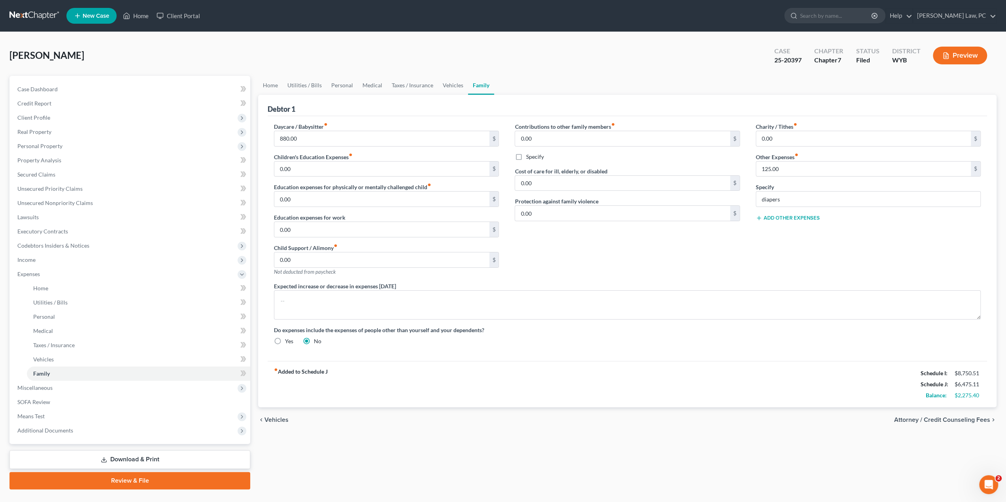
click at [796, 217] on button "Add Other Expenses" at bounding box center [787, 218] width 64 height 6
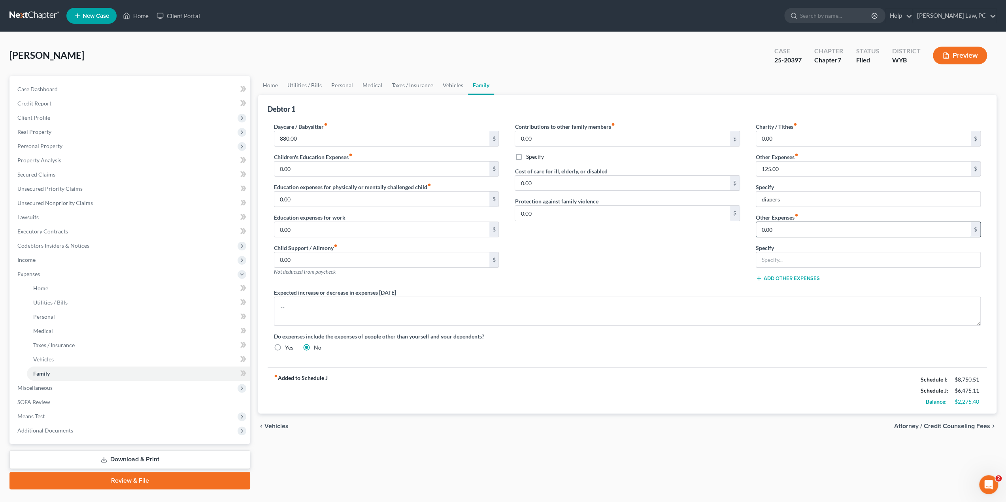
click at [777, 229] on input "0.00" at bounding box center [863, 229] width 215 height 15
type input "52.92"
click at [768, 258] on input "text" at bounding box center [868, 259] width 224 height 15
type input "Student Loans for Spouse"
click at [806, 326] on div "Daycare / Babysitter fiber_manual_record 880.00 $ Children's Education Expenses…" at bounding box center [627, 239] width 722 height 235
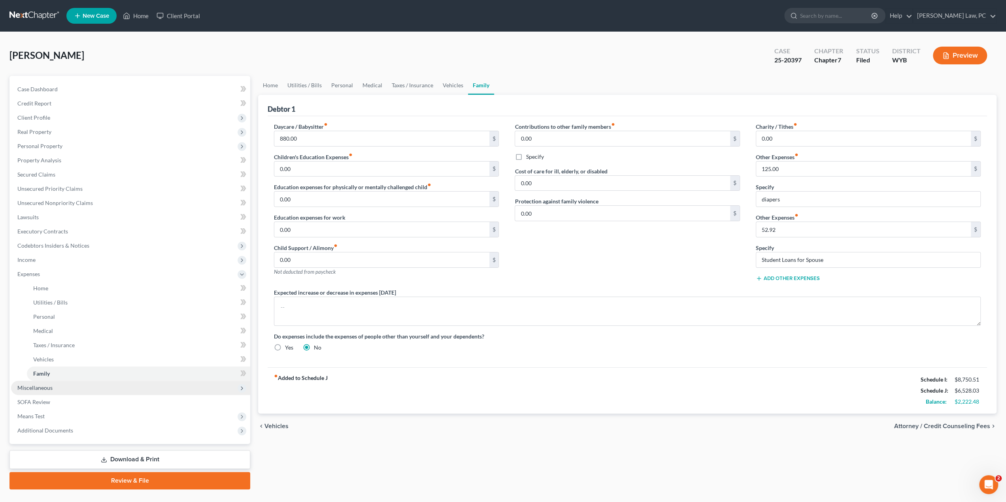
click at [48, 389] on span "Miscellaneous" at bounding box center [34, 387] width 35 height 7
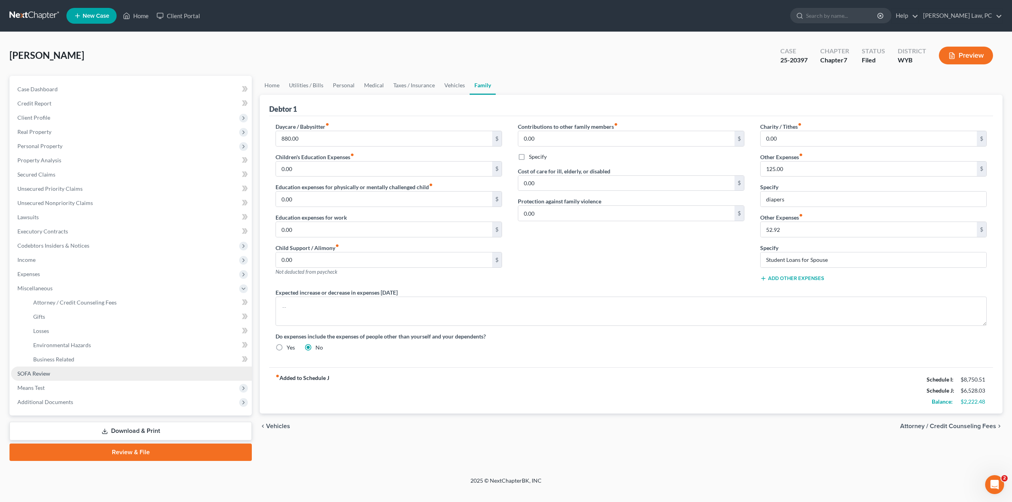
click at [48, 372] on span "SOFA Review" at bounding box center [33, 373] width 33 height 7
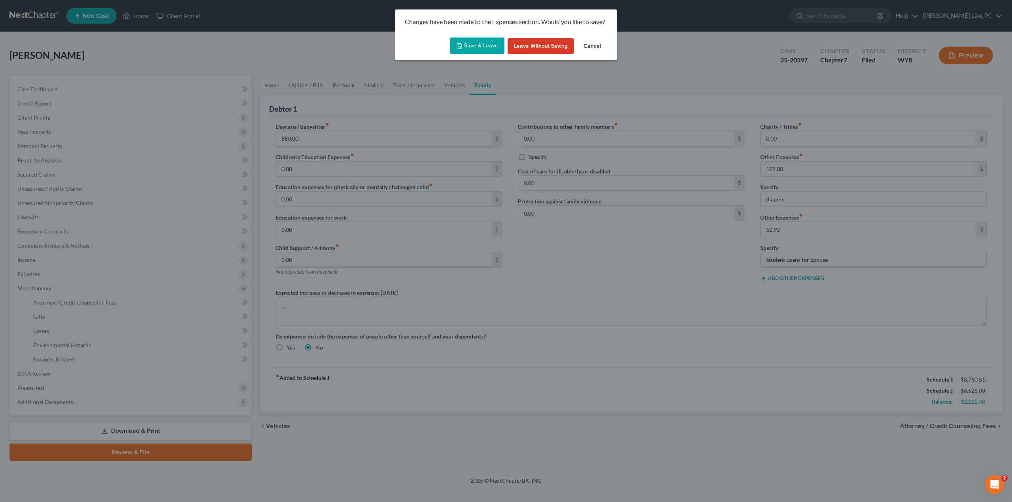
click at [471, 42] on button "Save & Leave" at bounding box center [477, 46] width 55 height 17
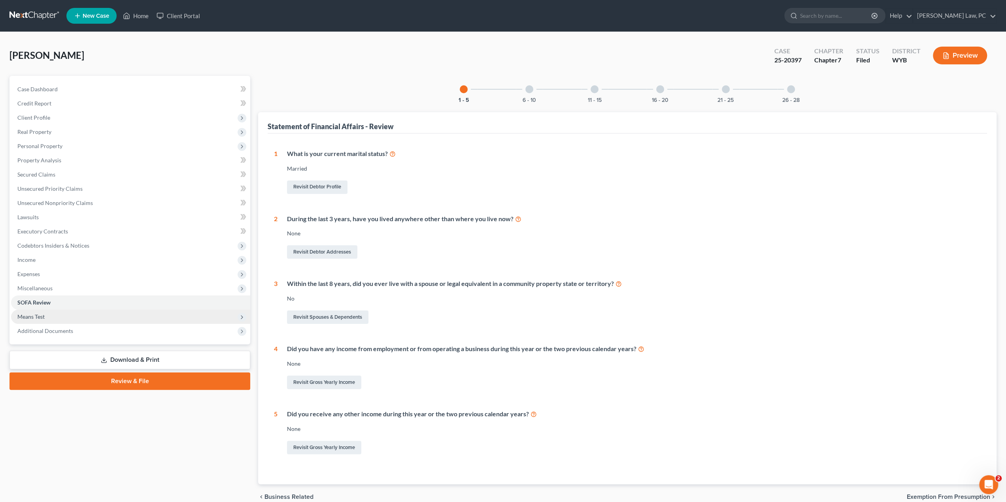
click at [55, 313] on span "Means Test" at bounding box center [130, 317] width 239 height 14
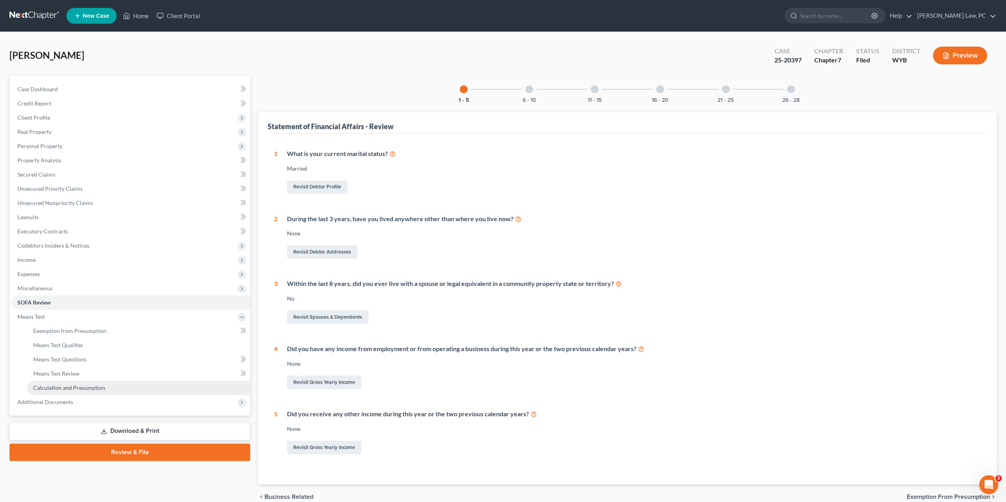
click at [74, 387] on span "Calculation and Presumption" at bounding box center [69, 387] width 72 height 7
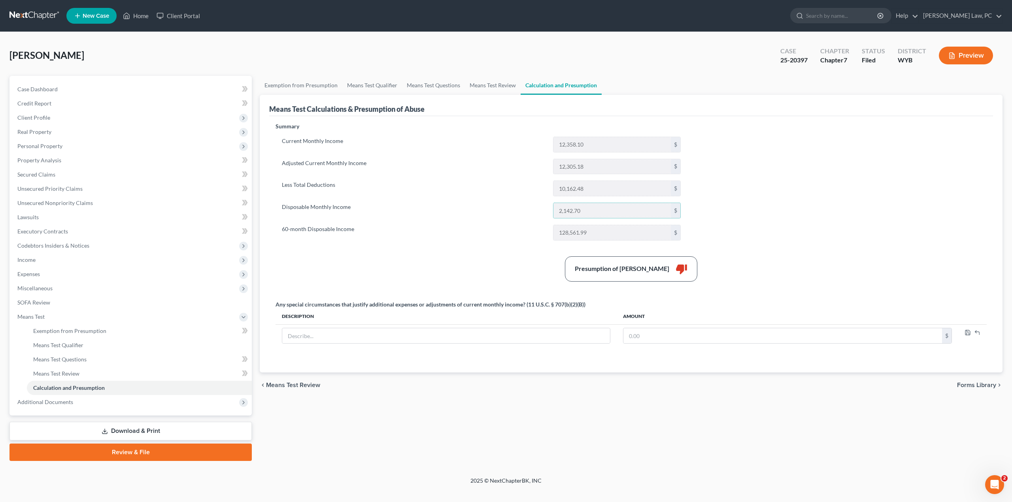
drag, startPoint x: 586, startPoint y: 212, endPoint x: 552, endPoint y: 210, distance: 34.4
click at [552, 210] on div "2,142.70 $" at bounding box center [617, 211] width 136 height 16
click at [475, 249] on div "Summary Current Monthly Income 12,358.10 $ Adjusted Current Monthly Income 12,3…" at bounding box center [630, 242] width 719 height 241
drag, startPoint x: 582, startPoint y: 211, endPoint x: 546, endPoint y: 214, distance: 36.5
click at [546, 214] on div "Disposable Monthly Income 2,142.70 $" at bounding box center [481, 211] width 407 height 16
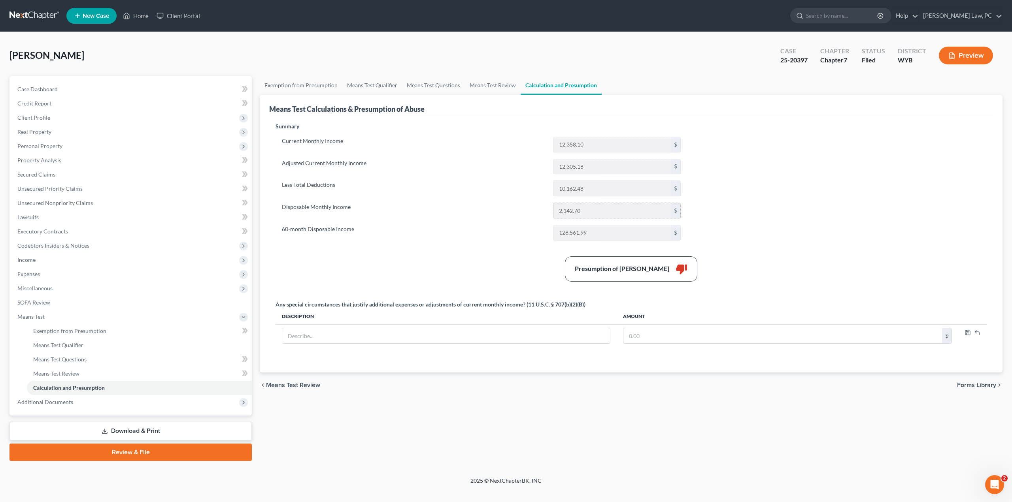
click at [588, 211] on input "2,142.70" at bounding box center [611, 210] width 117 height 15
drag, startPoint x: 588, startPoint y: 211, endPoint x: 542, endPoint y: 212, distance: 45.9
click at [542, 212] on div "Disposable Monthly Income 2,142.70 $" at bounding box center [481, 211] width 407 height 16
click at [33, 279] on span "Expenses" at bounding box center [131, 274] width 241 height 14
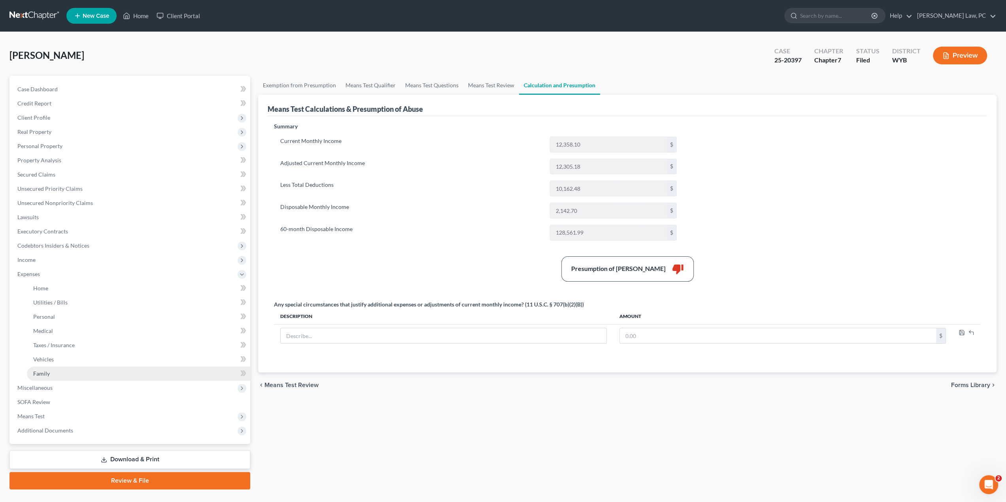
click at [81, 371] on link "Family" at bounding box center [138, 374] width 223 height 14
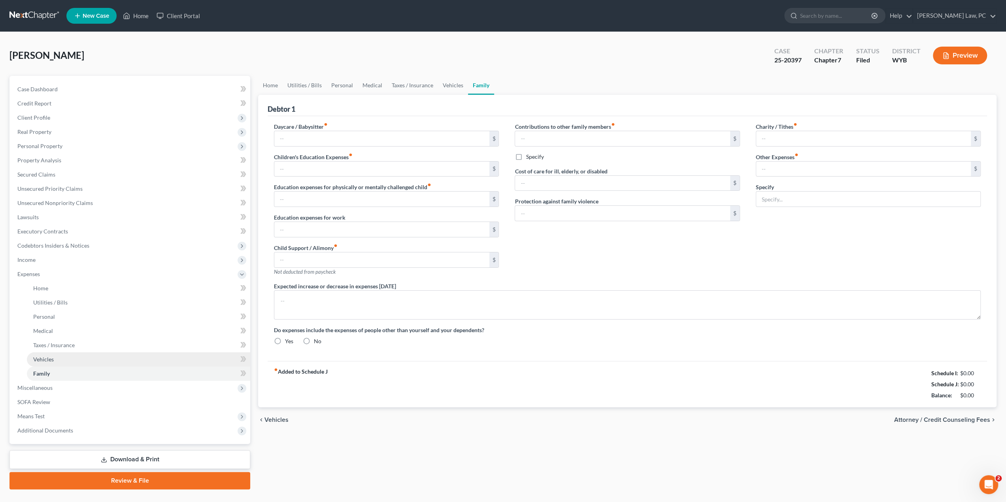
type input "880.00"
type input "0.00"
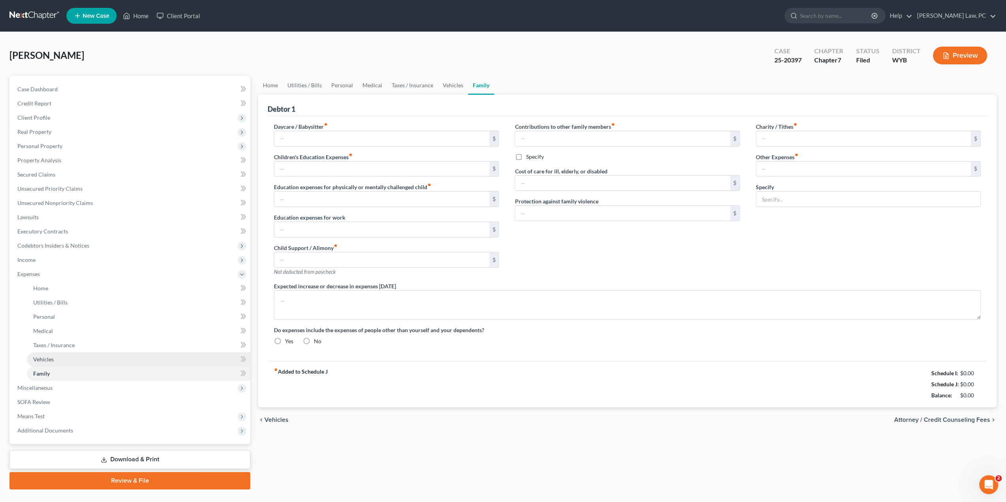
type input "0.00"
type input "125.00"
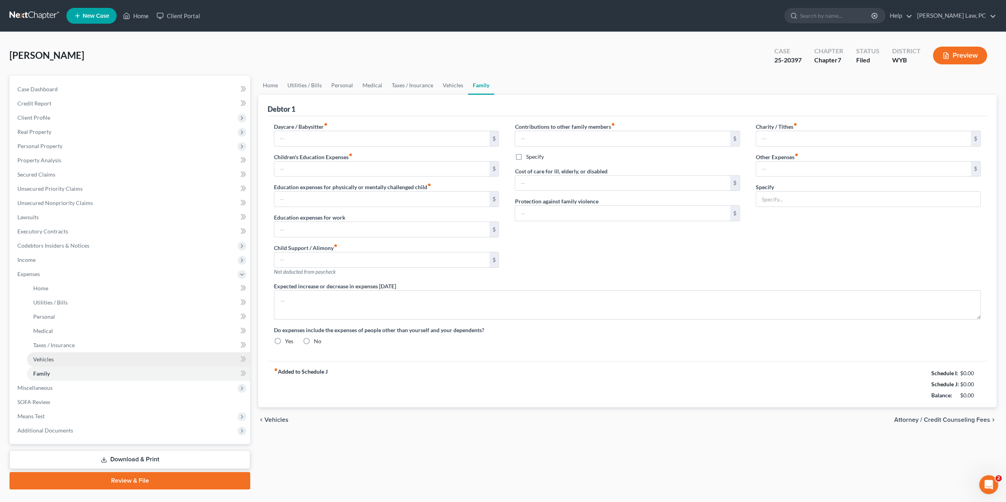
type input "diapers"
radio input "true"
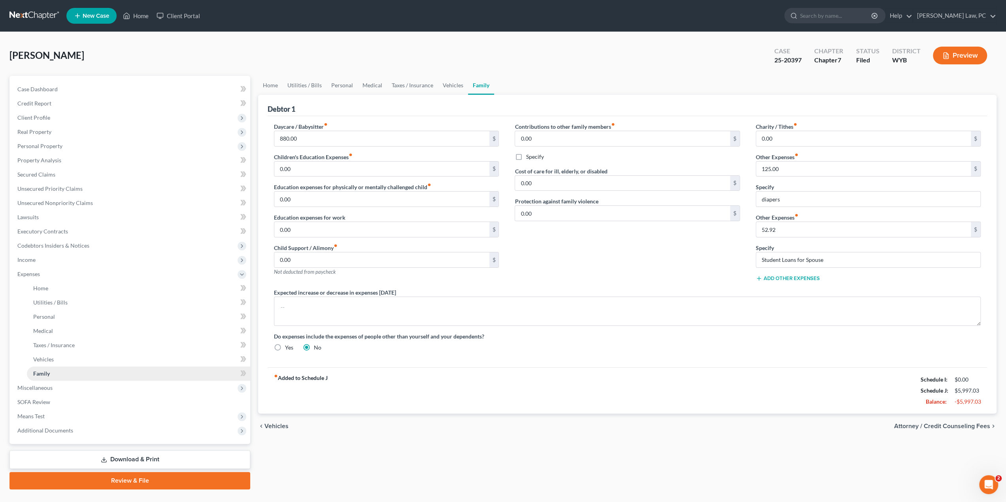
click at [130, 367] on link "Family" at bounding box center [138, 374] width 223 height 14
click at [945, 378] on strong "Schedule I:" at bounding box center [933, 379] width 27 height 7
drag, startPoint x: 950, startPoint y: 377, endPoint x: 990, endPoint y: 378, distance: 39.9
click at [990, 378] on div "Debtor 1 Daycare / Babysitter fiber_manual_record 880.00 $ Children's Education…" at bounding box center [627, 254] width 738 height 319
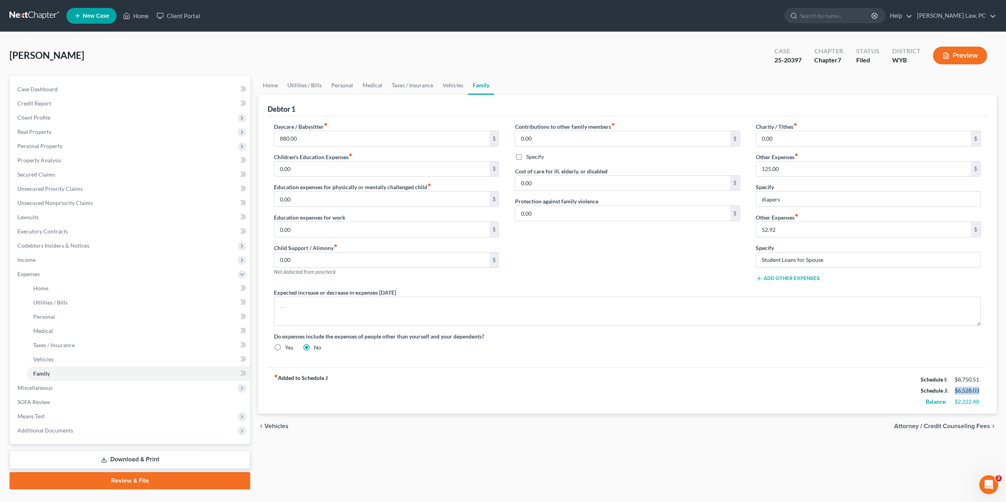
drag, startPoint x: 953, startPoint y: 387, endPoint x: 980, endPoint y: 392, distance: 27.2
click at [980, 392] on div "$6,528.03" at bounding box center [967, 391] width 34 height 8
drag, startPoint x: 953, startPoint y: 400, endPoint x: 982, endPoint y: 400, distance: 28.4
click at [982, 400] on div "$2,222.48" at bounding box center [967, 402] width 34 height 8
click at [339, 90] on link "Personal" at bounding box center [341, 85] width 31 height 19
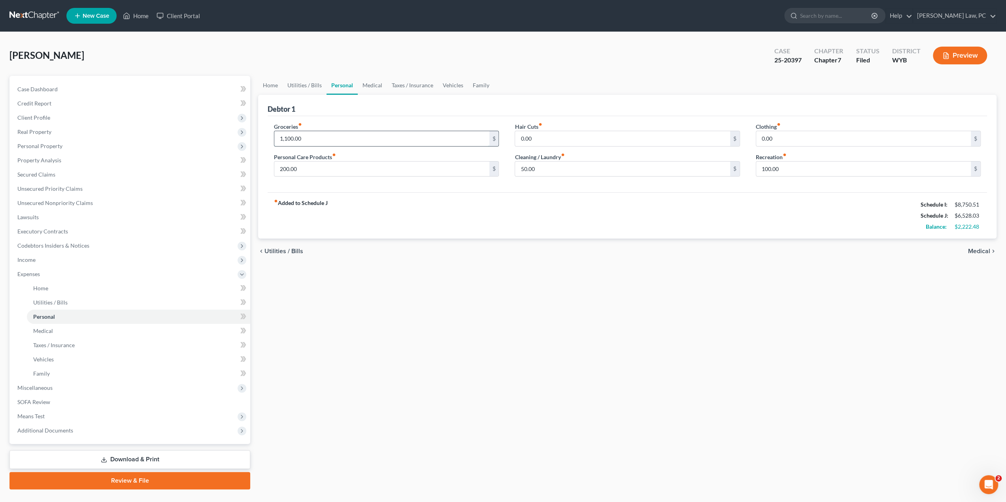
click at [338, 137] on input "1,100.00" at bounding box center [381, 138] width 215 height 15
click at [350, 137] on input "1,100.00" at bounding box center [381, 138] width 215 height 15
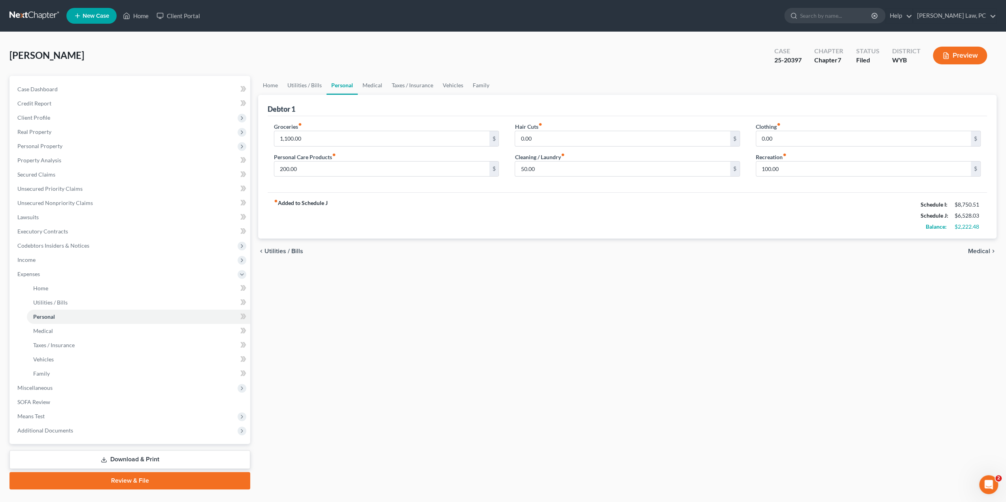
click at [426, 384] on div "Home Utilities / Bills Personal Medical Taxes / Insurance Vehicles Family Debto…" at bounding box center [627, 283] width 746 height 414
click at [428, 381] on div "Home Utilities / Bills Personal Medical Taxes / Insurance Vehicles Family Debto…" at bounding box center [627, 283] width 746 height 414
click at [76, 419] on span "Means Test" at bounding box center [130, 416] width 239 height 14
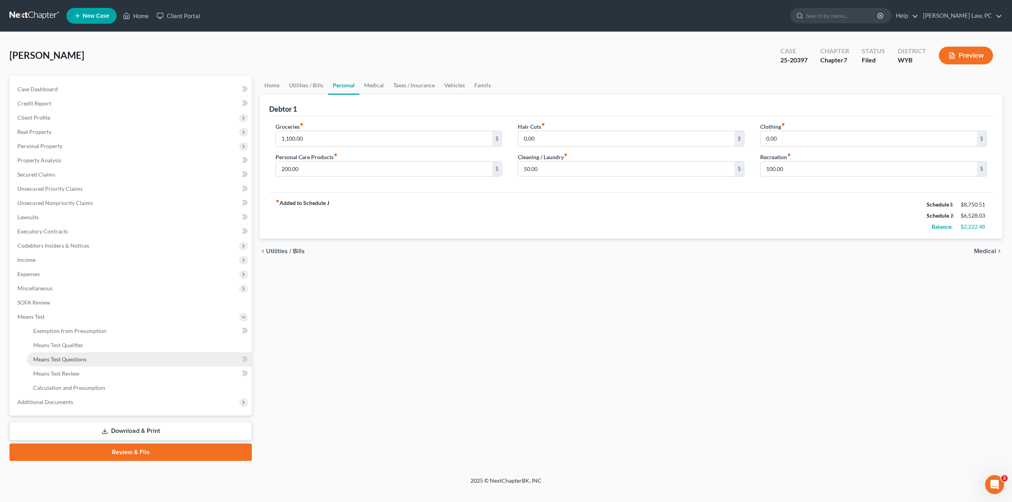
click at [79, 360] on span "Means Test Questions" at bounding box center [59, 359] width 53 height 7
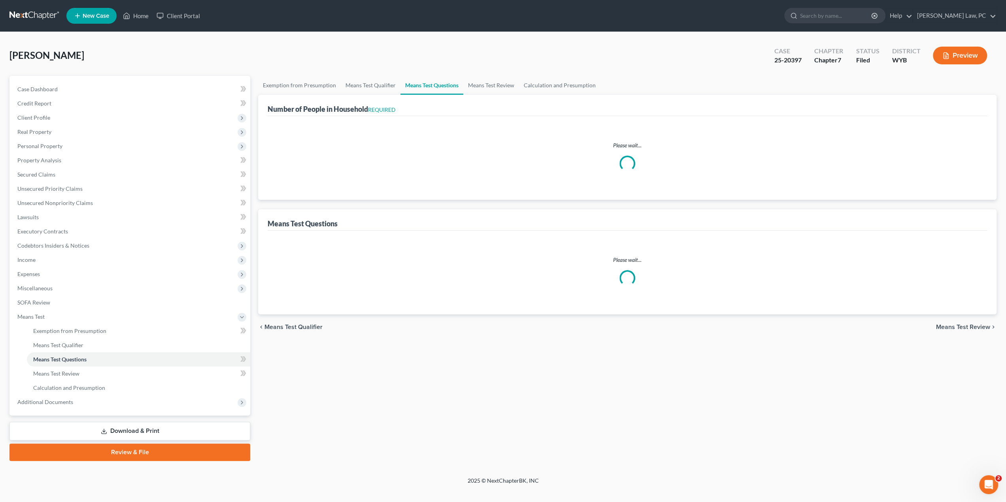
select select "1"
select select "54"
select select "0"
select select "60"
select select "2"
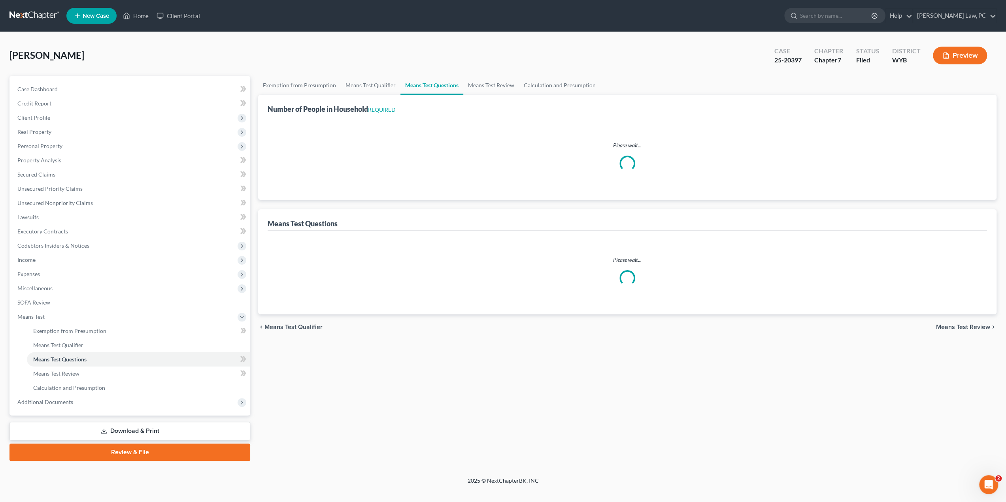
select select "4"
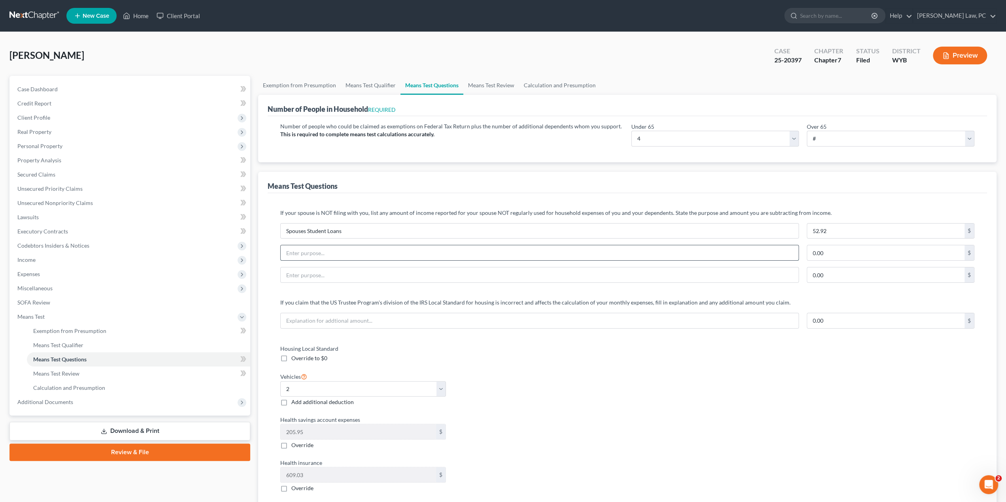
click at [405, 255] on input "text" at bounding box center [540, 252] width 518 height 15
type input "Spouses Credit Card payment"
type input "400"
click at [547, 87] on link "Calculation and Presumption" at bounding box center [559, 85] width 81 height 19
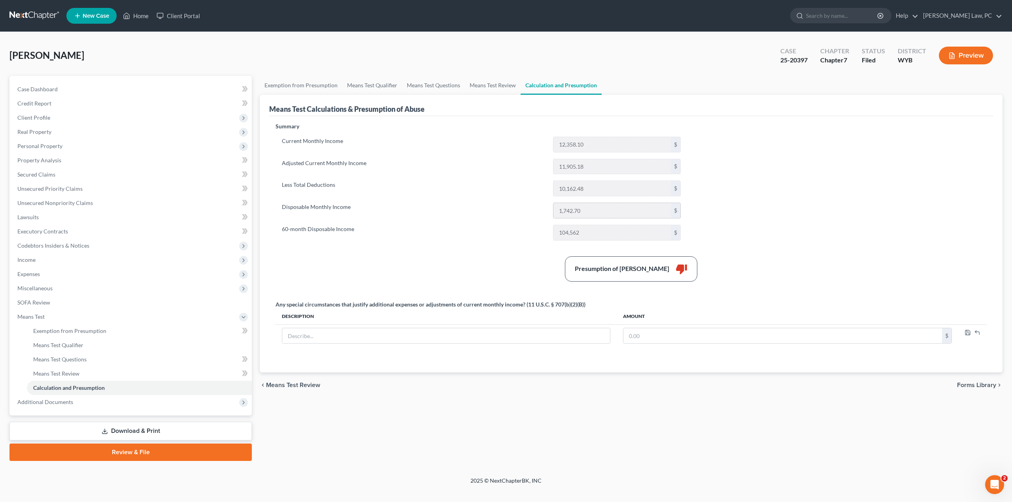
click at [597, 213] on input "1,742.70" at bounding box center [611, 210] width 117 height 15
drag, startPoint x: 587, startPoint y: 210, endPoint x: 552, endPoint y: 211, distance: 34.8
click at [553, 211] on div "1,742.70 $" at bounding box center [617, 211] width 128 height 16
click at [507, 262] on div "Presumption of Abuse Arises thumb_down" at bounding box center [630, 268] width 719 height 25
click at [45, 203] on span "Unsecured Nonpriority Claims" at bounding box center [54, 203] width 75 height 7
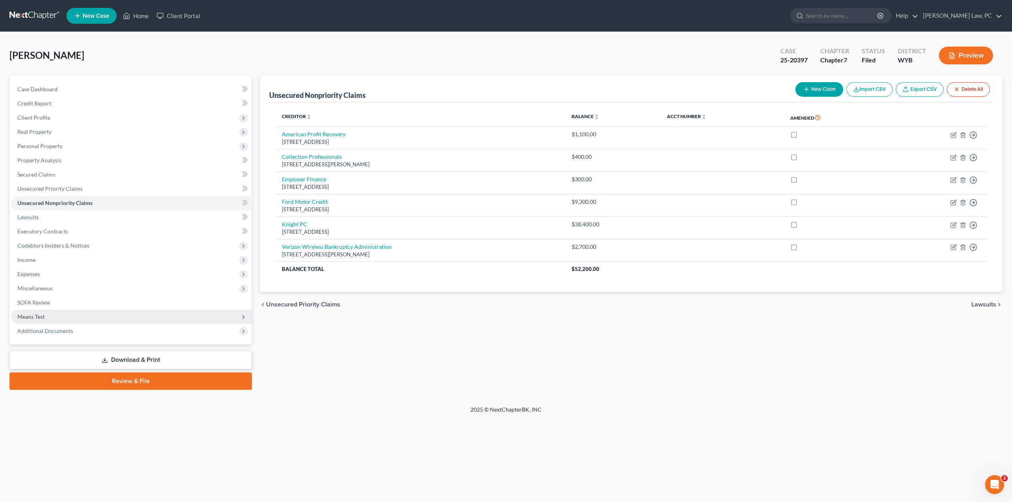
click at [46, 320] on span "Means Test" at bounding box center [131, 317] width 241 height 14
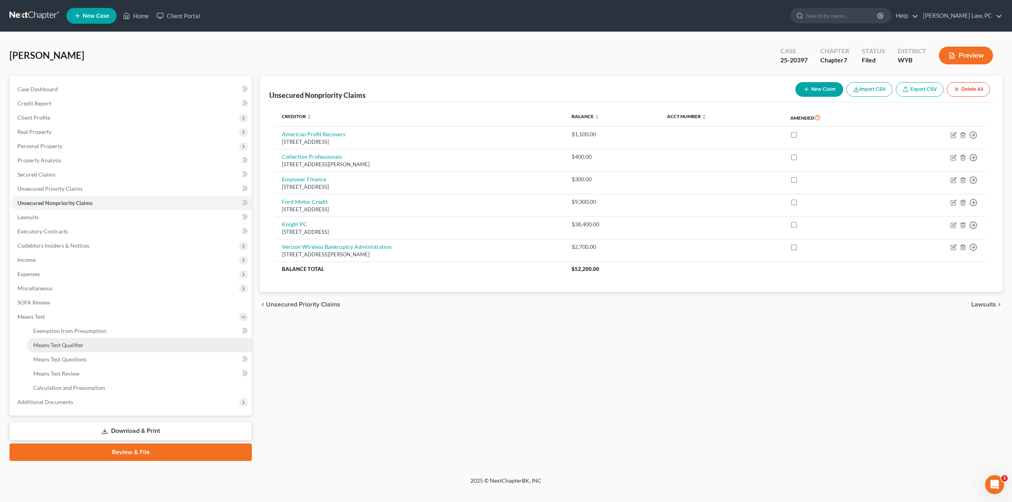
click at [58, 347] on span "Means Test Qualifier" at bounding box center [58, 345] width 50 height 7
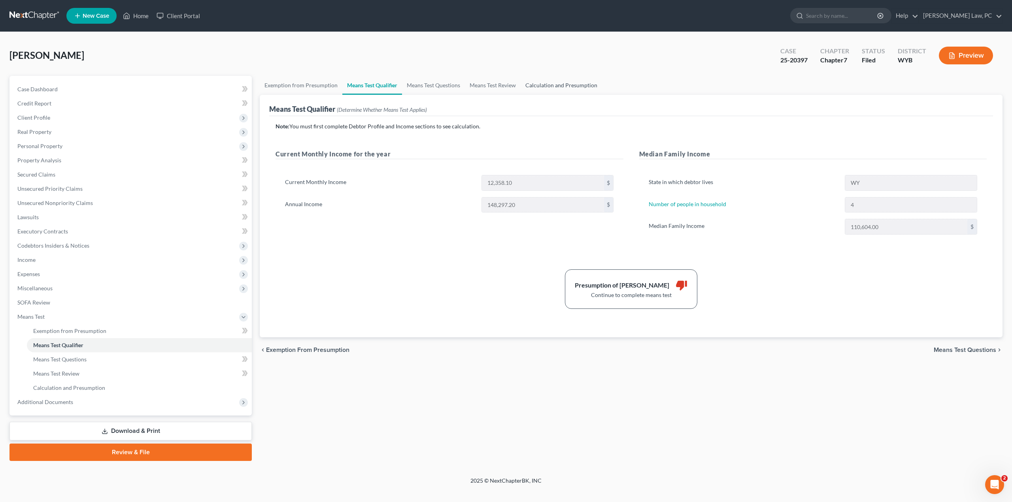
click at [543, 86] on link "Calculation and Presumption" at bounding box center [560, 85] width 81 height 19
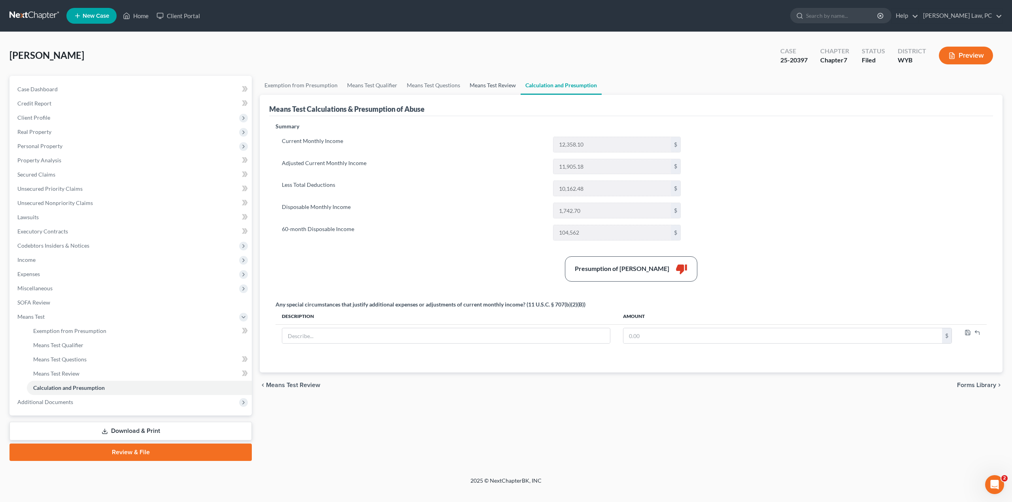
click at [479, 88] on link "Means Test Review" at bounding box center [493, 85] width 56 height 19
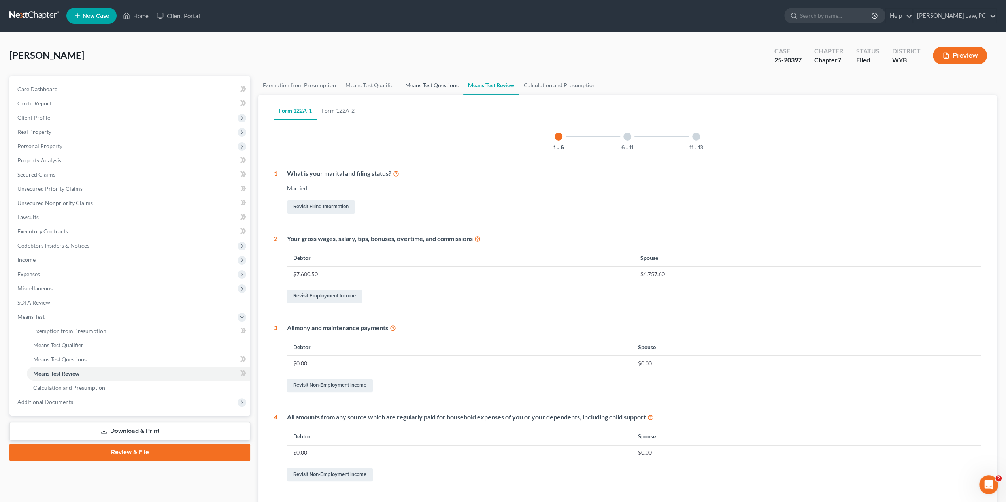
click at [425, 88] on link "Means Test Questions" at bounding box center [431, 85] width 63 height 19
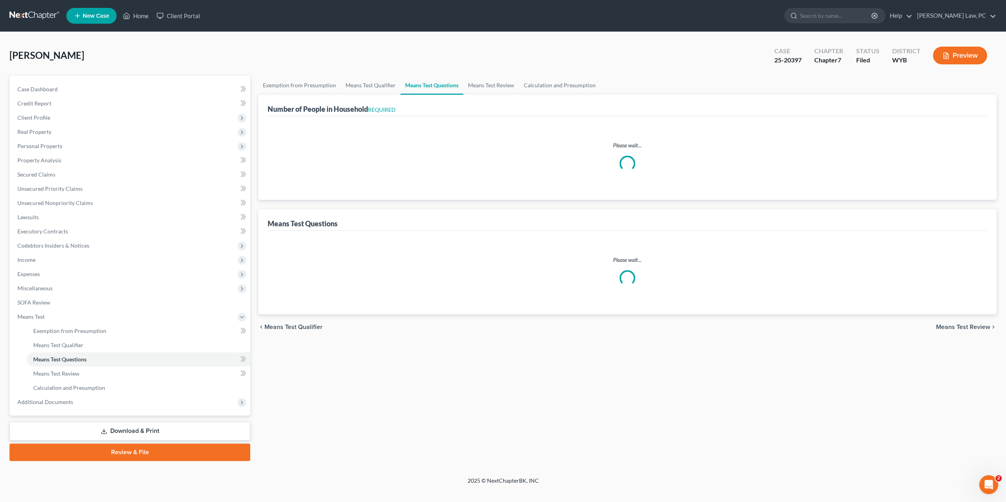
select select "1"
select select "54"
select select "0"
select select "60"
select select "4"
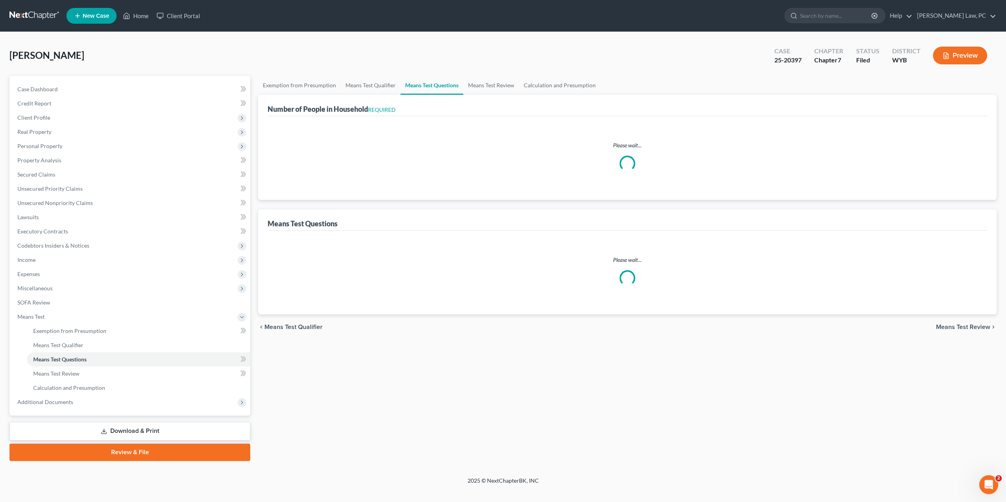
select select "2"
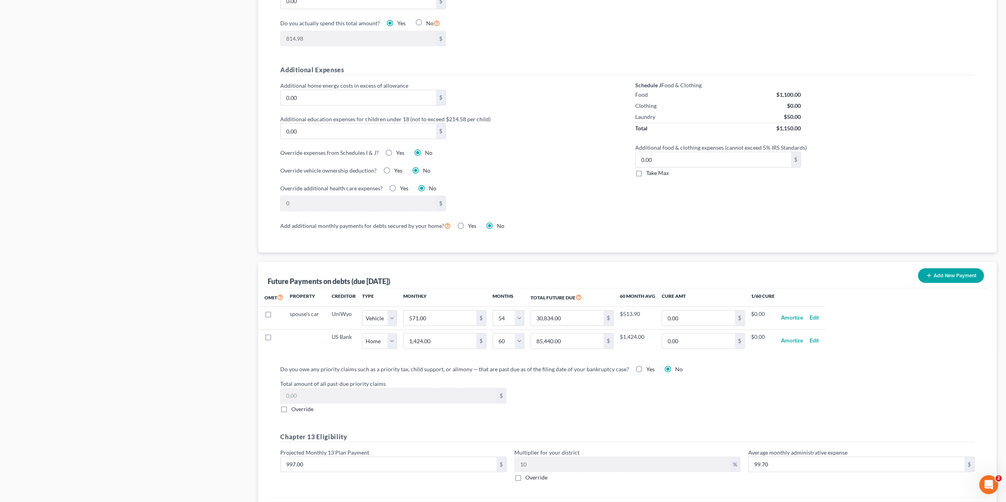
scroll to position [520, 0]
click at [388, 460] on input "997.00" at bounding box center [389, 461] width 216 height 15
type input "1"
type input "0.10"
type input "10"
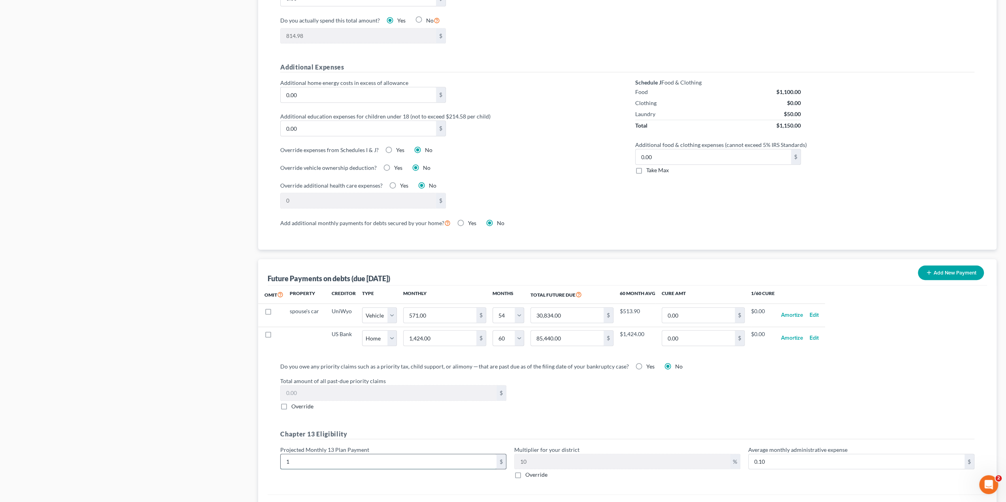
type input "1.00"
type input "100"
type input "10.00"
type input "1001"
type input "100.10"
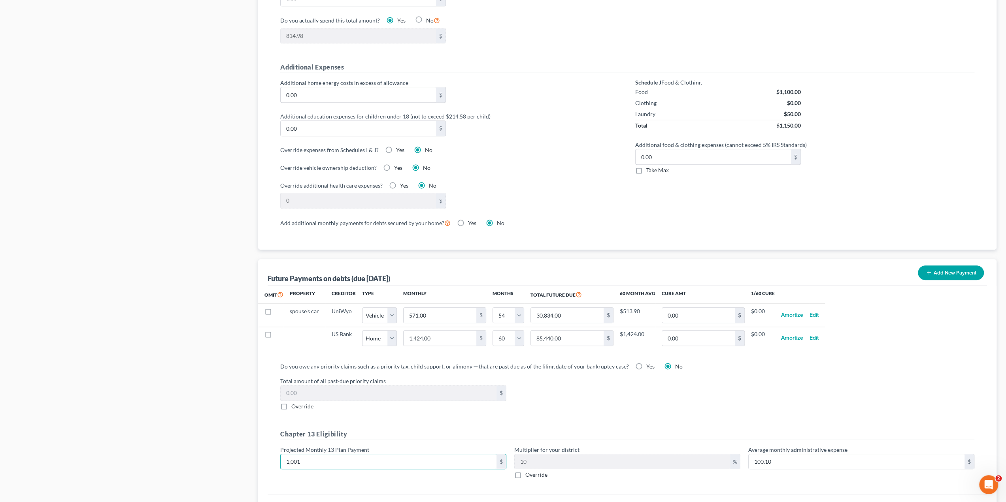
type input "1,001"
click at [417, 416] on div "Do you owe any priority claims such as a priority tax, child support, or alimon…" at bounding box center [627, 423] width 706 height 123
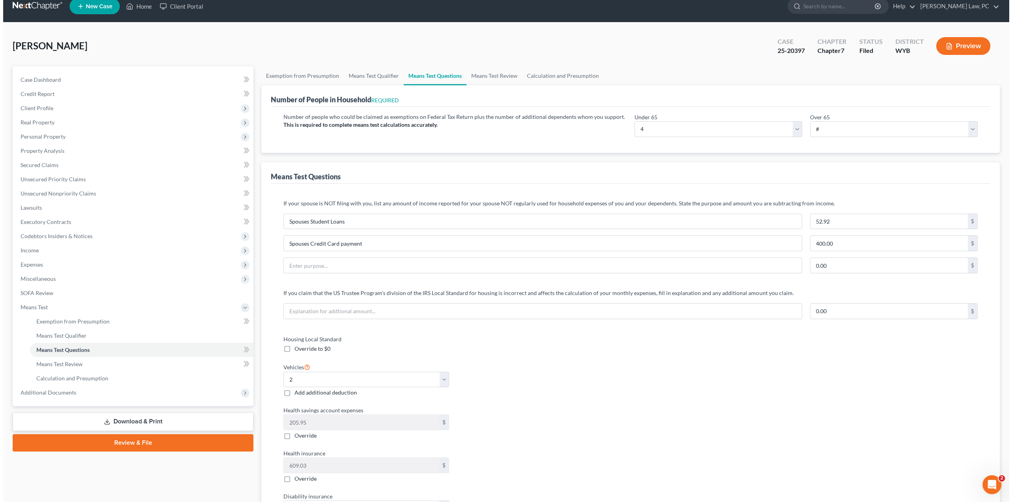
scroll to position [0, 0]
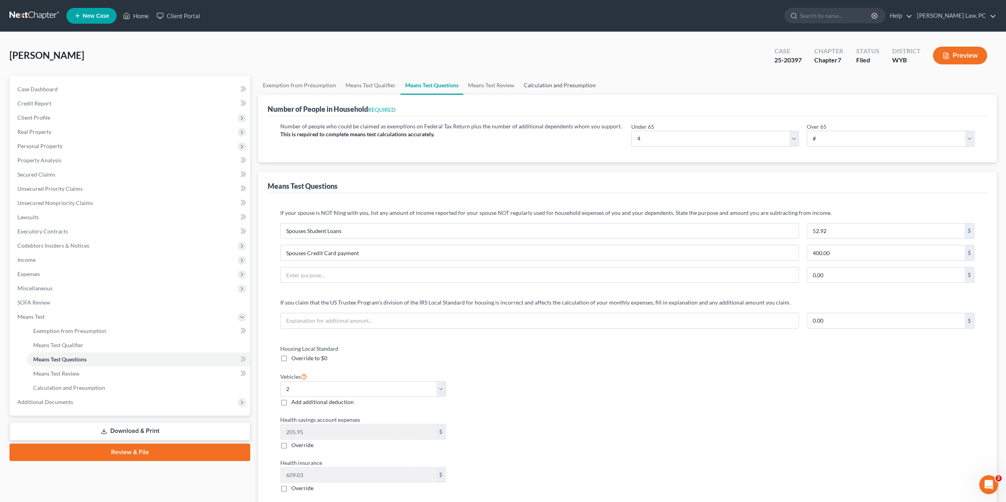
click at [539, 86] on link "Calculation and Presumption" at bounding box center [559, 85] width 81 height 19
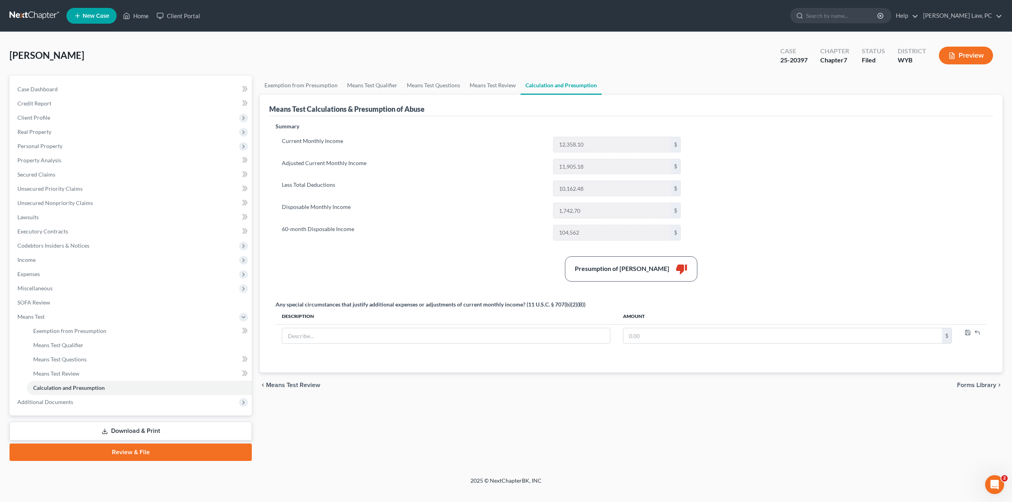
click at [704, 427] on div "Exemption from Presumption Means Test Qualifier Means Test Questions Means Test…" at bounding box center [631, 268] width 750 height 385
drag, startPoint x: 665, startPoint y: 268, endPoint x: 569, endPoint y: 268, distance: 96.4
click at [569, 268] on div "Presumption of Abuse Arises thumb_down" at bounding box center [630, 268] width 719 height 25
click at [640, 405] on div "Exemption from Presumption Means Test Qualifier Means Test Questions Means Test…" at bounding box center [631, 268] width 750 height 385
drag, startPoint x: 664, startPoint y: 268, endPoint x: 581, endPoint y: 269, distance: 83.0
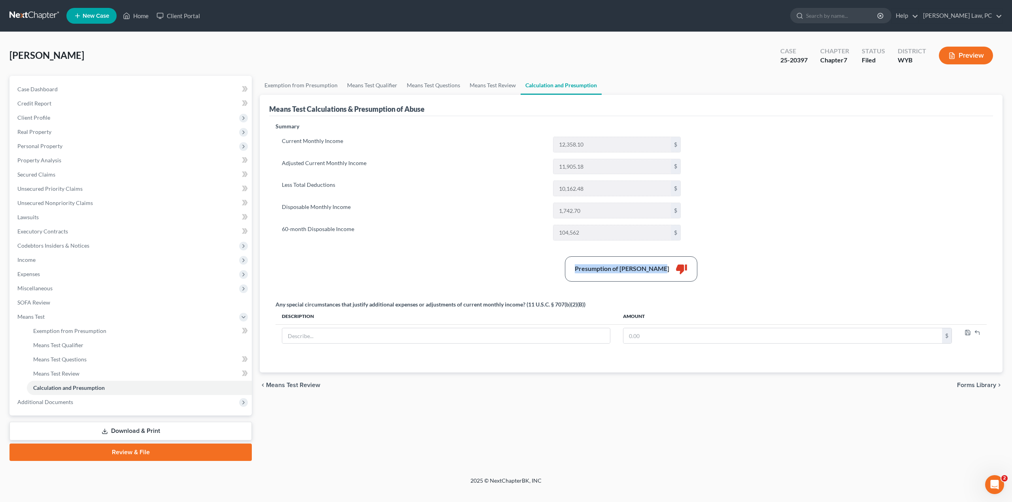
click at [581, 269] on div "Presumption of Abuse Arises thumb_down" at bounding box center [631, 269] width 113 height 12
click at [439, 262] on div "Presumption of Abuse Arises thumb_down" at bounding box center [630, 268] width 719 height 25
click at [41, 200] on span "Unsecured Nonpriority Claims" at bounding box center [54, 203] width 75 height 7
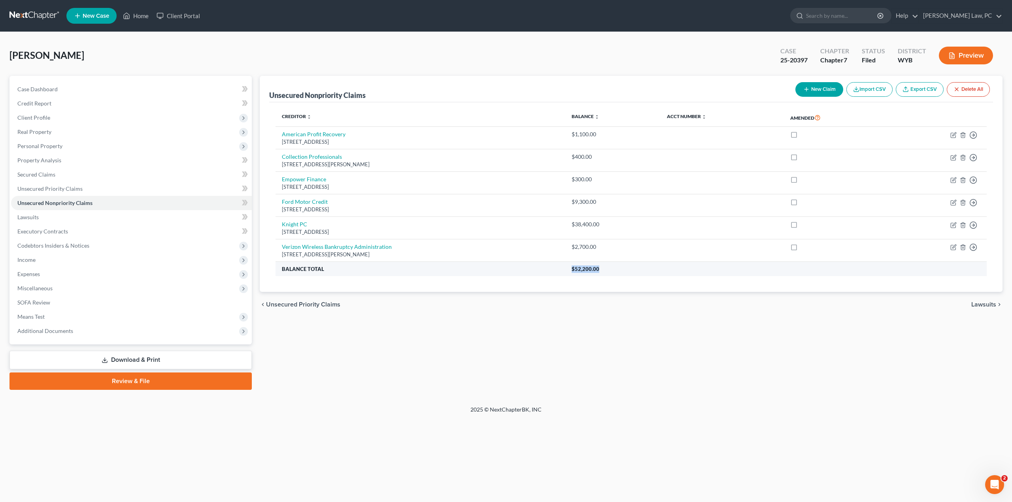
drag, startPoint x: 649, startPoint y: 265, endPoint x: 587, endPoint y: 267, distance: 62.1
click at [587, 267] on tr "Balance Total $52,200.00" at bounding box center [630, 269] width 711 height 14
click at [647, 376] on div "Unsecured Nonpriority Claims New Claim Import CSV Export CSV Delete All Credito…" at bounding box center [631, 233] width 750 height 314
click at [616, 295] on div "chevron_left Unsecured Priority Claims Lawsuits chevron_right" at bounding box center [631, 304] width 742 height 25
click at [47, 19] on link at bounding box center [34, 16] width 51 height 14
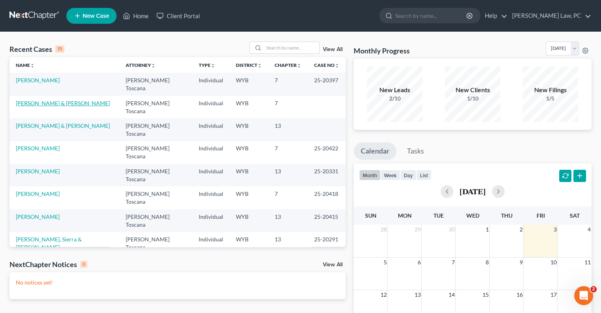
click at [58, 100] on link "[PERSON_NAME] & [PERSON_NAME]" at bounding box center [63, 103] width 94 height 7
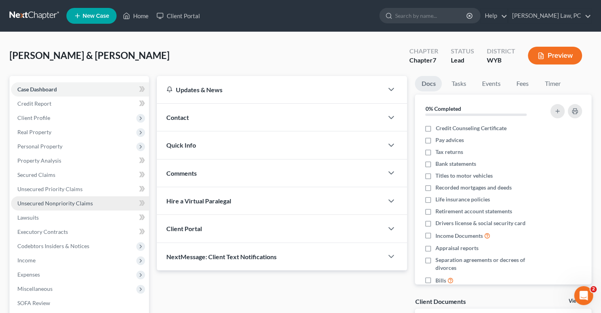
click at [58, 205] on span "Unsecured Nonpriority Claims" at bounding box center [54, 203] width 75 height 7
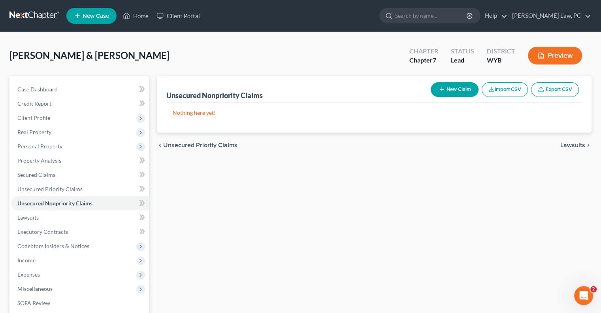
click at [455, 87] on button "New Claim" at bounding box center [455, 89] width 48 height 15
select select "2"
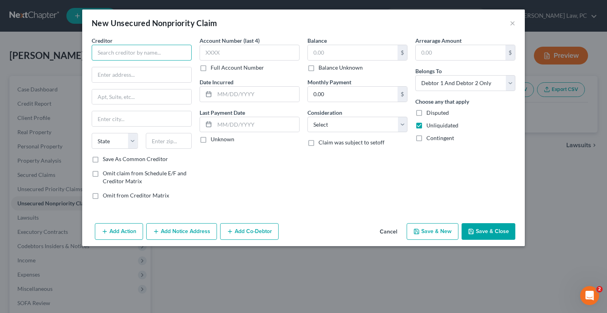
click at [133, 49] on input "text" at bounding box center [142, 53] width 100 height 16
type input "Social Security Administration"
type input "PO Box 2000"
type input "[GEOGRAPHIC_DATA]"
select select "4"
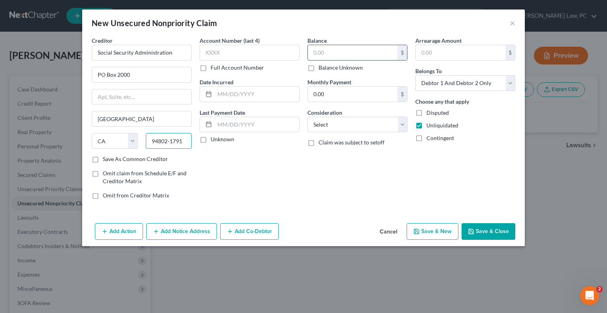
type input "94802-1791"
click at [314, 54] on input "text" at bounding box center [353, 52] width 90 height 15
click at [230, 52] on input "text" at bounding box center [250, 53] width 100 height 16
click at [490, 226] on button "Save & Close" at bounding box center [489, 231] width 54 height 17
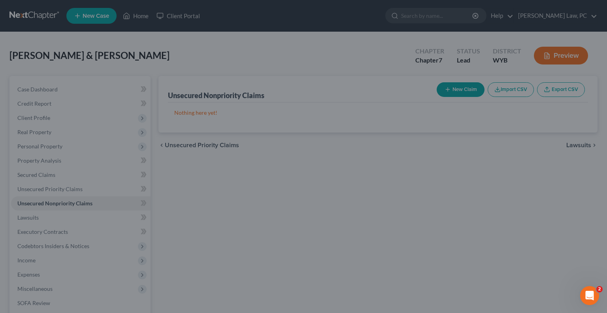
type input "75,200.00"
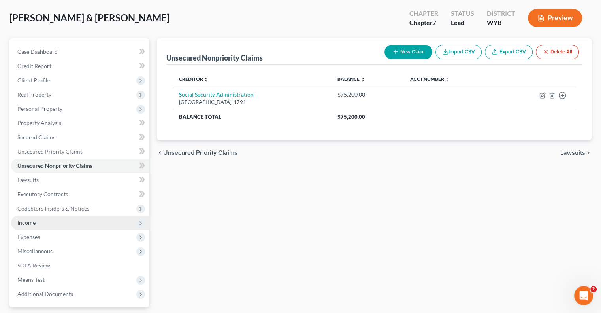
scroll to position [40, 0]
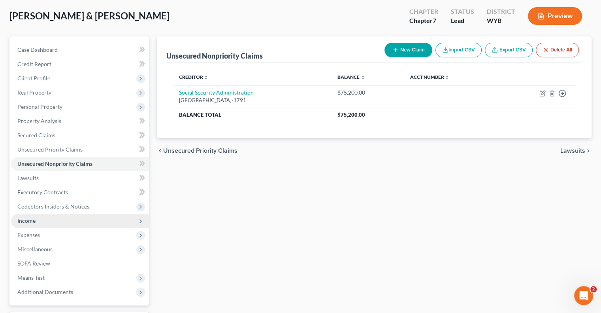
click at [32, 220] on span "Income" at bounding box center [26, 220] width 18 height 7
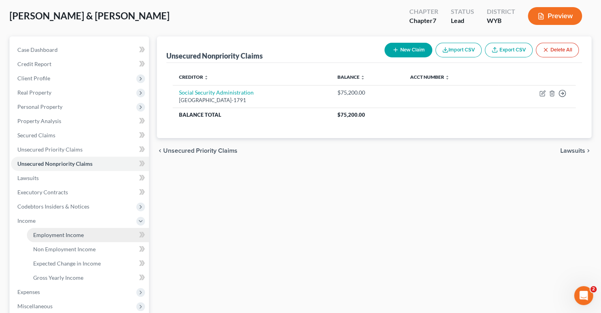
click at [52, 235] on span "Employment Income" at bounding box center [58, 234] width 51 height 7
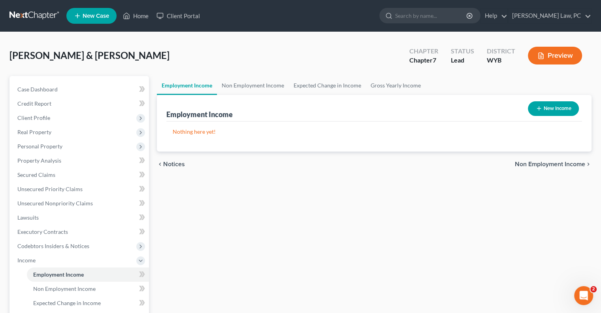
click at [553, 109] on button "New Income" at bounding box center [553, 108] width 51 height 15
select select "0"
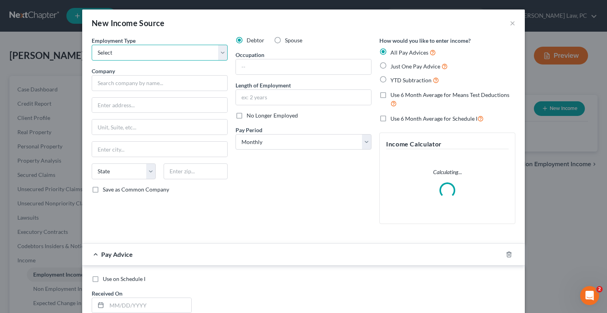
click at [134, 53] on select "Select Full or [DEMOGRAPHIC_DATA] Employment Self Employment" at bounding box center [160, 53] width 136 height 16
select select "0"
click at [92, 45] on select "Select Full or [DEMOGRAPHIC_DATA] Employment Self Employment" at bounding box center [160, 53] width 136 height 16
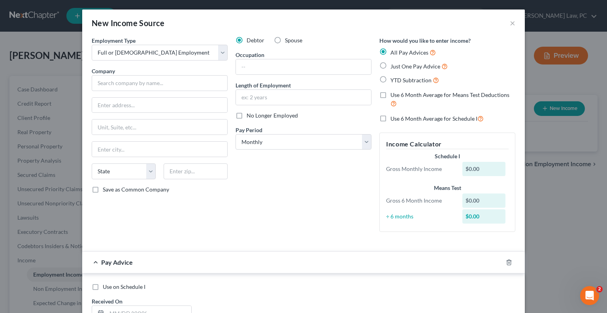
click at [390, 77] on label "YTD Subtraction" at bounding box center [414, 79] width 49 height 9
click at [394, 77] on input "YTD Subtraction" at bounding box center [396, 77] width 5 height 5
radio input "true"
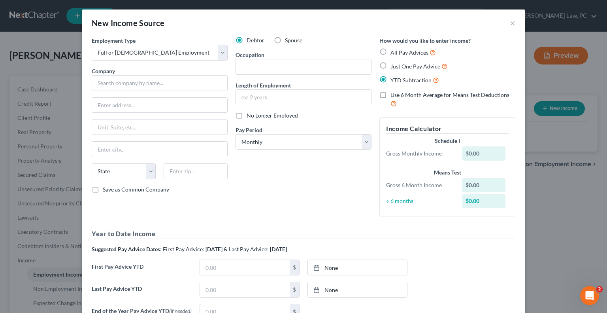
click at [390, 94] on label "Use 6 Month Average for Means Test Deductions" at bounding box center [452, 99] width 125 height 17
click at [394, 94] on input "Use 6 Month Average for Means Test Deductions" at bounding box center [396, 93] width 5 height 5
checkbox input "true"
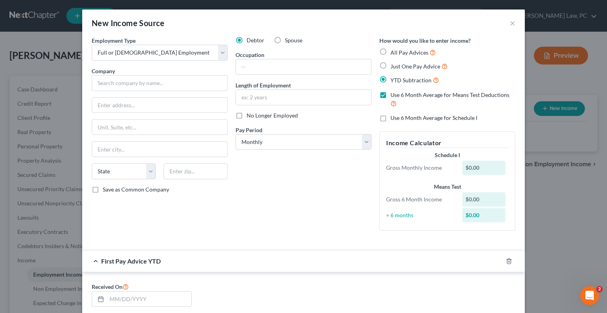
click at [390, 117] on label "Use 6 Month Average for Schedule I" at bounding box center [433, 118] width 87 height 8
click at [394, 117] on input "Use 6 Month Average for Schedule I" at bounding box center [396, 116] width 5 height 5
checkbox input "true"
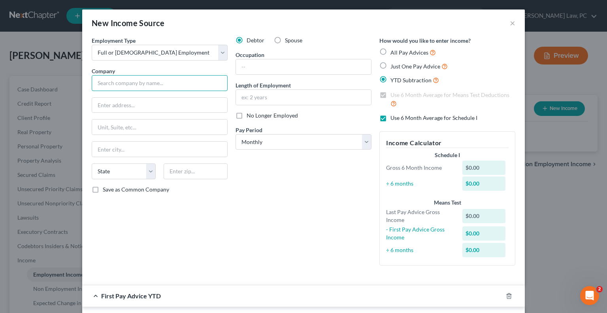
click at [100, 89] on input "text" at bounding box center [160, 83] width 136 height 16
type input "Alpha Omega"
type input "[STREET_ADDRESS]"
type input "Casper"
select select "53"
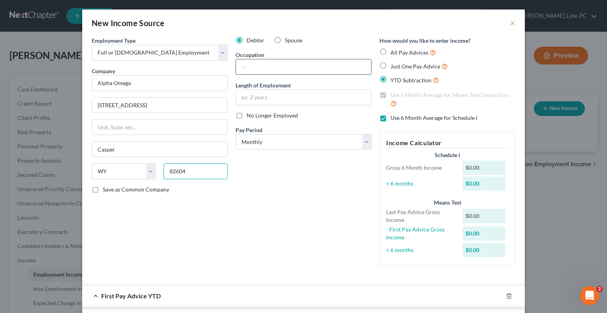
type input "82604"
click at [284, 72] on input "text" at bounding box center [303, 66] width 135 height 15
type input "Painter"
click at [278, 138] on select "Select Monthly Twice Monthly Every Other Week Weekly" at bounding box center [303, 142] width 136 height 16
select select "2"
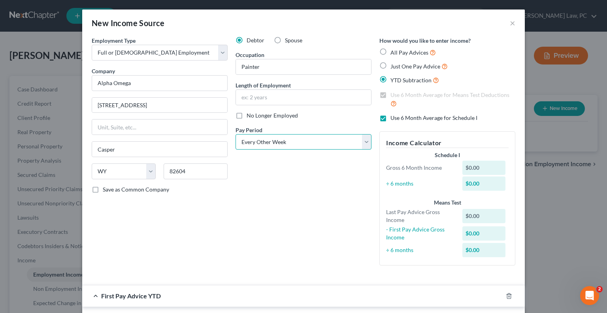
click at [235, 134] on select "Select Monthly Twice Monthly Every Other Week Weekly" at bounding box center [303, 142] width 136 height 16
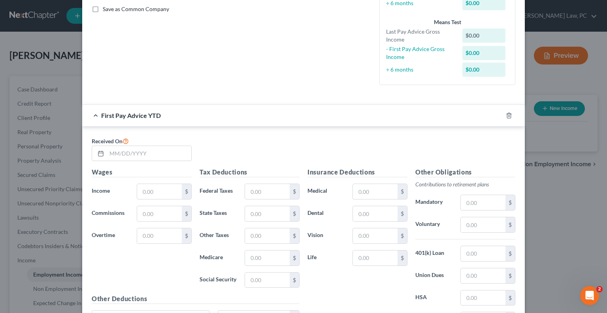
scroll to position [158, 0]
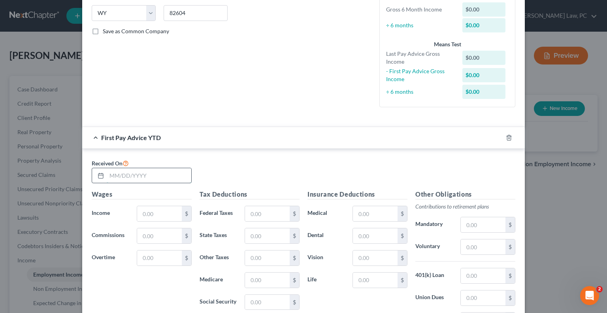
click at [122, 178] on input "text" at bounding box center [149, 175] width 85 height 15
type input "[DATE]"
click at [153, 215] on input "text" at bounding box center [159, 213] width 45 height 15
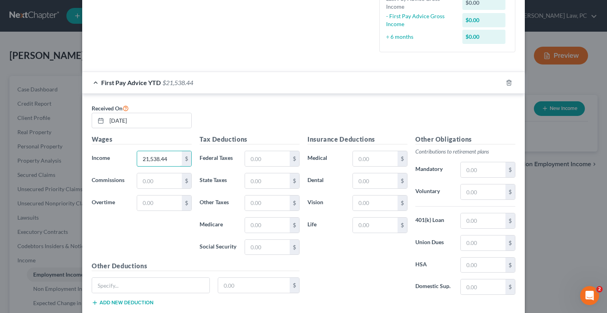
scroll to position [237, 0]
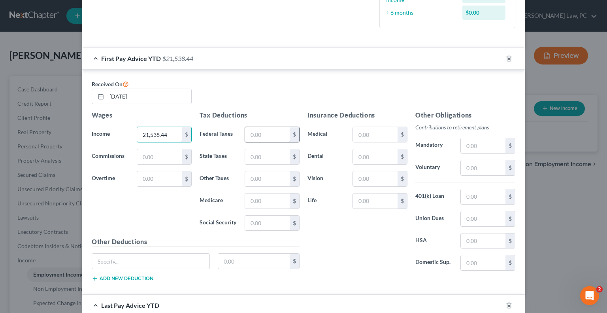
type input "21,538.44"
click at [271, 133] on input "text" at bounding box center [267, 134] width 45 height 15
type input "1,484"
click at [246, 200] on input "text" at bounding box center [267, 200] width 45 height 15
type input "312.31"
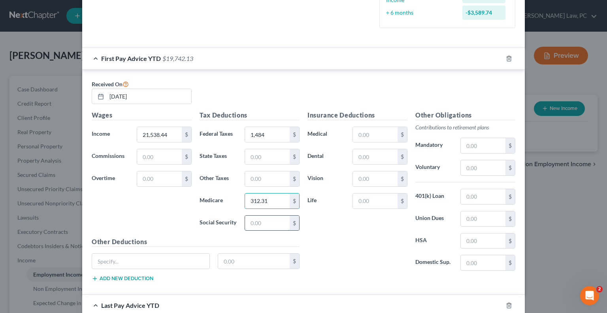
click at [267, 224] on input "text" at bounding box center [267, 222] width 45 height 15
type input "1,335.38"
click at [319, 232] on div "Insurance Deductions Medical $ Dental $ Vision $ Life $" at bounding box center [357, 193] width 108 height 166
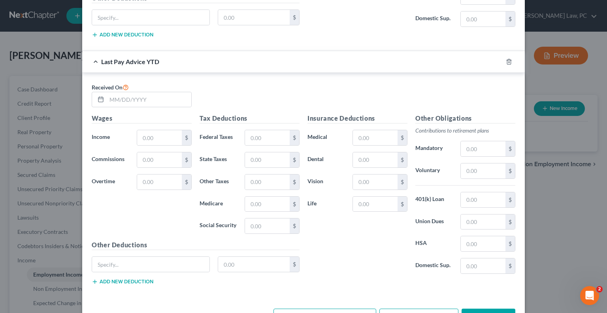
scroll to position [505, 0]
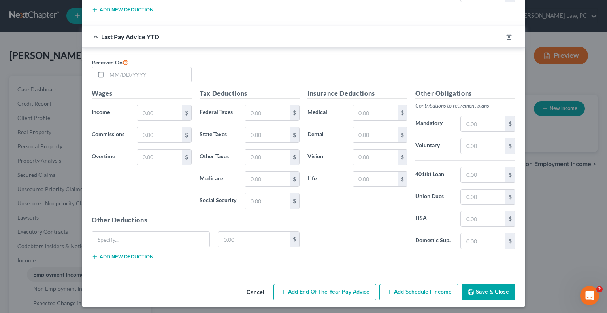
click at [474, 291] on button "Save & Close" at bounding box center [489, 291] width 54 height 17
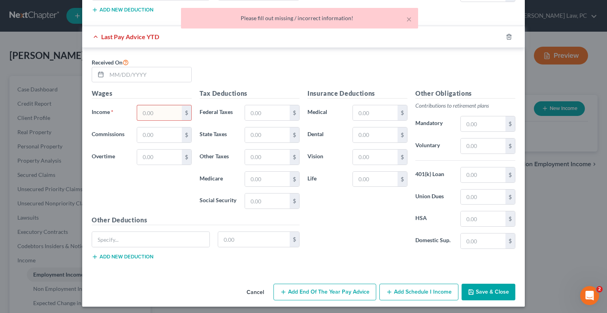
click at [164, 116] on input "text" at bounding box center [159, 112] width 45 height 15
type input "1"
click at [482, 294] on button "Save & Close" at bounding box center [489, 291] width 54 height 17
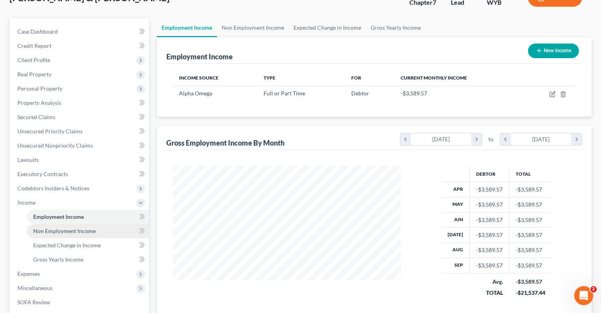
scroll to position [79, 0]
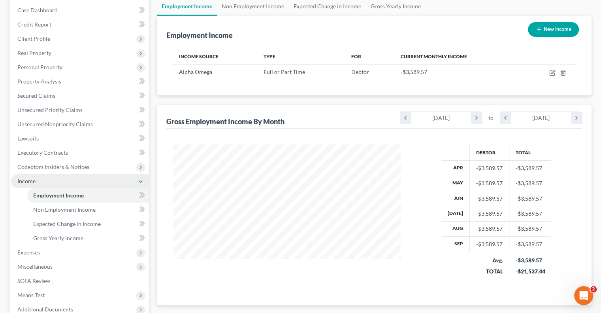
click at [69, 179] on span "Income" at bounding box center [80, 181] width 138 height 14
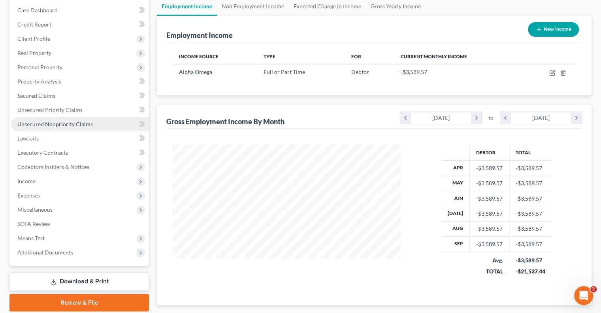
click at [53, 124] on span "Unsecured Nonpriority Claims" at bounding box center [54, 124] width 75 height 7
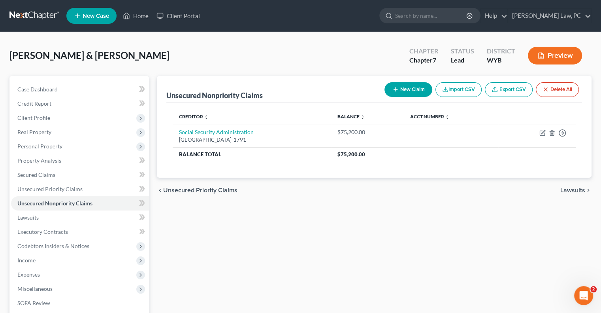
click at [413, 85] on button "New Claim" at bounding box center [408, 89] width 48 height 15
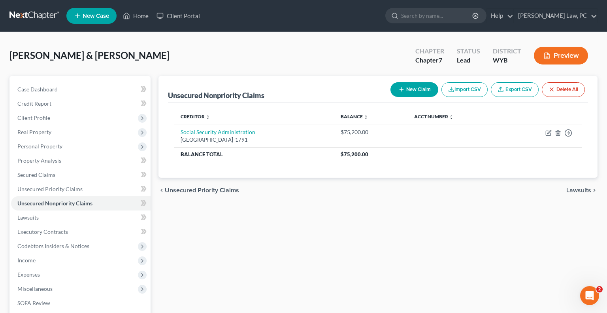
select select "2"
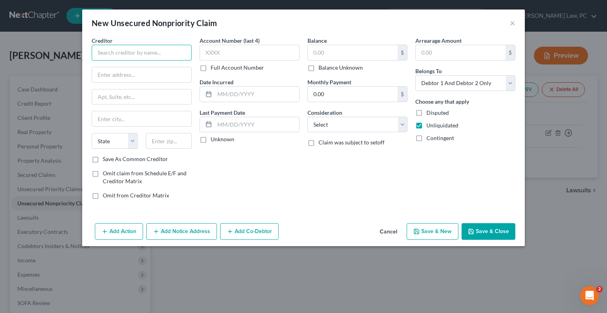
click at [139, 49] on input "text" at bounding box center [142, 53] width 100 height 16
type input "Campbell County Health"
type input "PO Box 3011"
type input "Gillette"
select select "53"
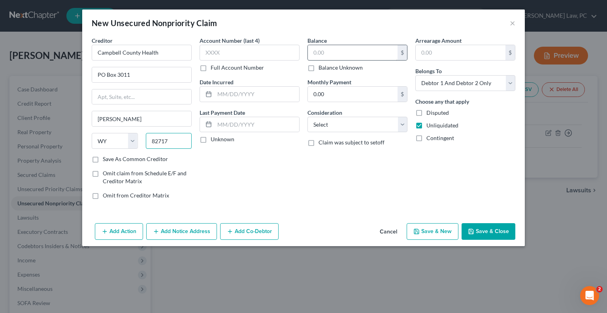
type input "82717"
click at [327, 53] on input "text" at bounding box center [353, 52] width 90 height 15
type input "10,000"
click at [433, 232] on button "Save & New" at bounding box center [433, 231] width 52 height 17
select select "2"
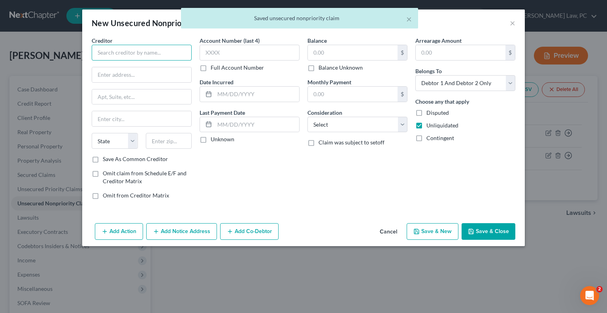
click at [117, 58] on input "text" at bounding box center [142, 53] width 100 height 16
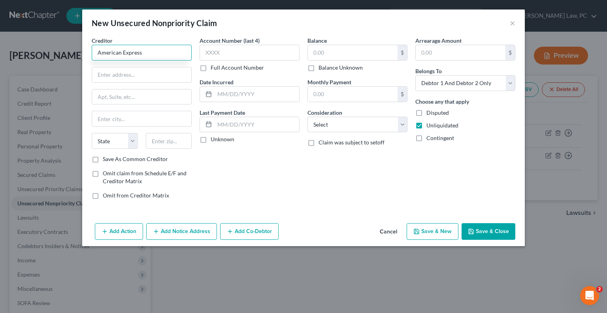
type input "American Express"
type input "PO Box 981535"
type input "El Paso"
select select "45"
type input "79998"
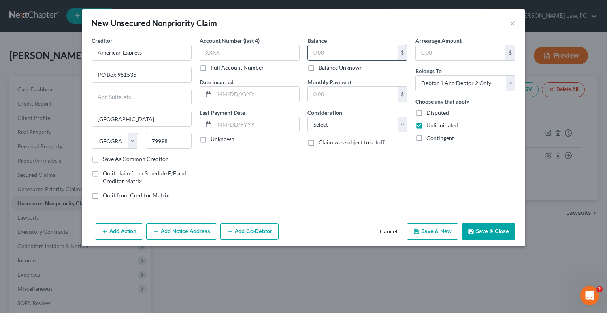
click at [327, 51] on input "text" at bounding box center [353, 52] width 90 height 15
type input "1,365"
click at [429, 234] on button "Save & New" at bounding box center [433, 231] width 52 height 17
select select "2"
type input "1,365.00"
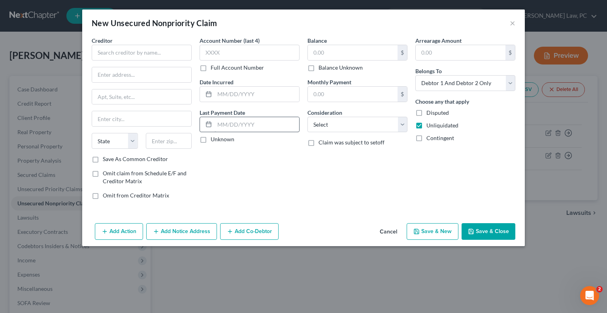
type input "0.00"
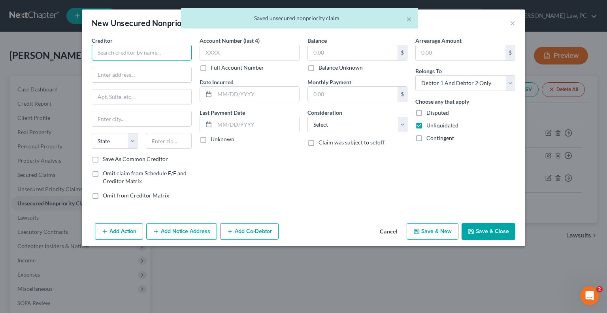
click at [116, 58] on input "text" at bounding box center [142, 53] width 100 height 16
type input "Avant"
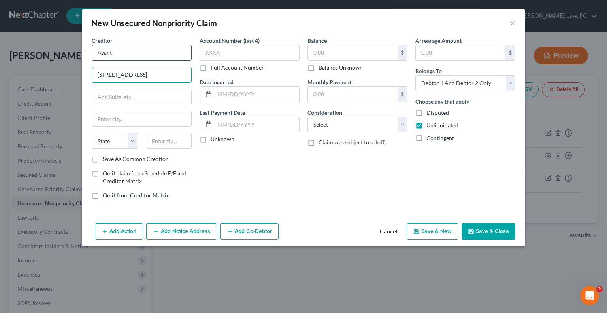
type input "222 N. La Salle Street, STE 1700"
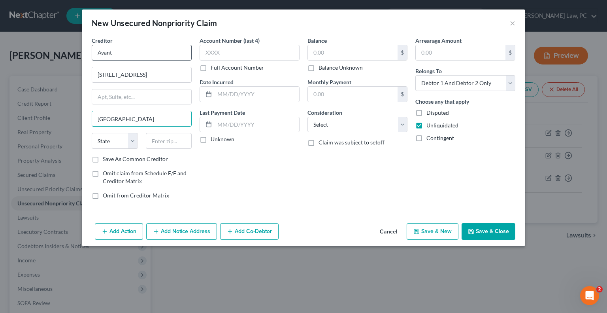
type input "Chicago"
select select "14"
type input "60601"
click at [327, 53] on input "text" at bounding box center [353, 52] width 90 height 15
click at [430, 232] on button "Save & New" at bounding box center [433, 231] width 52 height 17
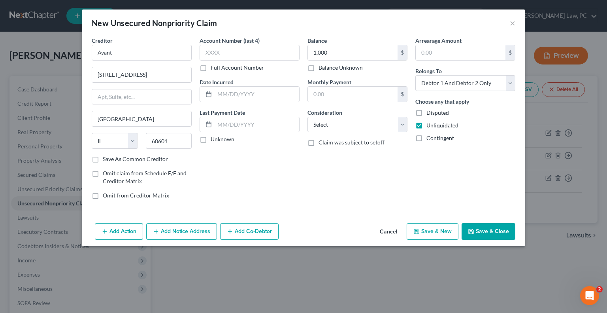
type input "1,000.00"
type input "0.00"
select select "2"
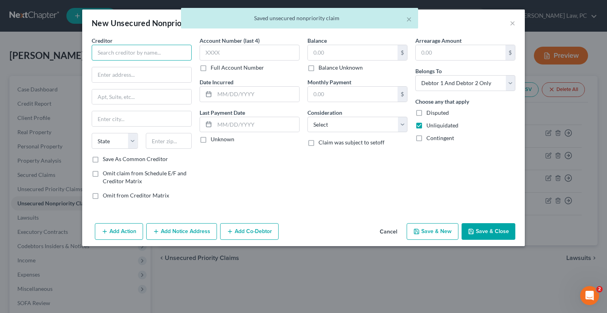
click at [118, 49] on input "text" at bounding box center [142, 53] width 100 height 16
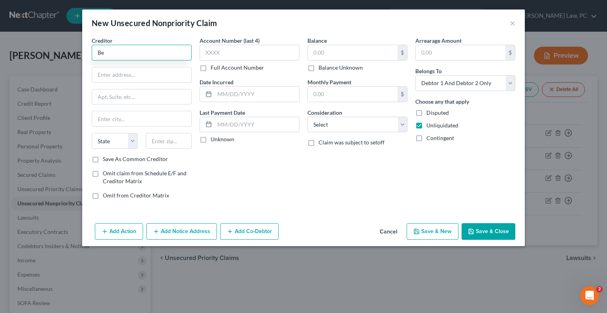
type input "B"
type input "First Bank and Trust"
type input "PO Box 42912"
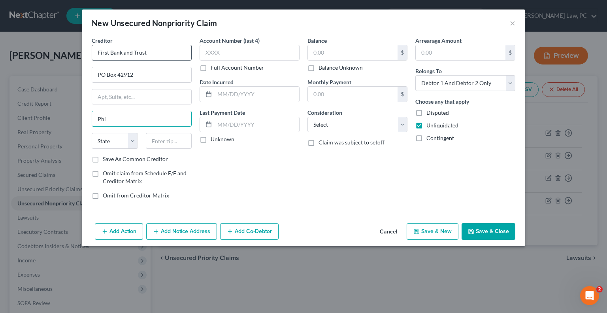
type input "Philadelphia"
select select "39"
type input "19101"
click at [345, 51] on input "text" at bounding box center [353, 52] width 90 height 15
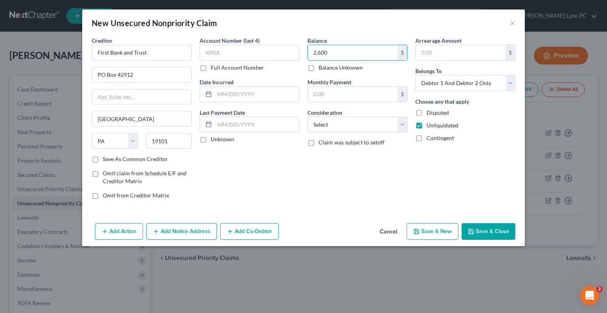
type input "2,600"
click at [441, 225] on button "Save & New" at bounding box center [433, 231] width 52 height 17
select select "2"
type input "2,600.00"
type input "0.00"
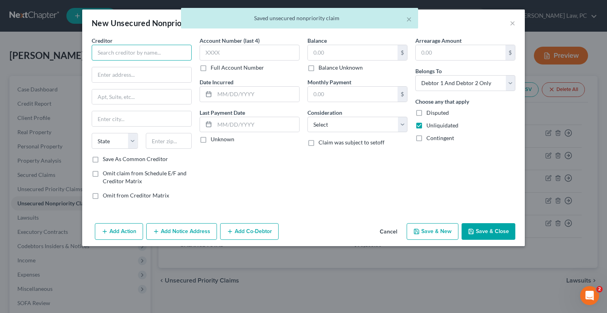
click at [115, 55] on input "text" at bounding box center [142, 53] width 100 height 16
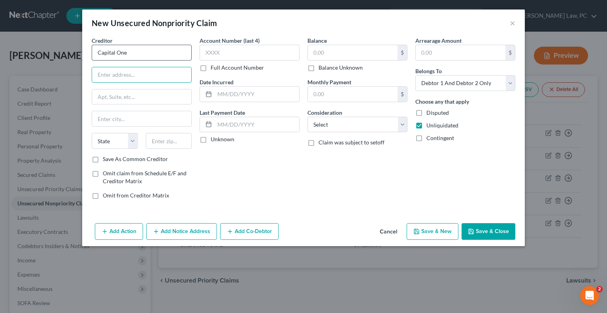
type input "Capital One"
click at [135, 77] on input "PO Box 30" at bounding box center [141, 74] width 99 height 15
type input "PO Box 3025"
click at [124, 120] on input "text" at bounding box center [141, 118] width 99 height 15
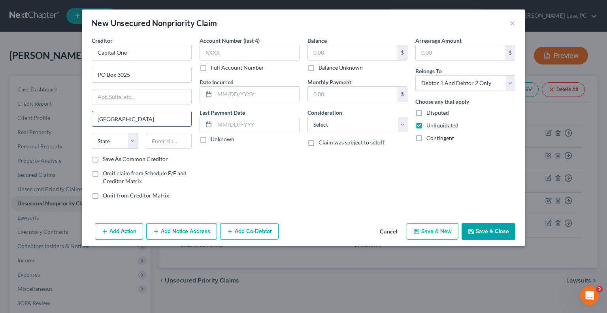
type input "New Albany"
select select "36"
type input "43054-3025"
click at [333, 51] on input "text" at bounding box center [353, 52] width 90 height 15
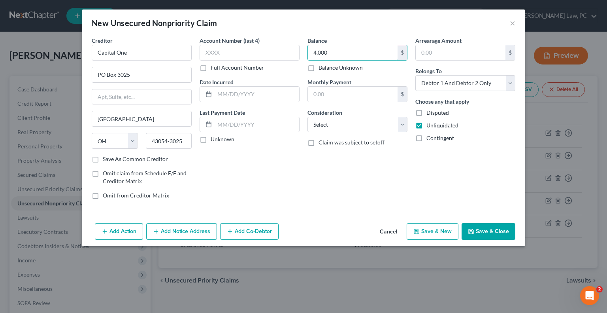
type input "4,000"
click at [433, 225] on button "Save & New" at bounding box center [433, 231] width 52 height 17
select select "2"
type input "4,000.00"
type input "0.00"
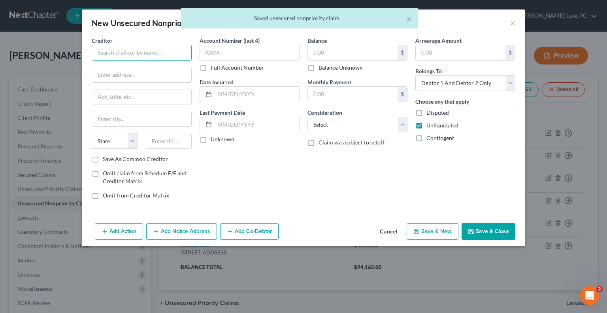
click at [122, 51] on input "text" at bounding box center [142, 53] width 100 height 16
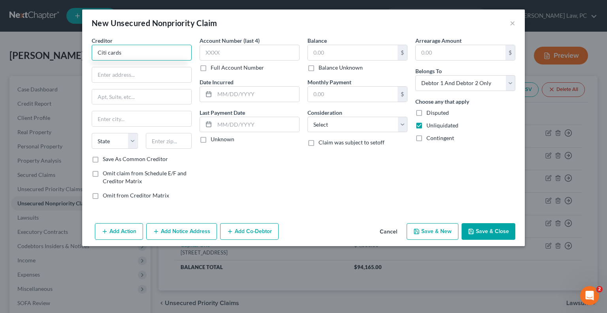
type input "Citi cards"
type input "5800 S. Corporate Place"
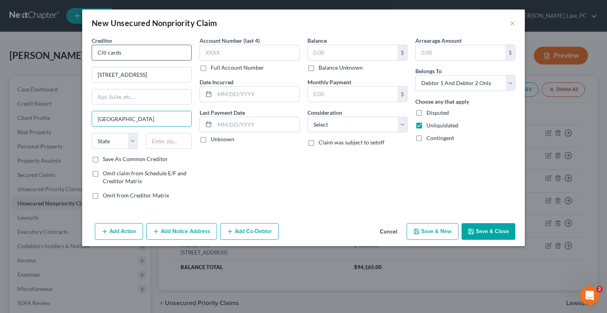
type input "Sioux Falls"
select select "43"
type input "57108"
click at [410, 230] on button "Save & New" at bounding box center [433, 231] width 52 height 17
select select "2"
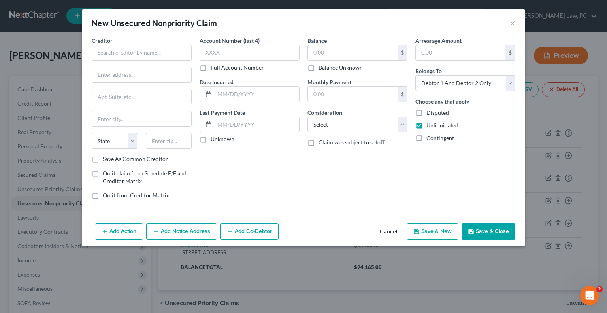
type input "0.00"
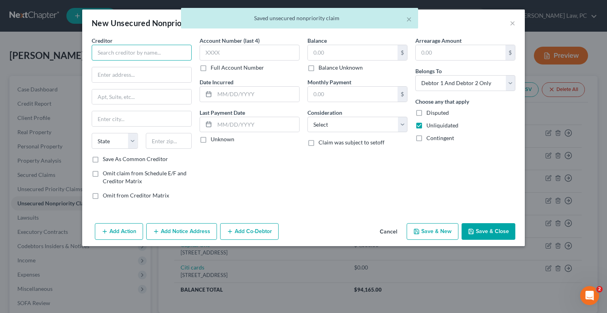
click at [100, 53] on input "text" at bounding box center [142, 53] width 100 height 16
type input "Commerce Bank"
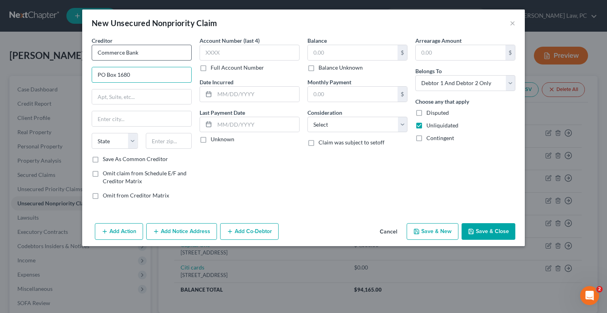
type input "PO Box 1680"
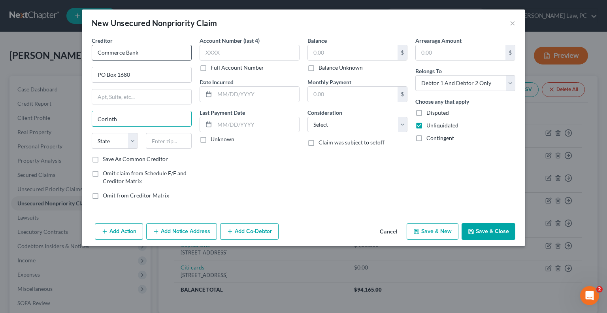
type input "Corinth"
select select "25"
type input "38835"
click at [326, 52] on input "text" at bounding box center [353, 52] width 90 height 15
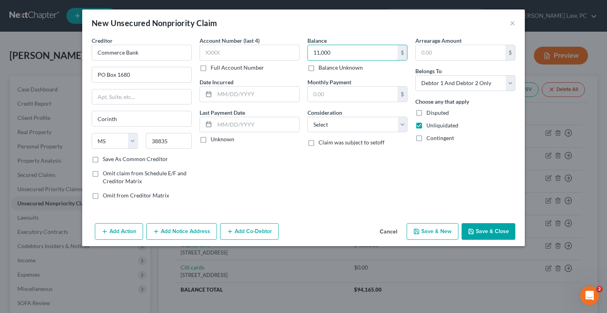
type input "11,000"
click at [433, 221] on div "Add Action Add Notice Address Add Co-Debtor Cancel Save & New Save & Close" at bounding box center [303, 233] width 443 height 26
click at [436, 226] on button "Save & New" at bounding box center [433, 231] width 52 height 17
select select "2"
type input "11,000.00"
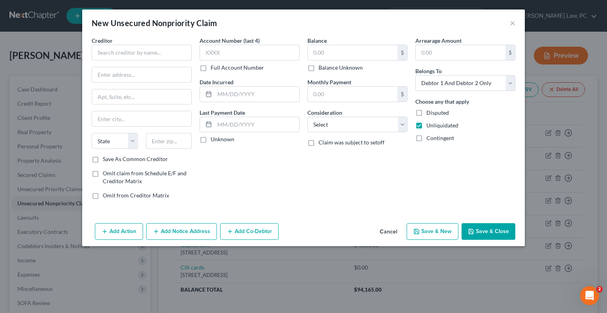
type input "0.00"
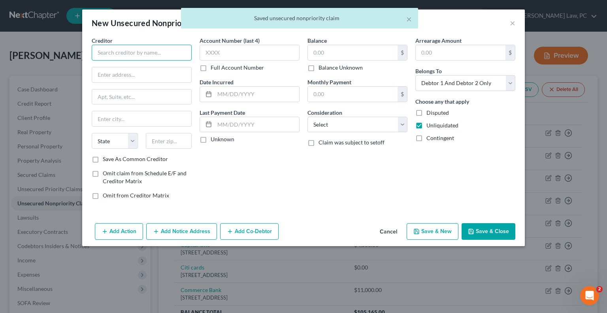
click at [136, 53] on input "text" at bounding box center [142, 53] width 100 height 16
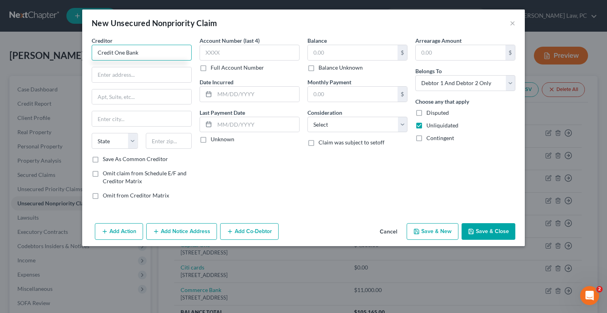
type input "Credit One Bank"
type input "PO Box 98873"
type input "Las Vegas"
select select "31"
type input "89193"
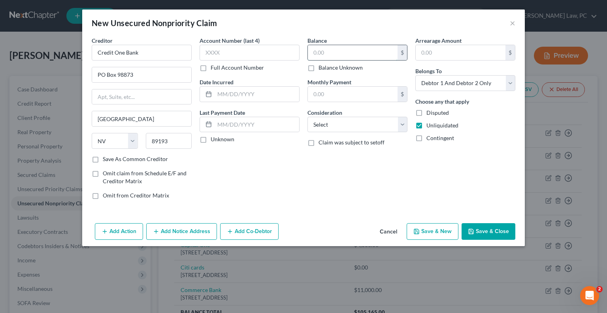
click at [322, 57] on input "text" at bounding box center [353, 52] width 90 height 15
type input "3,300"
click at [440, 233] on button "Save & New" at bounding box center [433, 231] width 52 height 17
select select "2"
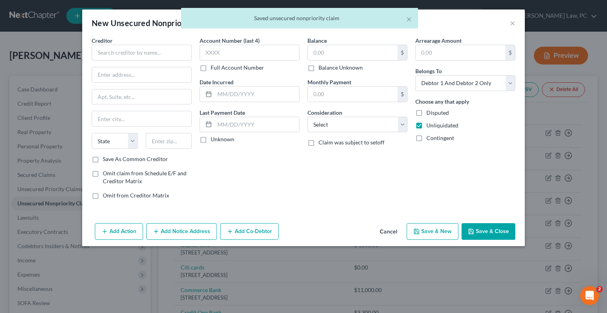
type input "3,300.00"
type input "0.00"
click at [155, 55] on input "text" at bounding box center [142, 53] width 100 height 16
type input "Goldman Sachs"
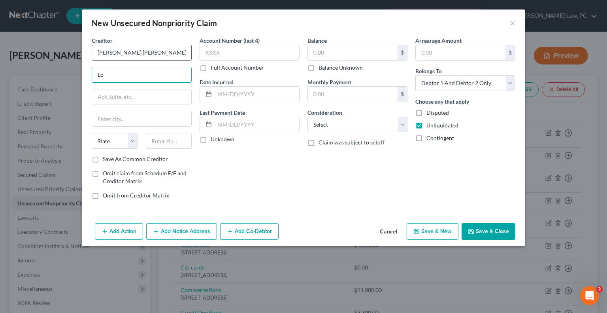
type input "L"
type input "PO Box 7247"
type input "Lock Box 6112"
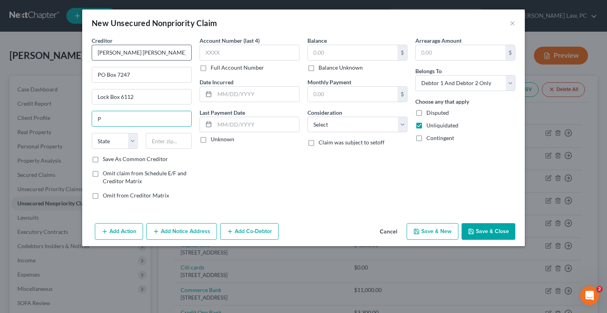
type input "Philadelphia"
select select "39"
type input "17190-6112"
click at [329, 58] on input "text" at bounding box center [353, 52] width 90 height 15
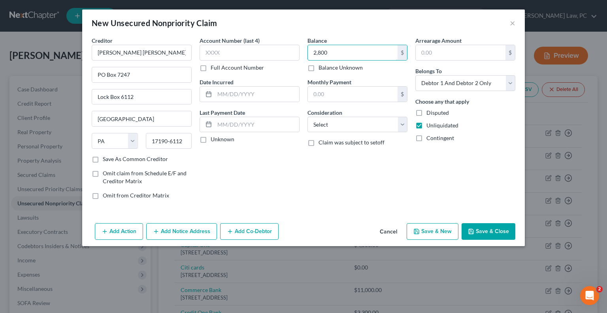
type input "2,800"
click at [424, 231] on button "Save & New" at bounding box center [433, 231] width 52 height 17
select select "2"
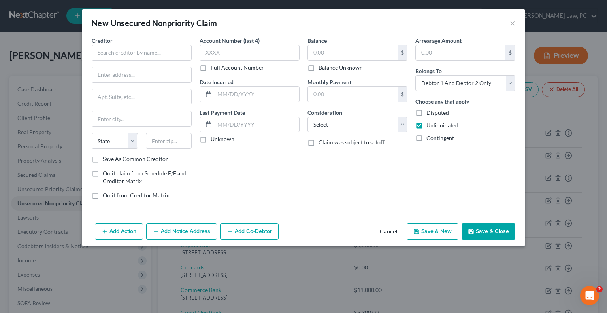
type input "2,800.00"
type input "0.00"
click at [125, 54] on input "text" at bounding box center [142, 53] width 100 height 16
type input "CB Indigo"
type input "PO Box 4499"
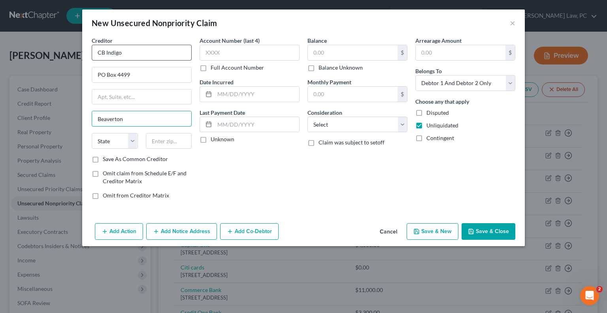
type input "Beaverton"
select select "38"
type input "97076"
click at [316, 49] on input "text" at bounding box center [353, 52] width 90 height 15
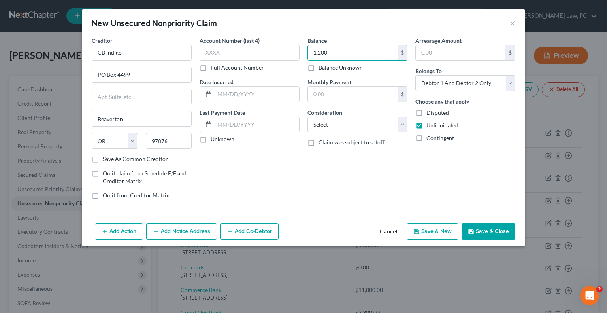
type input "1,200"
click at [419, 230] on icon "button" at bounding box center [416, 231] width 5 height 5
select select "2"
type input "1,200.00"
type input "0.00"
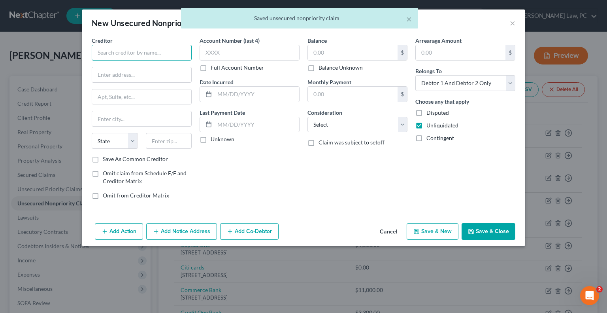
click at [140, 50] on input "text" at bounding box center [142, 53] width 100 height 16
type input "Affirm"
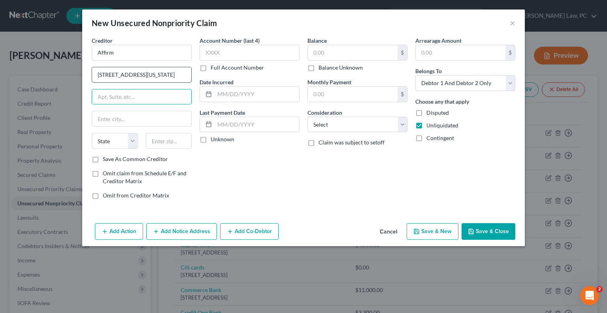
click at [153, 74] on input "650 California Street" at bounding box center [141, 74] width 99 height 15
type input "650 California Street, FL 12"
type input "San Francisco"
select select "4"
type input "94108"
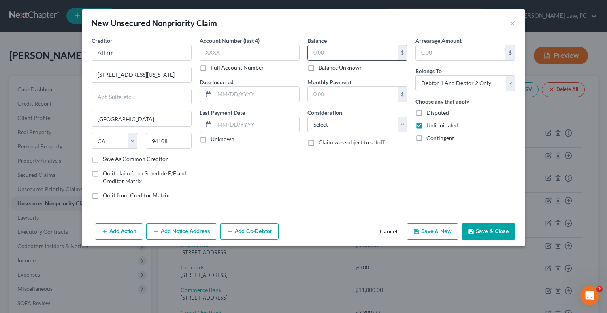
click at [333, 51] on input "text" at bounding box center [353, 52] width 90 height 15
click at [433, 226] on button "Save & New" at bounding box center [433, 231] width 52 height 17
type input "700.00"
type input "0.00"
select select "2"
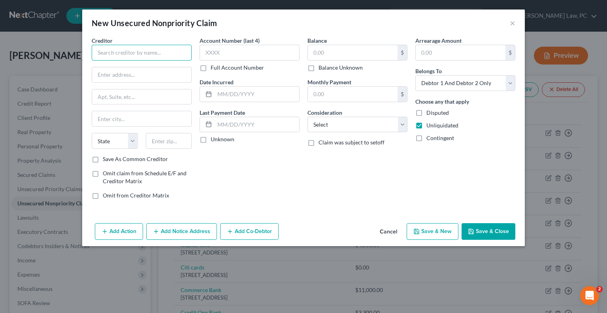
click at [100, 52] on input "text" at bounding box center [142, 53] width 100 height 16
type input "Embark"
type input "15373 Innovation Drive"
type input "San Diego"
select select "4"
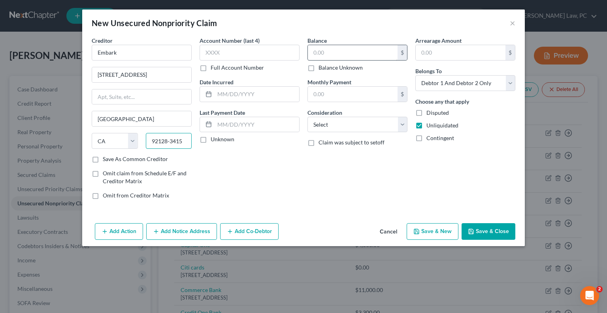
type input "92128-3415"
click at [332, 53] on input "text" at bounding box center [353, 52] width 90 height 15
type input "3,100"
click at [427, 231] on button "Save & New" at bounding box center [433, 231] width 52 height 17
select select "2"
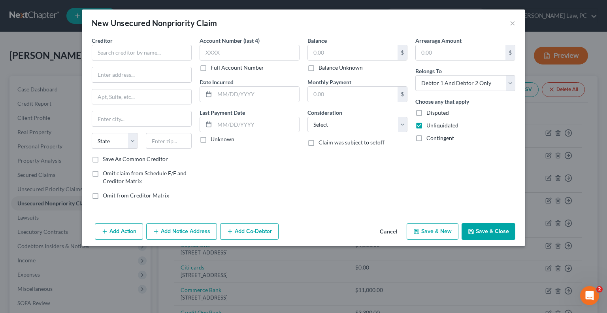
type input "3,100.00"
type input "0.00"
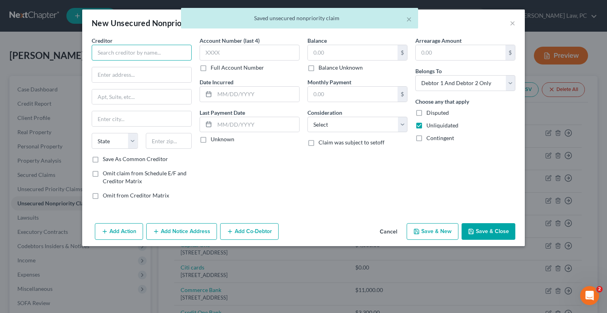
click at [114, 58] on input "text" at bounding box center [142, 53] width 100 height 16
type input "Milestone"
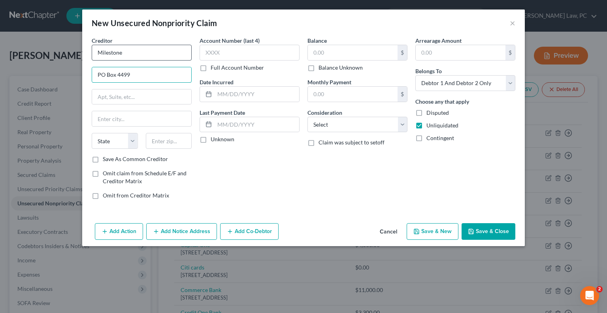
type input "PO Box 4499"
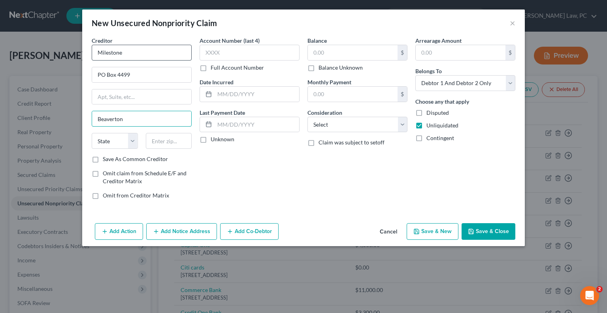
type input "Beaverton"
select select "38"
type input "970776"
click at [324, 53] on input "text" at bounding box center [353, 52] width 90 height 15
click at [486, 231] on button "Save & Close" at bounding box center [489, 231] width 54 height 17
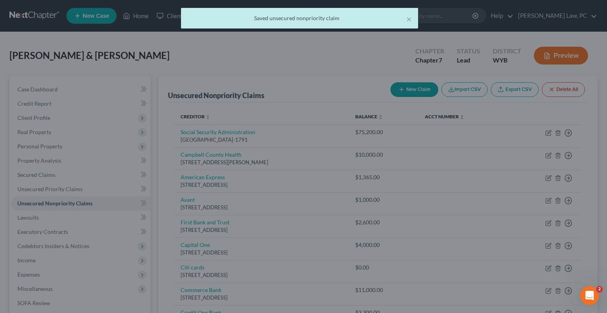
type input "2,000.00"
type input "0.00"
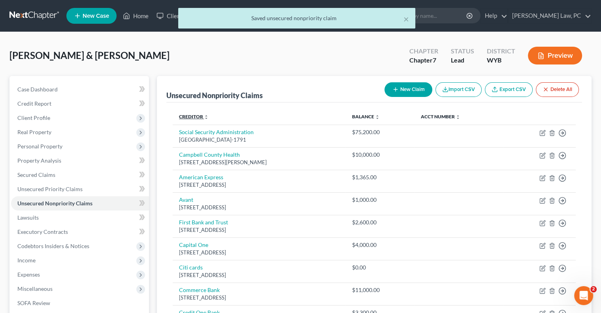
click at [206, 116] on icon "unfold_more" at bounding box center [206, 117] width 5 height 5
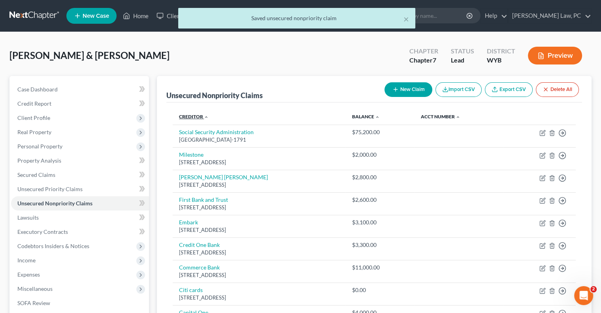
click at [206, 116] on icon "expand_less" at bounding box center [206, 117] width 5 height 5
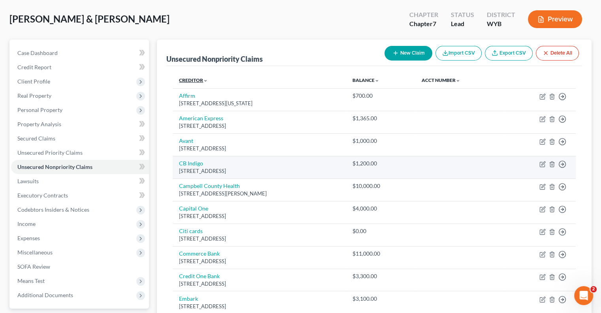
scroll to position [40, 0]
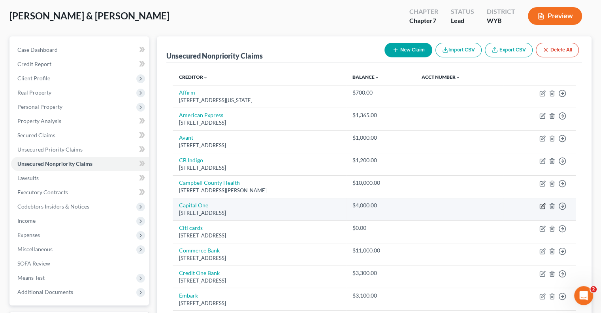
click at [539, 206] on icon "button" at bounding box center [542, 206] width 6 height 6
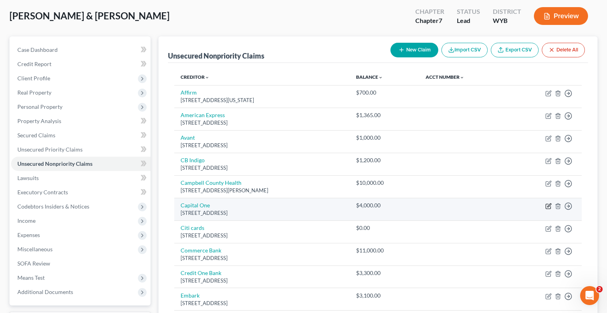
select select "36"
select select "2"
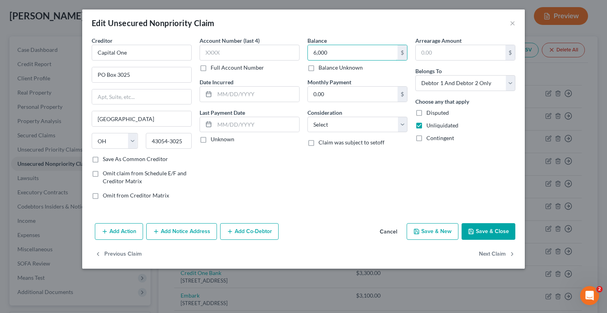
type input "6,000"
click at [477, 232] on button "Save & Close" at bounding box center [489, 231] width 54 height 17
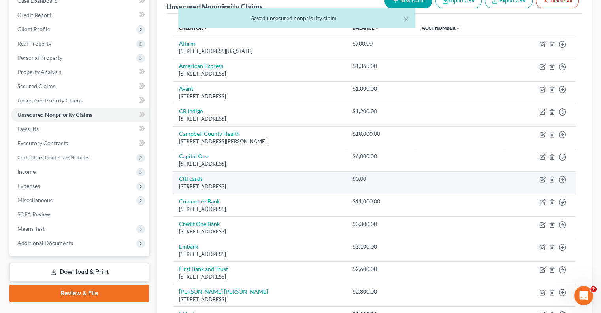
scroll to position [53, 0]
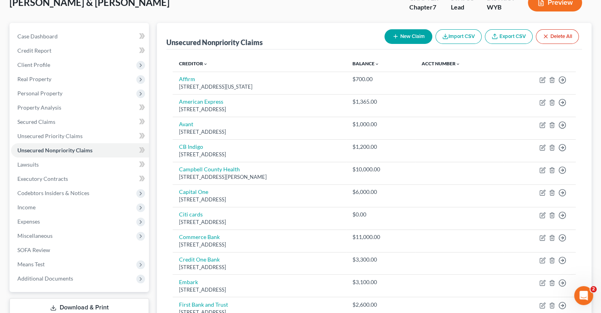
click at [413, 36] on button "New Claim" at bounding box center [408, 36] width 48 height 15
select select "2"
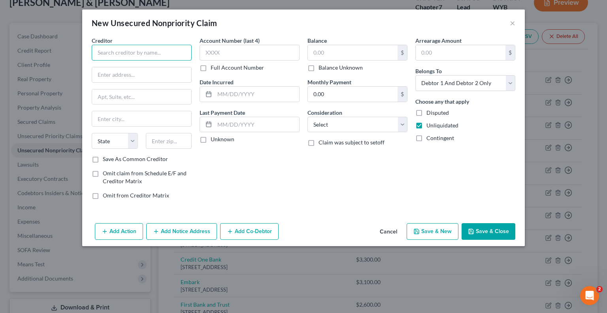
click at [152, 52] on input "text" at bounding box center [142, 53] width 100 height 16
type input "Fortiva"
type input "PO Box 105555"
type input "Atlanta"
select select "10"
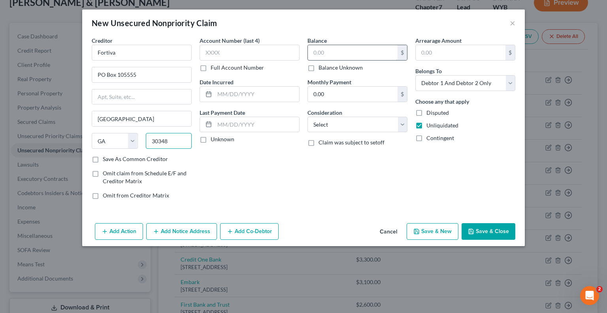
type input "30348"
click at [315, 51] on input "text" at bounding box center [353, 52] width 90 height 15
click at [439, 228] on button "Save & New" at bounding box center [433, 231] width 52 height 17
type input "1,400.00"
select select "2"
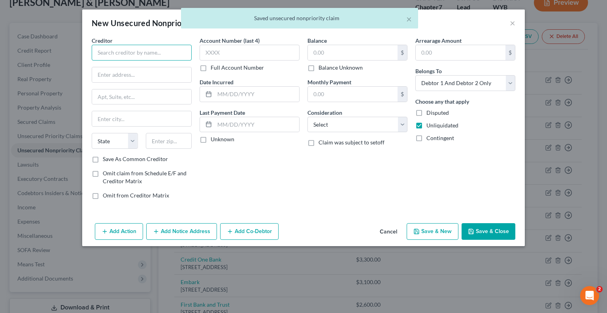
click at [156, 53] on input "text" at bounding box center [142, 53] width 100 height 16
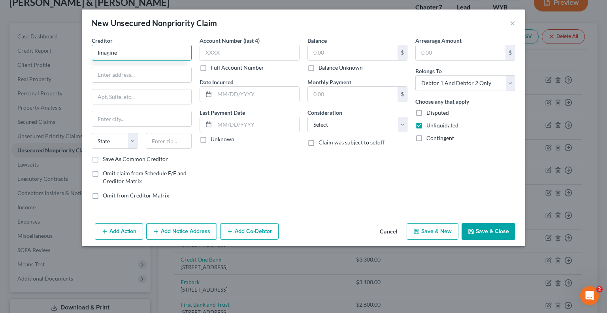
type input "Imagine"
type input "5 Concourse Pkwy, STE 300"
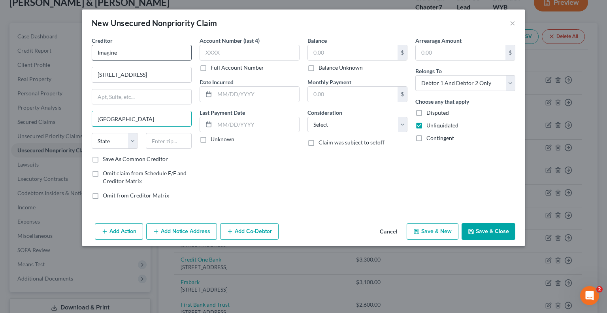
type input "Atlanta"
select select "10"
type input "30328"
click at [357, 58] on input "text" at bounding box center [353, 52] width 90 height 15
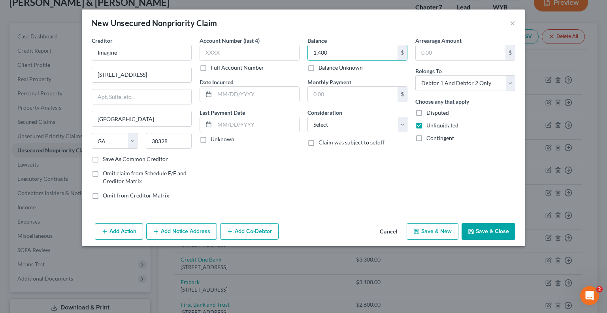
type input "1,400"
click at [434, 230] on button "Save & New" at bounding box center [433, 231] width 52 height 17
select select "2"
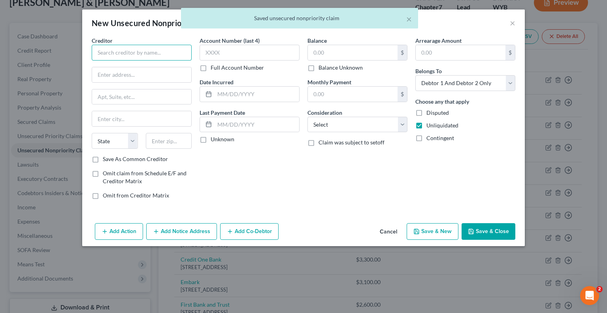
click at [107, 52] on input "text" at bounding box center [142, 53] width 100 height 16
type input "CBNA"
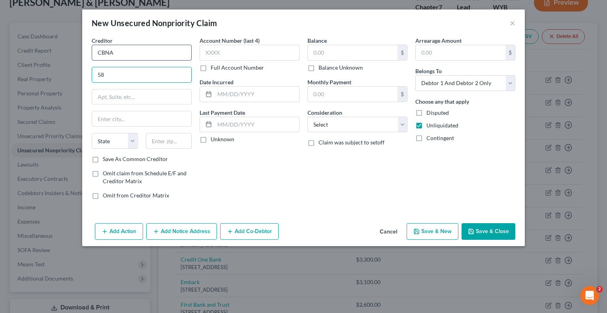
type input "5800 S. Corporate Place"
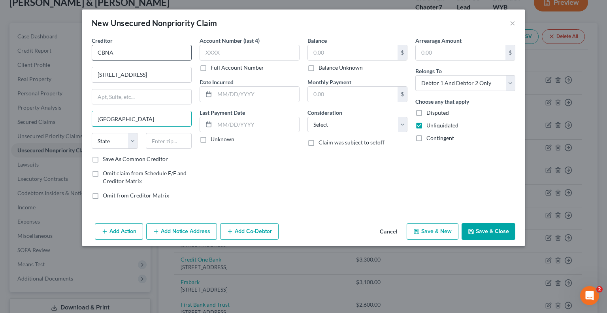
type input "Sioux Falls"
select select "43"
type input "57108"
click at [318, 56] on input "text" at bounding box center [353, 52] width 90 height 15
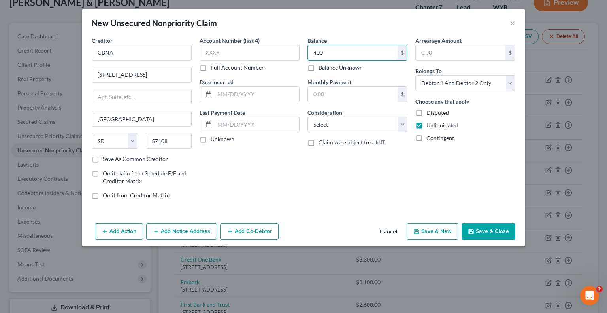
type input "400"
click at [426, 230] on button "Save & New" at bounding box center [433, 231] width 52 height 17
select select "2"
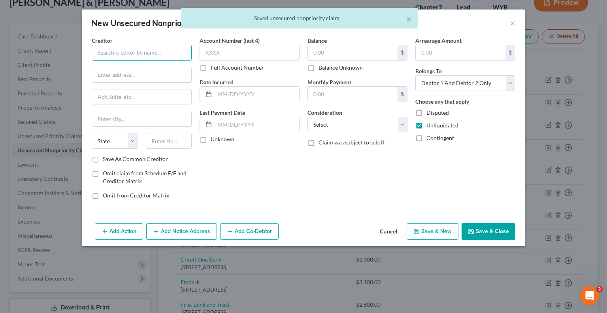
click at [142, 53] on input "text" at bounding box center [142, 53] width 100 height 16
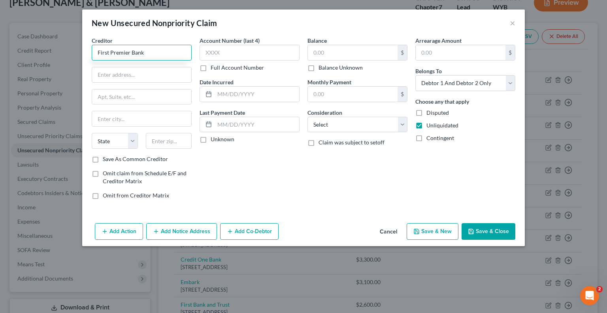
type input "First Premier Bank"
type input "3820 N. Louise Ave"
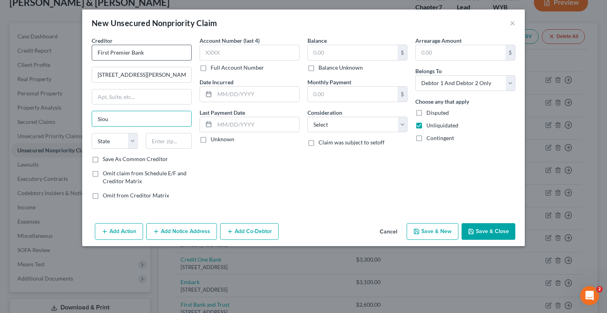
type input "Sioux Falls"
select select "43"
type input "57107"
click at [314, 50] on input "text" at bounding box center [353, 52] width 90 height 15
click at [426, 226] on button "Save & New" at bounding box center [433, 231] width 52 height 17
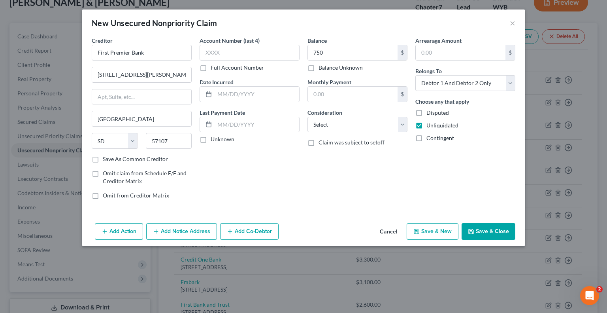
type input "750.00"
type input "0.00"
select select "2"
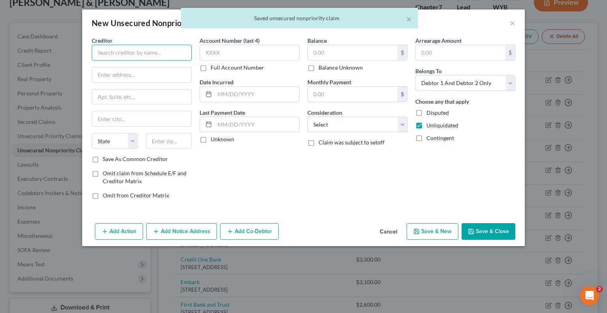
click at [113, 56] on input "text" at bounding box center [142, 53] width 100 height 16
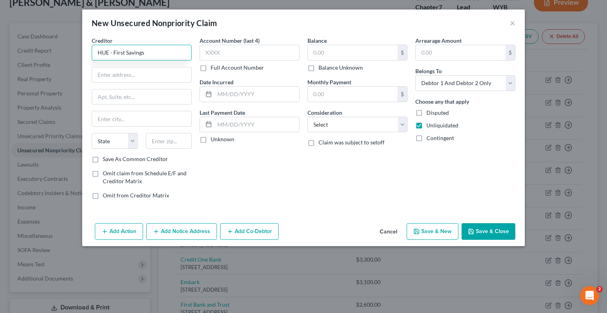
type input "HUE - First Savings"
type input "500 E. 60th Street North"
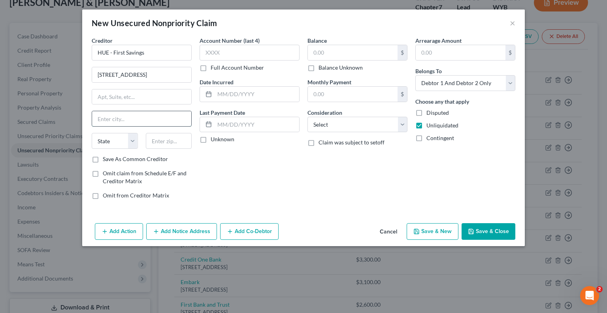
click at [124, 120] on input "text" at bounding box center [141, 118] width 99 height 15
type input "Sioux Falls"
select select "43"
type input "57104-0478"
click at [326, 51] on input "text" at bounding box center [353, 52] width 90 height 15
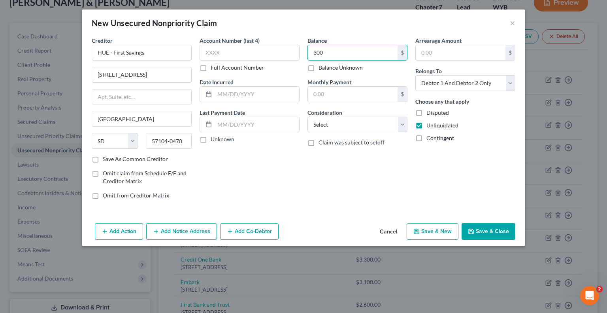
click at [496, 232] on button "Save & Close" at bounding box center [489, 231] width 54 height 17
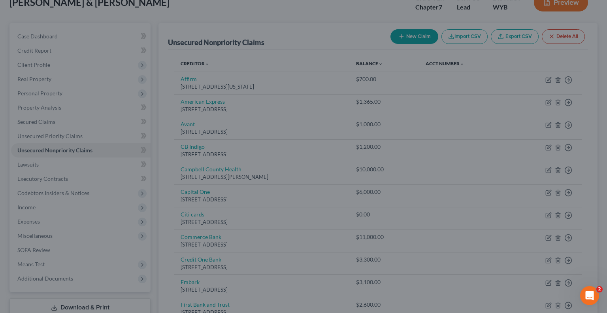
type input "300.00"
type input "0.00"
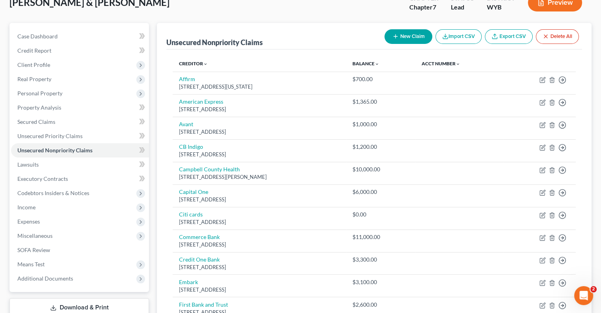
click at [412, 31] on button "New Claim" at bounding box center [408, 36] width 48 height 15
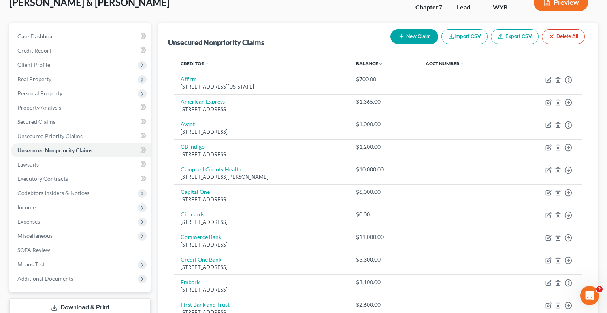
select select "2"
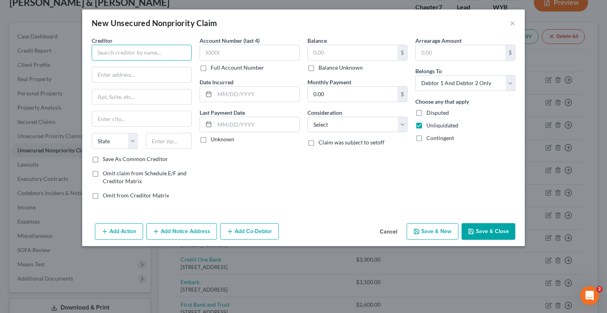
click at [149, 58] on input "text" at bounding box center [142, 53] width 100 height 16
type input "Express Collections"
type input "PO Box 9307"
type input "Rapid City"
select select "43"
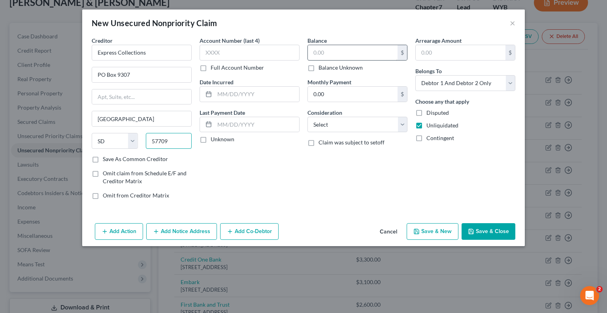
type input "57709"
click at [321, 55] on input "text" at bounding box center [353, 52] width 90 height 15
type input "400"
click at [436, 233] on button "Save & New" at bounding box center [433, 231] width 52 height 17
select select "2"
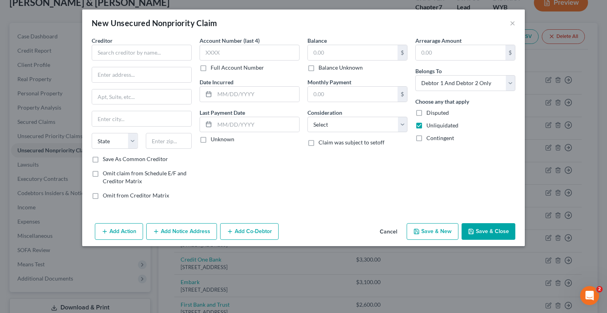
type input "400.00"
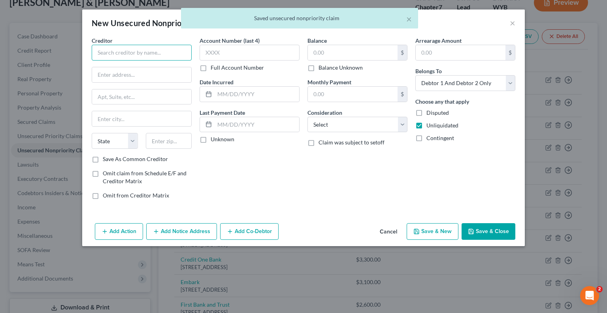
click at [146, 55] on input "text" at bounding box center [142, 53] width 100 height 16
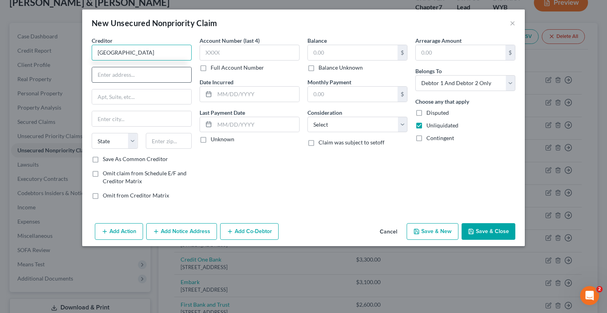
type input "Mission Lane"
click at [138, 73] on input "text" at bounding box center [141, 74] width 99 height 15
type input "PO Box 105286"
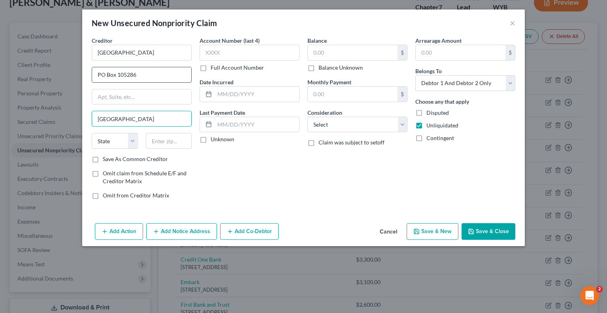
type input "Atlanta"
select select "10"
type input "30304"
click at [310, 55] on input "text" at bounding box center [353, 52] width 90 height 15
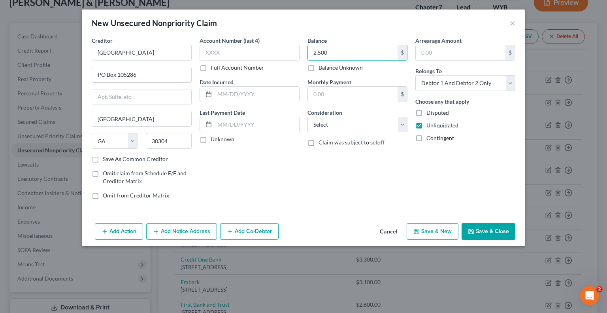
click at [491, 232] on button "Save & Close" at bounding box center [489, 231] width 54 height 17
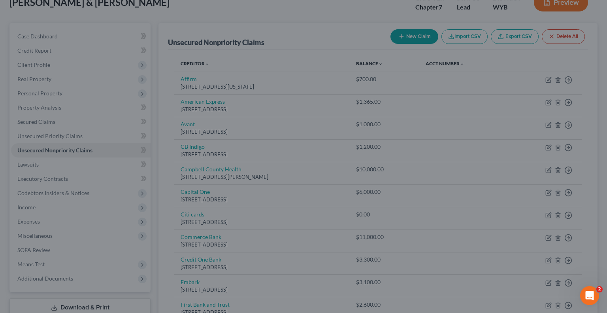
type input "2,500.00"
type input "0.00"
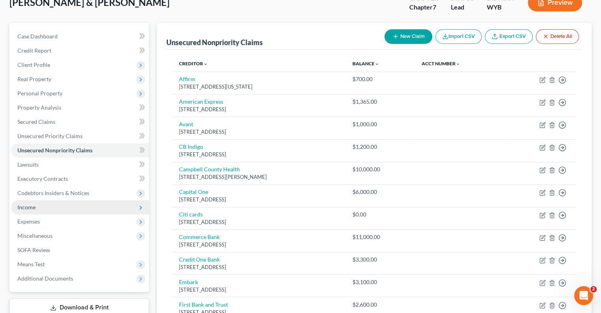
click at [32, 208] on span "Income" at bounding box center [26, 206] width 18 height 7
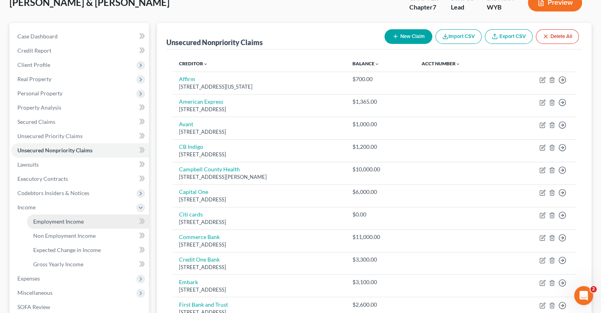
click at [45, 222] on span "Employment Income" at bounding box center [58, 221] width 51 height 7
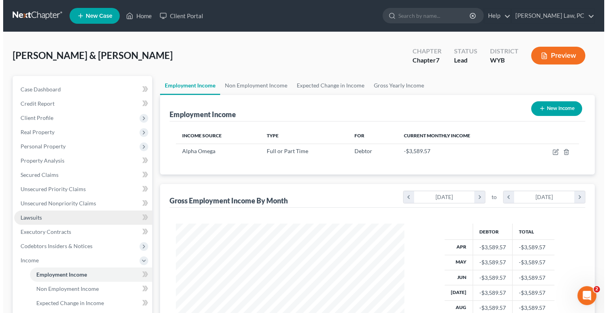
scroll to position [141, 244]
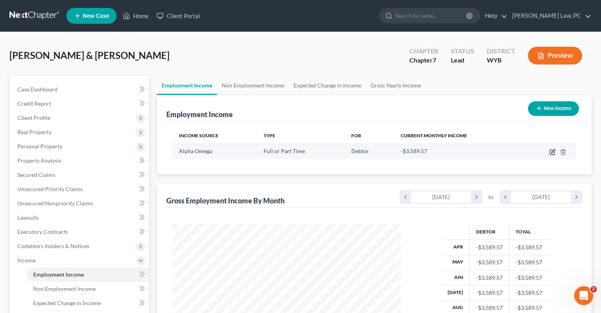
click at [552, 151] on icon "button" at bounding box center [553, 151] width 4 height 4
select select "0"
select select "53"
select select "2"
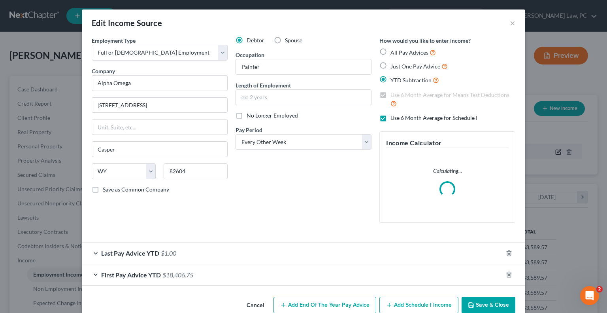
scroll to position [141, 247]
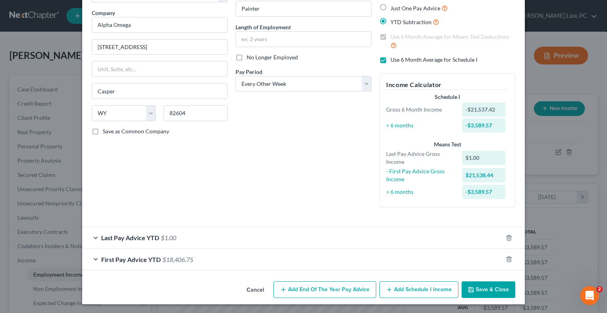
click at [164, 235] on span "$1.00" at bounding box center [168, 238] width 15 height 8
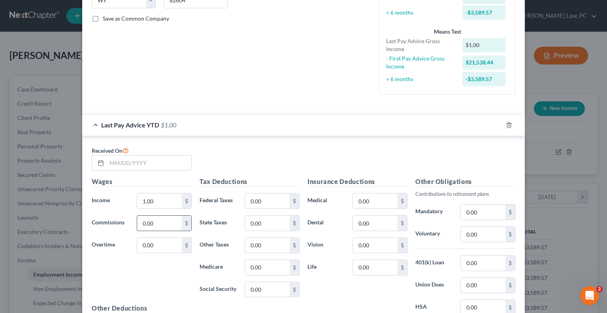
scroll to position [177, 0]
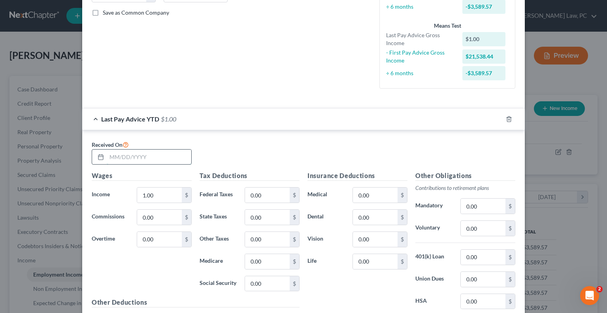
click at [131, 157] on input "text" at bounding box center [149, 156] width 85 height 15
type input "09/26/2025"
click at [158, 199] on input "1.00" at bounding box center [159, 194] width 45 height 15
type input "61,538.4"
click at [260, 196] on input "0.00" at bounding box center [267, 194] width 45 height 15
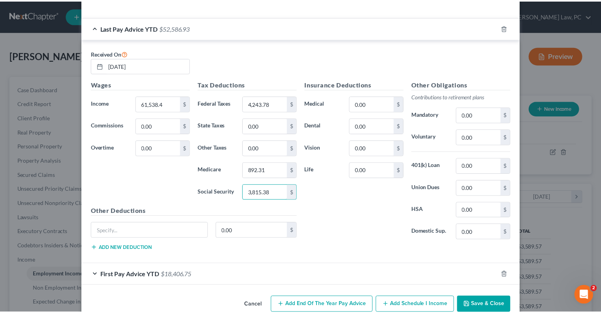
scroll to position [282, 0]
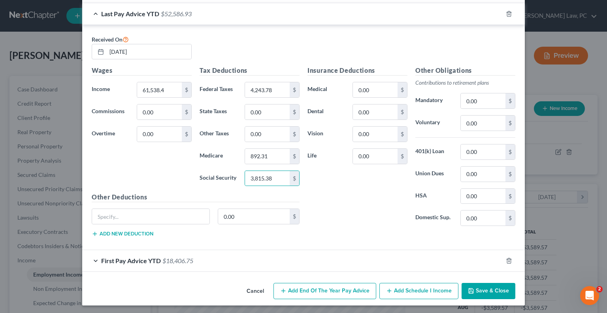
click at [482, 288] on button "Save & Close" at bounding box center [489, 291] width 54 height 17
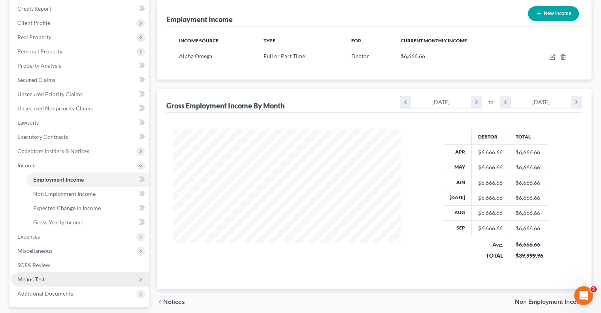
scroll to position [158, 0]
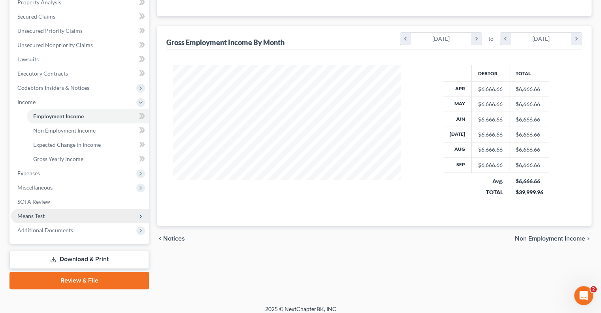
click at [43, 213] on span "Means Test" at bounding box center [30, 215] width 27 height 7
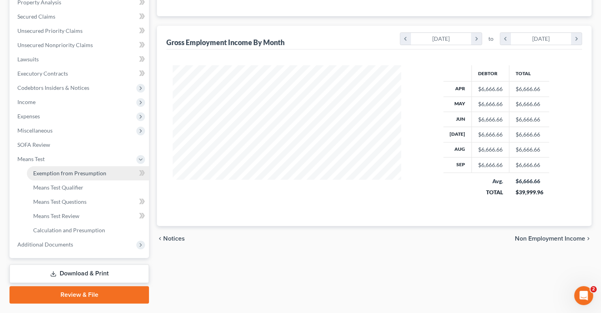
click at [70, 175] on span "Exemption from Presumption" at bounding box center [69, 173] width 73 height 7
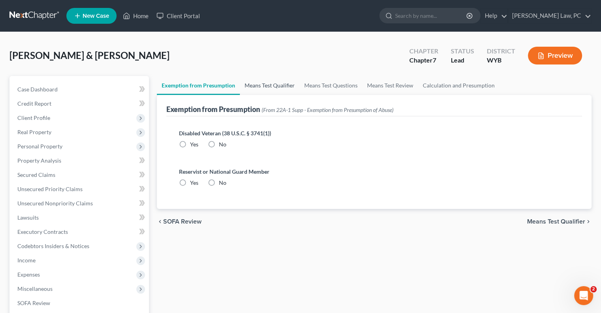
click at [268, 82] on link "Means Test Qualifier" at bounding box center [270, 85] width 60 height 19
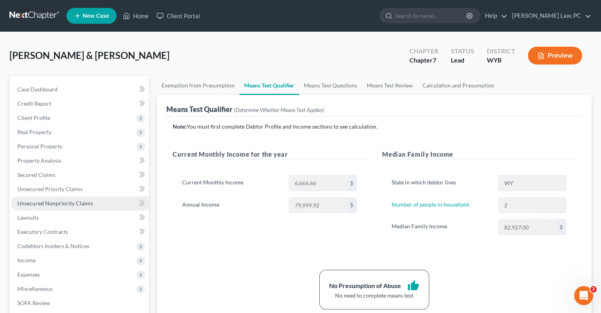
click at [48, 203] on span "Unsecured Nonpriority Claims" at bounding box center [54, 203] width 75 height 7
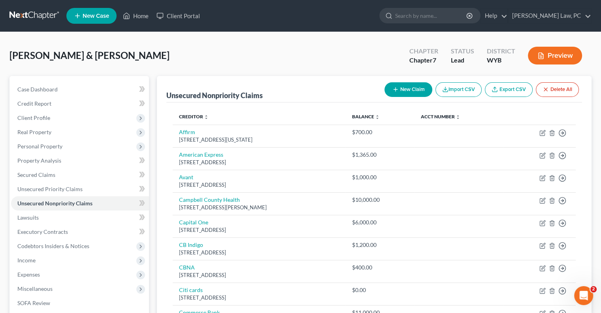
click at [409, 86] on button "New Claim" at bounding box center [408, 89] width 48 height 15
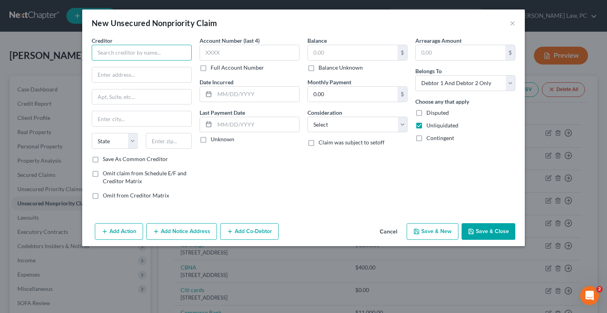
click at [138, 55] on input "text" at bounding box center [142, 53] width 100 height 16
click at [324, 51] on input "text" at bounding box center [353, 52] width 90 height 15
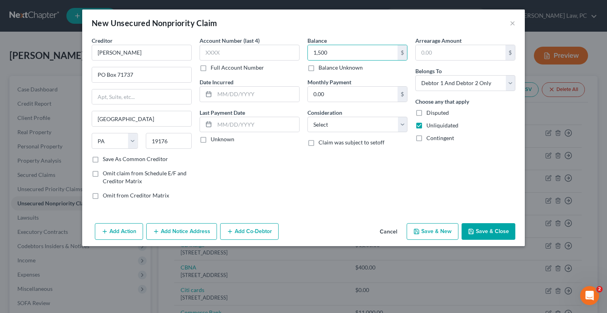
click at [424, 232] on button "Save & New" at bounding box center [433, 231] width 52 height 17
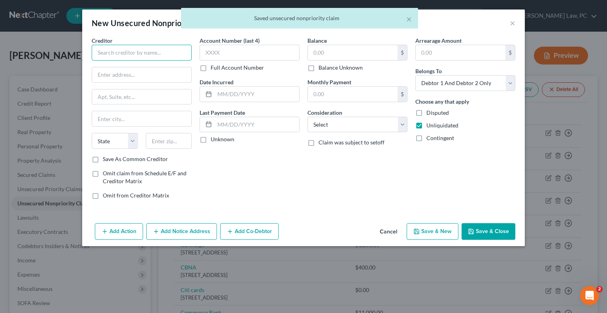
click at [121, 48] on input "text" at bounding box center [142, 53] width 100 height 16
click at [107, 57] on input "text" at bounding box center [142, 53] width 100 height 16
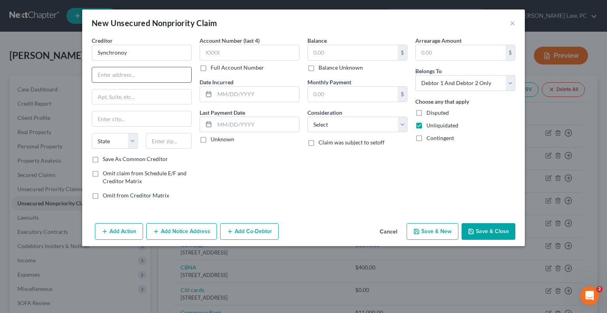
click at [146, 77] on input "text" at bounding box center [141, 74] width 99 height 15
click at [439, 230] on button "Save & New" at bounding box center [433, 231] width 52 height 17
click at [105, 52] on input "text" at bounding box center [142, 53] width 100 height 16
click at [320, 50] on input "text" at bounding box center [353, 52] width 90 height 15
click at [434, 226] on button "Save & New" at bounding box center [433, 231] width 52 height 17
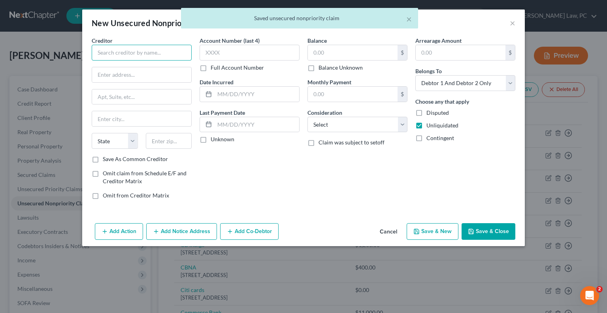
click at [130, 53] on input "text" at bounding box center [142, 53] width 100 height 16
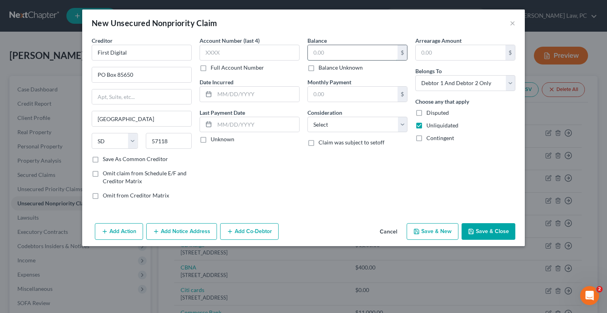
click at [318, 53] on input "text" at bounding box center [353, 52] width 90 height 15
click at [424, 233] on button "Save & New" at bounding box center [433, 231] width 52 height 17
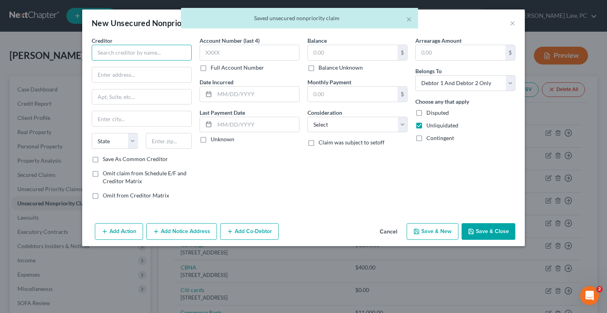
click at [153, 50] on input "text" at bounding box center [142, 53] width 100 height 16
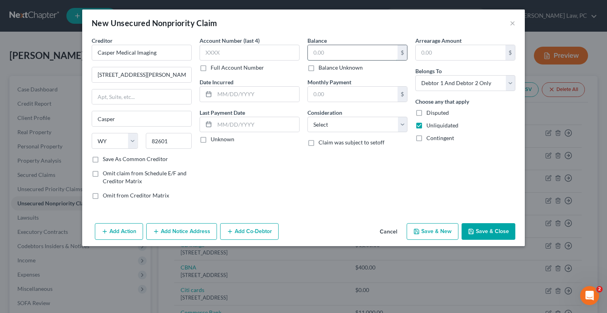
click at [351, 51] on input "text" at bounding box center [353, 52] width 90 height 15
click at [434, 231] on button "Save & New" at bounding box center [433, 231] width 52 height 17
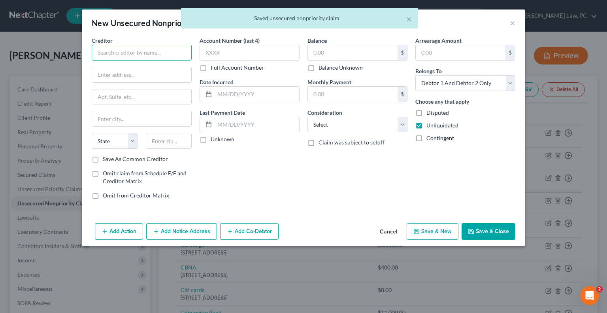
click at [142, 55] on input "text" at bounding box center [142, 53] width 100 height 16
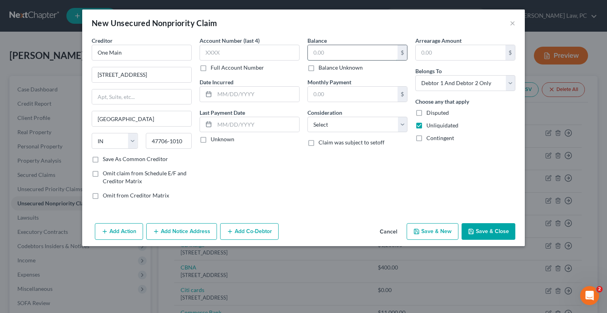
click at [313, 55] on input "text" at bounding box center [353, 52] width 90 height 15
click at [424, 233] on button "Save & New" at bounding box center [433, 231] width 52 height 17
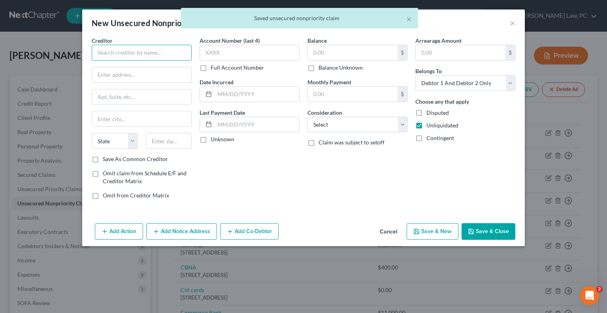
click at [149, 49] on input "text" at bounding box center [142, 53] width 100 height 16
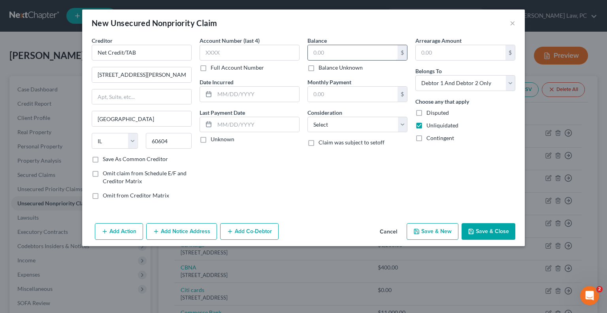
click at [328, 49] on input "text" at bounding box center [353, 52] width 90 height 15
click at [433, 230] on button "Save & New" at bounding box center [433, 231] width 52 height 17
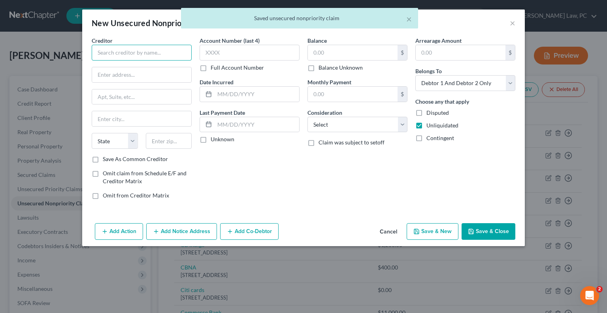
click at [115, 58] on input "text" at bounding box center [142, 53] width 100 height 16
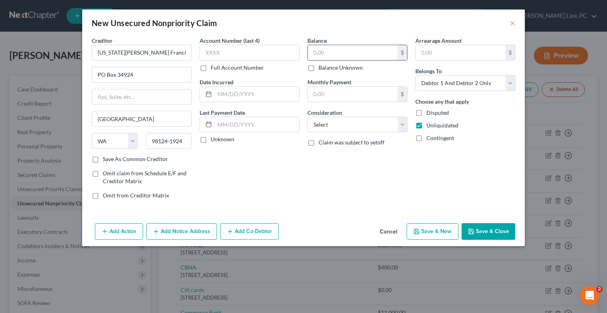
click at [327, 57] on input "text" at bounding box center [353, 52] width 90 height 15
click at [434, 227] on button "Save & New" at bounding box center [433, 231] width 52 height 17
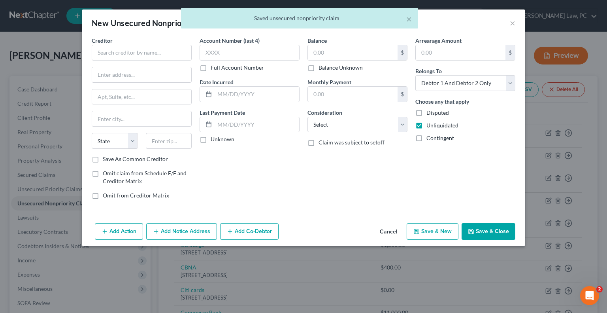
click at [489, 235] on button "Save & Close" at bounding box center [489, 231] width 54 height 17
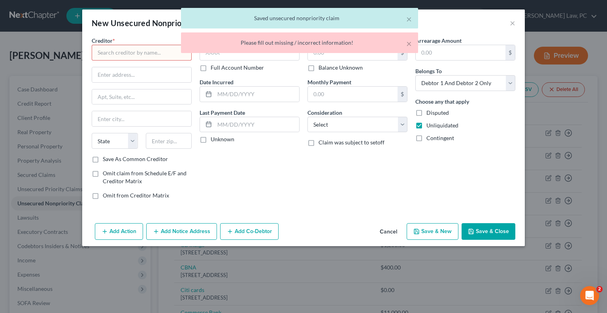
click at [394, 229] on button "Cancel" at bounding box center [388, 232] width 30 height 16
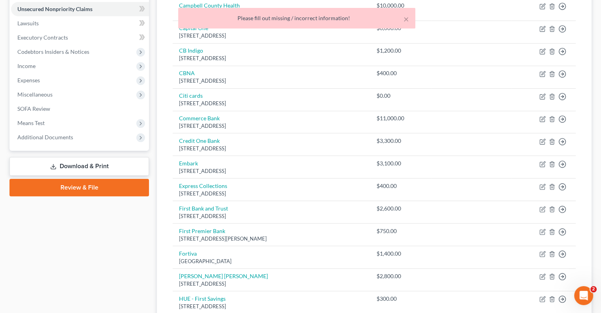
scroll to position [198, 0]
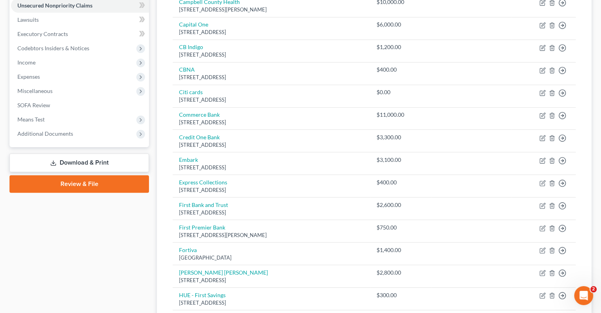
click at [76, 162] on link "Download & Print" at bounding box center [78, 162] width 139 height 19
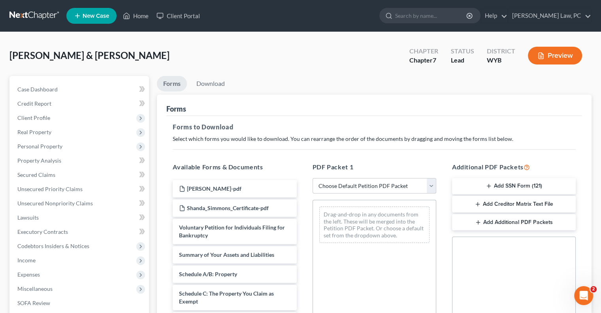
click at [399, 183] on select "Choose Default Petition PDF Packet Complete Bankruptcy Petition (all forms and …" at bounding box center [375, 186] width 124 height 16
click at [313, 178] on select "Choose Default Petition PDF Packet Complete Bankruptcy Petition (all forms and …" at bounding box center [375, 186] width 124 height 16
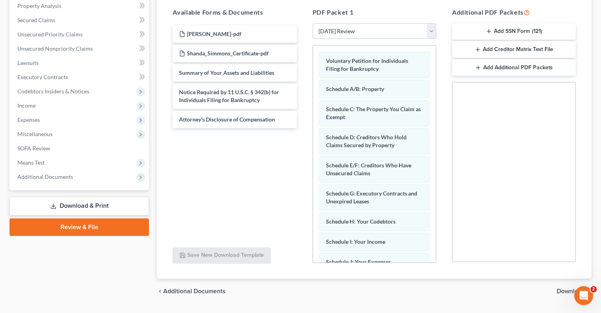
scroll to position [175, 0]
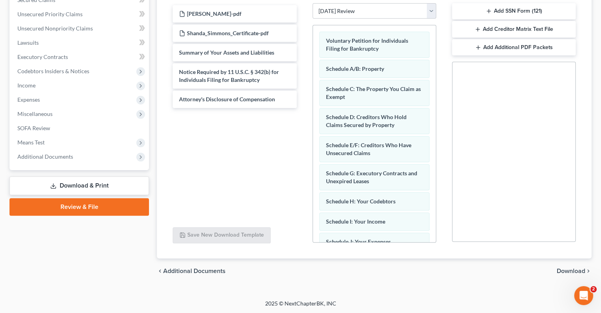
click at [567, 271] on span "Download" at bounding box center [571, 271] width 28 height 6
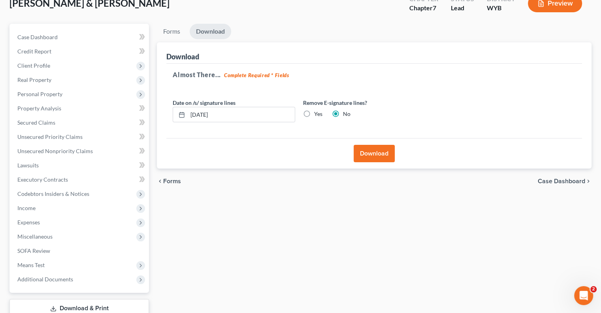
scroll to position [28, 0]
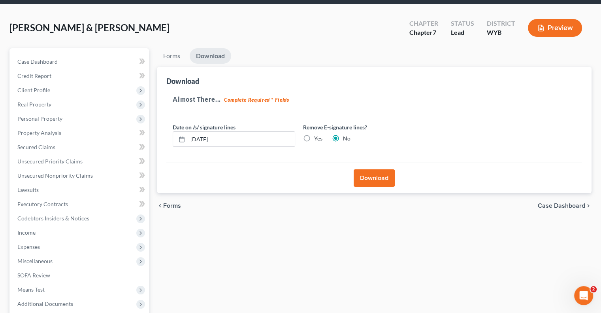
click at [314, 137] on label "Yes" at bounding box center [318, 138] width 8 height 8
click at [317, 137] on input "Yes" at bounding box center [319, 136] width 5 height 5
click at [377, 173] on button "Download" at bounding box center [374, 177] width 41 height 17
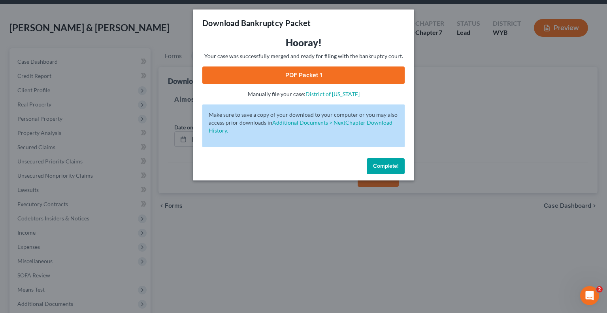
click at [296, 77] on link "PDF Packet 1" at bounding box center [303, 74] width 202 height 17
click at [386, 162] on button "Complete!" at bounding box center [386, 166] width 38 height 16
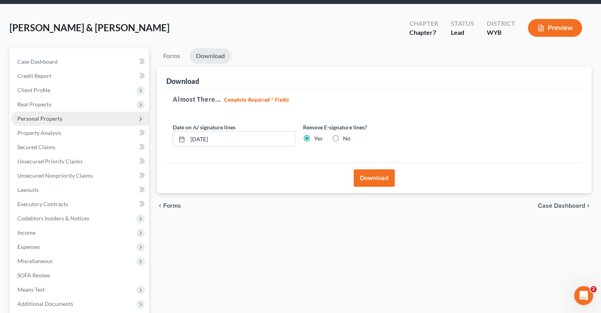
click at [46, 117] on span "Personal Property" at bounding box center [39, 118] width 45 height 7
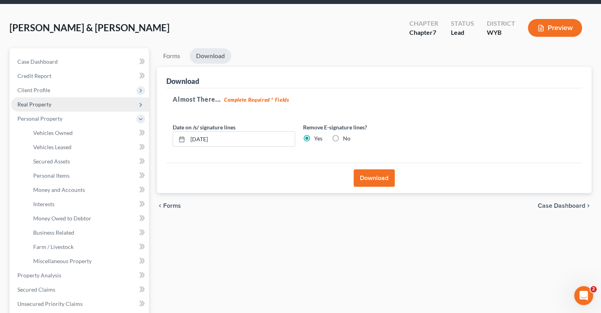
click at [49, 102] on span "Real Property" at bounding box center [34, 104] width 34 height 7
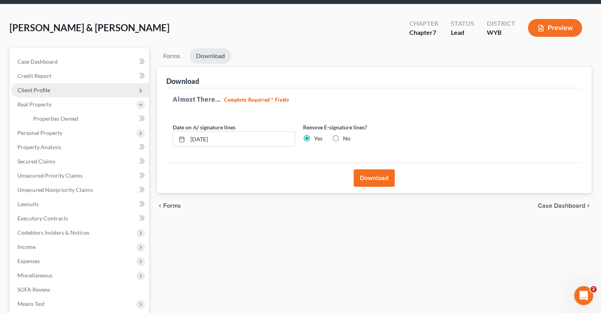
click at [32, 89] on span "Client Profile" at bounding box center [33, 90] width 33 height 7
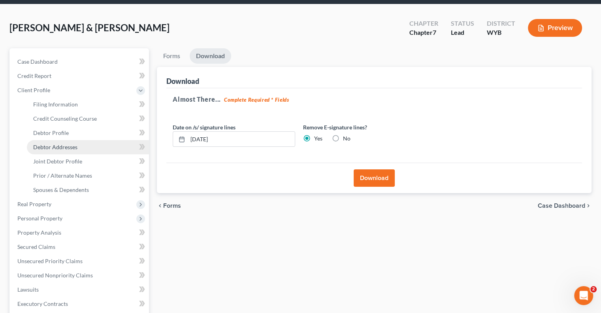
click at [46, 143] on link "Debtor Addresses" at bounding box center [88, 147] width 122 height 14
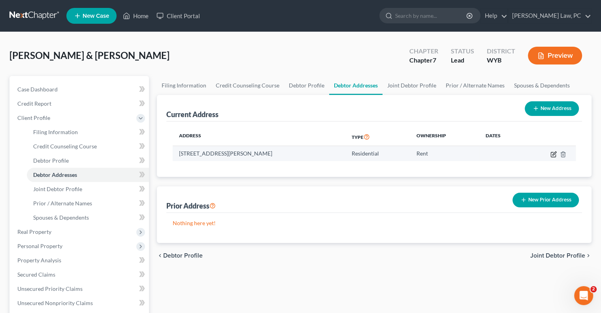
click at [552, 153] on icon "button" at bounding box center [553, 154] width 6 height 6
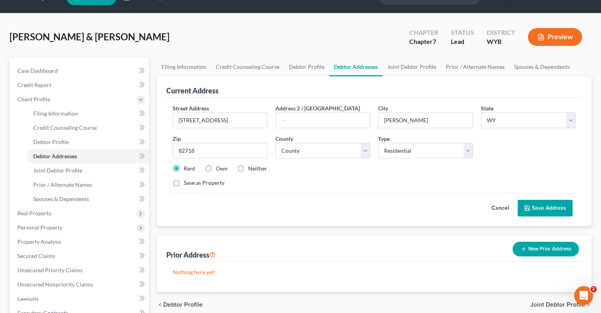
scroll to position [79, 0]
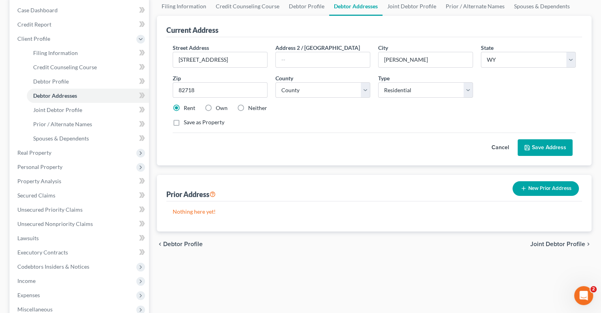
click at [539, 190] on button "New Prior Address" at bounding box center [545, 188] width 66 height 15
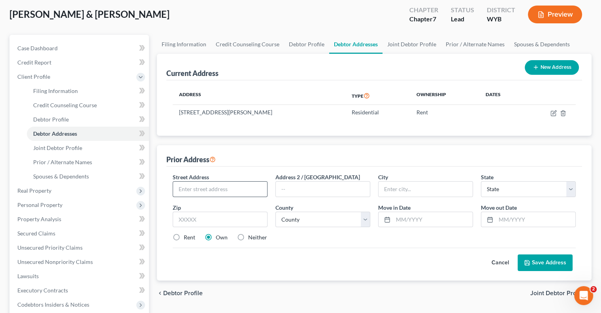
scroll to position [40, 0]
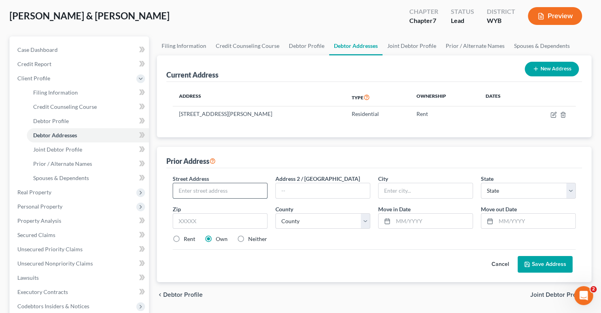
click at [199, 191] on input "text" at bounding box center [220, 190] width 94 height 15
click at [387, 195] on input "text" at bounding box center [426, 190] width 94 height 15
click at [309, 220] on select "County Albany County Big Horn County Campbell County Carbon County Converse Cou…" at bounding box center [322, 221] width 95 height 16
click at [275, 213] on select "County Albany County Big Horn County Campbell County Carbon County Converse Cou…" at bounding box center [322, 221] width 95 height 16
click at [410, 223] on input "text" at bounding box center [432, 220] width 79 height 15
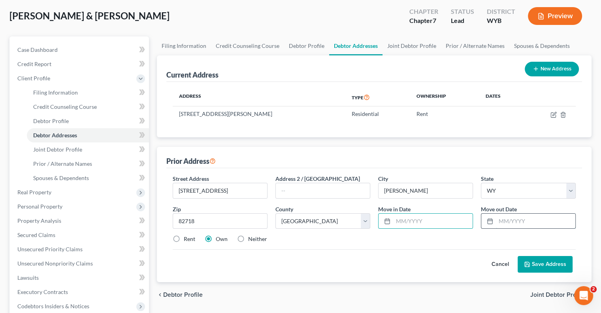
click at [507, 224] on input "text" at bounding box center [535, 220] width 79 height 15
click at [426, 219] on input "text" at bounding box center [432, 220] width 79 height 15
click at [537, 262] on button "Save Address" at bounding box center [545, 264] width 55 height 17
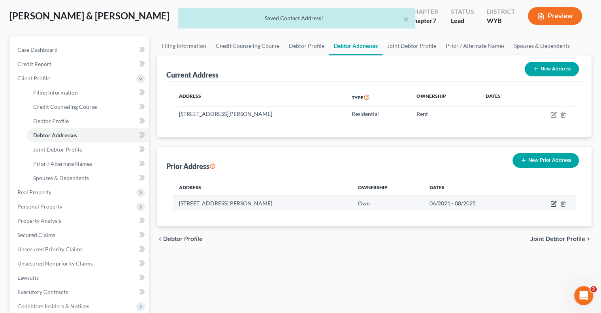
click at [551, 204] on icon "button" at bounding box center [553, 204] width 5 height 5
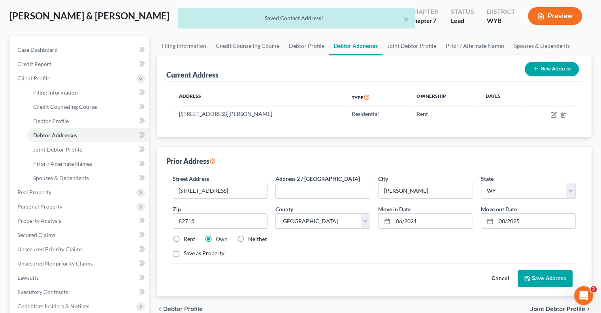
click at [184, 238] on label "Rent" at bounding box center [189, 239] width 11 height 8
click at [187, 238] on input "Rent" at bounding box center [189, 237] width 5 height 5
click at [556, 277] on button "Save Address" at bounding box center [545, 278] width 55 height 17
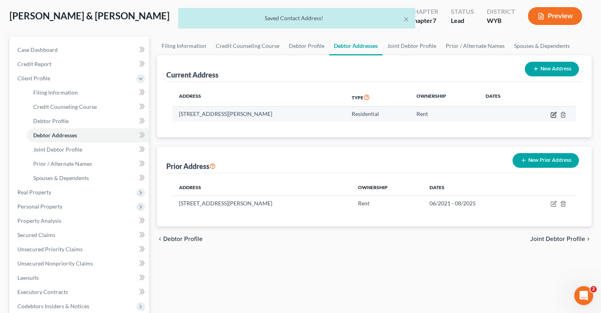
click at [554, 113] on icon "button" at bounding box center [554, 114] width 4 height 4
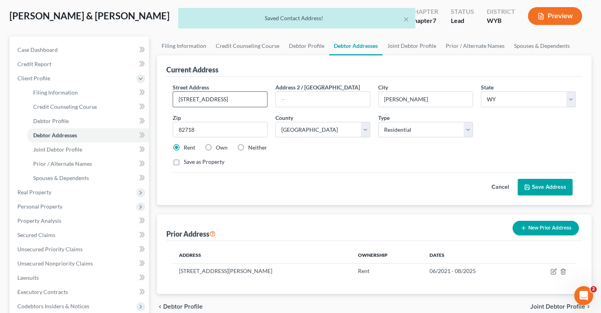
click at [247, 102] on input "4530 Running W. Drive #301" at bounding box center [220, 99] width 94 height 15
click at [250, 101] on input "4530 Running W. Drive #301" at bounding box center [220, 99] width 94 height 15
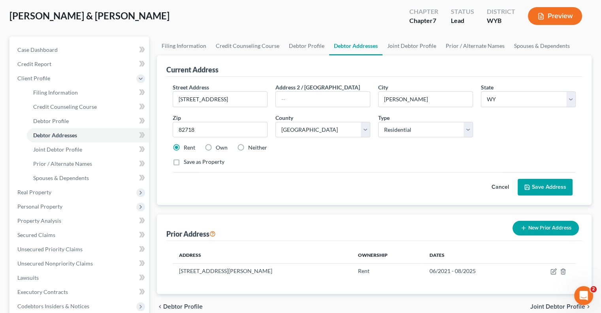
click at [544, 186] on button "Save Address" at bounding box center [545, 187] width 55 height 17
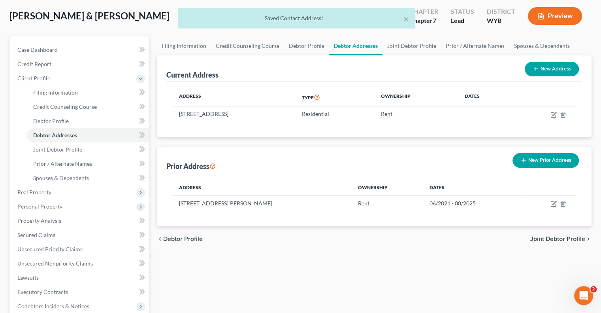
click at [403, 16] on div "Saved Contact Address!" at bounding box center [297, 18] width 224 height 8
click at [404, 17] on button "×" at bounding box center [406, 18] width 6 height 9
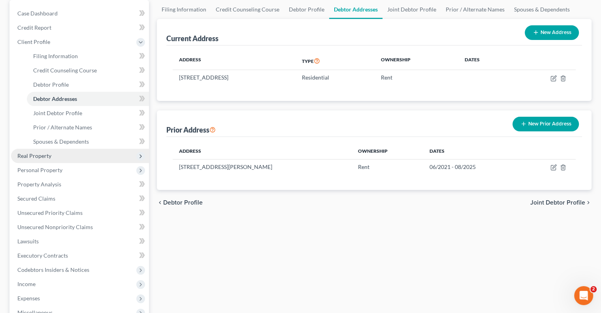
scroll to position [79, 0]
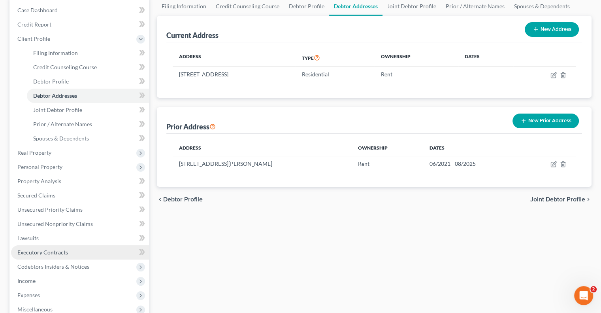
click at [40, 250] on span "Executory Contracts" at bounding box center [42, 252] width 51 height 7
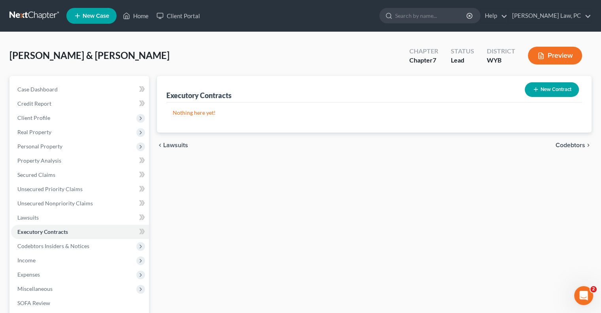
click at [547, 85] on button "New Contract" at bounding box center [552, 89] width 54 height 15
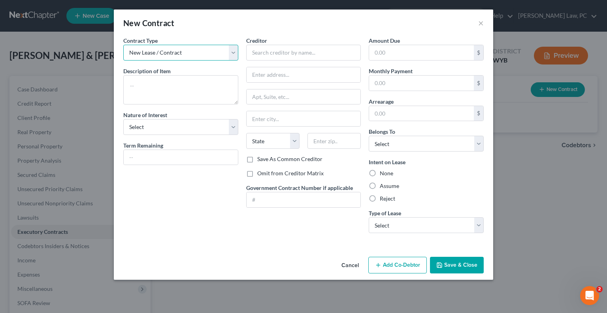
click at [202, 57] on select "New Lease / Contract New Timeshare" at bounding box center [180, 53] width 115 height 16
click at [160, 126] on select "Select Purchaser Agent Lessor Lessee" at bounding box center [180, 127] width 115 height 16
click at [123, 119] on select "Select Purchaser Agent Lessor Lessee" at bounding box center [180, 127] width 115 height 16
click at [154, 158] on input "text" at bounding box center [181, 157] width 114 height 15
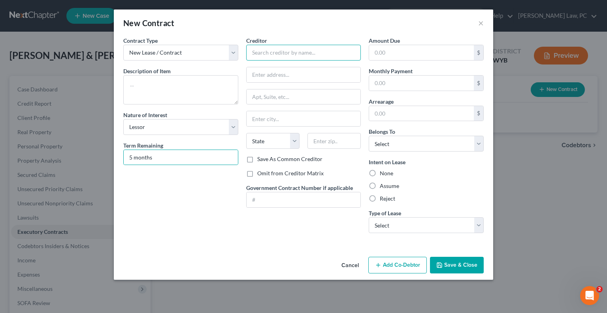
click at [266, 51] on input "text" at bounding box center [303, 53] width 115 height 16
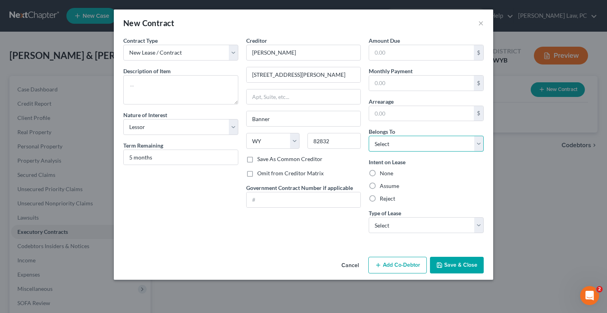
click at [387, 142] on select "Select Debtor 1 Only Debtor 2 Only Debtor 1 And Debtor 2 Only At Least One Of T…" at bounding box center [426, 144] width 115 height 16
click at [369, 136] on select "Select Debtor 1 Only Debtor 2 Only Debtor 1 And Debtor 2 Only At Least One Of T…" at bounding box center [426, 144] width 115 height 16
click at [380, 185] on label "Assume" at bounding box center [389, 186] width 19 height 8
click at [383, 185] on input "Assume" at bounding box center [385, 184] width 5 height 5
click at [381, 226] on select "Select Real Estate Car Other" at bounding box center [426, 225] width 115 height 16
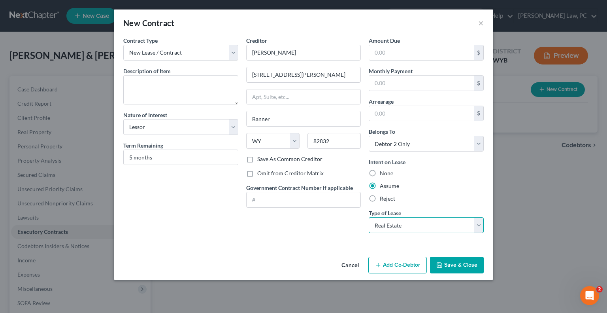
click at [369, 217] on select "Select Real Estate Car Other" at bounding box center [426, 225] width 115 height 16
click at [398, 83] on input "text" at bounding box center [421, 82] width 105 height 15
click at [380, 83] on input "text" at bounding box center [421, 82] width 105 height 15
click at [450, 264] on button "Save & Close" at bounding box center [457, 264] width 54 height 17
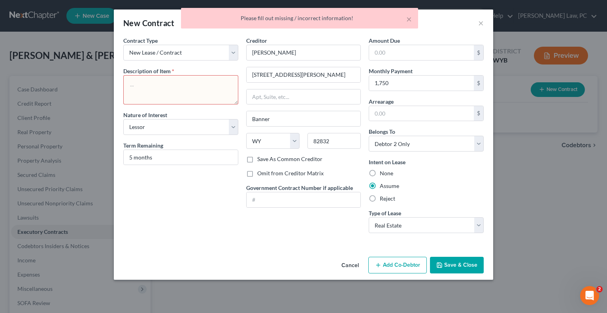
click at [154, 85] on textarea at bounding box center [180, 89] width 115 height 29
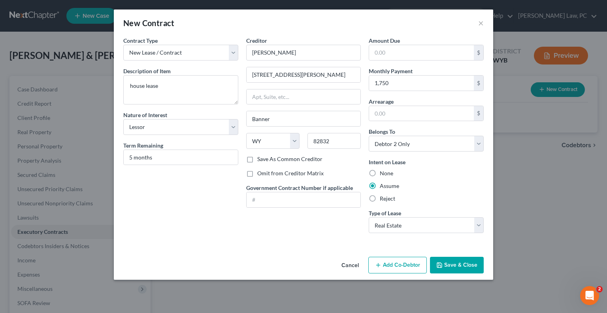
click at [458, 261] on button "Save & Close" at bounding box center [457, 264] width 54 height 17
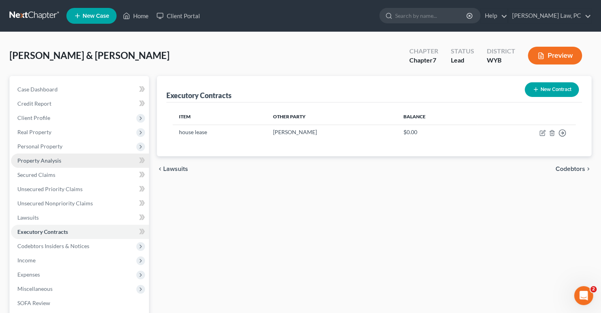
click at [41, 160] on span "Property Analysis" at bounding box center [39, 160] width 44 height 7
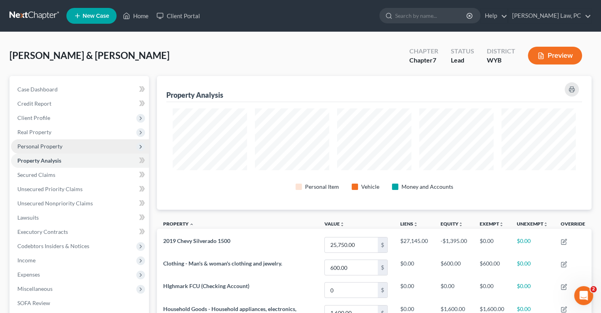
scroll to position [134, 434]
click at [38, 149] on span "Personal Property" at bounding box center [39, 146] width 45 height 7
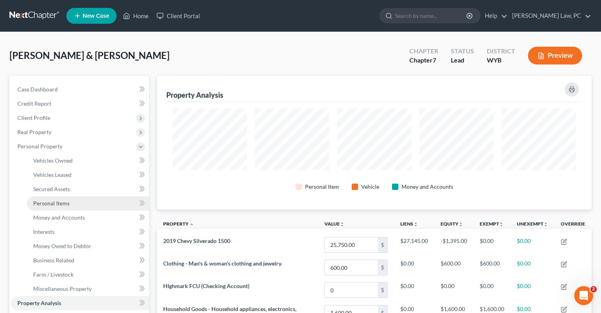
click at [51, 203] on span "Personal Items" at bounding box center [51, 203] width 36 height 7
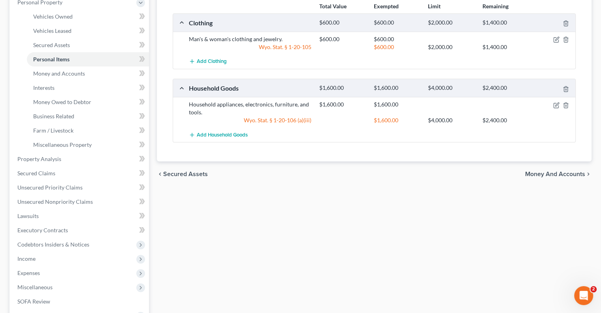
scroll to position [158, 0]
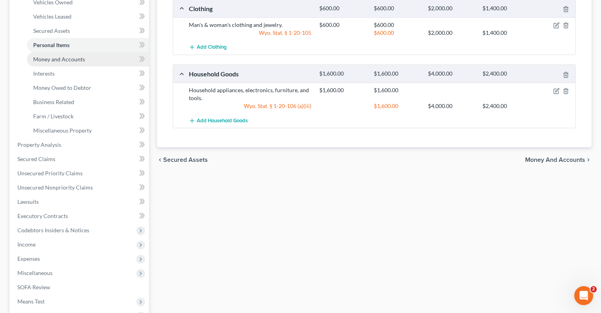
click at [51, 59] on span "Money and Accounts" at bounding box center [59, 59] width 52 height 7
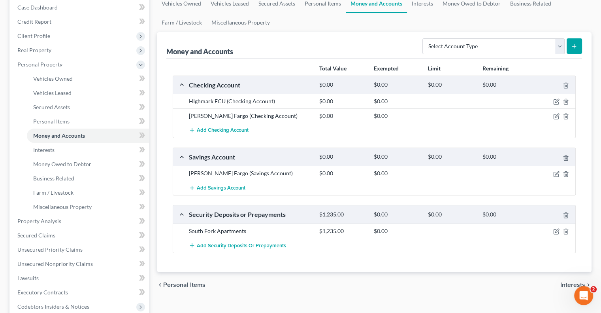
scroll to position [119, 0]
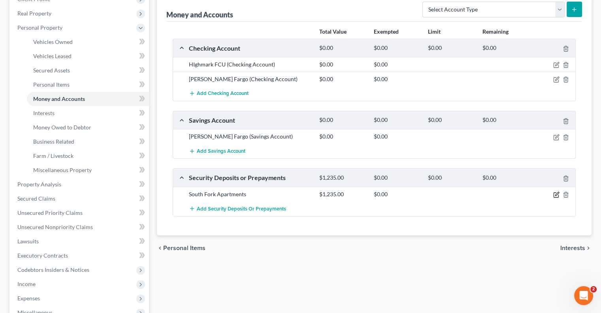
click at [555, 191] on icon "button" at bounding box center [556, 194] width 6 height 6
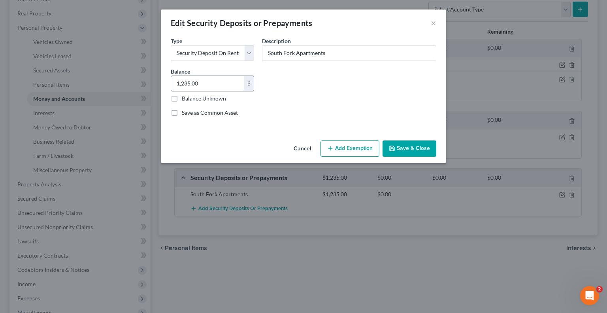
click at [220, 81] on input "1,235.00" at bounding box center [207, 83] width 73 height 15
click at [338, 53] on input "South Fork Apartments" at bounding box center [348, 52] width 173 height 15
drag, startPoint x: 333, startPoint y: 55, endPoint x: 261, endPoint y: 56, distance: 72.3
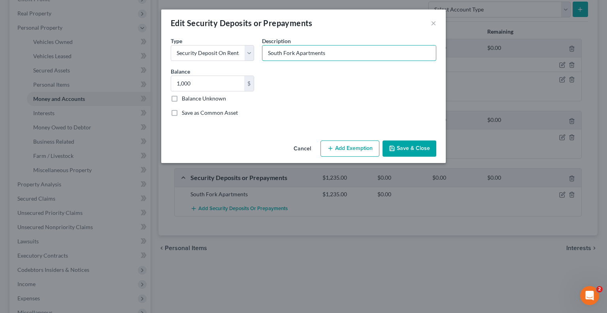
click at [261, 56] on div "Description * Description and name of holder * South Fork Apartments" at bounding box center [349, 49] width 182 height 24
click at [407, 148] on button "Save & Close" at bounding box center [409, 148] width 54 height 17
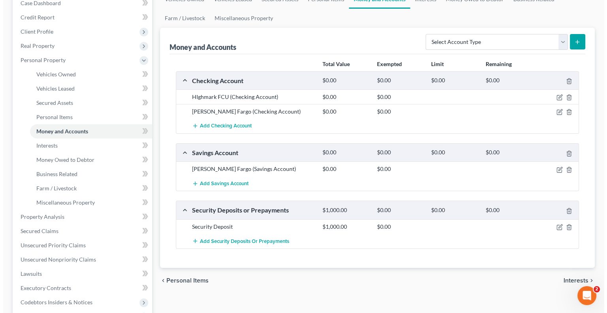
scroll to position [0, 0]
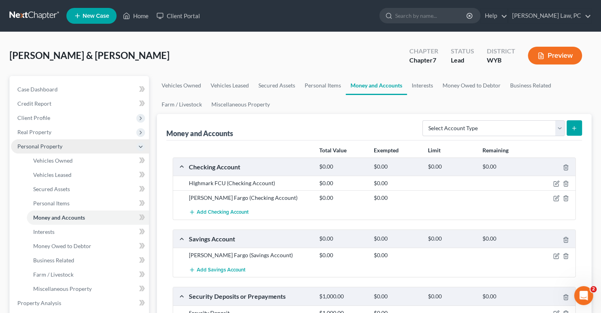
click at [49, 147] on span "Personal Property" at bounding box center [39, 146] width 45 height 7
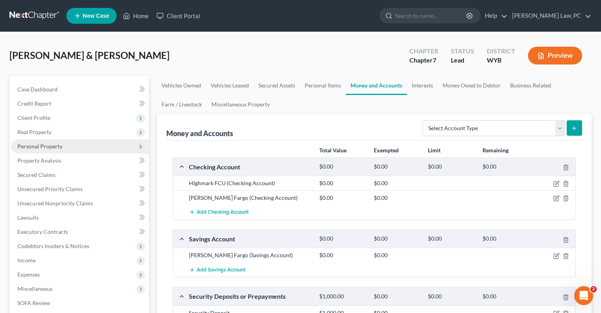
click at [49, 147] on span "Personal Property" at bounding box center [39, 146] width 45 height 7
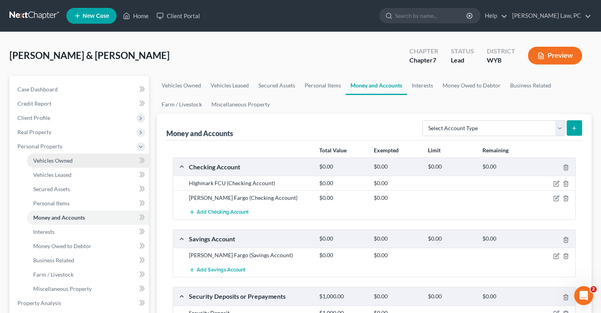
click at [49, 161] on span "Vehicles Owned" at bounding box center [53, 160] width 40 height 7
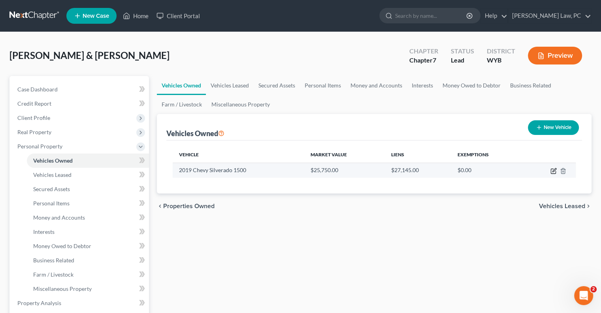
click at [551, 169] on icon "button" at bounding box center [553, 171] width 6 height 6
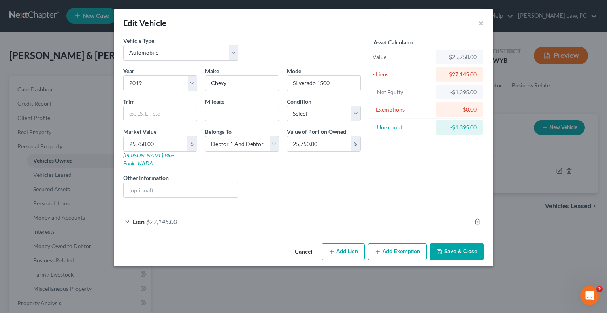
click at [221, 213] on div "Lien $27,145.00" at bounding box center [292, 221] width 357 height 21
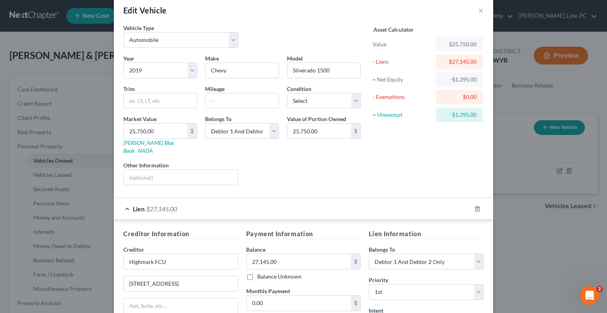
scroll to position [40, 0]
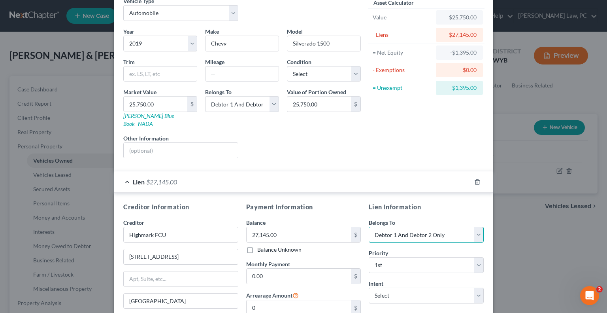
click at [406, 230] on select "Select Debtor 1 Only Debtor 2 Only Debtor 1 And Debtor 2 Only At Least One Of T…" at bounding box center [426, 234] width 115 height 16
click at [369, 226] on select "Select Debtor 1 Only Debtor 2 Only Debtor 1 And Debtor 2 Only At Least One Of T…" at bounding box center [426, 234] width 115 height 16
click at [365, 159] on form "Vehicle Type Select Automobile Truck Trailer Watercraft Aircraft Motor Home Atv…" at bounding box center [303, 177] width 360 height 360
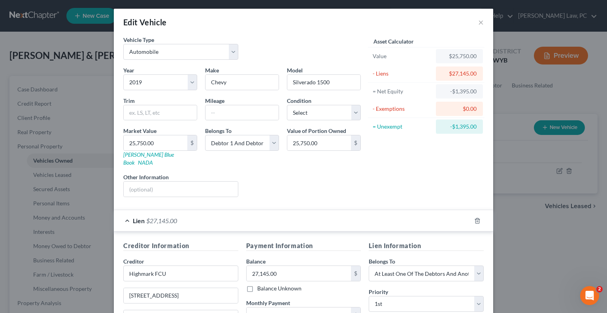
scroll to position [0, 0]
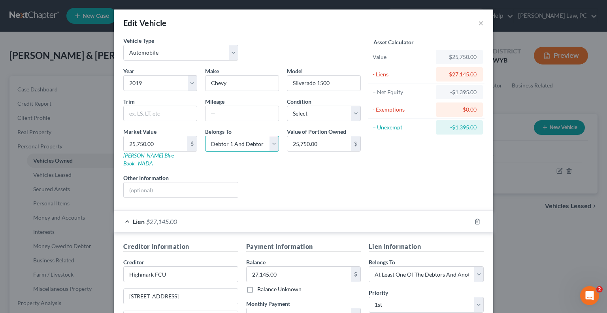
click at [257, 147] on select "Select Debtor 1 Only Debtor 2 Only Debtor 1 And Debtor 2 Only At Least One Of T…" at bounding box center [242, 144] width 74 height 16
click at [205, 136] on select "Select Debtor 1 Only Debtor 2 Only Debtor 1 And Debtor 2 Only At Least One Of T…" at bounding box center [242, 144] width 74 height 16
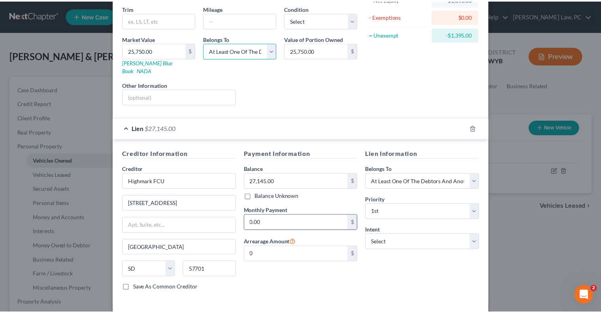
scroll to position [118, 0]
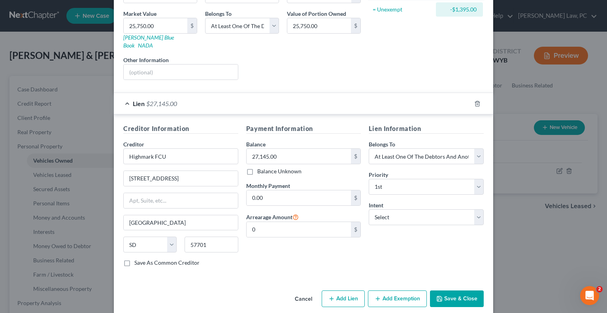
click at [461, 292] on button "Save & Close" at bounding box center [457, 298] width 54 height 17
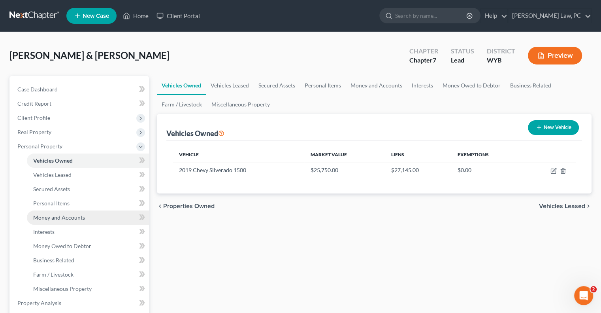
click at [73, 215] on span "Money and Accounts" at bounding box center [59, 217] width 52 height 7
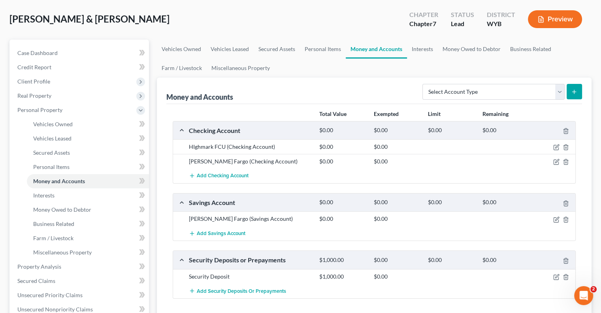
scroll to position [40, 0]
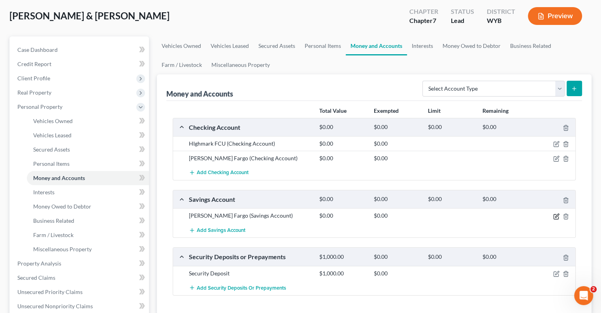
click at [557, 215] on icon "button" at bounding box center [557, 215] width 4 height 4
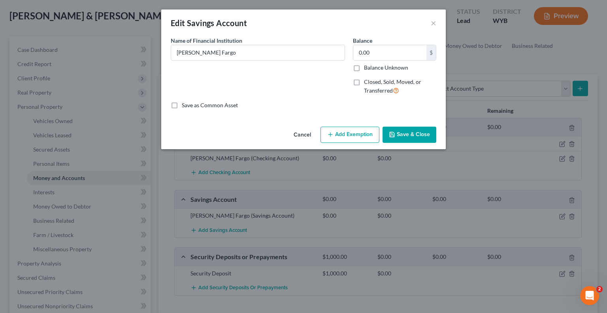
click at [364, 83] on label "Closed, Sold, Moved, or Transferred" at bounding box center [400, 86] width 72 height 17
click at [367, 83] on input "Closed, Sold, Moved, or Transferred" at bounding box center [369, 80] width 5 height 5
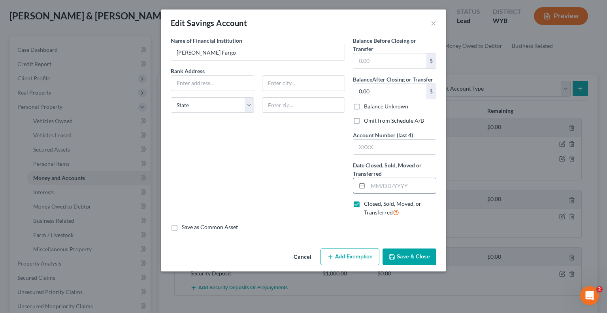
click at [381, 189] on input "text" at bounding box center [402, 185] width 68 height 15
click at [223, 87] on input "text" at bounding box center [212, 82] width 83 height 15
click at [209, 144] on div "Name of Financial Institution * Wells Fargo Bank Address 500 S. Douglas Hwy Gil…" at bounding box center [258, 129] width 182 height 187
click at [413, 256] on button "Save & Close" at bounding box center [409, 256] width 54 height 17
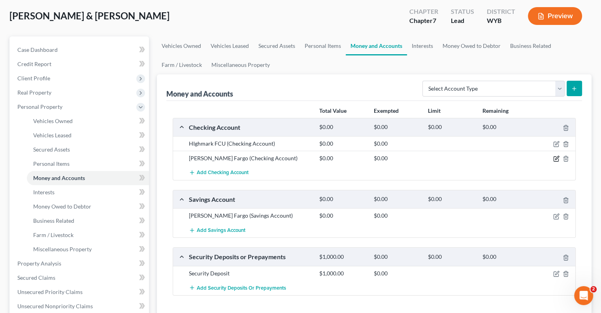
click at [556, 157] on icon "button" at bounding box center [556, 158] width 6 height 6
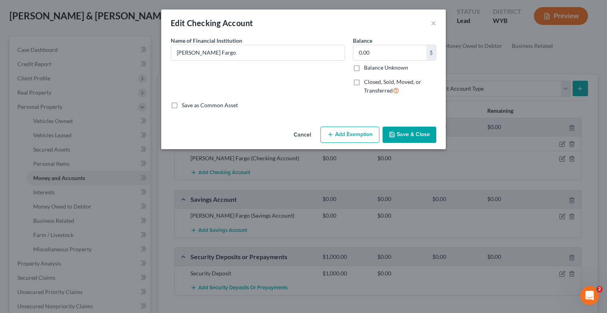
click at [364, 83] on label "Closed, Sold, Moved, or Transferred" at bounding box center [400, 86] width 72 height 17
click at [367, 83] on input "Closed, Sold, Moved, or Transferred" at bounding box center [369, 80] width 5 height 5
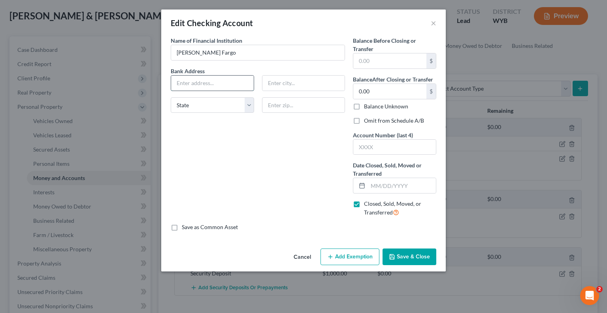
click at [183, 79] on input "text" at bounding box center [212, 82] width 83 height 15
click at [218, 167] on div "Name of Financial Institution * Wells Fargo Bank Address 500 S. Douglas Hwy Gil…" at bounding box center [258, 129] width 182 height 187
click at [384, 187] on input "text" at bounding box center [402, 185] width 68 height 15
click at [406, 262] on button "Save & Close" at bounding box center [409, 256] width 54 height 17
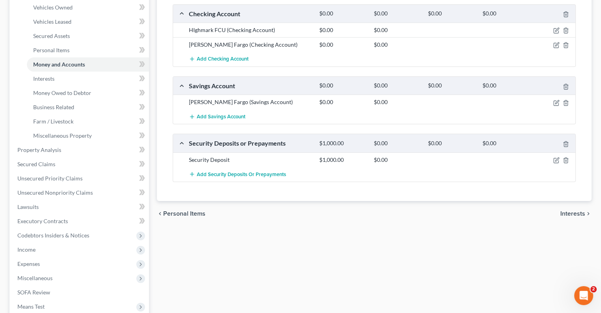
scroll to position [158, 0]
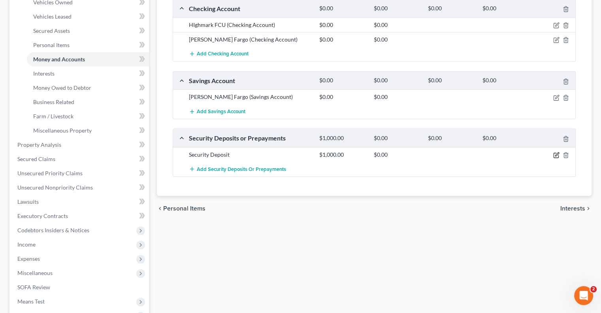
click at [556, 154] on icon "button" at bounding box center [556, 155] width 6 height 6
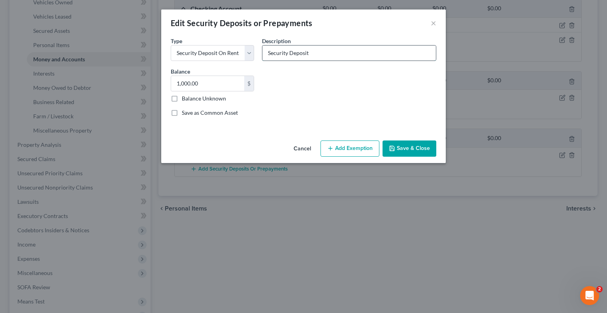
click at [311, 54] on input "Security Deposit" at bounding box center [348, 52] width 173 height 15
click at [405, 150] on button "Save & Close" at bounding box center [409, 148] width 54 height 17
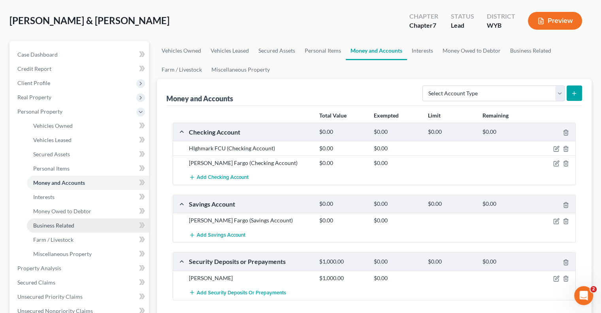
scroll to position [0, 0]
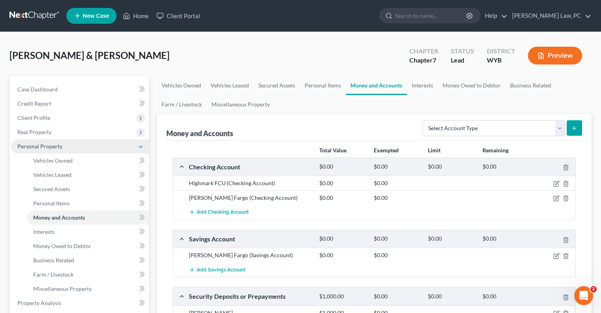
click at [45, 147] on span "Personal Property" at bounding box center [39, 146] width 45 height 7
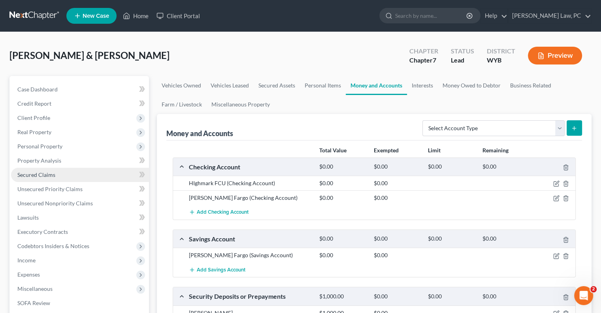
click at [47, 174] on span "Secured Claims" at bounding box center [36, 174] width 38 height 7
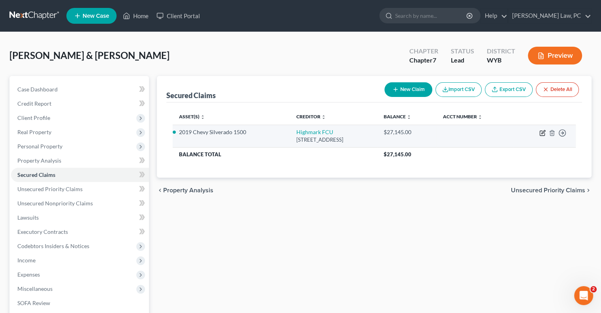
click at [542, 133] on icon "button" at bounding box center [543, 132] width 4 height 4
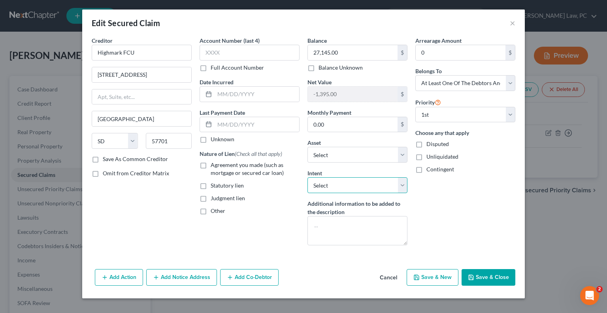
click at [324, 185] on select "Select Surrender Redeem Reaffirm Avoid Other" at bounding box center [357, 185] width 100 height 16
click at [259, 216] on div "Account Number (last 4) Full Account Number Date Incurred Last Payment Date Unk…" at bounding box center [250, 143] width 108 height 215
click at [211, 165] on label "Agreement you made (such as mortgage or secured car loan)" at bounding box center [255, 169] width 89 height 16
click at [214, 165] on input "Agreement you made (such as mortgage or secured car loan)" at bounding box center [216, 163] width 5 height 5
click at [347, 181] on select "Select Surrender Redeem Reaffirm Avoid Other" at bounding box center [357, 185] width 100 height 16
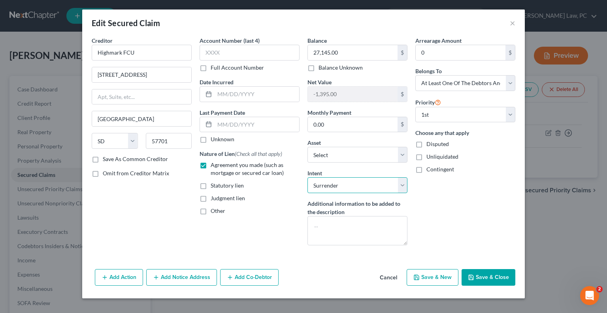
click at [307, 177] on select "Select Surrender Redeem Reaffirm Avoid Other" at bounding box center [357, 185] width 100 height 16
click at [478, 275] on button "Save & Close" at bounding box center [489, 277] width 54 height 17
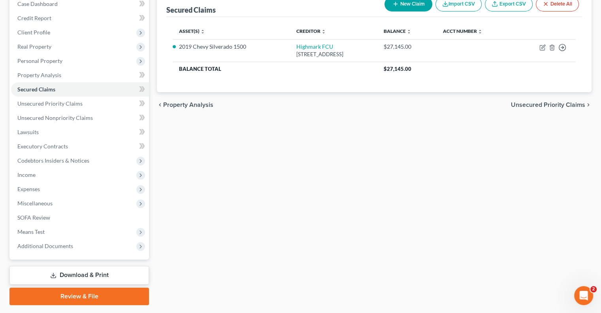
scroll to position [107, 0]
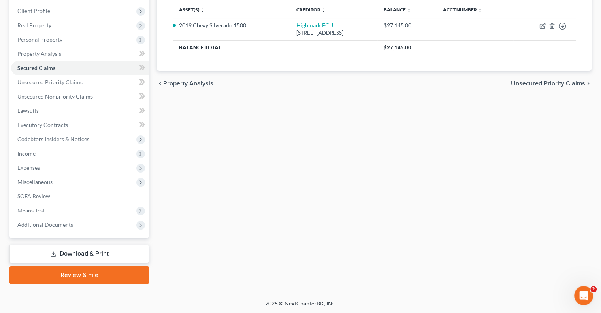
click at [97, 258] on link "Download & Print" at bounding box center [78, 253] width 139 height 19
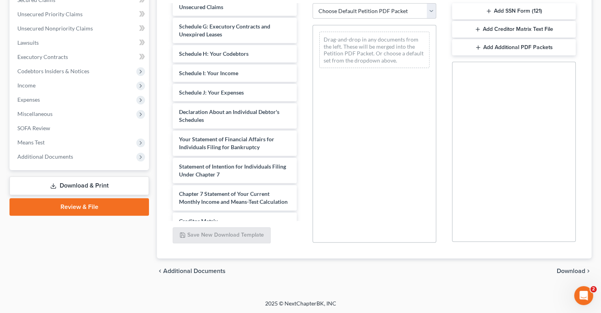
scroll to position [179, 0]
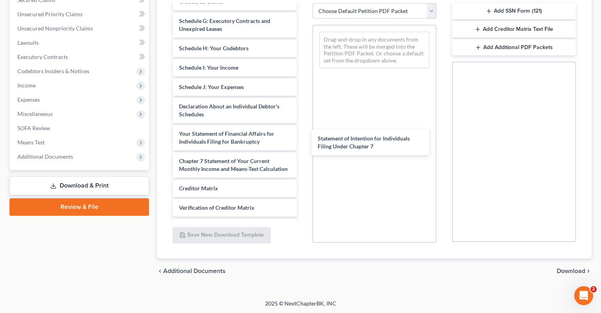
drag, startPoint x: 226, startPoint y: 166, endPoint x: 363, endPoint y: 118, distance: 144.6
click at [303, 117] on div "Statement of Intention for Individuals Filing Under Chapter 7 Richard_Simmons_C…" at bounding box center [234, 44] width 136 height 437
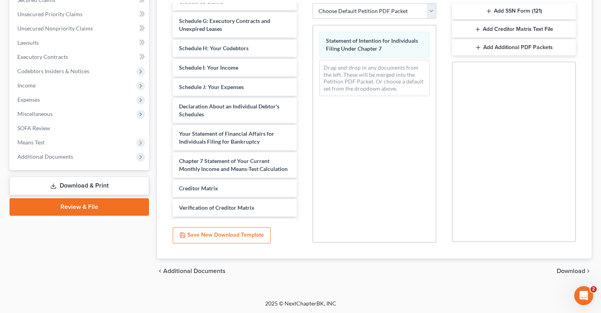
click at [565, 268] on span "Download" at bounding box center [571, 271] width 28 height 6
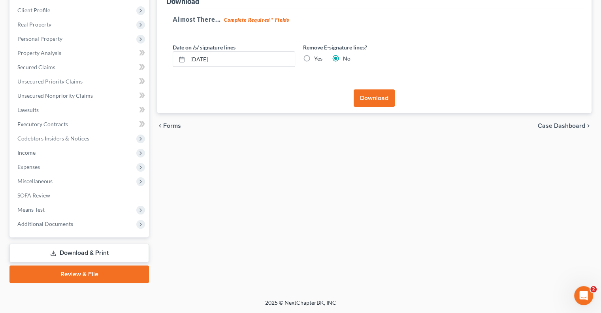
scroll to position [107, 0]
click at [314, 58] on label "Yes" at bounding box center [318, 59] width 8 height 8
click at [317, 58] on input "Yes" at bounding box center [319, 57] width 5 height 5
click at [359, 95] on button "Download" at bounding box center [374, 98] width 41 height 17
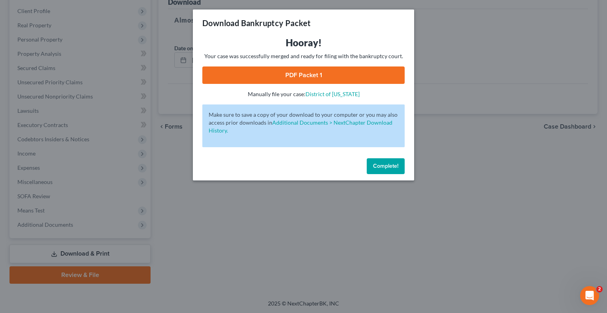
click at [255, 69] on link "PDF Packet 1" at bounding box center [303, 74] width 202 height 17
click at [382, 170] on button "Complete!" at bounding box center [386, 166] width 38 height 16
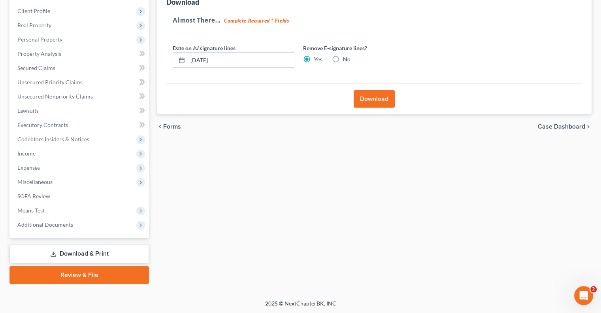
click at [63, 250] on link "Download & Print" at bounding box center [78, 253] width 139 height 19
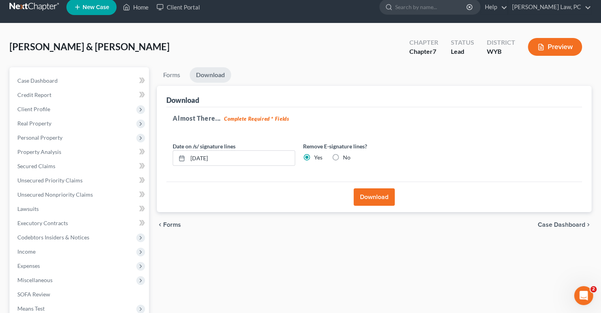
scroll to position [0, 0]
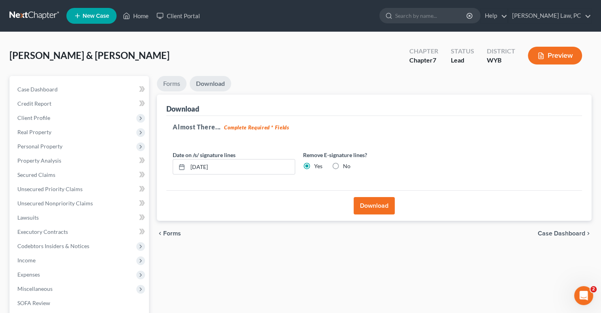
click at [165, 82] on link "Forms" at bounding box center [172, 83] width 30 height 15
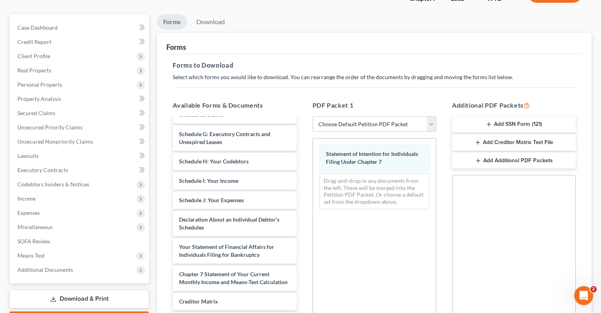
scroll to position [119, 0]
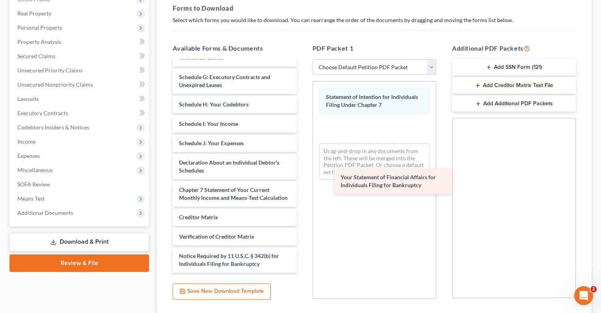
drag, startPoint x: 211, startPoint y: 189, endPoint x: 363, endPoint y: 170, distance: 153.4
click at [303, 170] on div "Your Statement of Financial Affairs for Individuals Filing for Bankruptcy Richa…" at bounding box center [234, 87] width 136 height 410
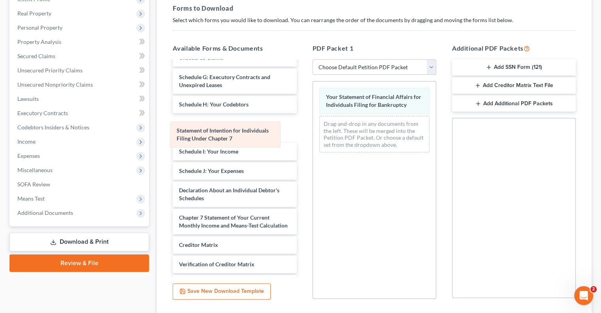
drag, startPoint x: 362, startPoint y: 98, endPoint x: 208, endPoint y: 135, distance: 159.0
click at [313, 134] on div "Statement of Intention for Individuals Filing Under Chapter 7 Statement of Inte…" at bounding box center [374, 119] width 123 height 77
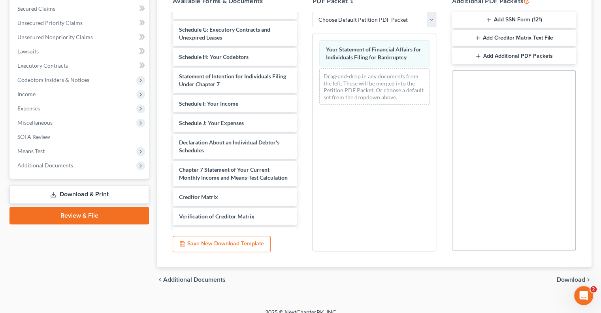
scroll to position [175, 0]
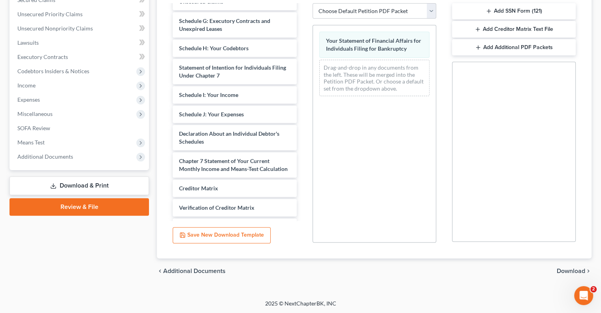
click at [566, 271] on span "Download" at bounding box center [571, 271] width 28 height 6
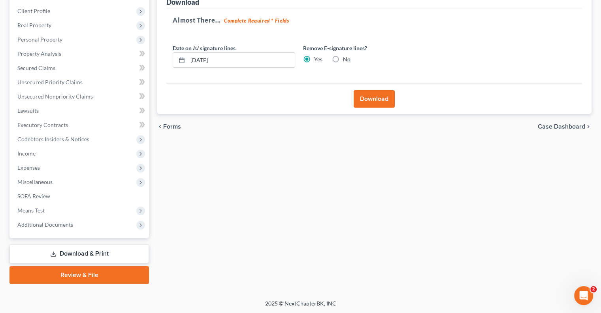
click at [358, 93] on button "Download" at bounding box center [374, 98] width 41 height 17
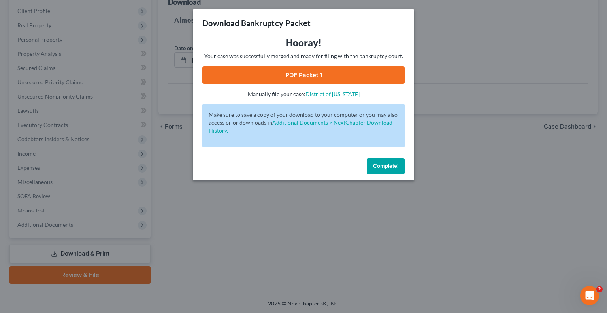
click at [381, 164] on span "Complete!" at bounding box center [385, 165] width 25 height 7
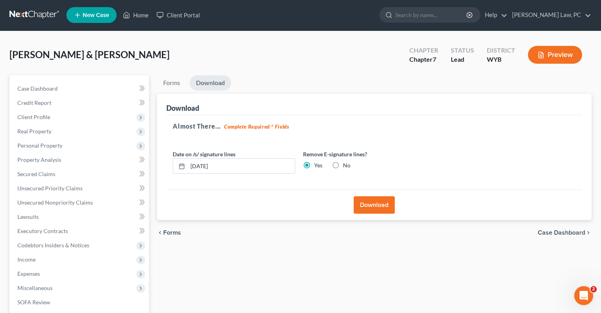
scroll to position [0, 0]
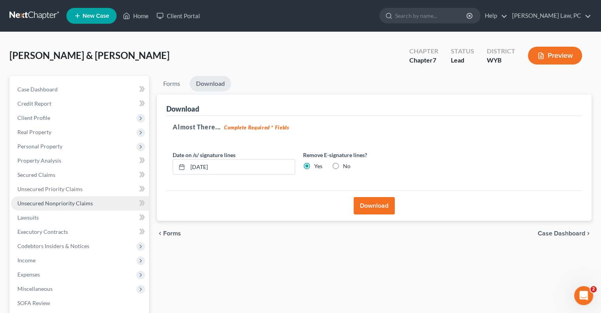
click at [67, 201] on span "Unsecured Nonpriority Claims" at bounding box center [54, 203] width 75 height 7
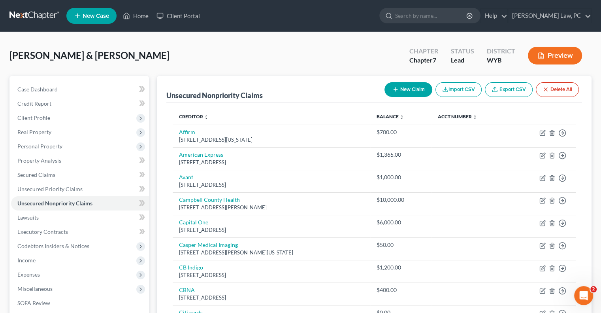
click at [411, 86] on button "New Claim" at bounding box center [408, 89] width 48 height 15
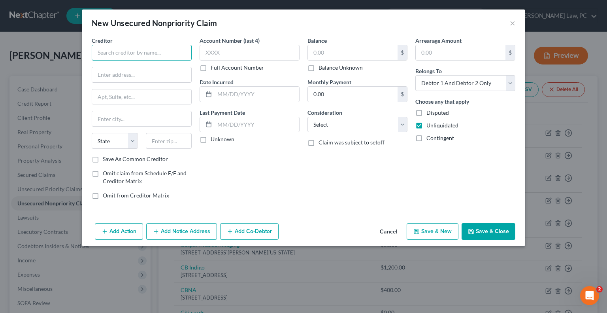
click at [138, 53] on input "text" at bounding box center [142, 53] width 100 height 16
click at [125, 55] on input "Collections Professionals" at bounding box center [142, 53] width 100 height 16
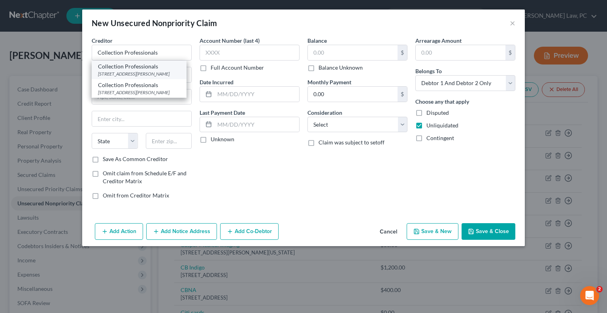
click at [136, 69] on div "Collection Professionals" at bounding box center [139, 66] width 82 height 8
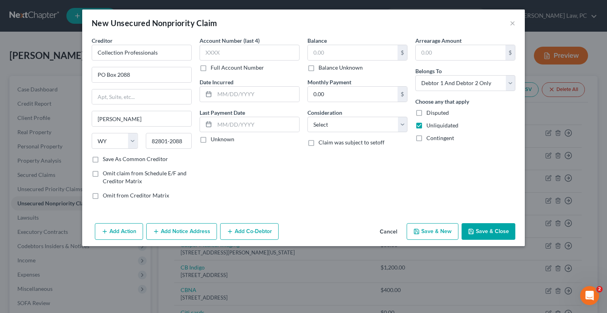
click at [318, 66] on label "Balance Unknown" at bounding box center [340, 68] width 44 height 8
click at [322, 66] on input "Balance Unknown" at bounding box center [324, 66] width 5 height 5
click at [483, 230] on button "Save & Close" at bounding box center [489, 231] width 54 height 17
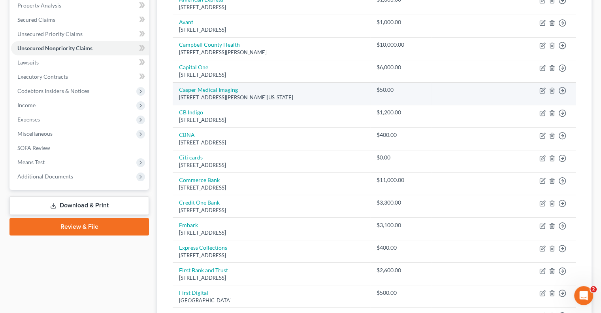
scroll to position [158, 0]
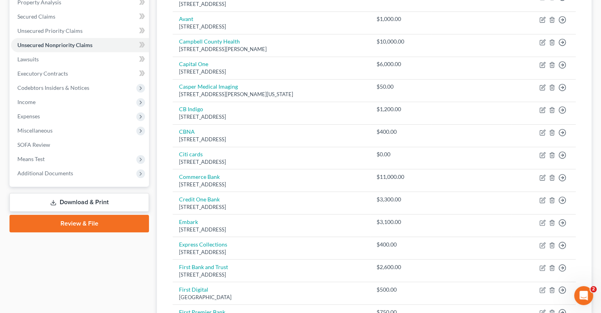
click at [66, 201] on link "Download & Print" at bounding box center [78, 202] width 139 height 19
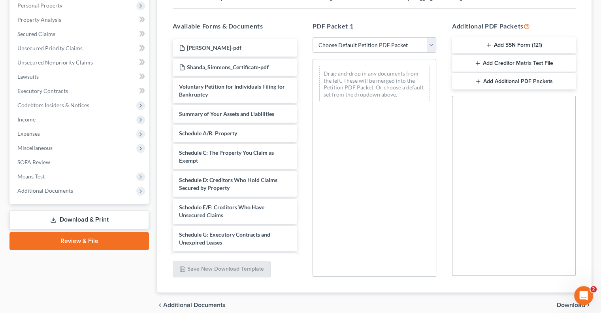
scroll to position [175, 0]
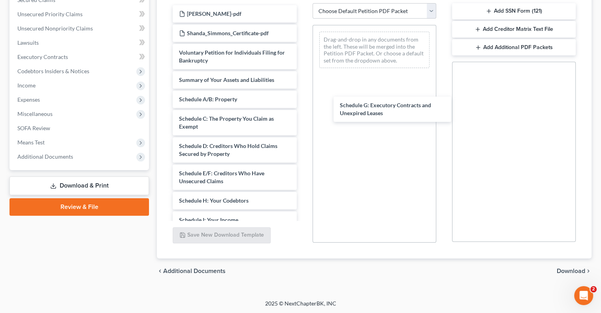
drag, startPoint x: 224, startPoint y: 203, endPoint x: 378, endPoint y: 113, distance: 178.3
click at [303, 107] on div "Schedule G: Executory Contracts and Unexpired Leases Richard_Simmons_Certificat…" at bounding box center [234, 223] width 136 height 437
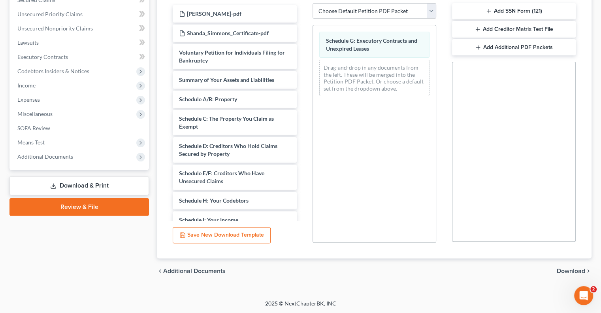
click at [567, 270] on span "Download" at bounding box center [571, 271] width 28 height 6
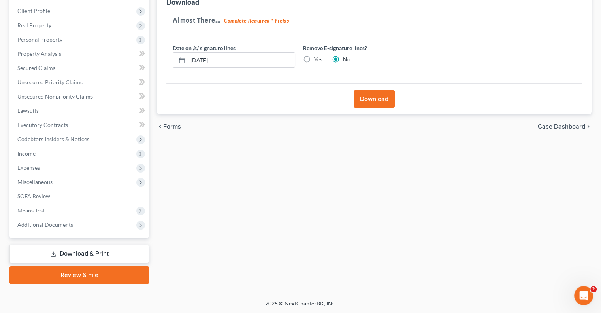
click at [314, 57] on label "Yes" at bounding box center [318, 59] width 8 height 8
click at [317, 57] on input "Yes" at bounding box center [319, 57] width 5 height 5
click at [373, 99] on button "Download" at bounding box center [374, 98] width 41 height 17
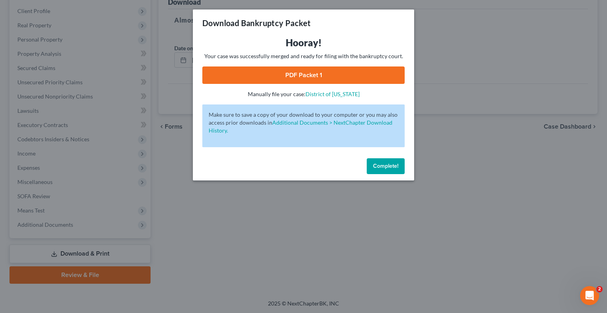
click at [294, 77] on link "PDF Packet 1" at bounding box center [303, 74] width 202 height 17
click at [374, 167] on span "Complete!" at bounding box center [385, 165] width 25 height 7
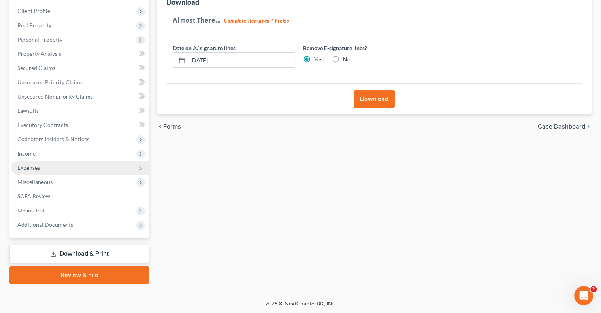
click at [41, 168] on span "Expenses" at bounding box center [80, 167] width 138 height 14
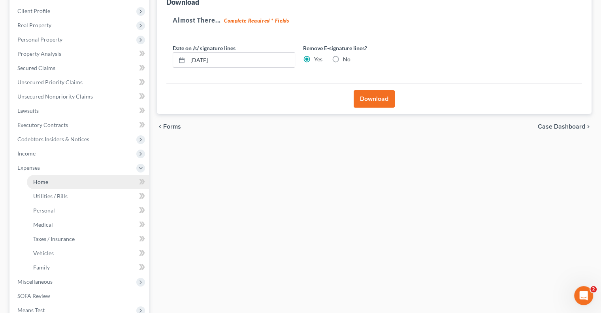
click at [45, 182] on span "Home" at bounding box center [40, 181] width 15 height 7
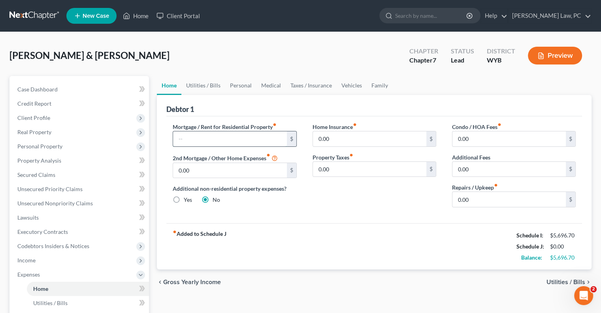
click at [183, 137] on input "text" at bounding box center [229, 138] width 113 height 15
click at [43, 217] on link "Lawsuits" at bounding box center [80, 217] width 138 height 14
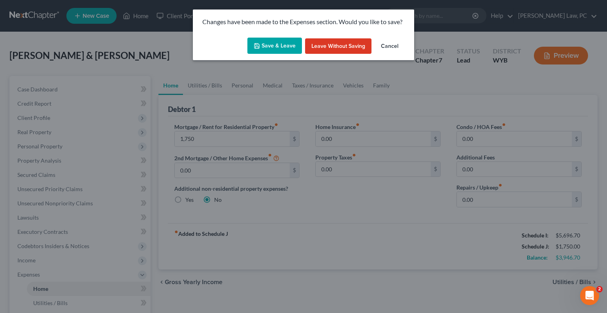
click at [276, 48] on button "Save & Leave" at bounding box center [274, 46] width 55 height 17
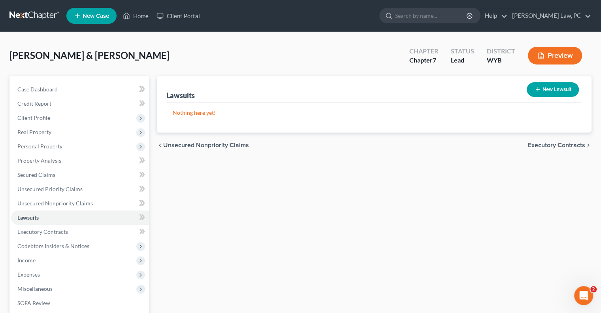
click at [548, 95] on div "New Lawsuit" at bounding box center [553, 89] width 58 height 21
click at [544, 91] on button "New Lawsuit" at bounding box center [553, 89] width 52 height 15
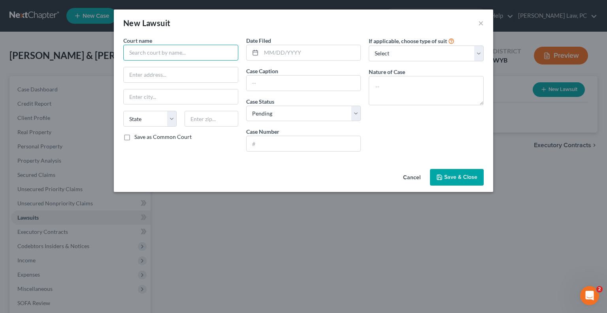
click at [158, 50] on input "text" at bounding box center [180, 53] width 115 height 16
click at [198, 77] on input "500 S. Gillette Ave, STE" at bounding box center [181, 74] width 114 height 15
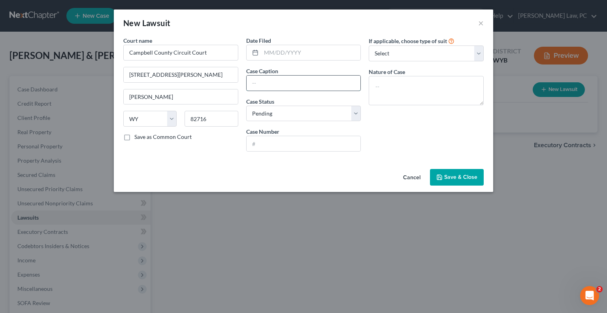
click at [269, 84] on input "text" at bounding box center [304, 82] width 114 height 15
click at [273, 112] on select "Select Pending On Appeal Concluded" at bounding box center [303, 113] width 115 height 16
click at [246, 105] on select "Select Pending On Appeal Concluded" at bounding box center [303, 113] width 115 height 16
click at [262, 145] on input "text" at bounding box center [304, 143] width 114 height 15
click at [272, 83] on input "text" at bounding box center [304, 82] width 114 height 15
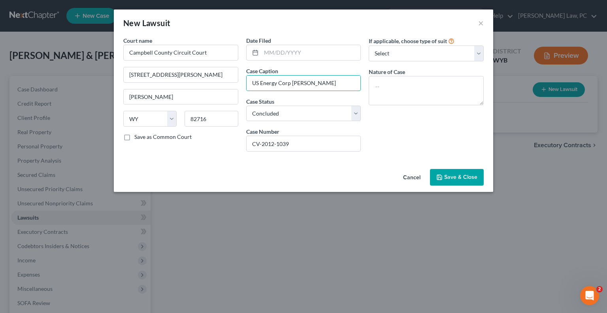
click at [451, 179] on span "Save & Close" at bounding box center [460, 176] width 33 height 7
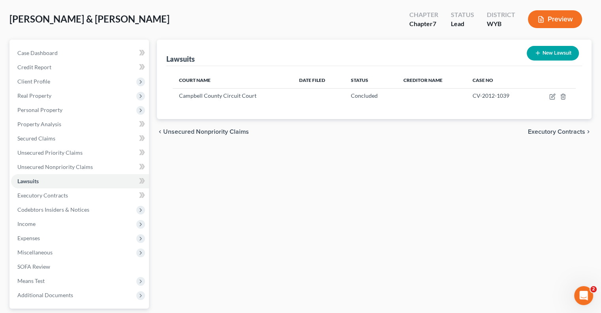
scroll to position [40, 0]
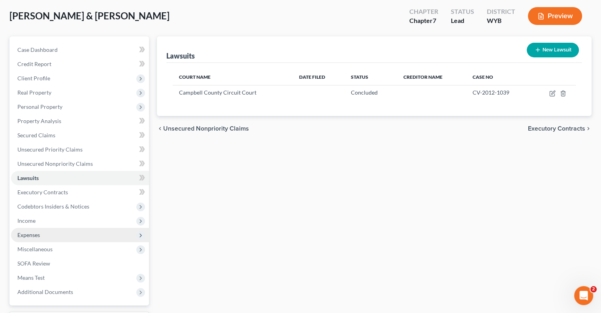
click at [27, 229] on span "Expenses" at bounding box center [80, 235] width 138 height 14
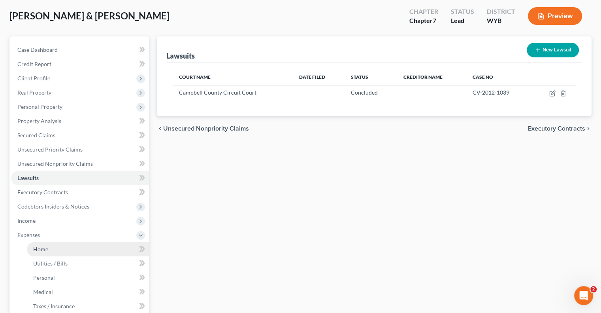
click at [58, 252] on link "Home" at bounding box center [88, 249] width 122 height 14
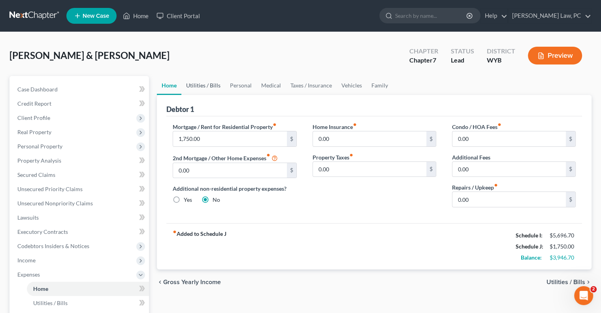
click at [211, 87] on link "Utilities / Bills" at bounding box center [203, 85] width 44 height 19
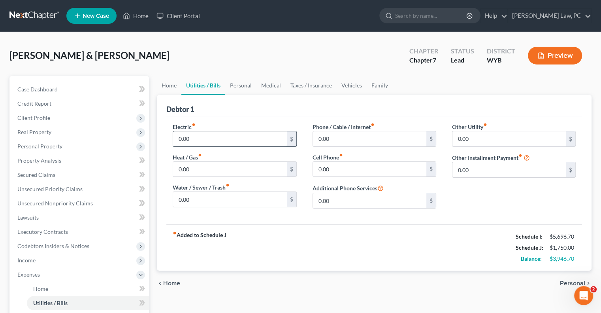
click at [214, 142] on input "0.00" at bounding box center [229, 138] width 113 height 15
click at [210, 136] on input "200" at bounding box center [229, 138] width 113 height 15
drag, startPoint x: 210, startPoint y: 136, endPoint x: 205, endPoint y: 147, distance: 11.3
click at [210, 136] on input "200" at bounding box center [229, 138] width 113 height 15
click at [191, 171] on input "0.00" at bounding box center [229, 169] width 113 height 15
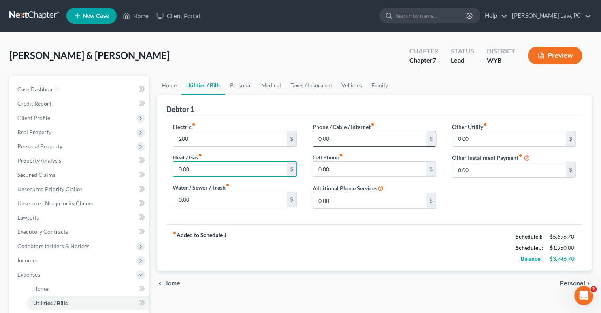
click at [348, 138] on input "0.00" at bounding box center [369, 138] width 113 height 15
click at [216, 134] on input "200" at bounding box center [229, 138] width 113 height 15
click at [231, 87] on link "Personal" at bounding box center [240, 85] width 31 height 19
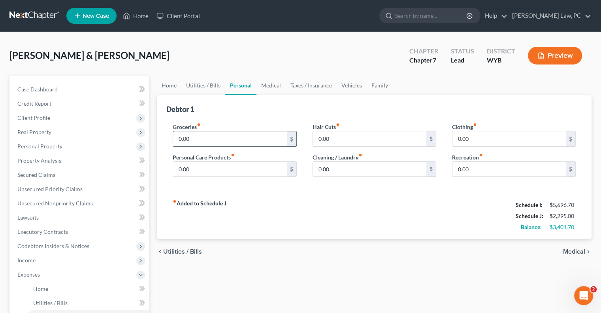
click at [194, 140] on input "0.00" at bounding box center [229, 138] width 113 height 15
click at [490, 141] on input "0.00" at bounding box center [508, 138] width 113 height 15
click at [334, 170] on input "0.00" at bounding box center [369, 169] width 113 height 15
click at [477, 168] on input "0.00" at bounding box center [508, 169] width 113 height 15
click at [277, 85] on link "Medical" at bounding box center [270, 85] width 29 height 19
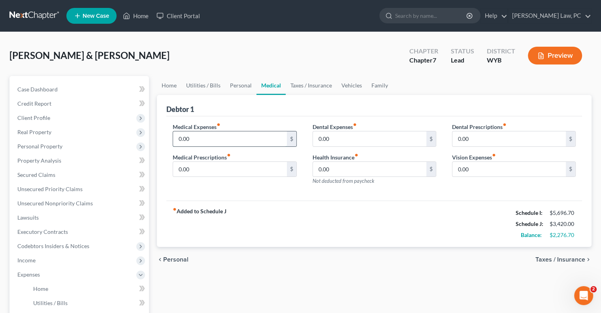
drag, startPoint x: 199, startPoint y: 138, endPoint x: 201, endPoint y: 132, distance: 6.1
click at [198, 138] on input "0.00" at bounding box center [229, 138] width 113 height 15
click at [482, 162] on input "0.00" at bounding box center [508, 169] width 113 height 15
click at [311, 83] on link "Taxes / Insurance" at bounding box center [311, 85] width 51 height 19
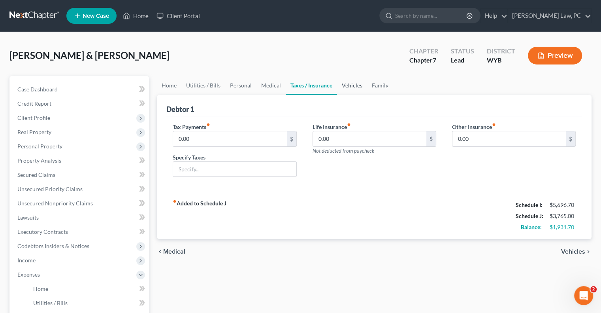
click at [349, 83] on link "Vehicles" at bounding box center [352, 85] width 30 height 19
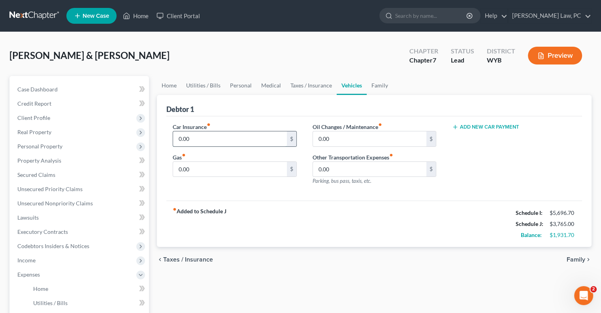
drag, startPoint x: 201, startPoint y: 145, endPoint x: 200, endPoint y: 140, distance: 5.2
click at [201, 145] on input "0.00" at bounding box center [229, 138] width 113 height 15
click at [381, 85] on link "Family" at bounding box center [380, 85] width 26 height 19
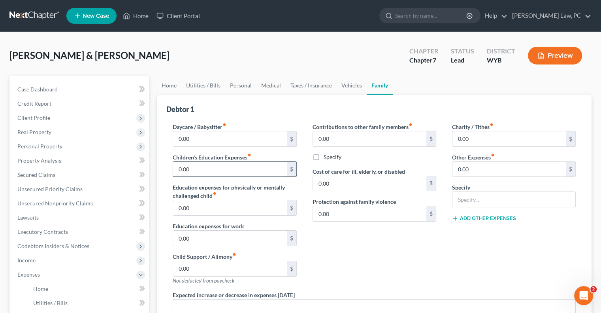
click at [206, 171] on input "0.00" at bounding box center [229, 169] width 113 height 15
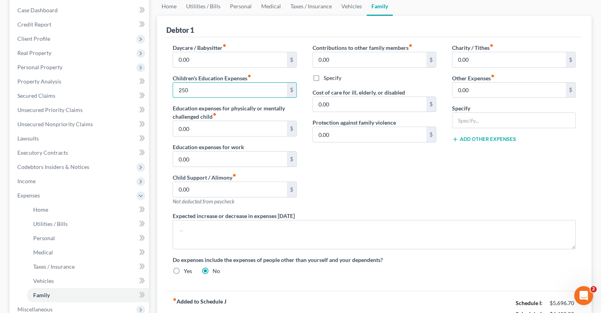
scroll to position [79, 0]
click at [354, 58] on input "0.00" at bounding box center [369, 59] width 113 height 15
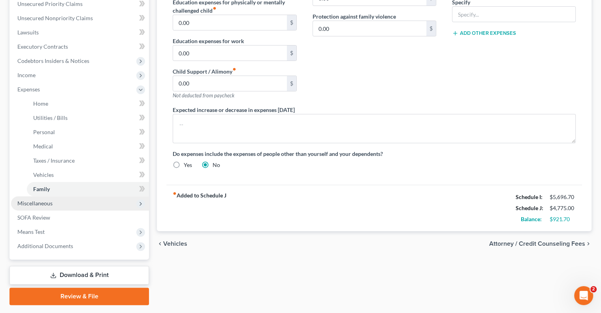
scroll to position [206, 0]
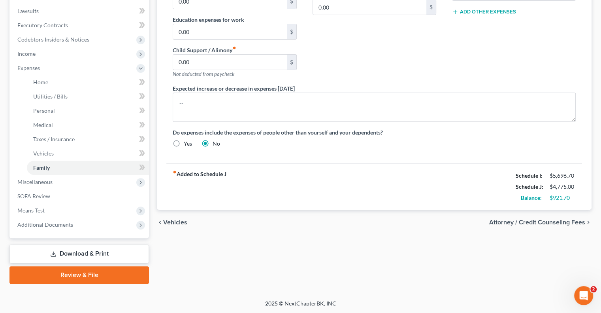
click at [76, 253] on link "Download & Print" at bounding box center [78, 253] width 139 height 19
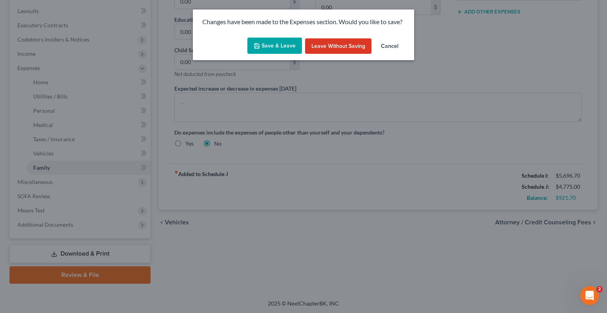
click at [279, 44] on button "Save & Leave" at bounding box center [274, 46] width 55 height 17
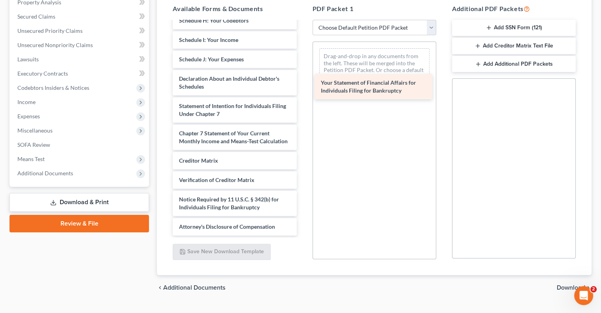
scroll to position [231, 0]
drag, startPoint x: 230, startPoint y: 91, endPoint x: 390, endPoint y: 83, distance: 160.2
click at [303, 83] on div "Your Statement of Financial Affairs for Individuals Filing for Bankruptcy Richa…" at bounding box center [234, 16] width 136 height 437
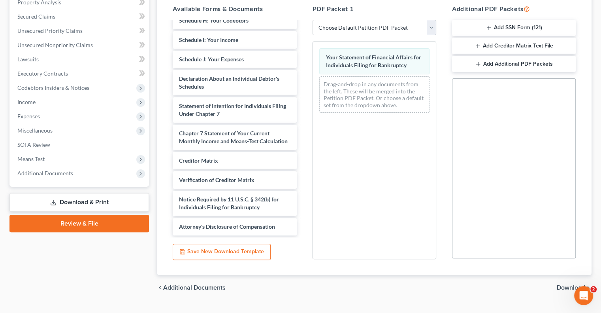
click at [561, 286] on span "Download" at bounding box center [571, 287] width 28 height 6
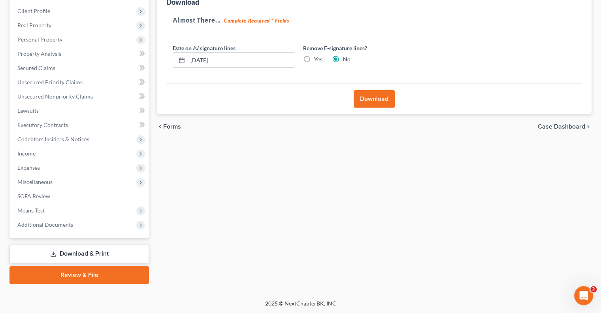
click at [314, 59] on label "Yes" at bounding box center [318, 59] width 8 height 8
click at [317, 59] on input "Yes" at bounding box center [319, 57] width 5 height 5
click at [369, 98] on button "Download" at bounding box center [374, 98] width 41 height 17
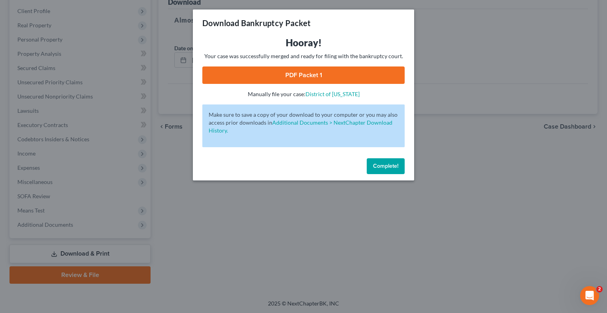
click at [298, 71] on link "PDF Packet 1" at bounding box center [303, 74] width 202 height 17
click at [392, 166] on span "Complete!" at bounding box center [385, 165] width 25 height 7
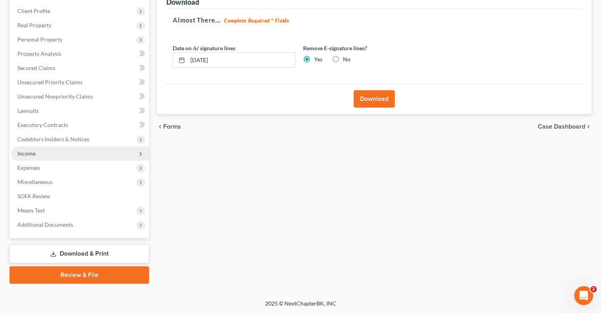
click at [35, 153] on span "Income" at bounding box center [80, 153] width 138 height 14
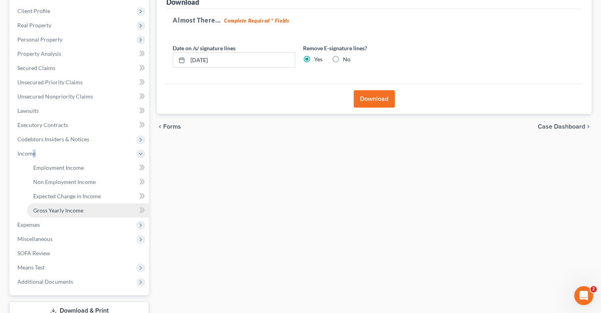
click at [73, 212] on span "Gross Yearly Income" at bounding box center [58, 210] width 50 height 7
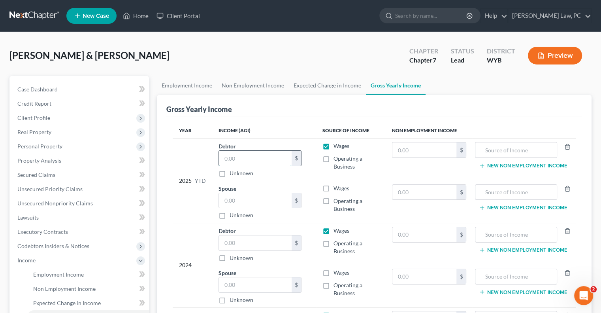
click at [251, 160] on input "text" at bounding box center [255, 158] width 73 height 15
drag, startPoint x: 234, startPoint y: 245, endPoint x: 236, endPoint y: 238, distance: 6.8
click at [234, 245] on input "text" at bounding box center [255, 242] width 73 height 15
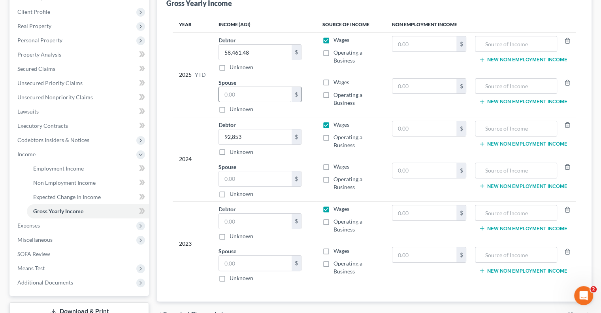
scroll to position [119, 0]
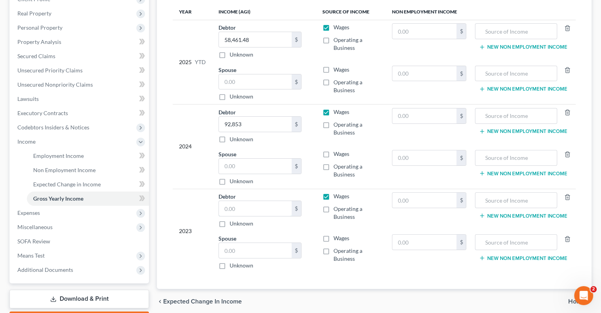
drag, startPoint x: 240, startPoint y: 205, endPoint x: 256, endPoint y: 192, distance: 20.5
click at [240, 205] on input "text" at bounding box center [255, 208] width 73 height 15
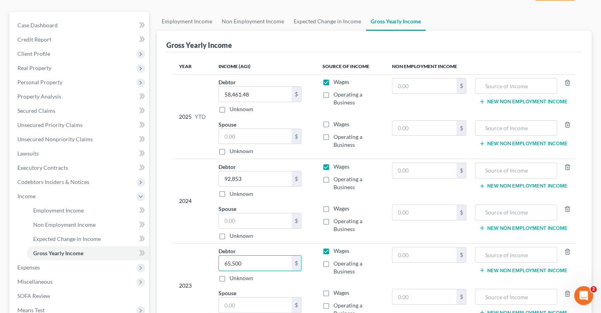
scroll to position [40, 0]
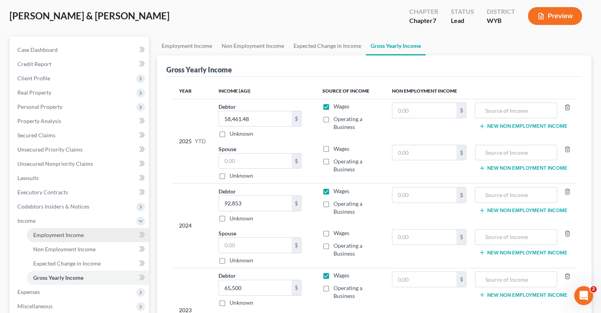
click at [53, 230] on link "Employment Income" at bounding box center [88, 235] width 122 height 14
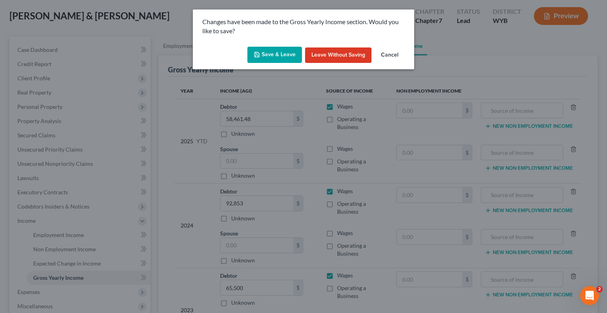
drag, startPoint x: 284, startPoint y: 52, endPoint x: 272, endPoint y: 50, distance: 11.6
click at [284, 51] on button "Save & Leave" at bounding box center [274, 55] width 55 height 17
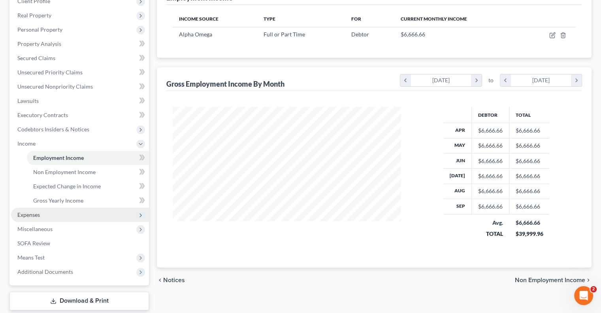
scroll to position [119, 0]
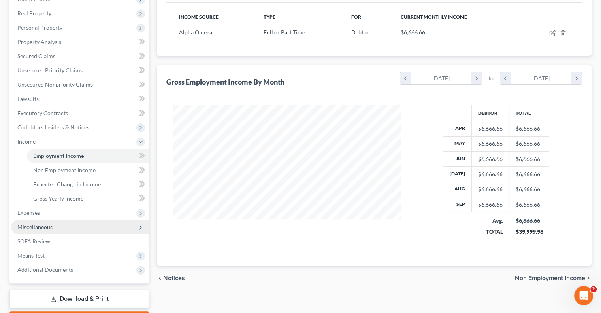
click at [34, 230] on span "Miscellaneous" at bounding box center [80, 227] width 138 height 14
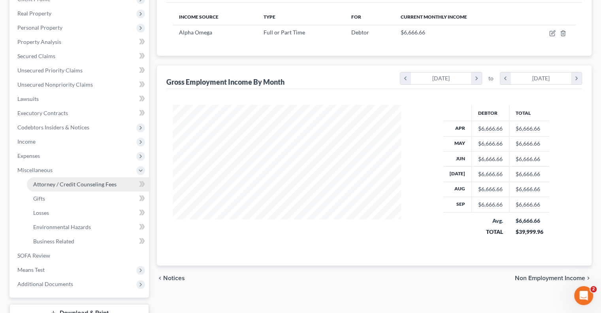
click at [82, 188] on link "Attorney / Credit Counseling Fees" at bounding box center [88, 184] width 122 height 14
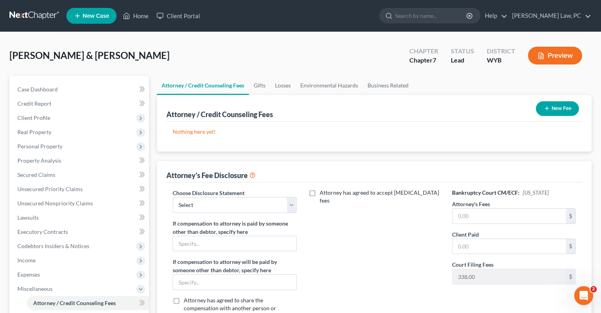
click at [558, 116] on div "New Fee" at bounding box center [557, 108] width 49 height 21
click at [555, 111] on button "New Fee" at bounding box center [557, 108] width 43 height 15
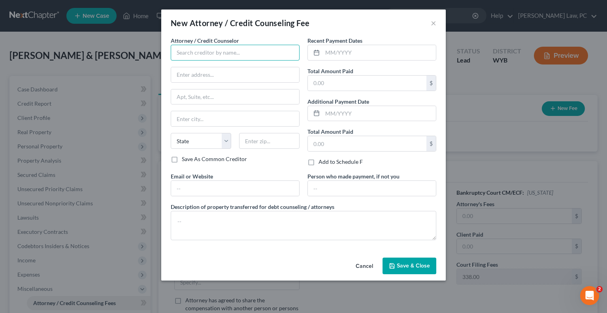
click at [234, 54] on input "text" at bounding box center [235, 53] width 129 height 16
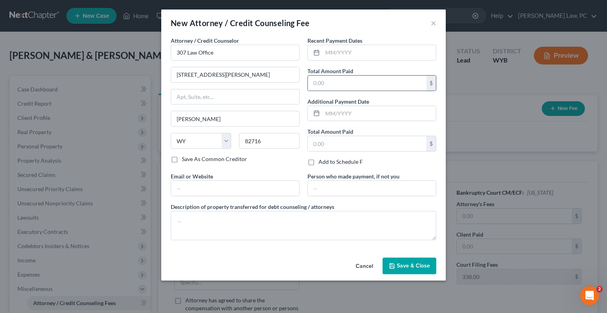
click at [328, 90] on div "$" at bounding box center [371, 83] width 129 height 16
click at [328, 85] on input "text" at bounding box center [367, 82] width 119 height 15
click at [405, 264] on span "Save & Close" at bounding box center [413, 265] width 33 height 7
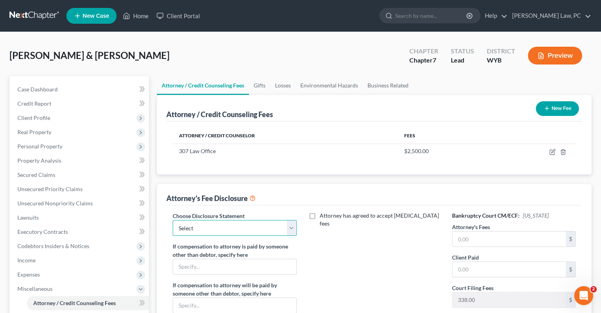
click at [247, 226] on select "Select Fee Disclosure" at bounding box center [235, 228] width 124 height 16
click at [173, 220] on select "Select Fee Disclosure" at bounding box center [235, 228] width 124 height 16
click at [475, 234] on input "text" at bounding box center [508, 238] width 113 height 15
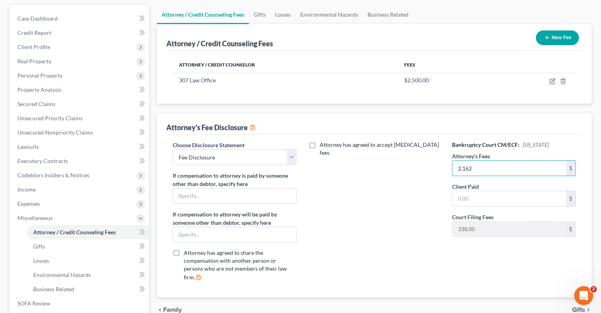
scroll to position [79, 0]
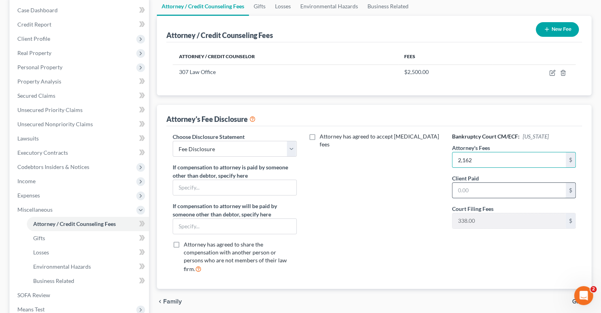
click at [465, 189] on input "text" at bounding box center [508, 190] width 113 height 15
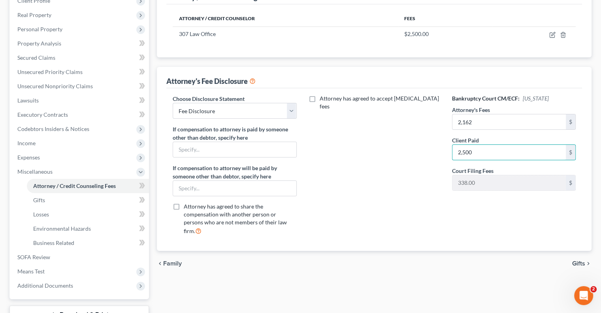
scroll to position [119, 0]
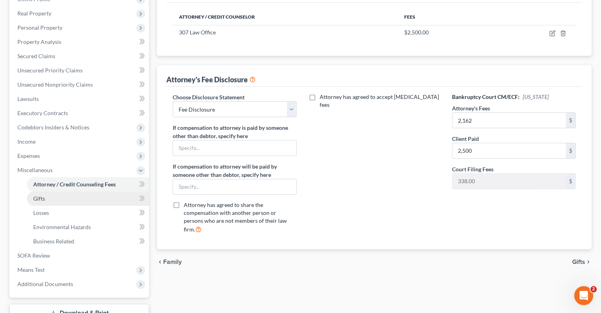
click at [49, 194] on link "Gifts" at bounding box center [88, 198] width 122 height 14
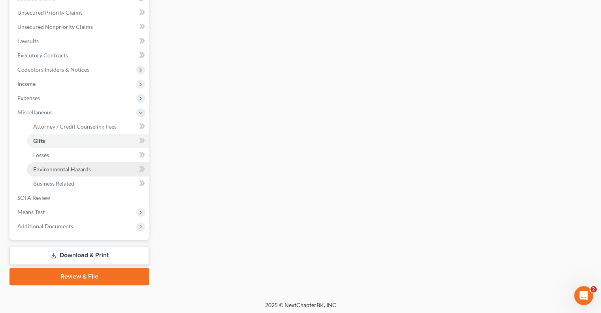
scroll to position [178, 0]
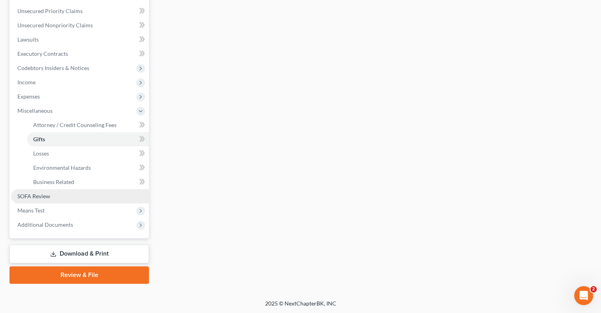
click at [46, 194] on span "SOFA Review" at bounding box center [33, 195] width 33 height 7
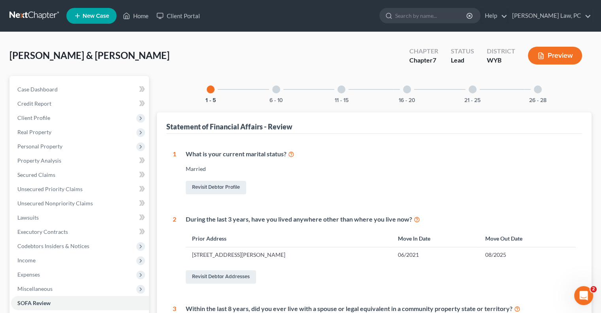
click at [536, 86] on div at bounding box center [538, 89] width 8 height 8
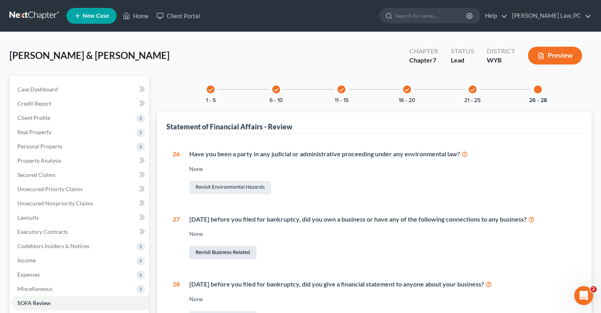
click at [228, 252] on link "Revisit Business Related" at bounding box center [222, 251] width 67 height 13
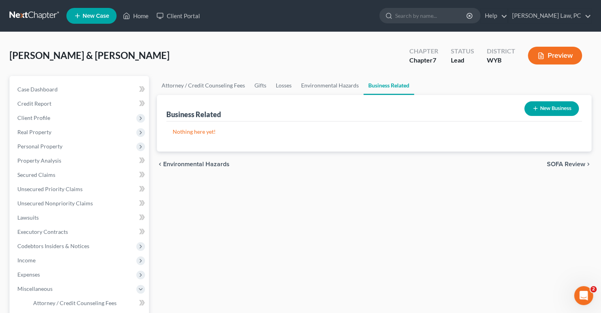
click at [544, 104] on button "New Business" at bounding box center [551, 108] width 55 height 15
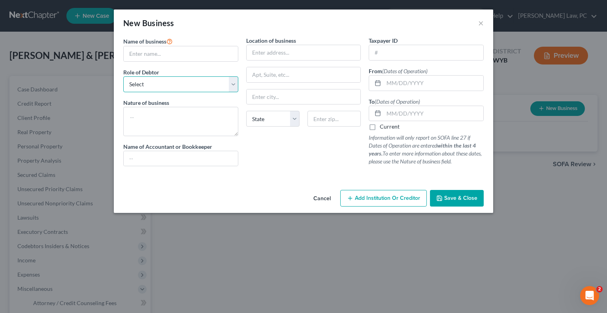
click at [172, 85] on select "Select A member of a limited liability company (LLC) or limited liability partn…" at bounding box center [180, 84] width 115 height 16
click at [123, 76] on select "Select A member of a limited liability company (LLC) or limited liability partn…" at bounding box center [180, 84] width 115 height 16
click at [409, 82] on input "text" at bounding box center [434, 82] width 100 height 15
click at [396, 117] on input "text" at bounding box center [434, 113] width 100 height 15
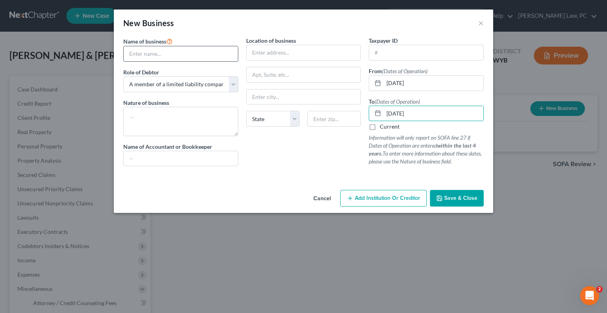
click at [145, 58] on input "text" at bounding box center [181, 53] width 114 height 15
click at [142, 57] on input "text" at bounding box center [181, 53] width 114 height 15
click at [266, 55] on input "text" at bounding box center [304, 52] width 114 height 15
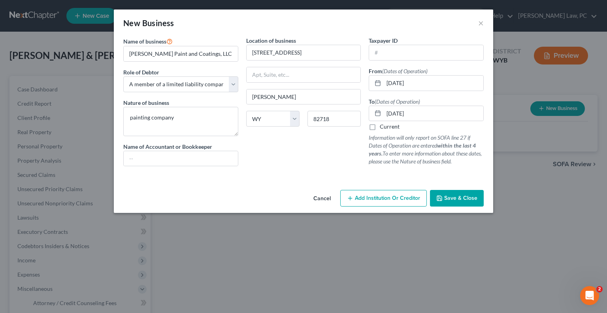
click at [275, 157] on div "Location of business 4530 Running W. Drive #301 Gillette State AL AK AR AZ CA C…" at bounding box center [303, 104] width 123 height 136
click at [358, 166] on div "Location of business 4530 Running W. Drive #301 Gillette State AL AK AR AZ CA C…" at bounding box center [303, 104] width 123 height 136
click at [382, 56] on input "text" at bounding box center [426, 52] width 114 height 15
click at [454, 197] on span "Save & Close" at bounding box center [460, 197] width 33 height 7
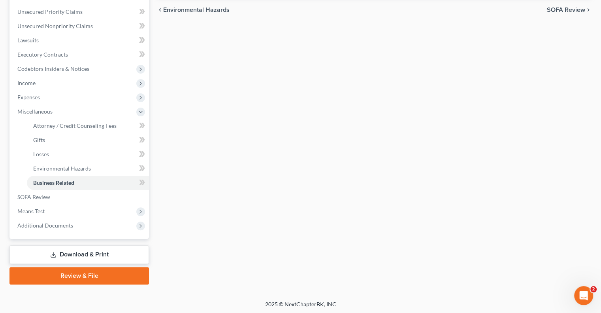
scroll to position [178, 0]
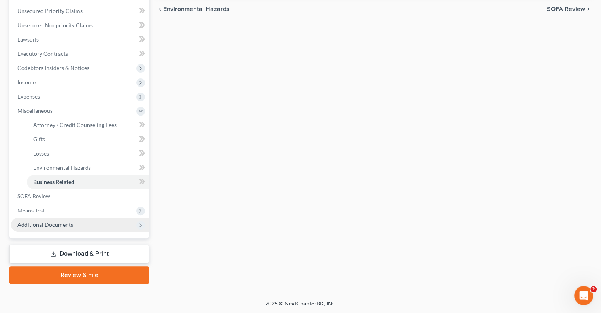
click at [58, 225] on span "Additional Documents" at bounding box center [45, 224] width 56 height 7
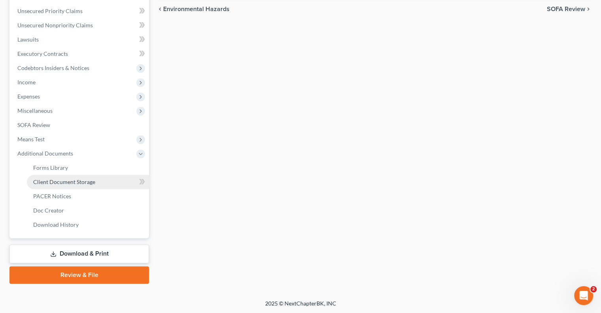
click at [69, 179] on span "Client Document Storage" at bounding box center [64, 181] width 62 height 7
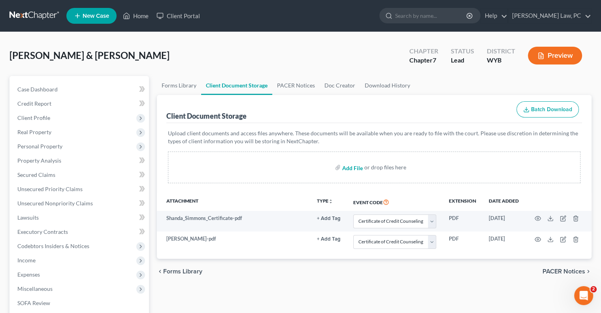
click at [351, 166] on input "file" at bounding box center [351, 167] width 19 height 14
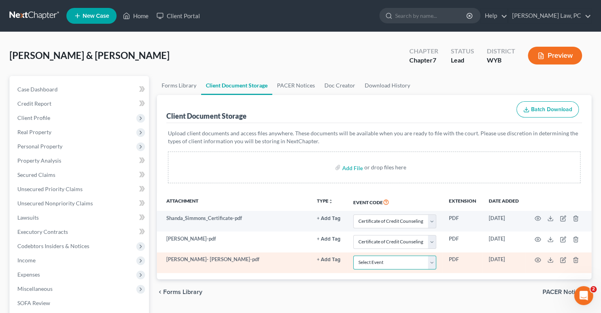
click at [389, 264] on select "Select Event Certificate of Credit Counseling Chapter 13 Plan Domestic Support …" at bounding box center [394, 262] width 83 height 14
click at [353, 255] on select "Select Event Certificate of Credit Counseling Chapter 13 Plan Domestic Support …" at bounding box center [394, 262] width 83 height 14
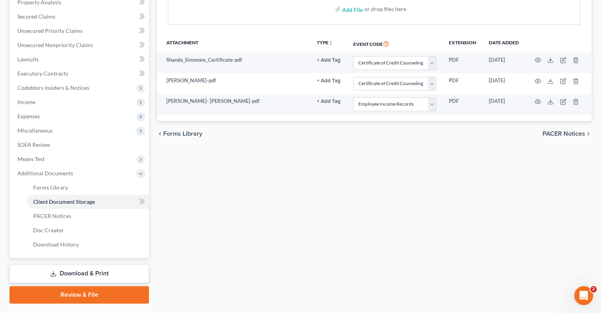
click at [81, 292] on link "Review & File" at bounding box center [78, 294] width 139 height 17
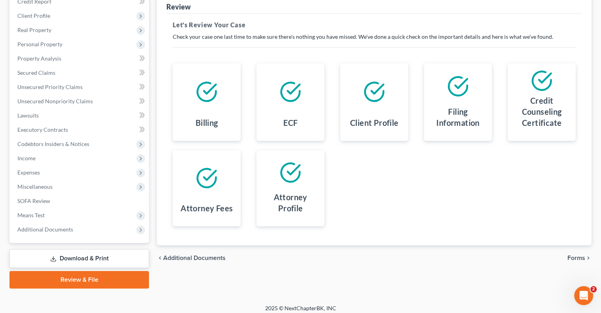
scroll to position [107, 0]
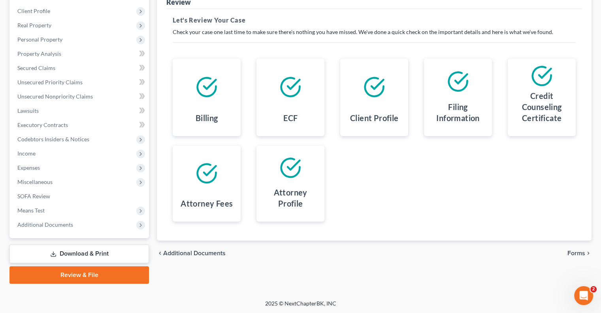
click at [573, 253] on span "Forms" at bounding box center [576, 253] width 18 height 6
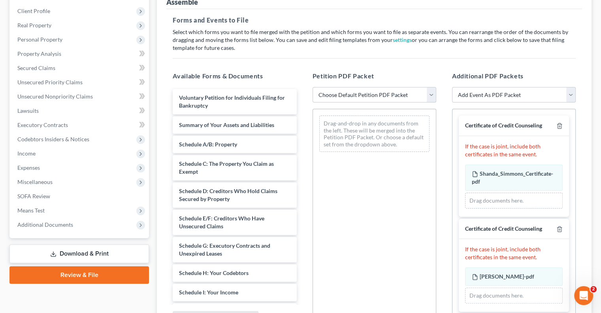
click at [347, 93] on select "Choose Default Petition PDF Packet Complete Bankruptcy Petition (all forms and …" at bounding box center [375, 95] width 124 height 16
click at [313, 87] on select "Choose Default Petition PDF Packet Complete Bankruptcy Petition (all forms and …" at bounding box center [375, 95] width 124 height 16
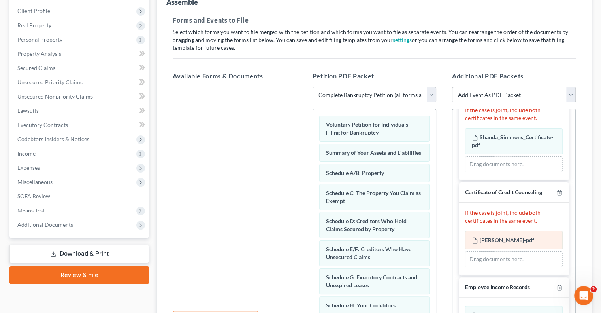
scroll to position [40, 0]
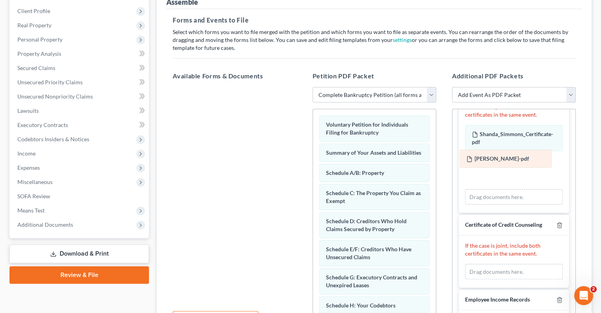
drag, startPoint x: 498, startPoint y: 253, endPoint x: 494, endPoint y: 169, distance: 84.7
click at [494, 264] on div "[PERSON_NAME]-pdf [PERSON_NAME]-pdf [PERSON_NAME]-pdf [PERSON_NAME]-pdf Drag do…" at bounding box center [514, 272] width 98 height 16
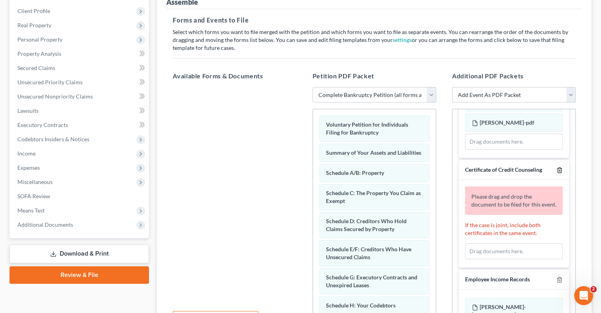
click at [556, 173] on icon "button" at bounding box center [559, 170] width 6 height 6
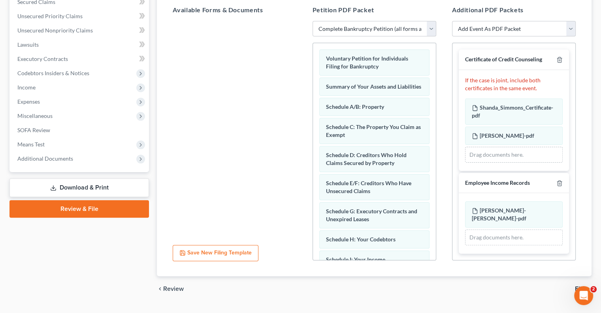
scroll to position [190, 0]
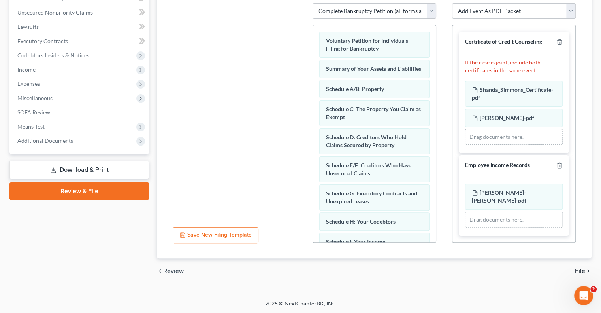
click at [577, 269] on span "File" at bounding box center [580, 271] width 10 height 6
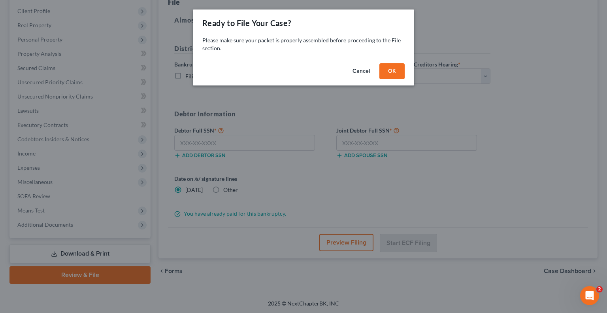
click at [396, 69] on button "OK" at bounding box center [391, 71] width 25 height 16
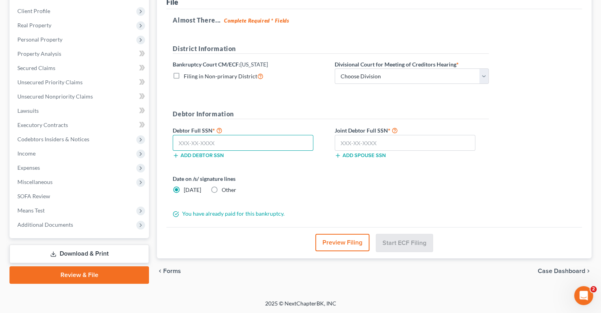
click at [196, 145] on input "text" at bounding box center [243, 143] width 141 height 16
click at [390, 145] on input "text" at bounding box center [405, 143] width 141 height 16
click at [367, 142] on input "text" at bounding box center [405, 143] width 141 height 16
click at [333, 242] on button "Preview Filing" at bounding box center [342, 242] width 54 height 17
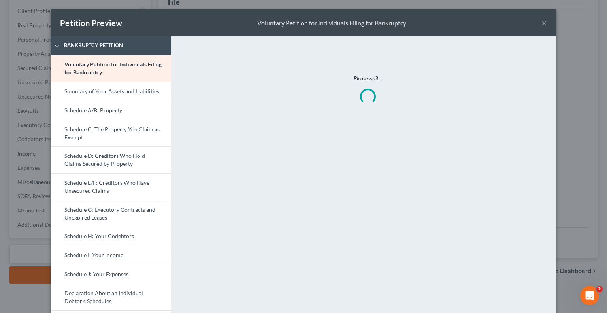
drag, startPoint x: 544, startPoint y: 23, endPoint x: 541, endPoint y: 23, distance: 4.0
click at [544, 23] on div "Petition Preview Voluntary Petition for Individuals Filing for Bankruptcy ×" at bounding box center [304, 22] width 506 height 27
click at [541, 23] on button "×" at bounding box center [544, 22] width 6 height 9
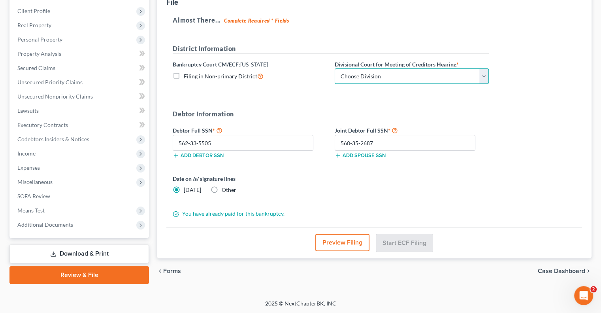
click at [391, 78] on select "Choose Division Cheyenne" at bounding box center [412, 76] width 154 height 16
click at [335, 68] on select "Choose Division Cheyenne" at bounding box center [412, 76] width 154 height 16
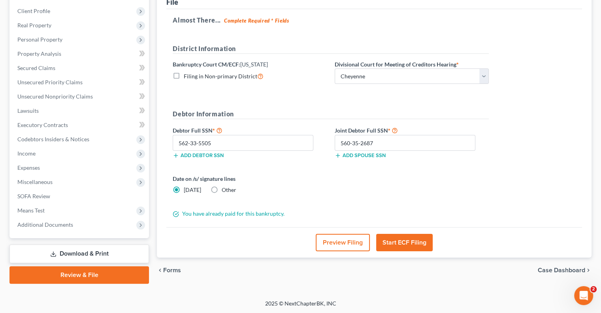
click at [403, 241] on button "Start ECF Filing" at bounding box center [404, 242] width 57 height 17
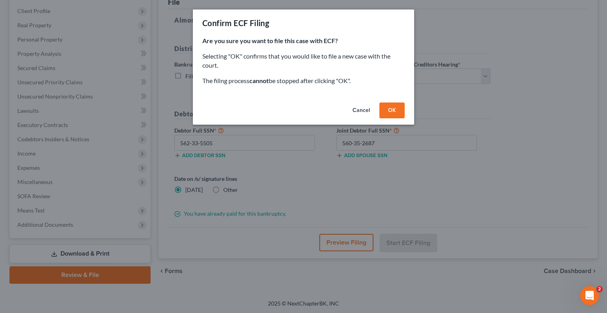
click at [392, 112] on button "OK" at bounding box center [391, 110] width 25 height 16
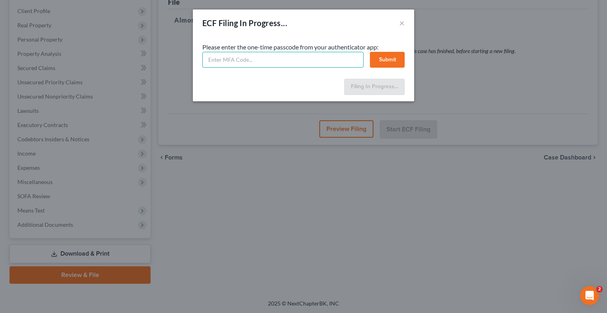
click at [248, 58] on input "text" at bounding box center [282, 60] width 161 height 16
click at [390, 59] on button "Submit" at bounding box center [387, 60] width 35 height 16
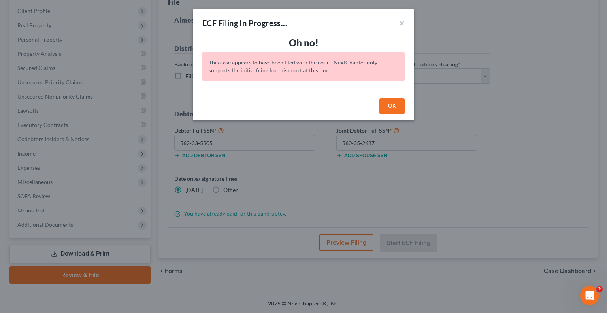
click at [387, 107] on button "OK" at bounding box center [391, 106] width 25 height 16
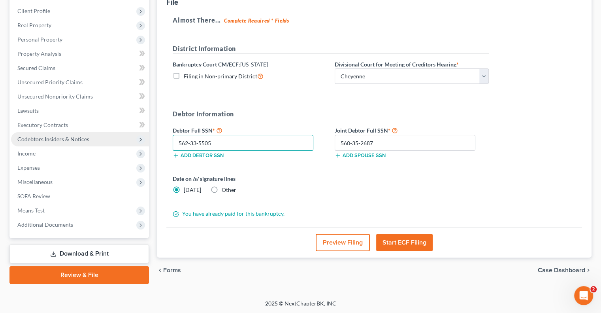
drag, startPoint x: 215, startPoint y: 145, endPoint x: 138, endPoint y: 144, distance: 76.7
click at [138, 144] on div "Petition Navigation Case Dashboard Payments Invoices Payments Payments Credit R…" at bounding box center [301, 126] width 590 height 314
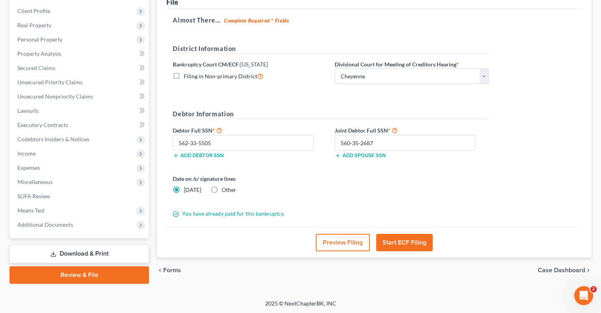
click at [405, 240] on button "Start ECF Filing" at bounding box center [404, 242] width 57 height 17
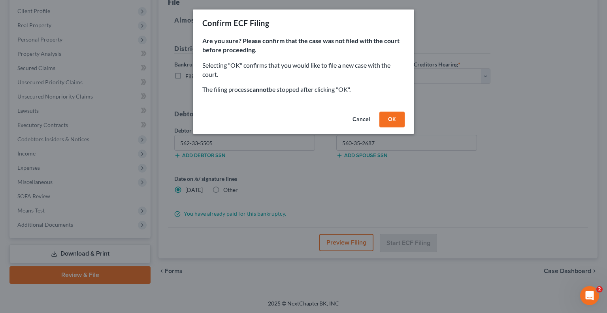
click at [391, 119] on button "OK" at bounding box center [391, 119] width 25 height 16
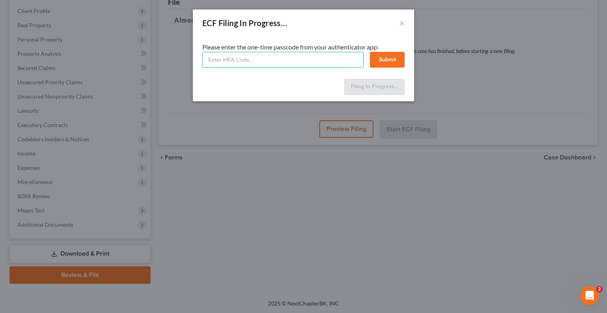
click at [228, 64] on input "text" at bounding box center [282, 60] width 161 height 16
click at [394, 57] on button "Submit" at bounding box center [387, 60] width 35 height 16
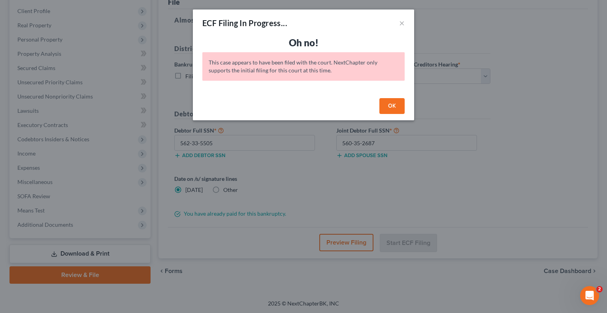
click at [394, 107] on button "OK" at bounding box center [391, 106] width 25 height 16
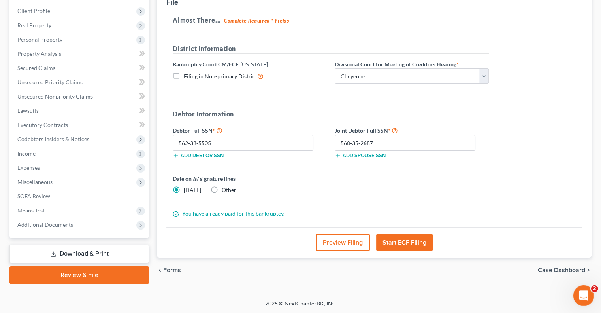
click at [577, 294] on icon "Open Intercom Messenger" at bounding box center [582, 294] width 13 height 13
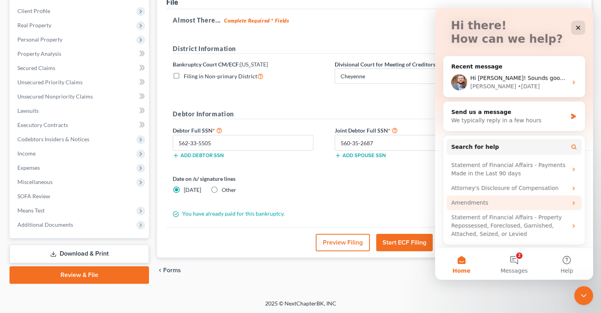
scroll to position [45, 0]
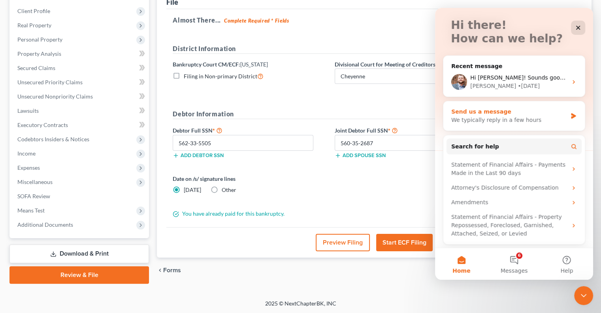
click at [492, 115] on div "Send us a message" at bounding box center [509, 111] width 116 height 8
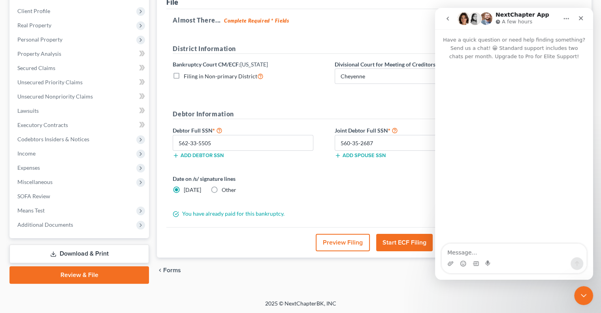
scroll to position [0, 0]
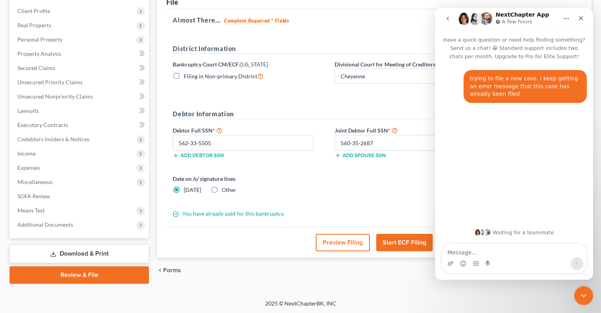
click at [352, 200] on form "District Information Bankruptcy Court CM/ECF: Wyoming Filing in Non-primary Dis…" at bounding box center [331, 131] width 316 height 174
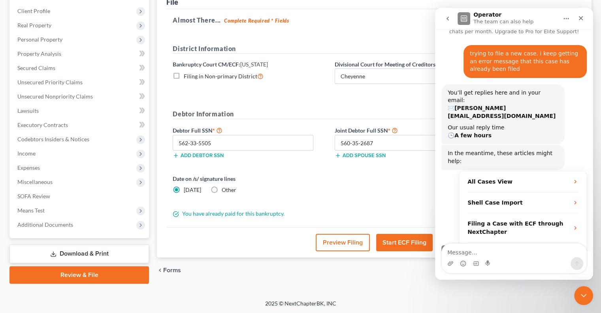
scroll to position [28, 0]
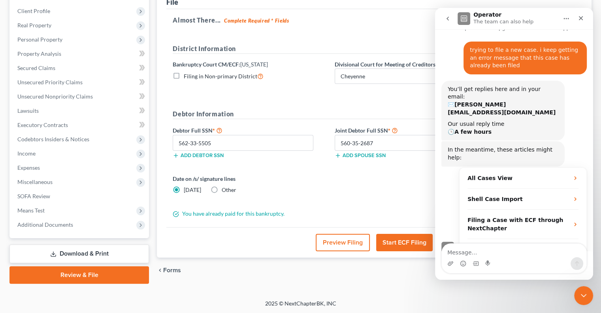
click at [443, 17] on button "go back" at bounding box center [447, 18] width 15 height 15
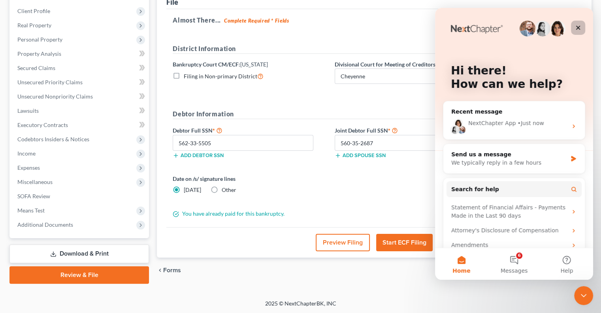
click at [575, 29] on icon "Close" at bounding box center [578, 27] width 6 height 6
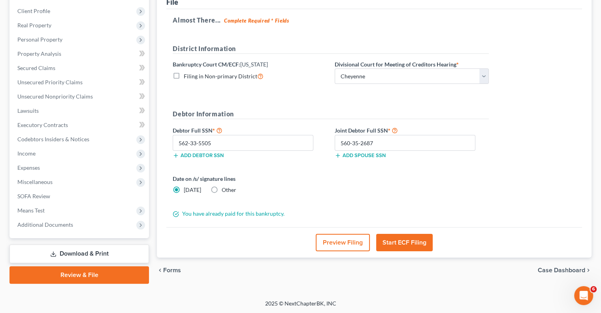
click at [401, 245] on button "Start ECF Filing" at bounding box center [404, 242] width 57 height 17
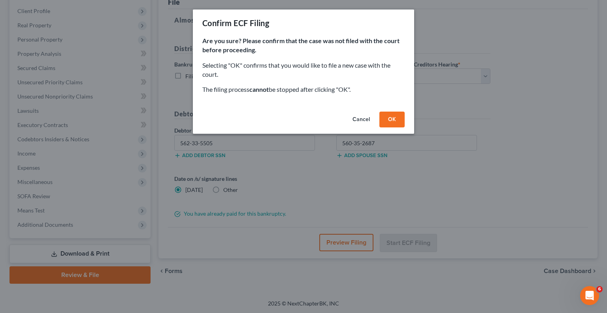
click at [389, 122] on button "OK" at bounding box center [391, 119] width 25 height 16
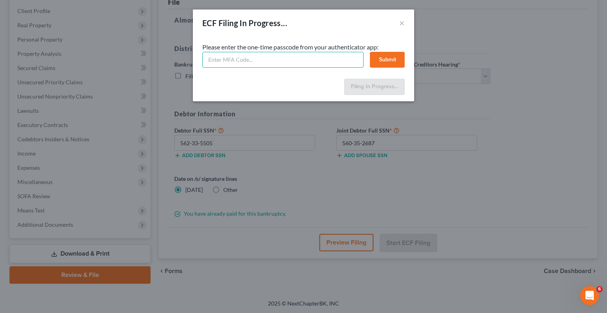
click at [247, 58] on input "text" at bounding box center [282, 60] width 161 height 16
click at [382, 61] on button "Submit" at bounding box center [387, 60] width 35 height 16
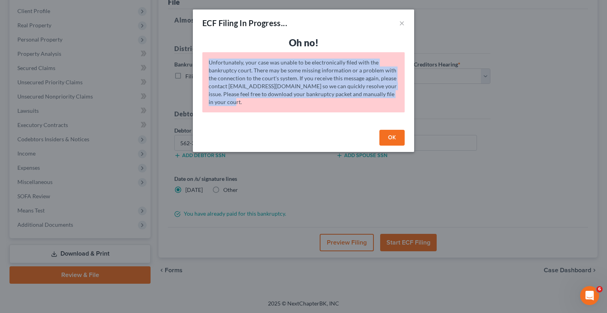
drag, startPoint x: 238, startPoint y: 104, endPoint x: 203, endPoint y: 58, distance: 58.1
click at [203, 58] on div "Unfortunately, your case was unable to be electronically filed with the bankrup…" at bounding box center [303, 82] width 202 height 60
copy div "Unfortunately, your case was unable to be electronically filed with the bankrup…"
click at [388, 139] on button "OK" at bounding box center [391, 138] width 25 height 16
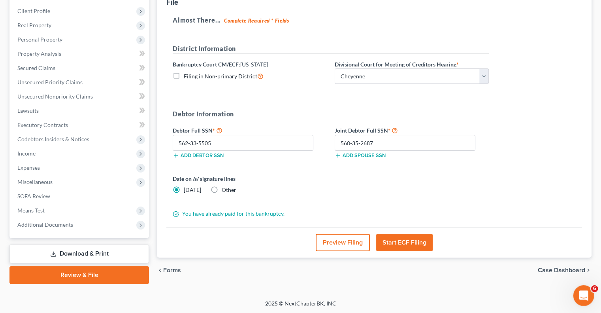
click at [583, 289] on icon "Open Intercom Messenger" at bounding box center [582, 294] width 13 height 13
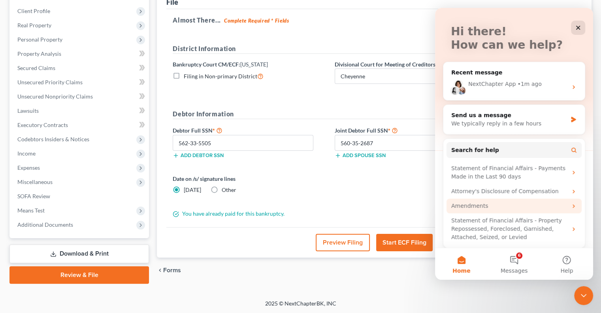
scroll to position [43, 0]
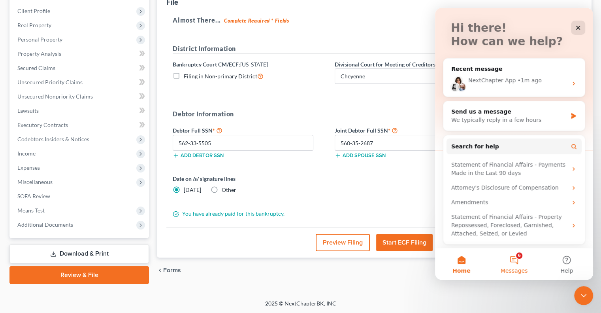
click at [508, 257] on button "6 Messages" at bounding box center [514, 264] width 53 height 32
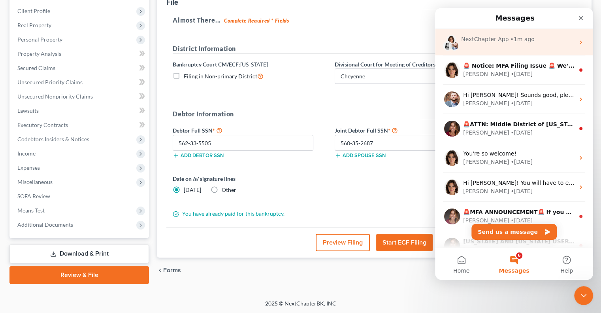
click at [485, 40] on div "NextChapter App" at bounding box center [484, 39] width 47 height 8
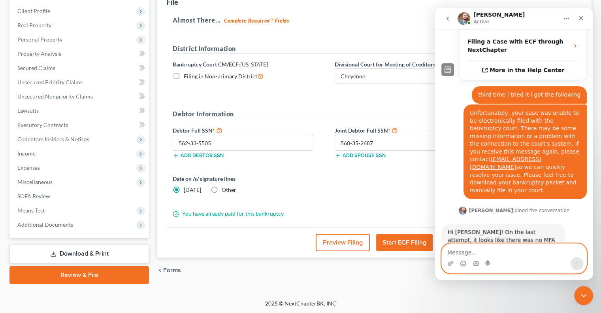
scroll to position [212, 0]
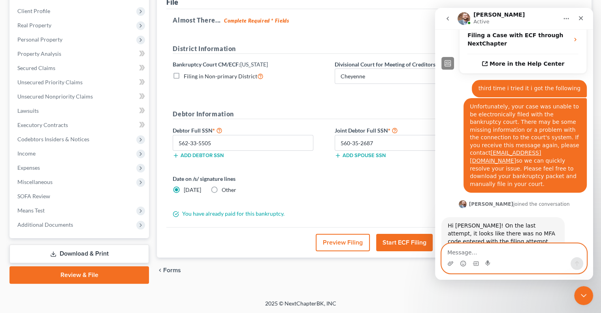
click at [511, 248] on textarea "Message…" at bounding box center [514, 249] width 145 height 13
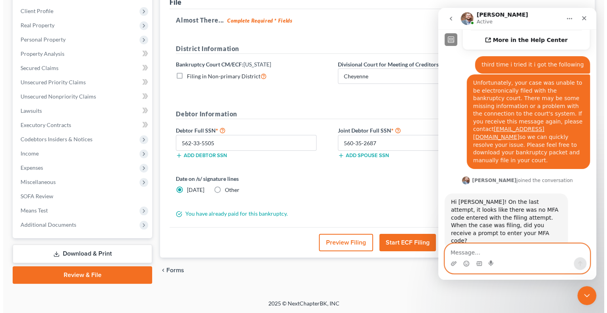
scroll to position [254, 0]
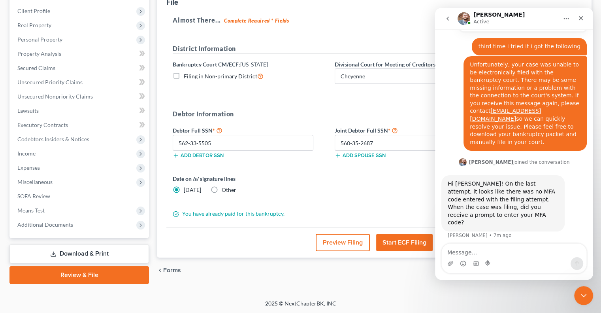
click at [404, 240] on button "Start ECF Filing" at bounding box center [404, 242] width 57 height 17
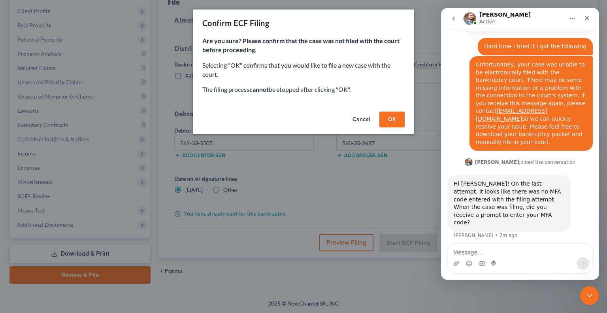
click at [387, 122] on button "OK" at bounding box center [391, 119] width 25 height 16
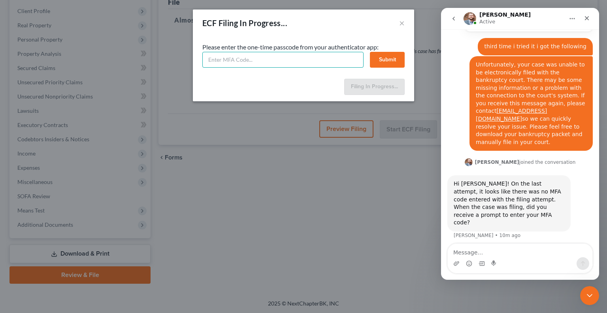
click at [288, 55] on input "text" at bounding box center [282, 60] width 161 height 16
click at [380, 64] on button "Submit" at bounding box center [387, 60] width 35 height 16
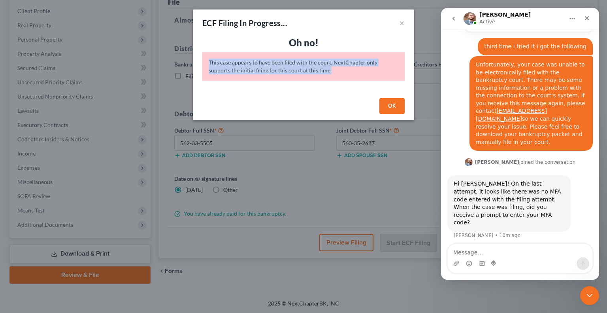
drag, startPoint x: 316, startPoint y: 72, endPoint x: 204, endPoint y: 60, distance: 113.2
click at [204, 60] on div "This case appears to have been filed with the court. NextChapter only supports …" at bounding box center [303, 66] width 202 height 28
copy div "This case appears to have been filed with the court. NextChapter only supports …"
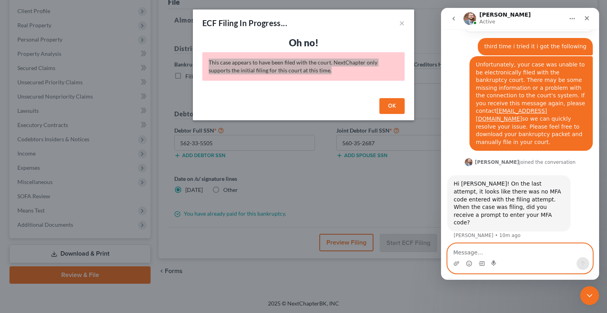
click at [474, 252] on textarea "Message…" at bounding box center [520, 249] width 145 height 13
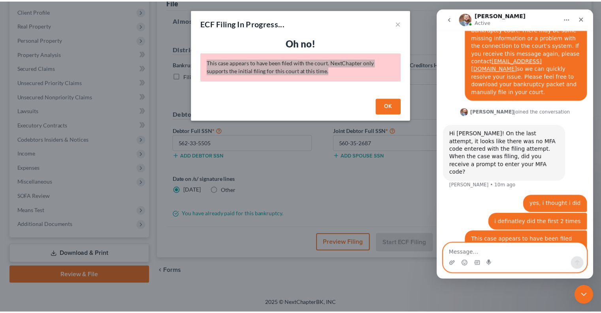
scroll to position [305, 0]
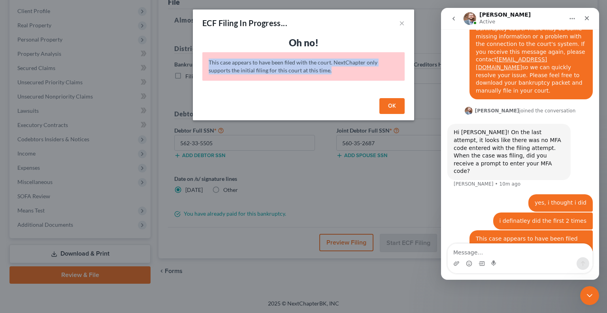
click at [386, 109] on button "OK" at bounding box center [391, 106] width 25 height 16
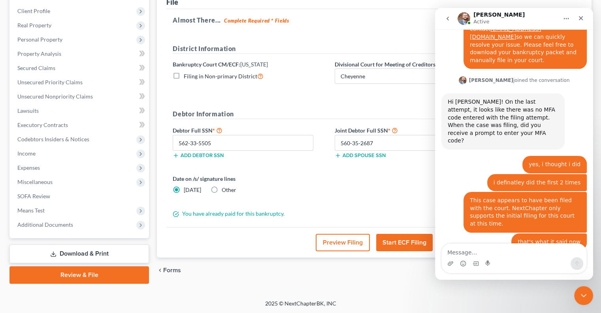
scroll to position [337, 0]
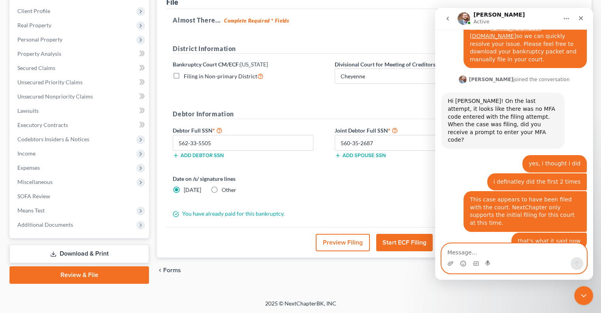
click at [461, 252] on textarea "Message…" at bounding box center [514, 249] width 145 height 13
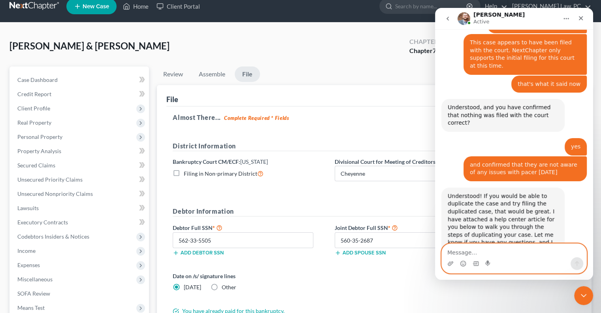
scroll to position [0, 0]
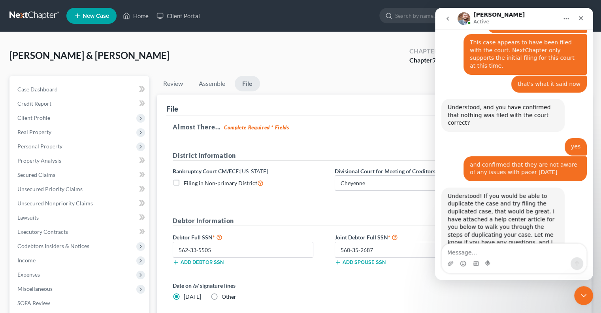
click at [23, 15] on link at bounding box center [34, 16] width 51 height 14
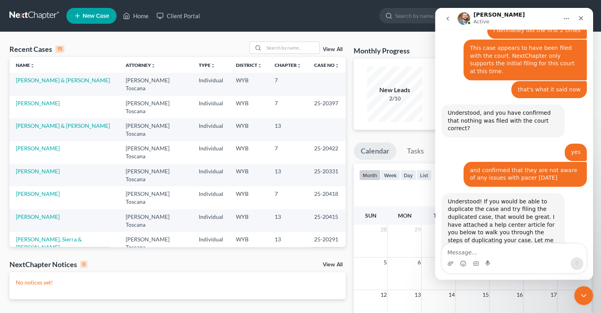
scroll to position [494, 0]
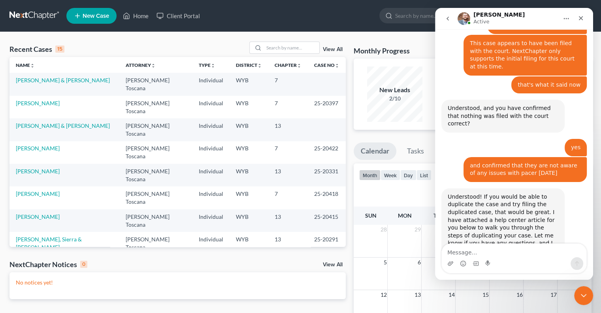
click at [475, 255] on div "All Cases View How to duplicate, archive, sort, filter, export and more with…" at bounding box center [503, 274] width 110 height 38
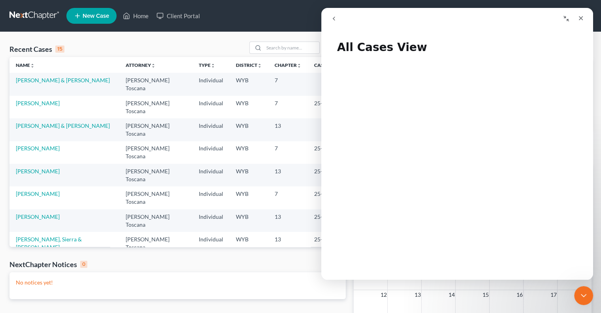
scroll to position [0, 0]
click at [566, 19] on icon "Collapse window" at bounding box center [566, 18] width 6 height 6
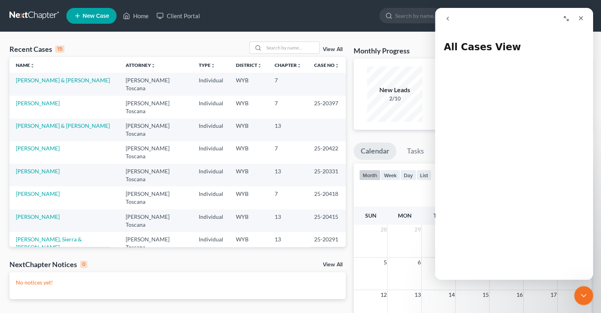
click at [335, 48] on link "View All" at bounding box center [333, 50] width 20 height 6
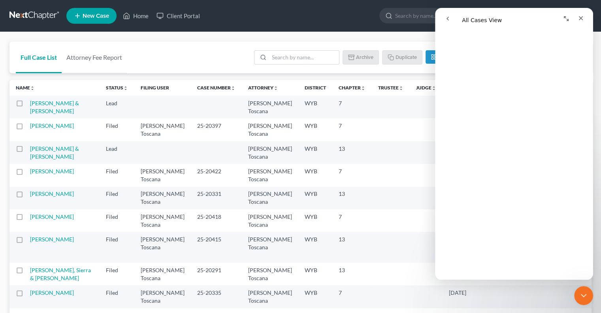
scroll to position [1027, 0]
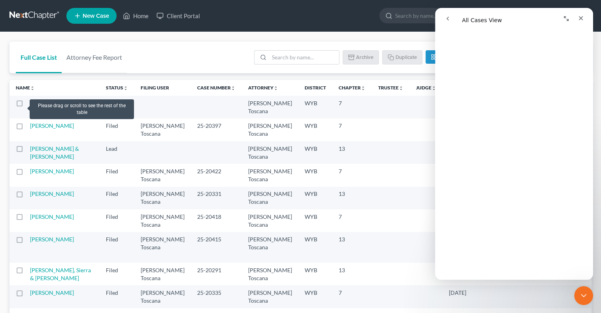
click at [27, 105] on label at bounding box center [27, 105] width 0 height 0
click at [30, 104] on input "checkbox" at bounding box center [32, 101] width 5 height 5
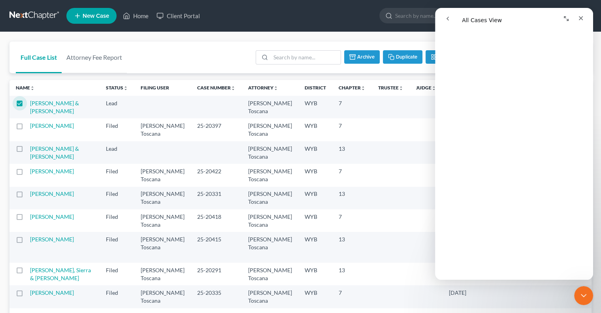
click at [400, 57] on button "Duplicate" at bounding box center [403, 56] width 40 height 13
checkbox input "false"
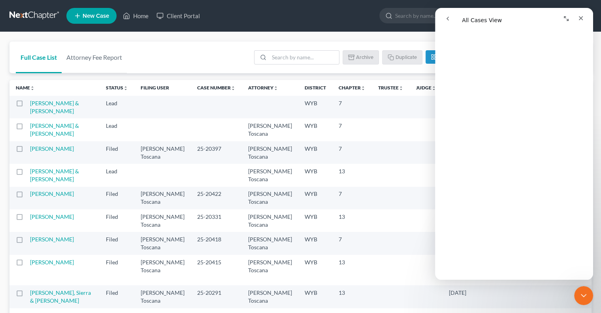
click at [40, 115] on td "[PERSON_NAME] & [PERSON_NAME]" at bounding box center [65, 107] width 70 height 23
click at [40, 109] on link "[PERSON_NAME] & [PERSON_NAME]" at bounding box center [54, 107] width 49 height 15
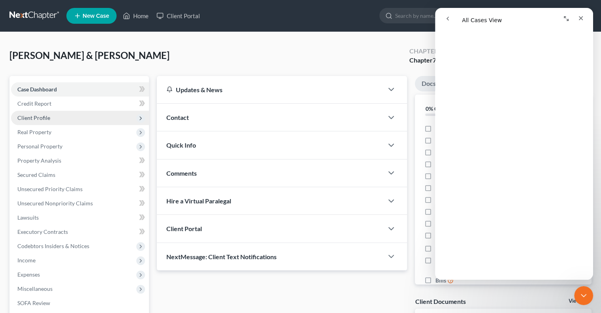
click at [62, 116] on span "Client Profile" at bounding box center [80, 118] width 138 height 14
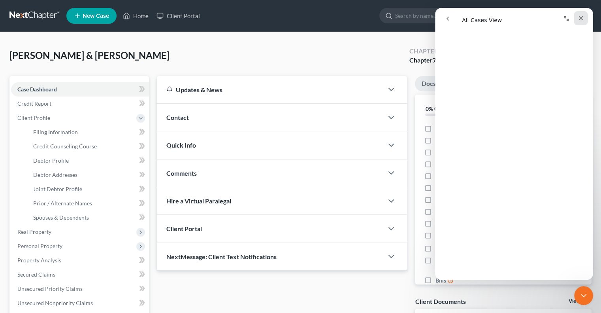
click at [582, 18] on icon "Close" at bounding box center [581, 18] width 6 height 6
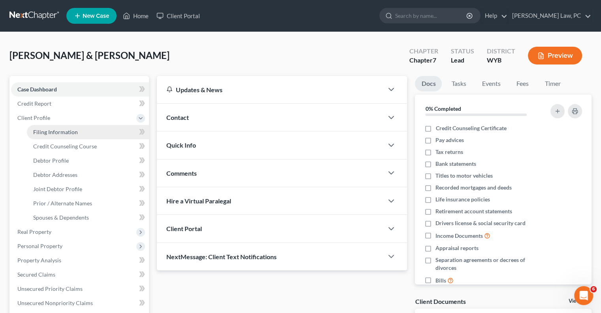
click at [63, 131] on span "Filing Information" at bounding box center [55, 131] width 45 height 7
select select "1"
select select "0"
select select "92"
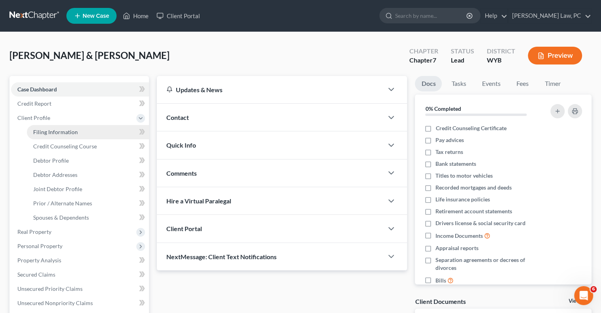
select select "1"
select select "53"
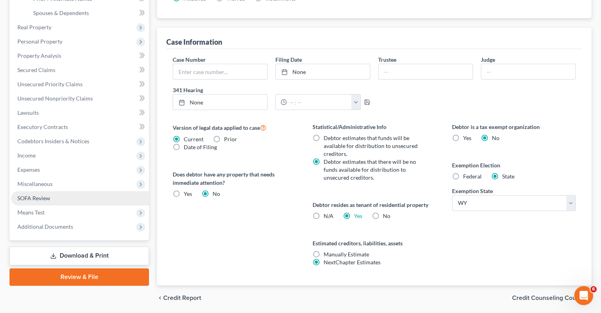
scroll to position [231, 0]
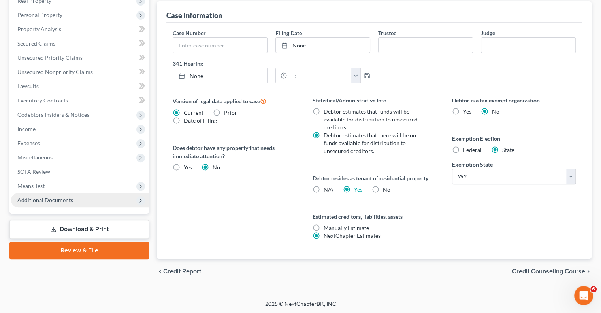
click at [58, 203] on span "Additional Documents" at bounding box center [80, 200] width 138 height 14
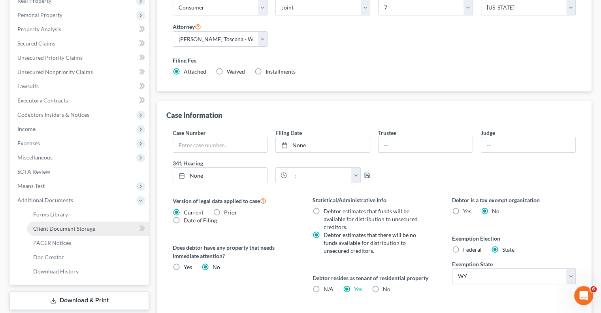
click at [68, 225] on span "Client Document Storage" at bounding box center [64, 228] width 62 height 7
select select "3"
select select "0"
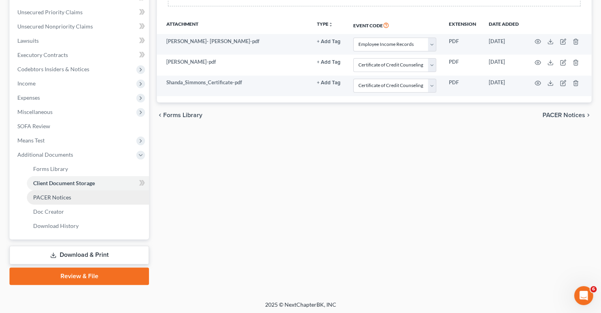
scroll to position [178, 0]
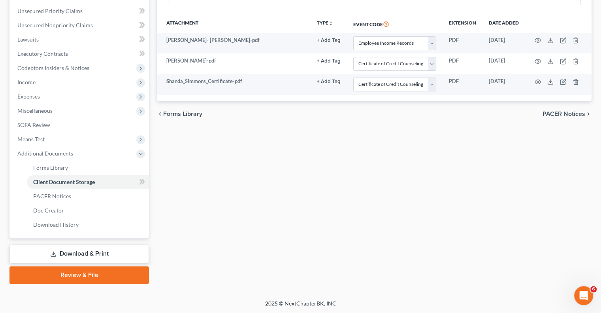
click at [73, 276] on link "Review & File" at bounding box center [78, 274] width 139 height 17
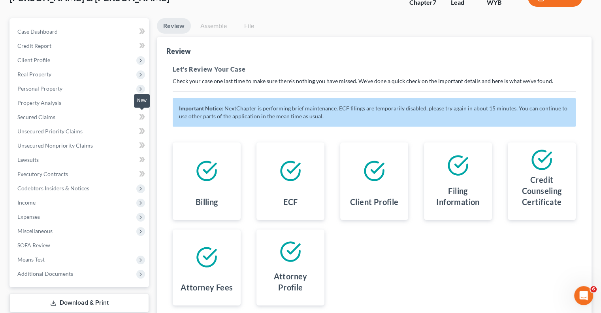
scroll to position [45, 0]
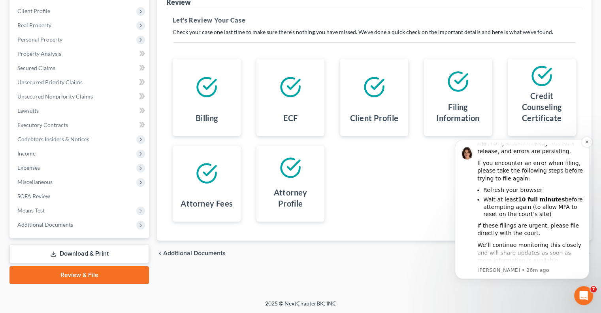
scroll to position [57, 0]
click at [585, 143] on icon "Dismiss notification" at bounding box center [587, 141] width 4 height 4
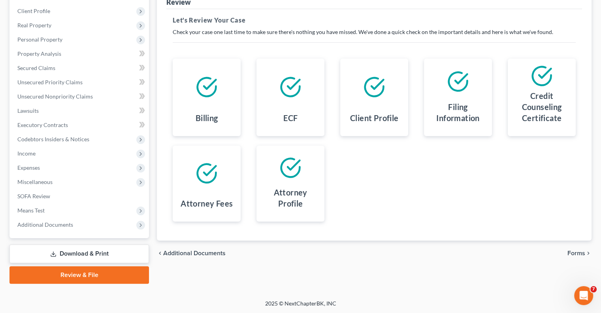
click at [577, 251] on span "Forms" at bounding box center [576, 253] width 18 height 6
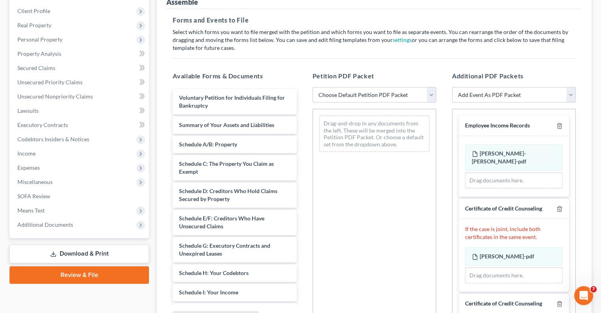
click at [377, 97] on select "Choose Default Petition PDF Packet Complete Bankruptcy Petition (all forms and …" at bounding box center [375, 95] width 124 height 16
select select "0"
click at [313, 87] on select "Choose Default Petition PDF Packet Complete Bankruptcy Petition (all forms and …" at bounding box center [375, 95] width 124 height 16
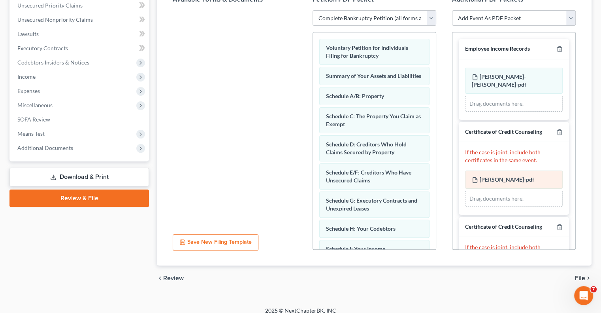
scroll to position [186, 0]
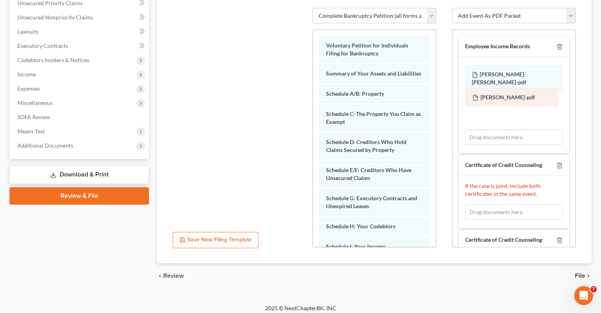
drag, startPoint x: 497, startPoint y: 177, endPoint x: 498, endPoint y: 105, distance: 71.1
click at [498, 204] on div "[PERSON_NAME]-pdf [PERSON_NAME]-pdf [PERSON_NAME]-pdf [PERSON_NAME]-pdf Drag do…" at bounding box center [514, 212] width 98 height 16
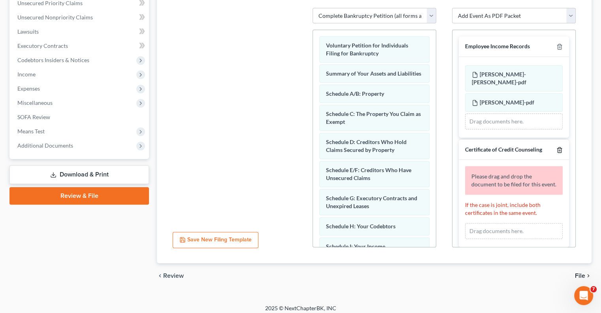
click at [556, 153] on icon "button" at bounding box center [559, 150] width 6 height 6
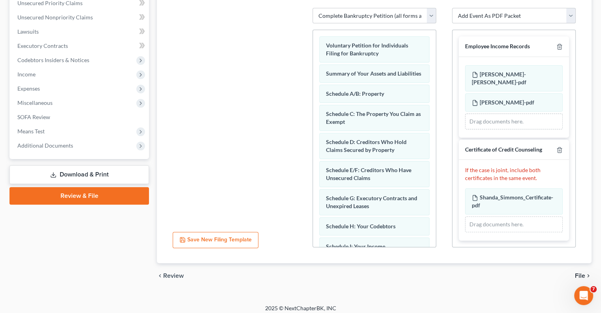
scroll to position [0, 0]
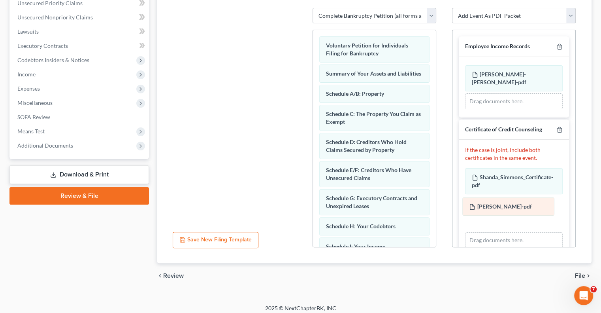
drag, startPoint x: 495, startPoint y: 102, endPoint x: 493, endPoint y: 213, distance: 111.1
click at [493, 109] on div "[PERSON_NAME]-pdf Amended [PERSON_NAME]-pdf [PERSON_NAME]- [PERSON_NAME]-pdf [P…" at bounding box center [514, 87] width 98 height 44
click at [577, 275] on span "File" at bounding box center [580, 275] width 10 height 6
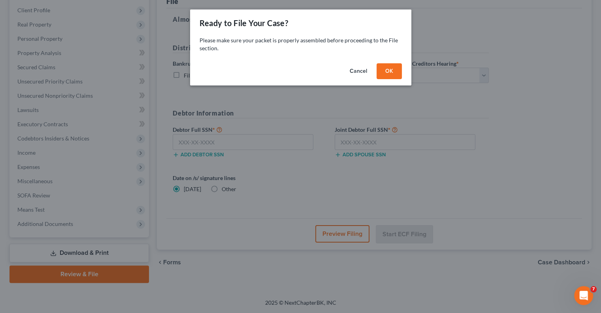
scroll to position [107, 0]
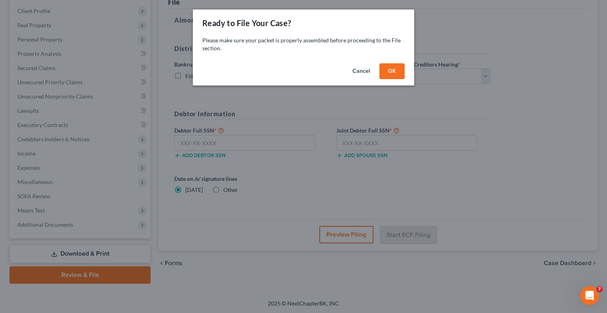
click at [387, 72] on button "OK" at bounding box center [391, 71] width 25 height 16
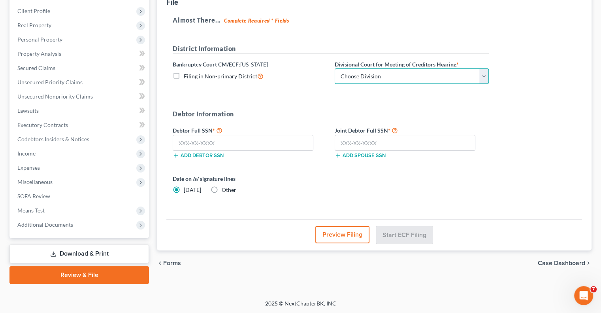
click at [390, 75] on select "Choose Division Cheyenne" at bounding box center [412, 76] width 154 height 16
select select "0"
click at [335, 68] on select "Choose Division Cheyenne" at bounding box center [412, 76] width 154 height 16
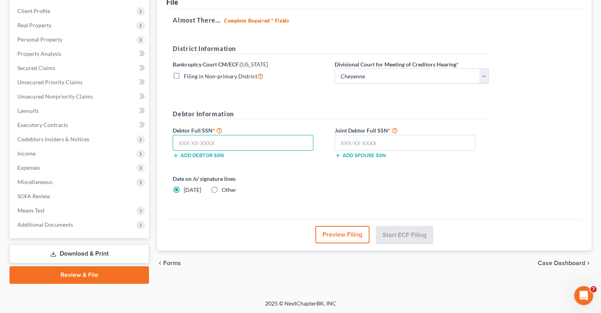
click at [222, 147] on input "text" at bounding box center [243, 143] width 141 height 16
type input "562-33-5505"
click at [339, 145] on input "text" at bounding box center [405, 143] width 141 height 16
click at [364, 142] on input "text" at bounding box center [405, 143] width 141 height 16
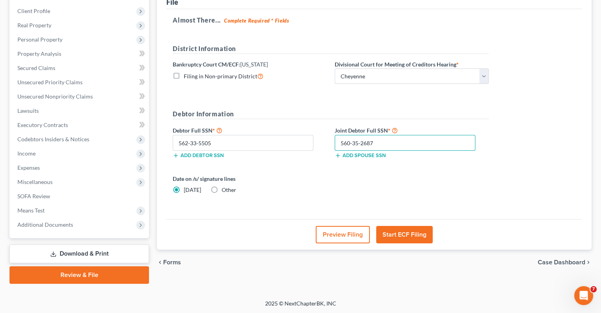
type input "560-35-2687"
click at [398, 232] on button "Start ECF Filing" at bounding box center [404, 234] width 57 height 17
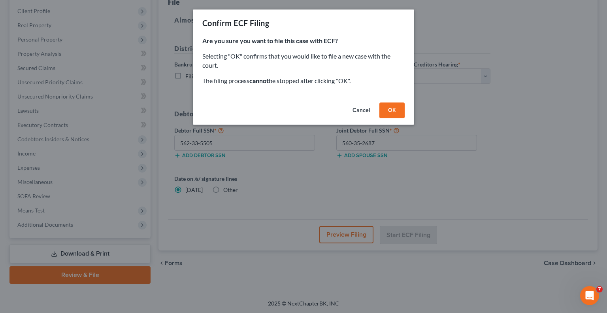
click at [394, 113] on button "OK" at bounding box center [391, 110] width 25 height 16
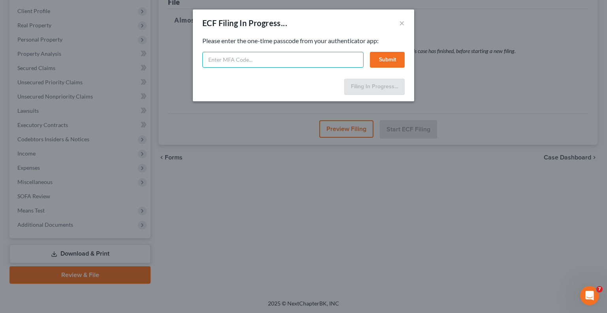
click at [246, 57] on input "text" at bounding box center [282, 60] width 161 height 16
type input "490152"
click at [391, 60] on button "Submit" at bounding box center [387, 60] width 35 height 16
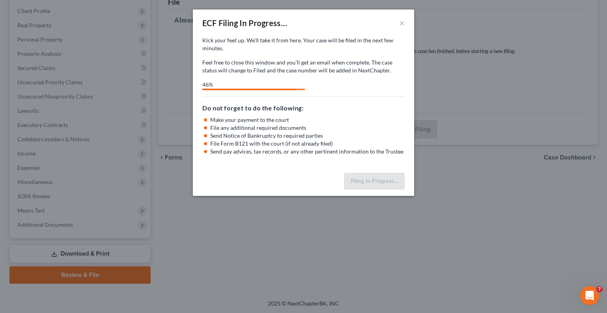
select select "0"
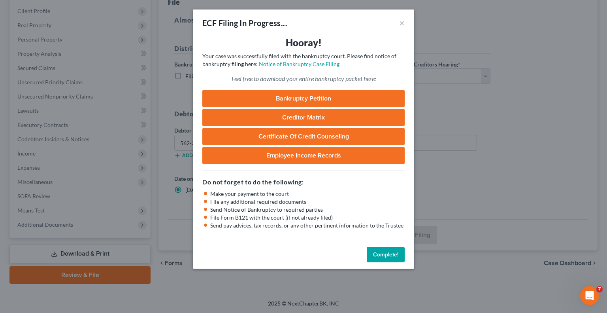
click at [384, 257] on button "Complete!" at bounding box center [386, 255] width 38 height 16
